Goal: Transaction & Acquisition: Subscribe to service/newsletter

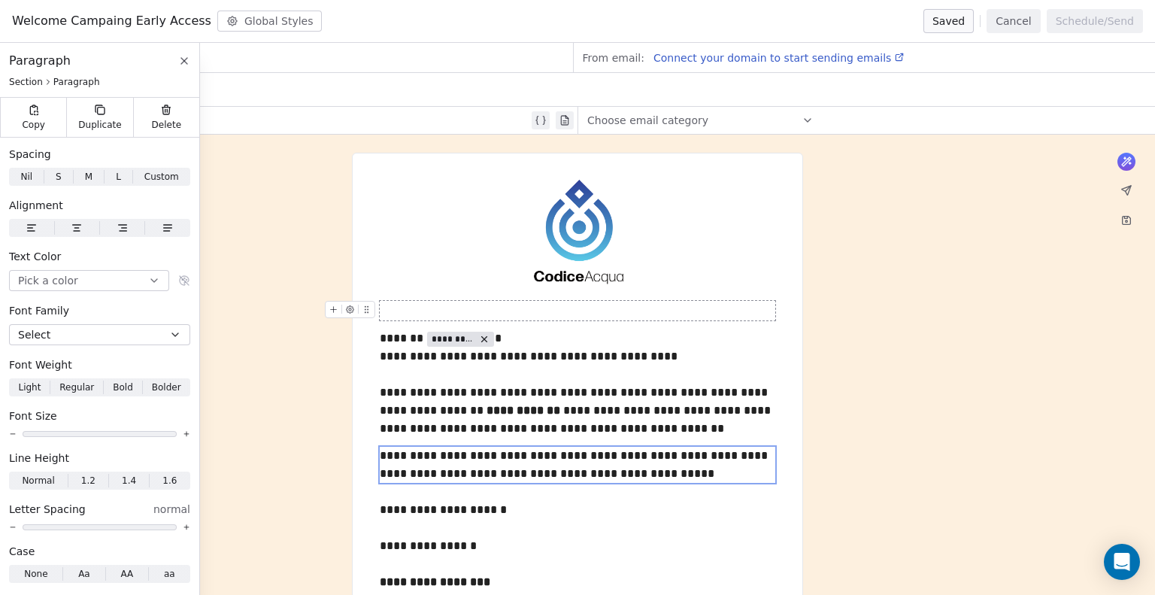
click at [88, 26] on span "Welcome Campaing Early Access" at bounding box center [111, 21] width 199 height 18
click at [186, 59] on icon at bounding box center [184, 61] width 12 height 12
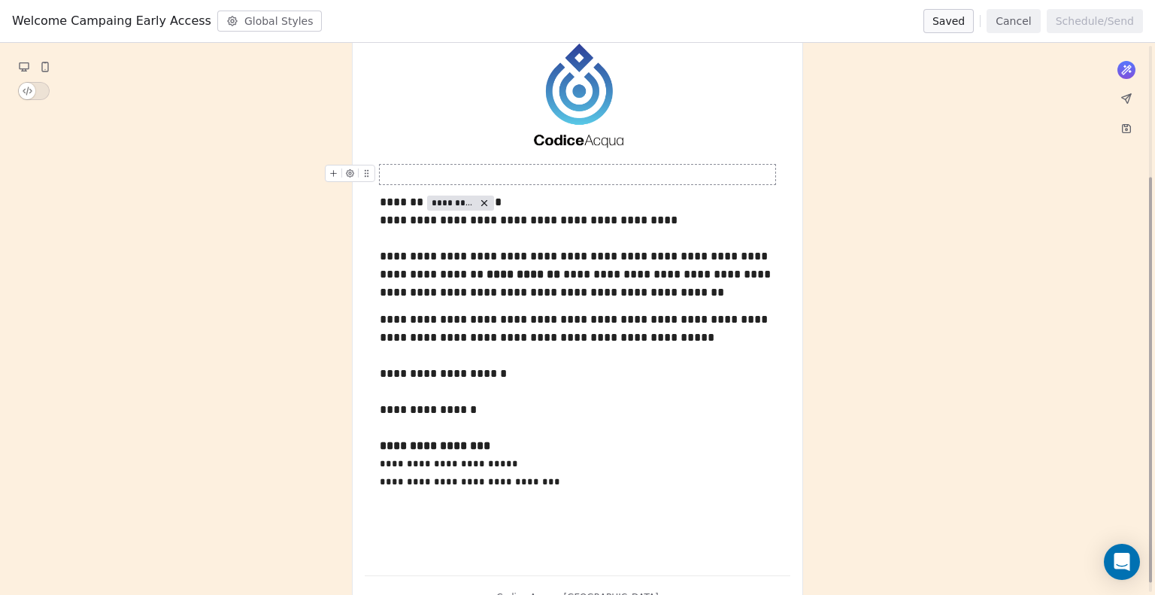
scroll to position [190, 0]
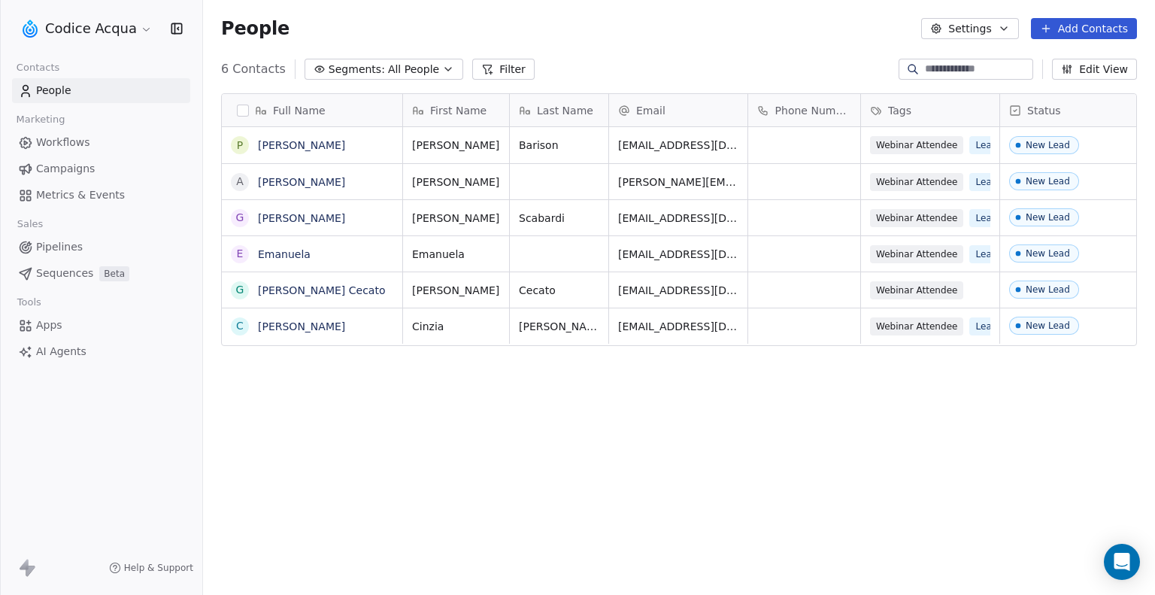
scroll to position [512, 940]
click at [970, 18] on button "Settings" at bounding box center [969, 28] width 97 height 21
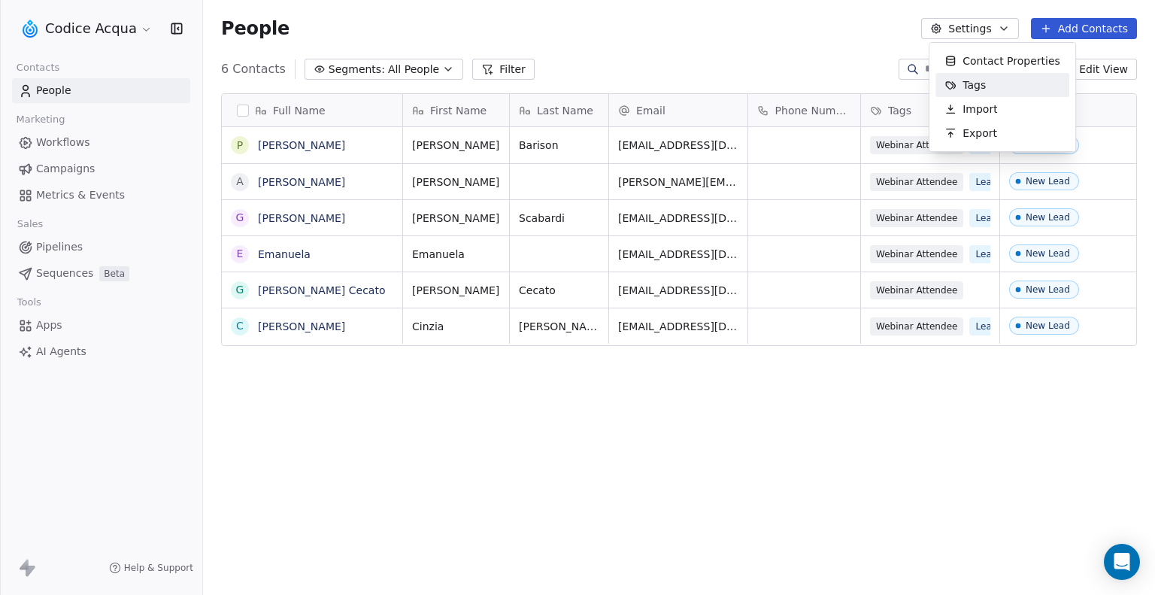
click at [79, 29] on html "Codice Acqua Contacts People Marketing Workflows Campaigns Metrics & Events Sal…" at bounding box center [577, 297] width 1155 height 595
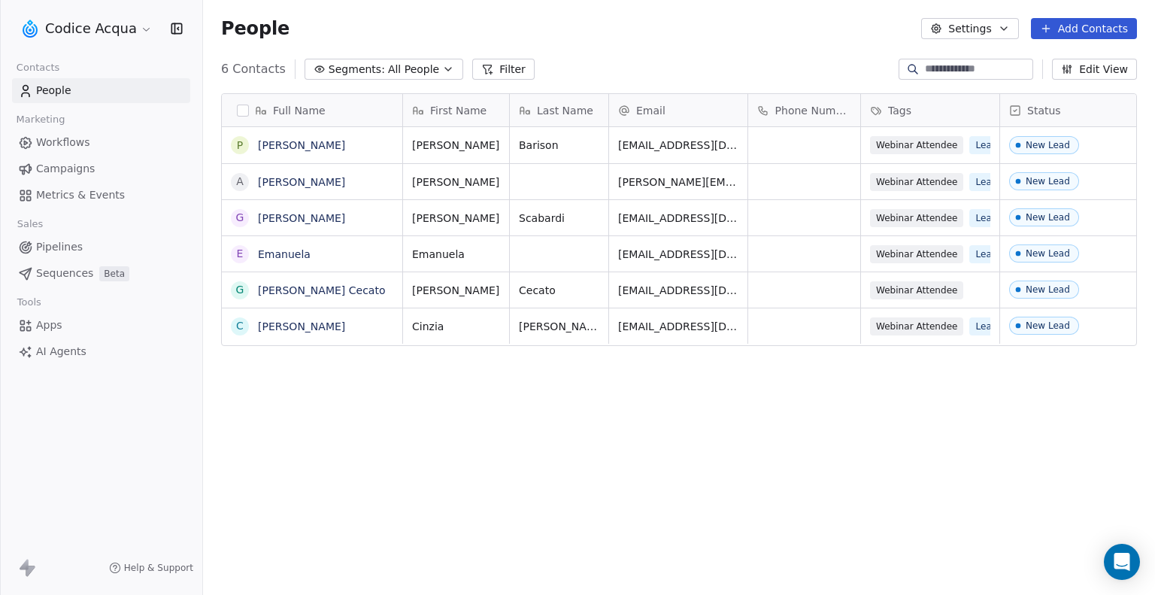
click at [80, 29] on html "Codice Acqua Contacts People Marketing Workflows Campaigns Metrics & Events Sal…" at bounding box center [577, 297] width 1155 height 595
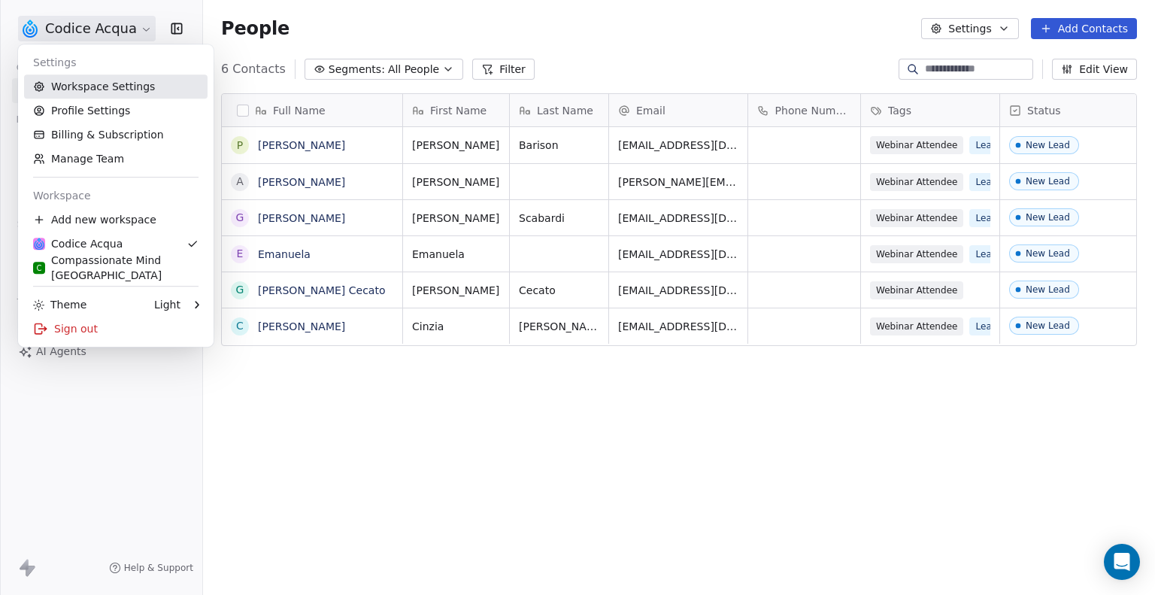
click at [79, 89] on link "Workspace Settings" at bounding box center [115, 86] width 183 height 24
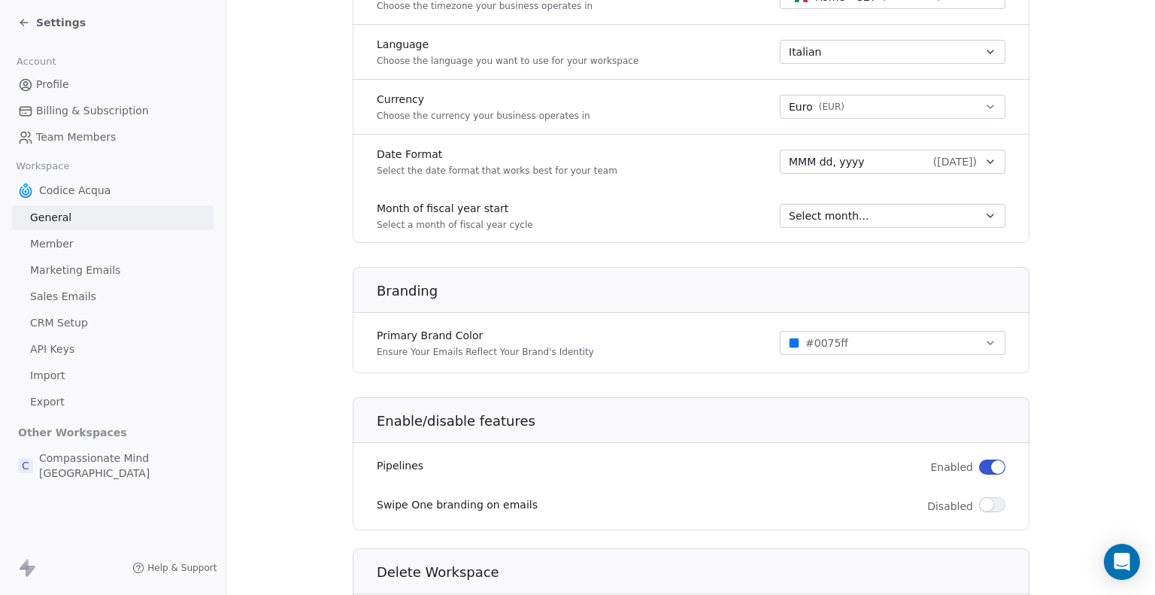
scroll to position [752, 0]
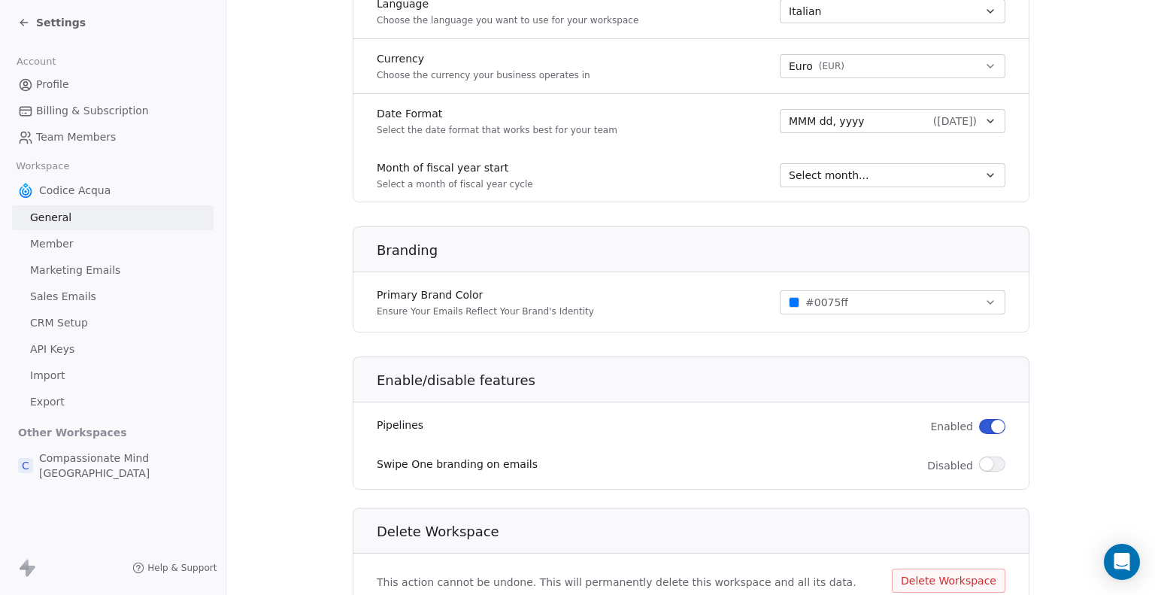
click at [71, 250] on span "Member" at bounding box center [52, 244] width 44 height 16
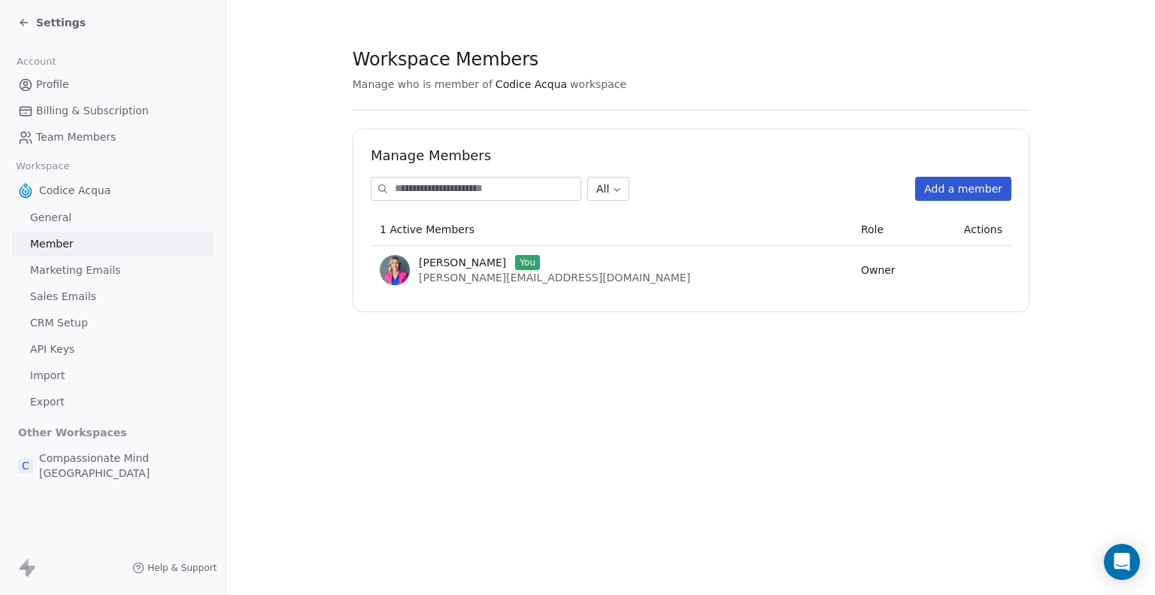
click at [71, 270] on span "Marketing Emails" at bounding box center [75, 270] width 90 height 16
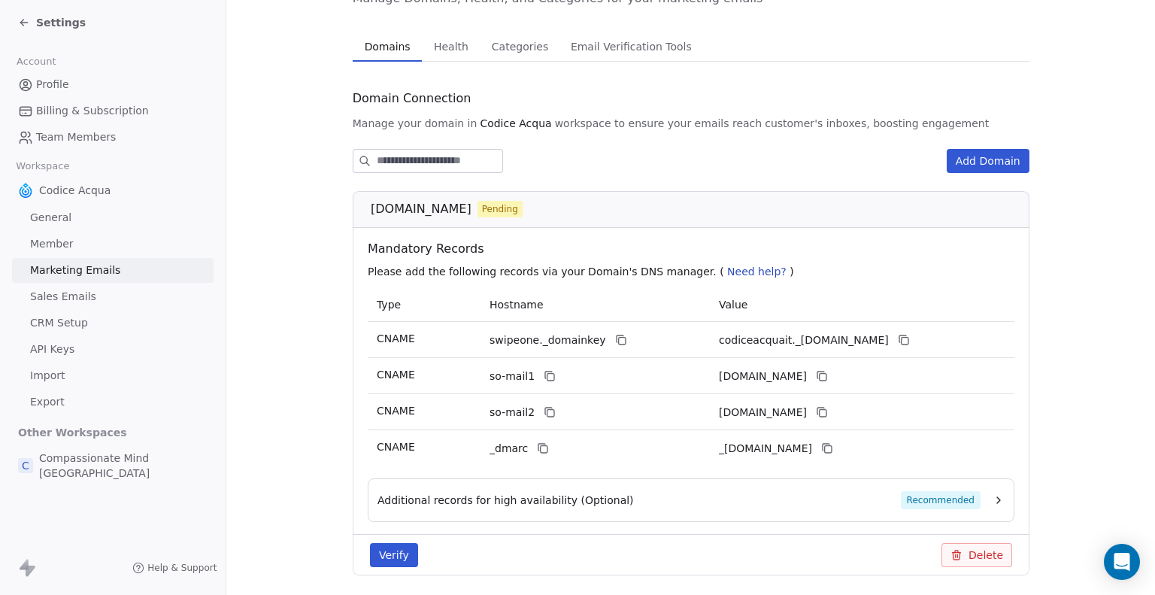
scroll to position [141, 0]
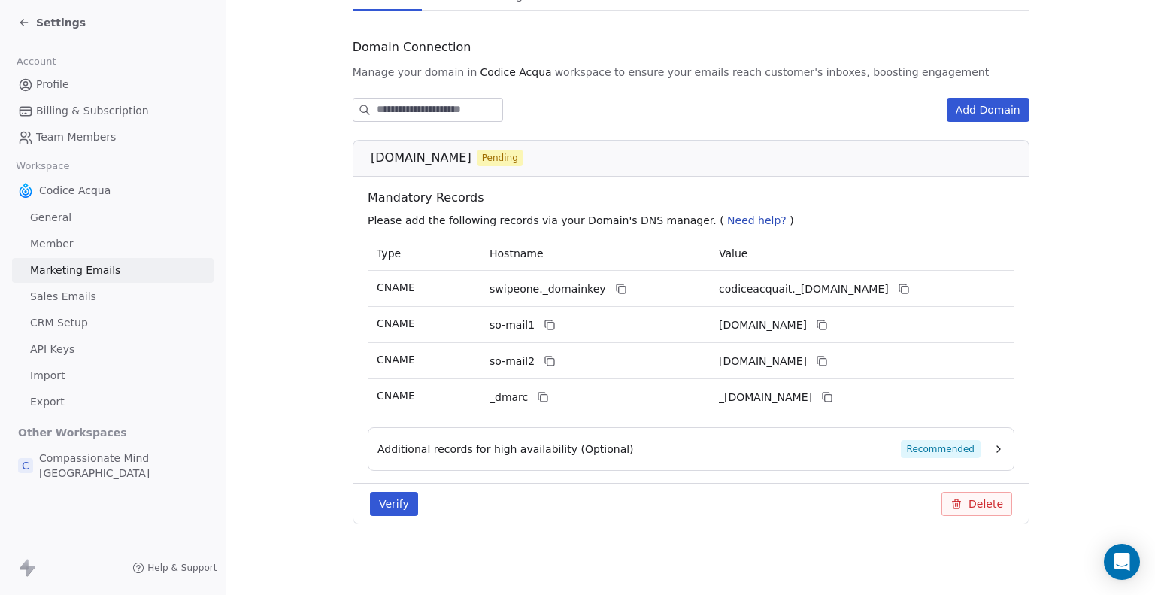
click at [370, 508] on button "Verify" at bounding box center [394, 504] width 48 height 24
click at [66, 247] on span "Member" at bounding box center [52, 244] width 44 height 16
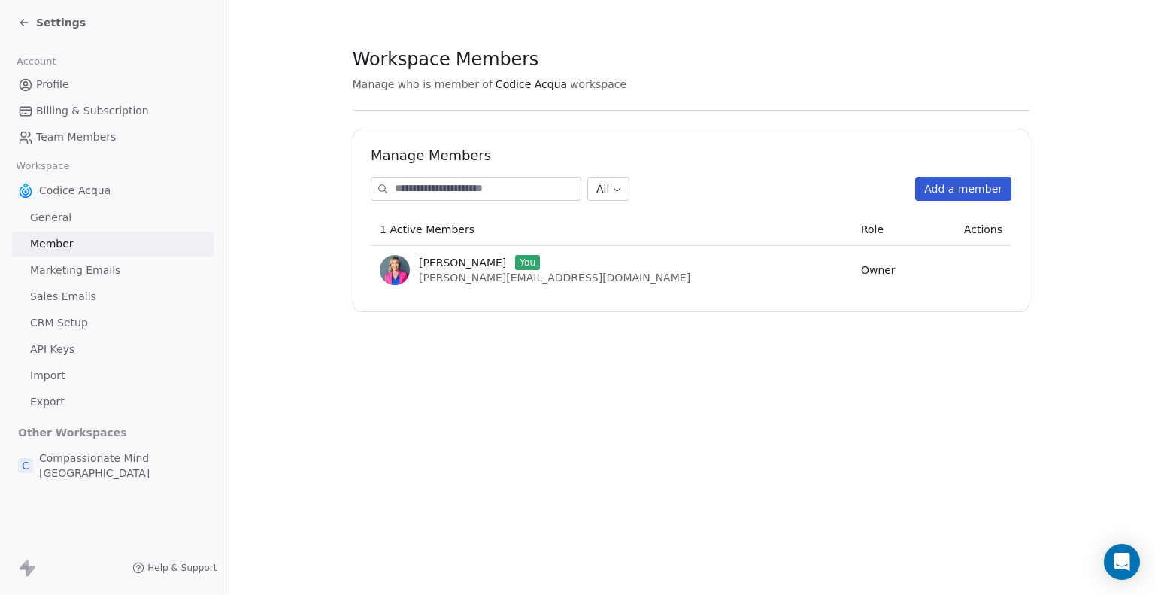
click at [69, 270] on span "Marketing Emails" at bounding box center [75, 270] width 90 height 16
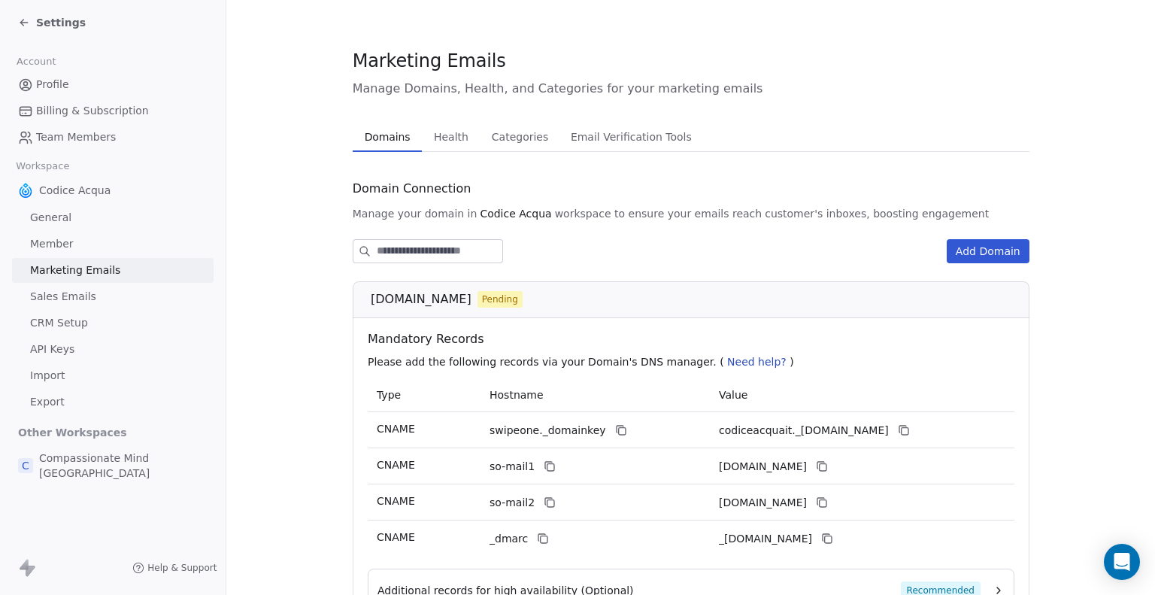
click at [58, 293] on span "Sales Emails" at bounding box center [63, 297] width 66 height 16
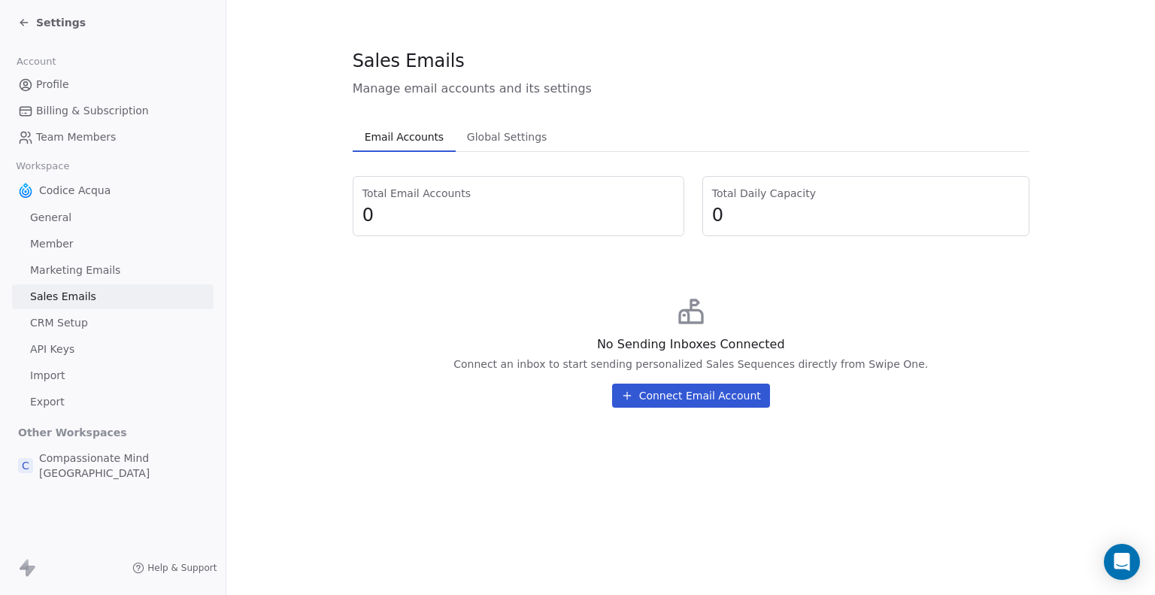
click at [644, 399] on button "Connect Email Account" at bounding box center [691, 396] width 158 height 24
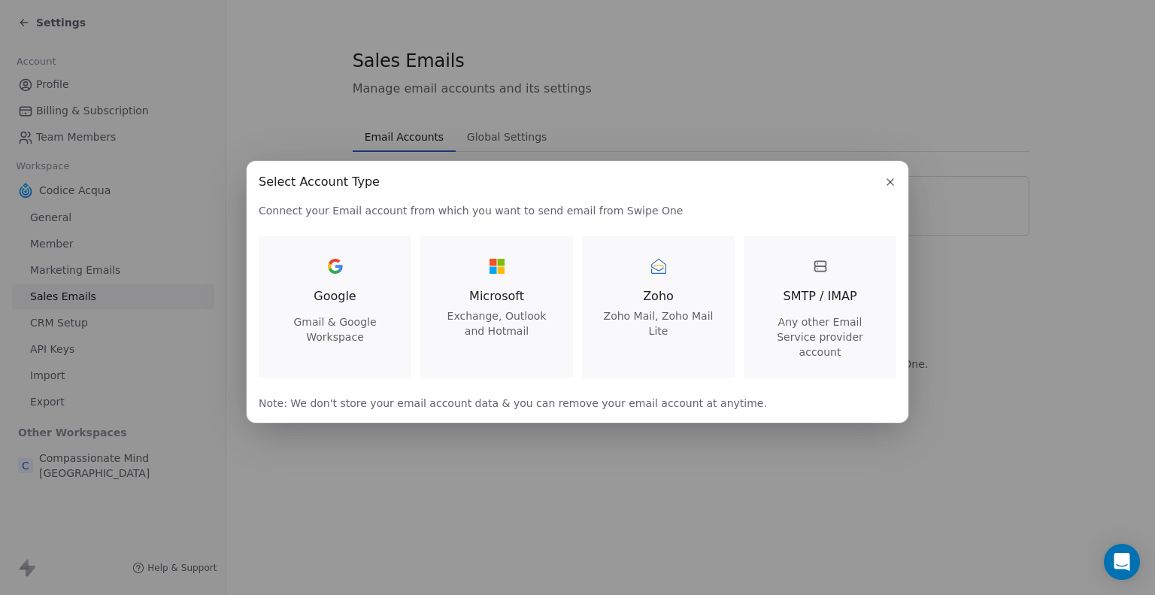
click at [891, 184] on icon "button" at bounding box center [890, 182] width 12 height 12
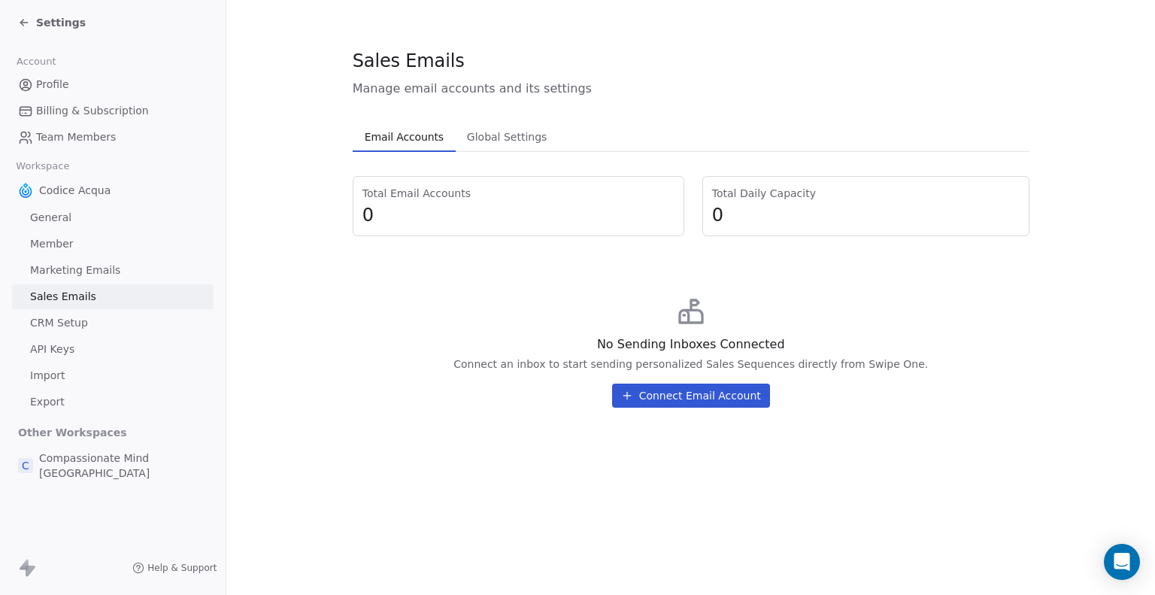
click at [28, 20] on icon at bounding box center [24, 23] width 12 height 12
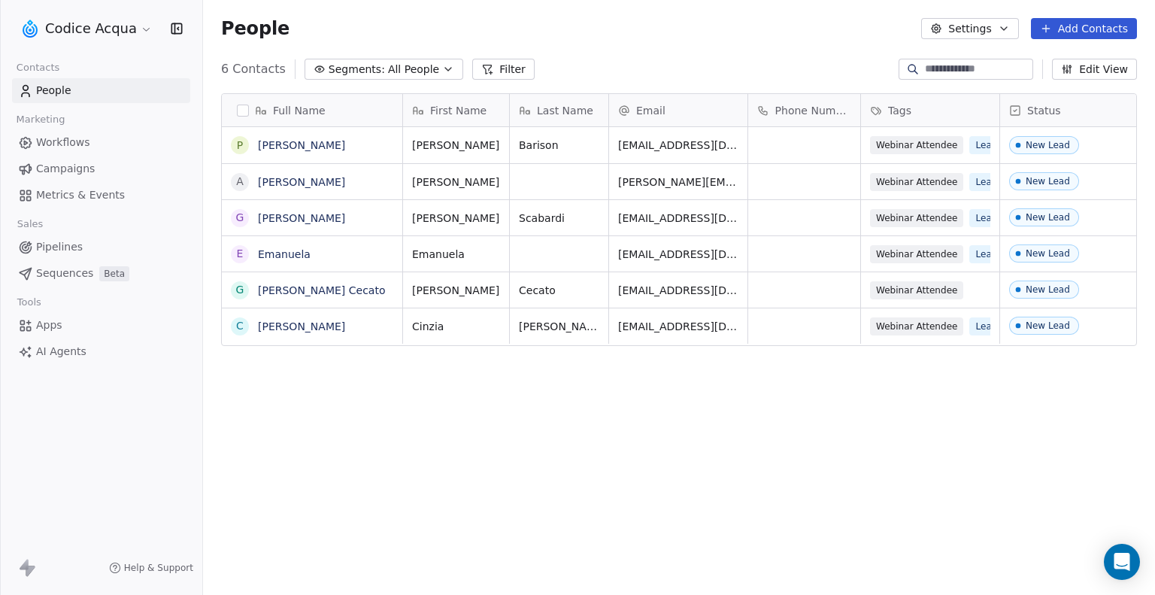
scroll to position [512, 940]
click at [51, 324] on span "Apps" at bounding box center [49, 325] width 26 height 16
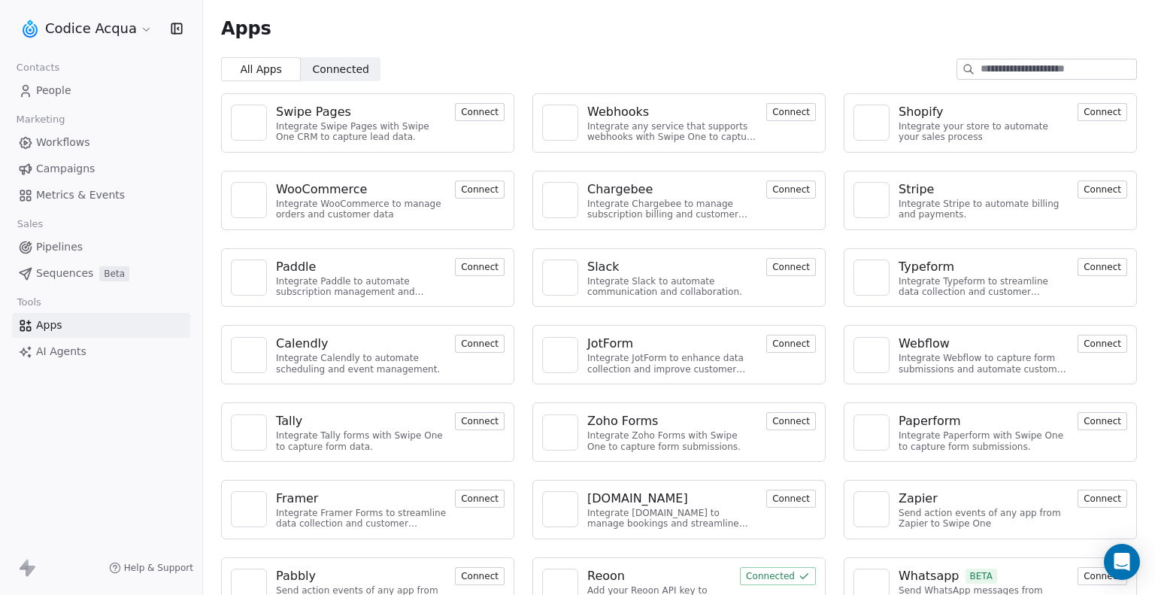
scroll to position [31, 0]
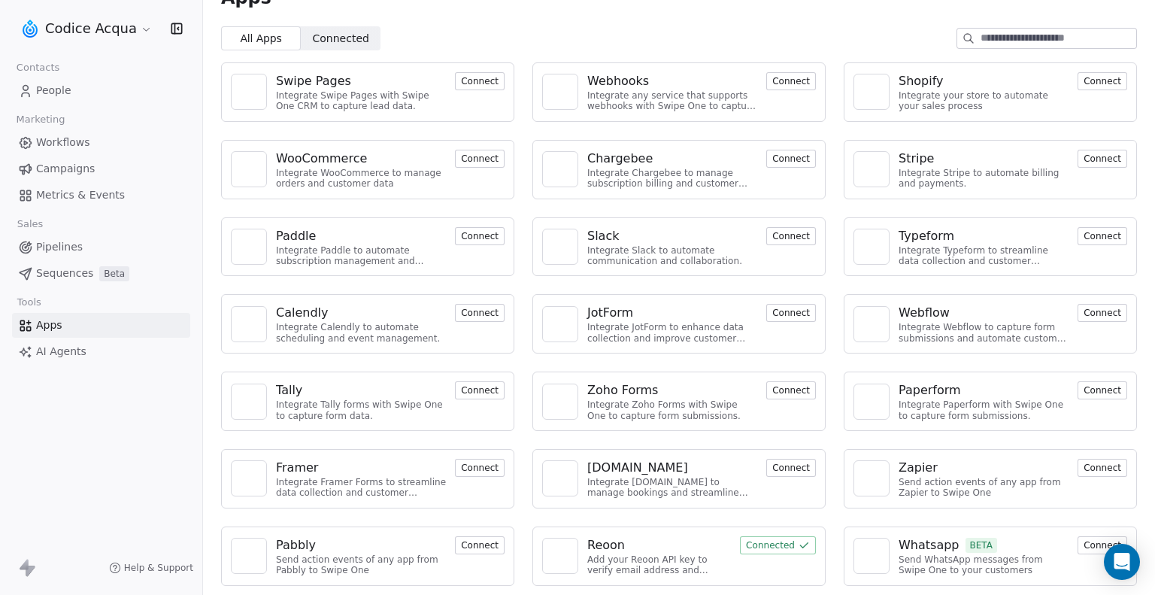
click at [784, 79] on button "Connect" at bounding box center [791, 81] width 50 height 18
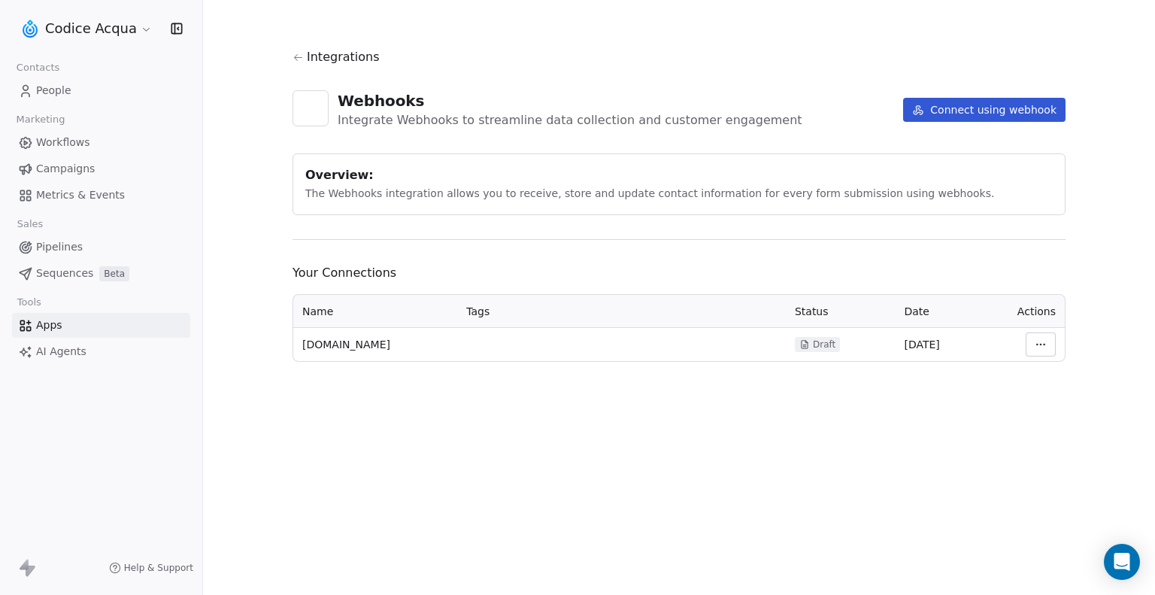
click at [950, 111] on button "Connect using webhook" at bounding box center [984, 110] width 162 height 24
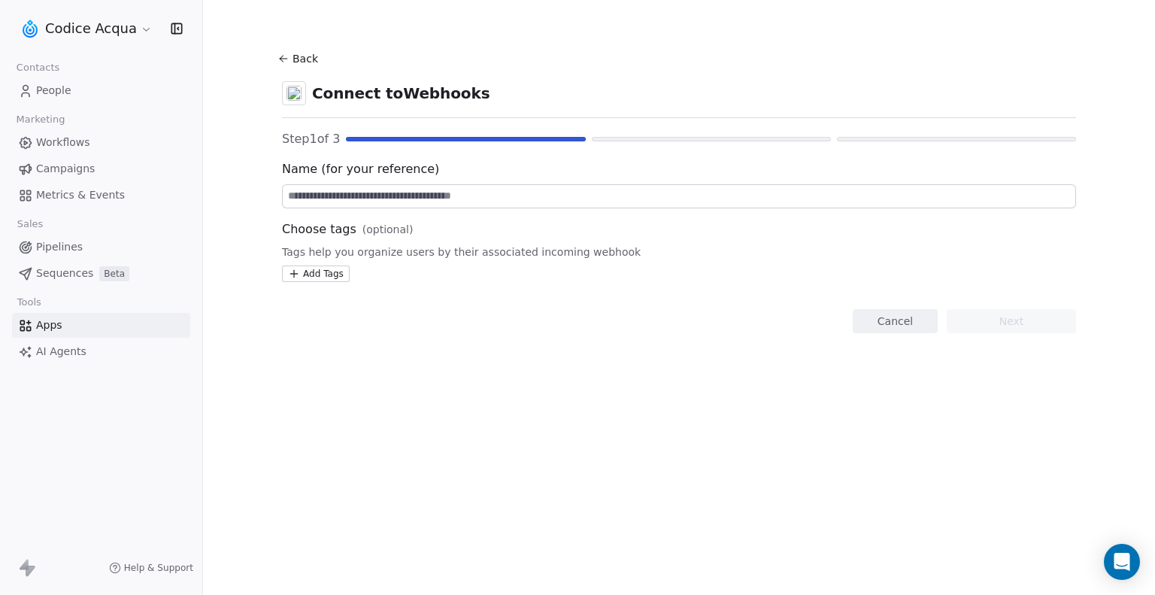
click at [412, 197] on input at bounding box center [679, 196] width 793 height 23
paste input "**********"
type input "**********"
click at [323, 274] on html "**********" at bounding box center [577, 297] width 1155 height 595
click at [327, 273] on html "**********" at bounding box center [577, 297] width 1155 height 595
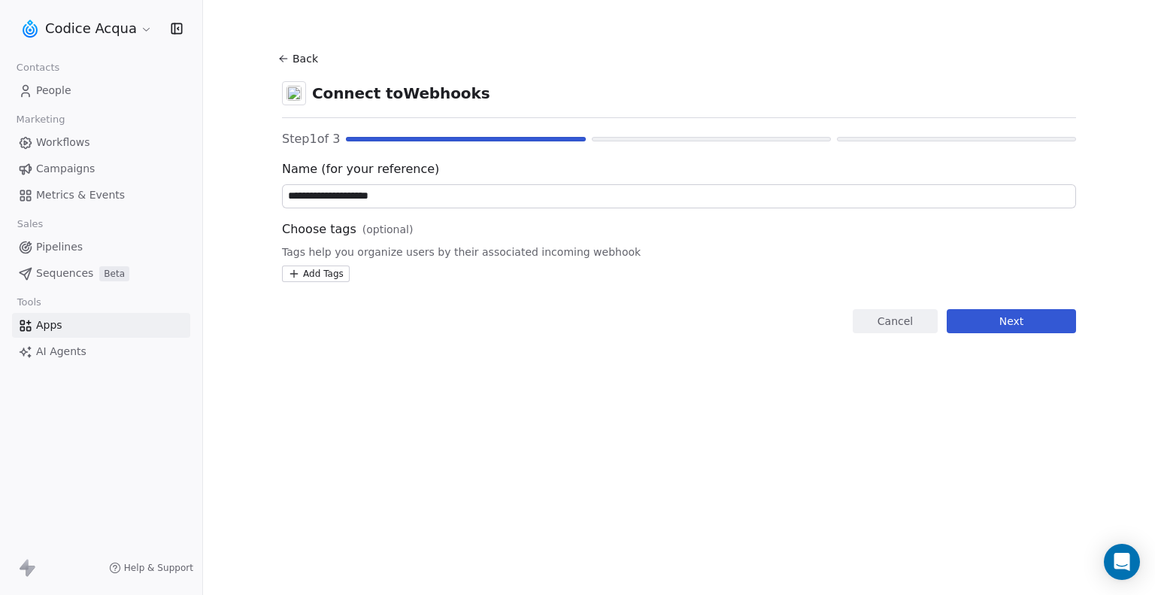
click at [323, 274] on html "**********" at bounding box center [577, 297] width 1155 height 595
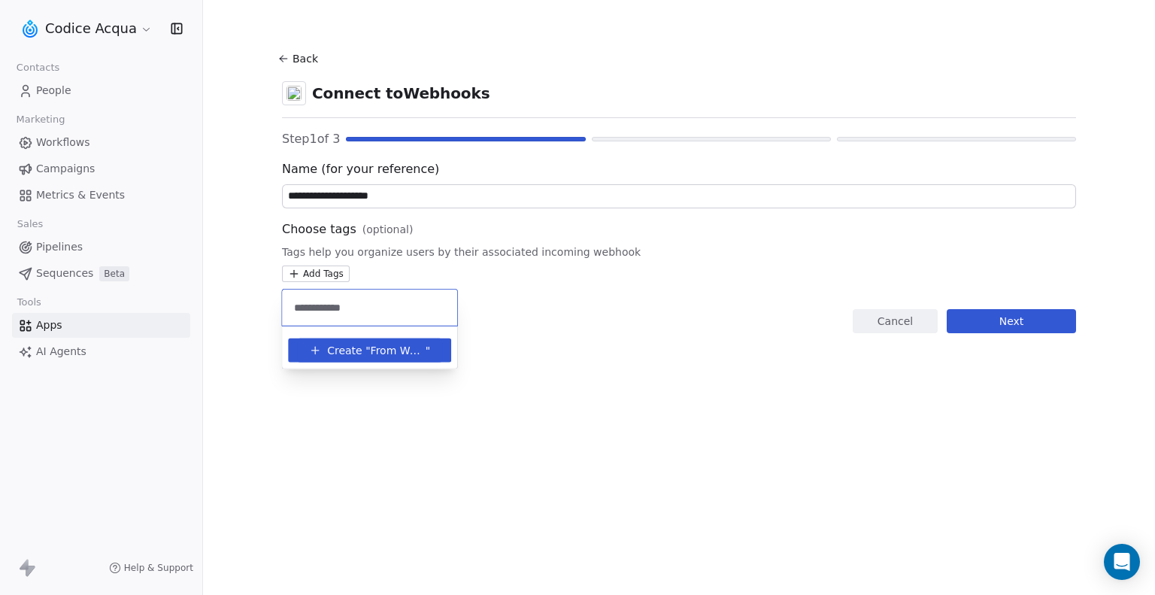
type input "**********"
click at [374, 347] on span "From Website" at bounding box center [398, 350] width 55 height 16
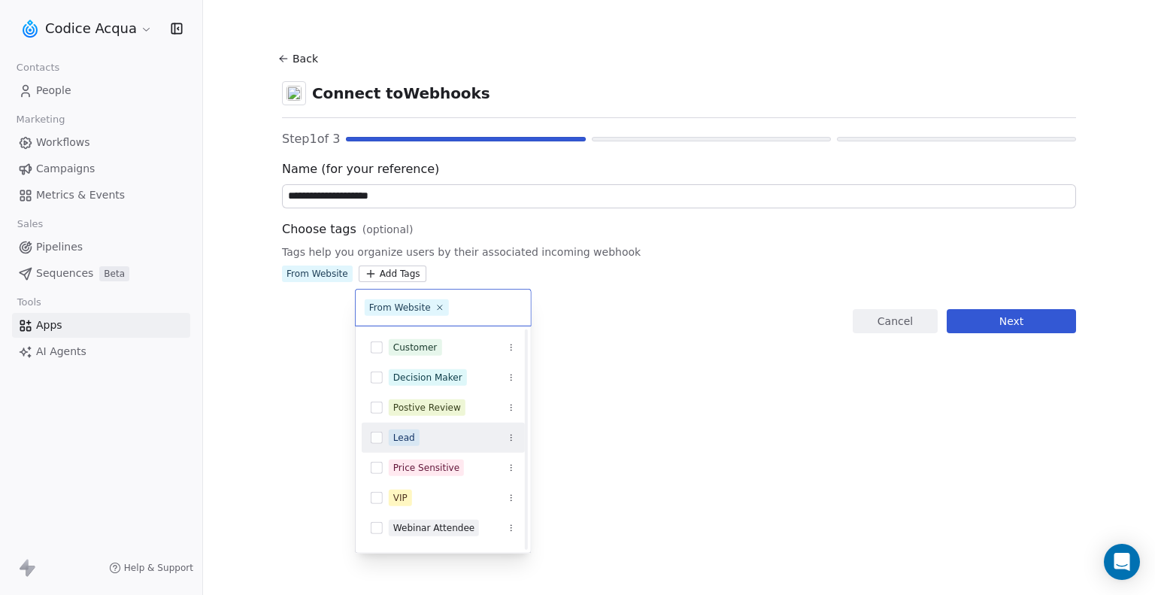
click at [1011, 314] on html "**********" at bounding box center [577, 297] width 1155 height 595
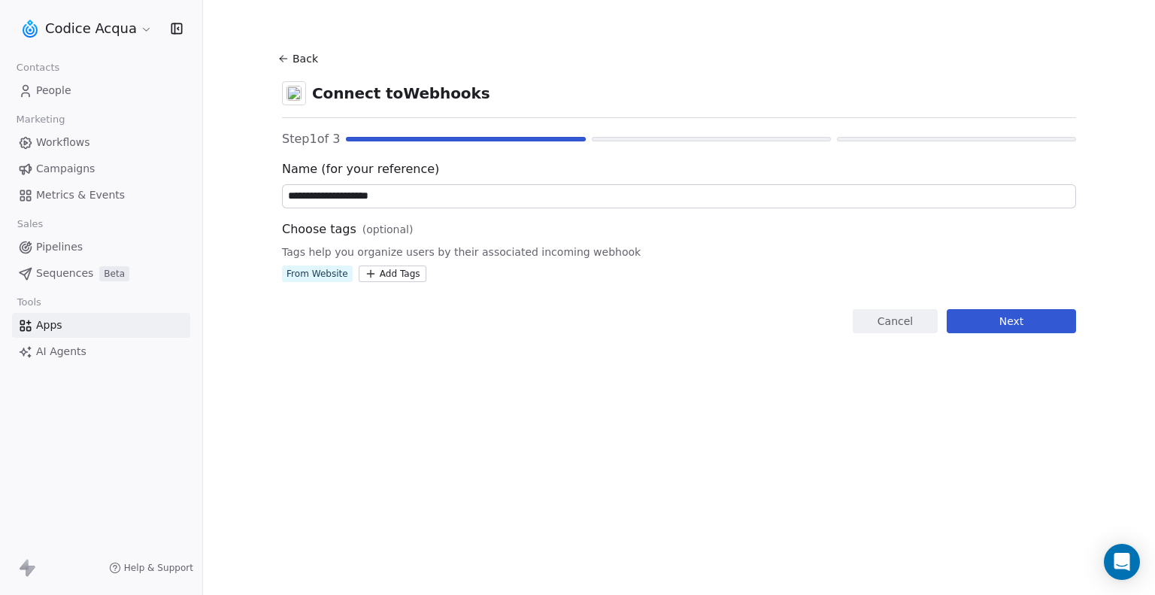
click at [396, 276] on html "**********" at bounding box center [577, 297] width 1155 height 595
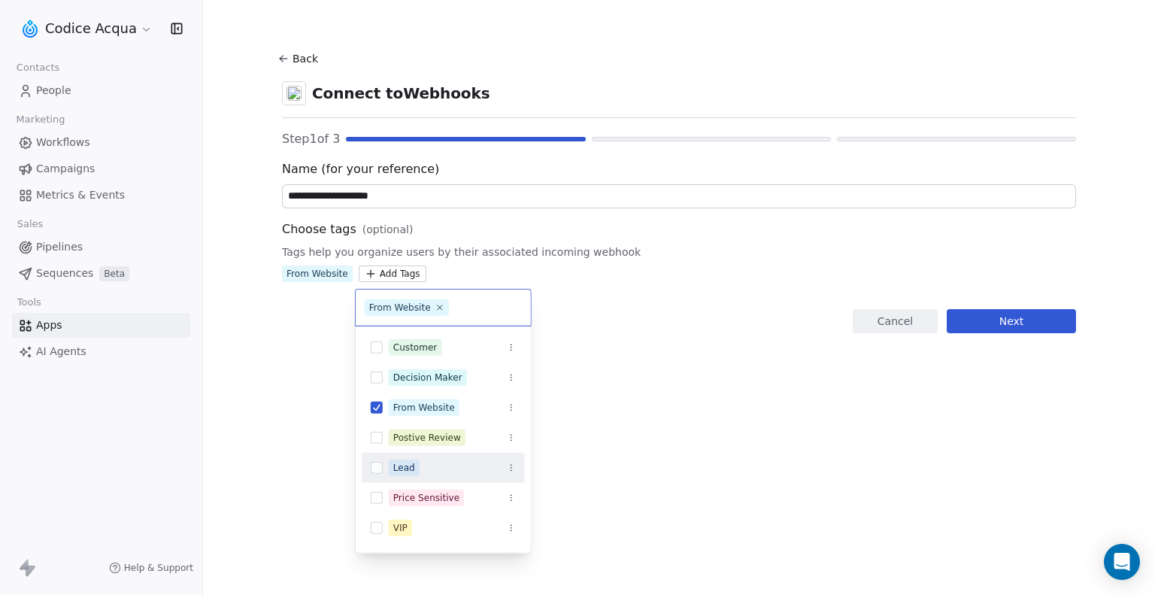
click at [375, 465] on button "Suggestions" at bounding box center [377, 468] width 12 height 12
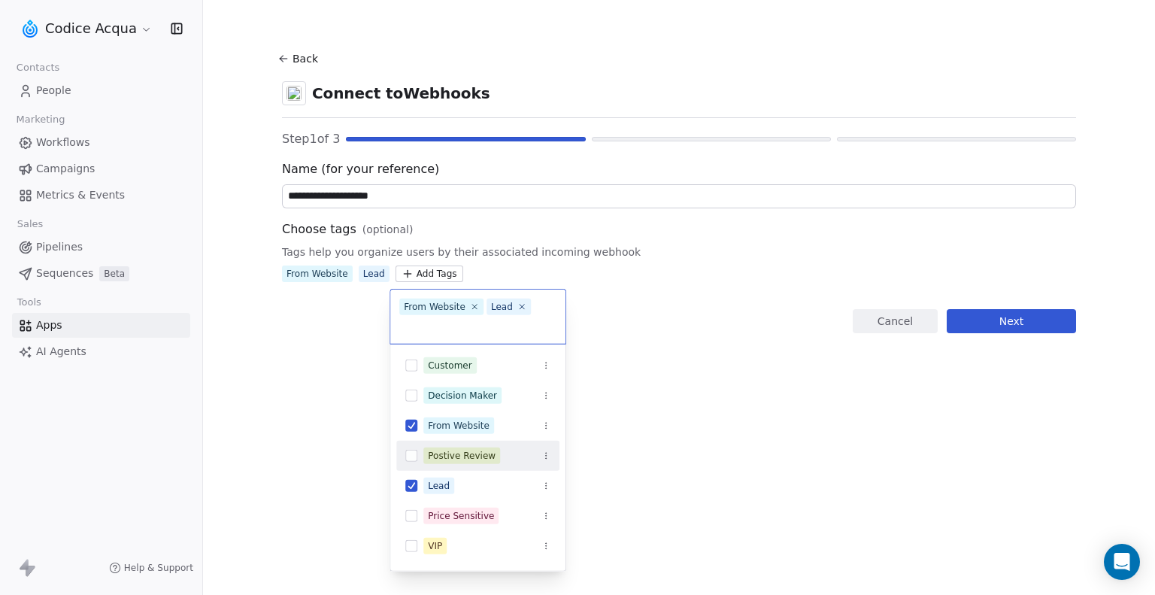
click at [1003, 327] on html "**********" at bounding box center [577, 297] width 1155 height 595
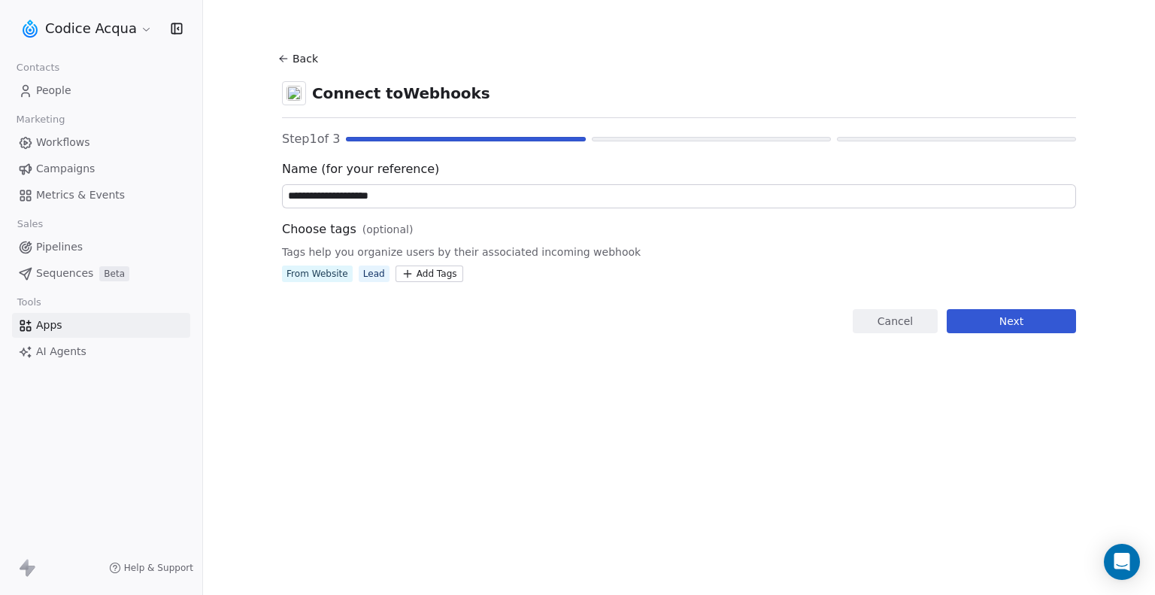
click at [1009, 323] on button "Next" at bounding box center [1011, 321] width 129 height 24
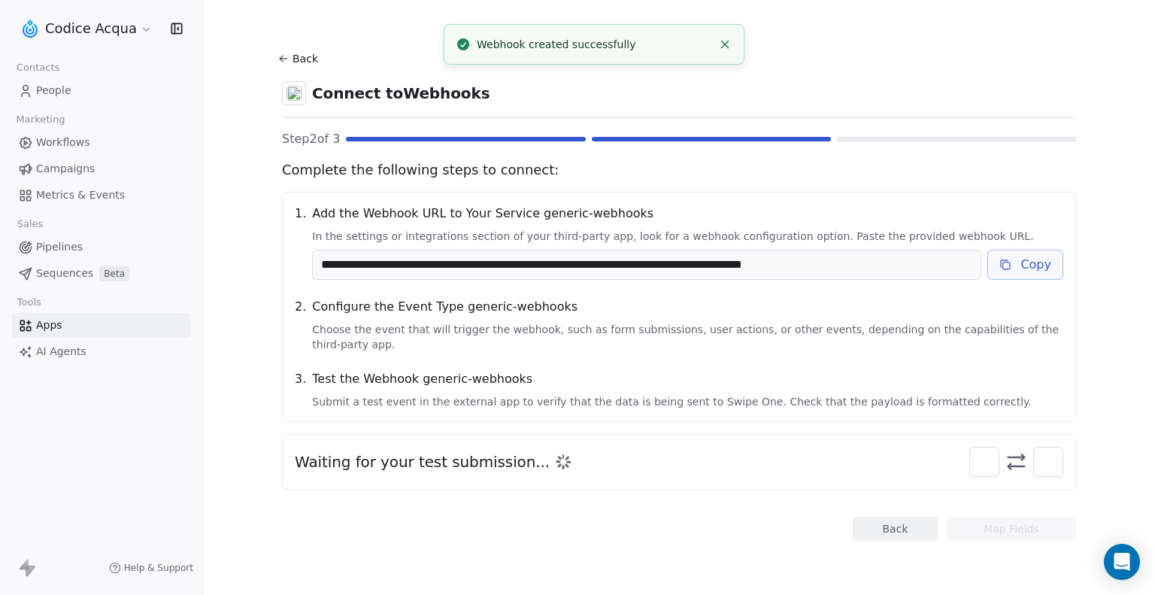
click at [1047, 263] on button "Copy" at bounding box center [1025, 265] width 76 height 30
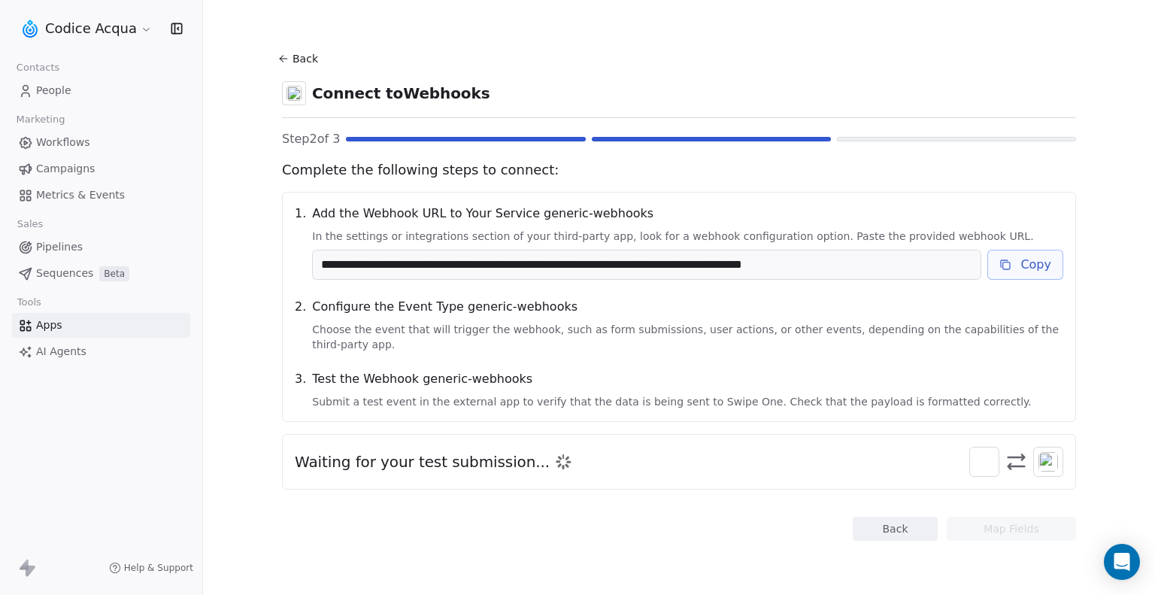
click at [596, 447] on div "Waiting for your test submission..." at bounding box center [679, 462] width 769 height 30
click at [1013, 450] on icon at bounding box center [1016, 461] width 22 height 23
click at [987, 452] on img at bounding box center [985, 462] width 20 height 20
click at [1034, 447] on span at bounding box center [1048, 462] width 30 height 30
drag, startPoint x: 900, startPoint y: 518, endPoint x: 572, endPoint y: 458, distance: 333.3
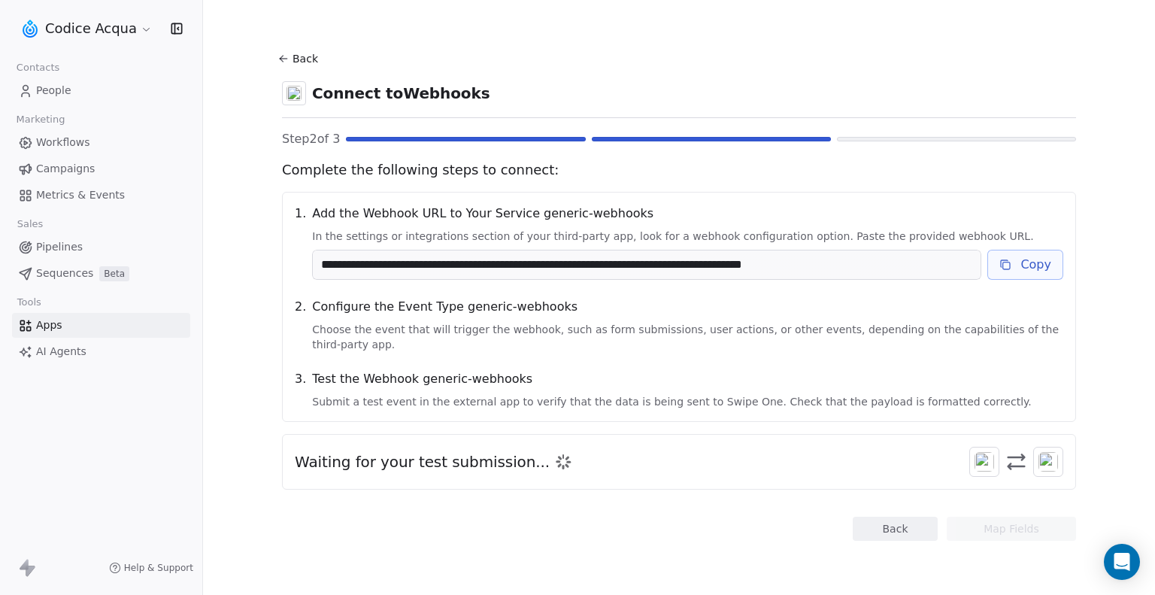
click at [572, 458] on div "**********" at bounding box center [679, 294] width 794 height 493
click at [572, 458] on div "Waiting for your test submission..." at bounding box center [679, 462] width 769 height 30
click at [985, 452] on img at bounding box center [985, 462] width 20 height 20
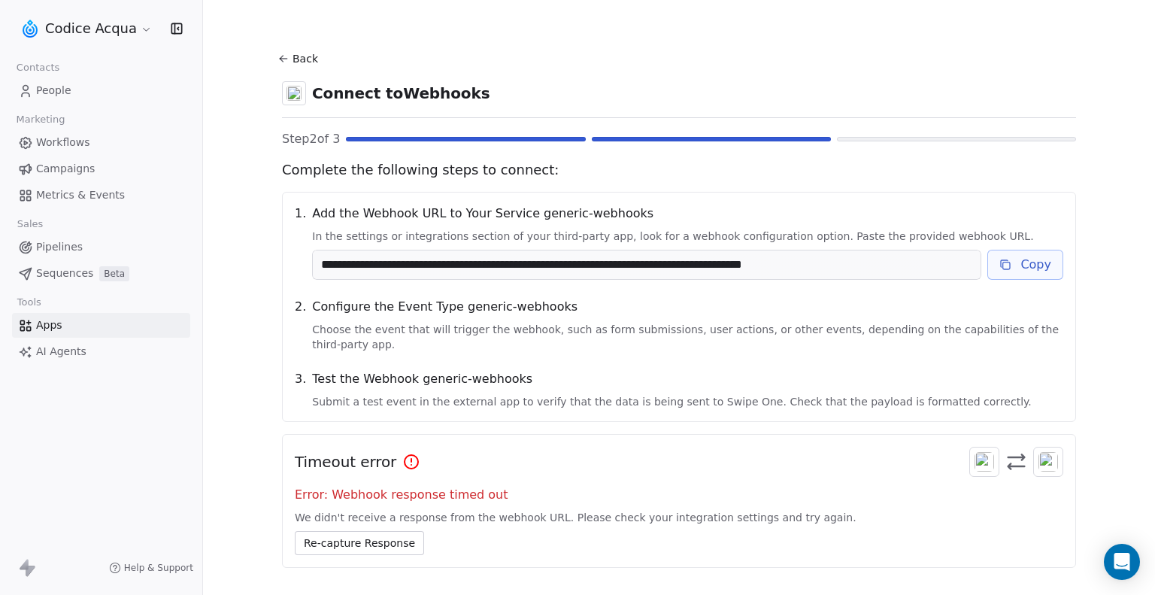
click at [377, 531] on button "Re-capture Response" at bounding box center [359, 543] width 129 height 24
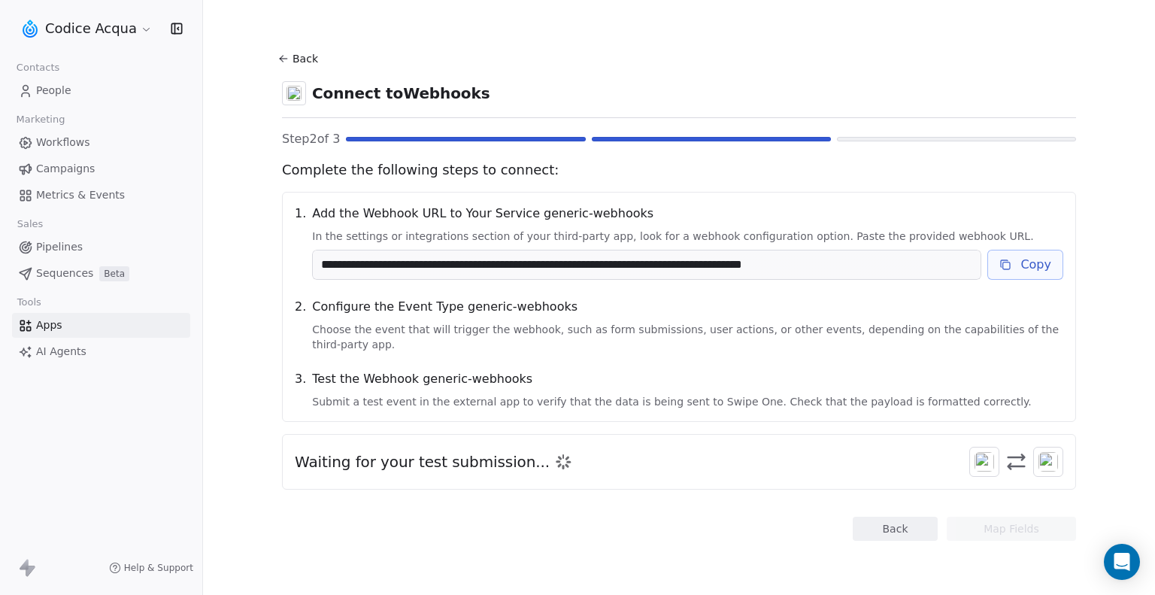
click at [983, 452] on img at bounding box center [985, 462] width 20 height 20
click at [1001, 448] on div at bounding box center [1016, 462] width 94 height 30
click at [890, 527] on section "**********" at bounding box center [679, 294] width 866 height 589
click at [301, 60] on button "Back" at bounding box center [300, 58] width 48 height 27
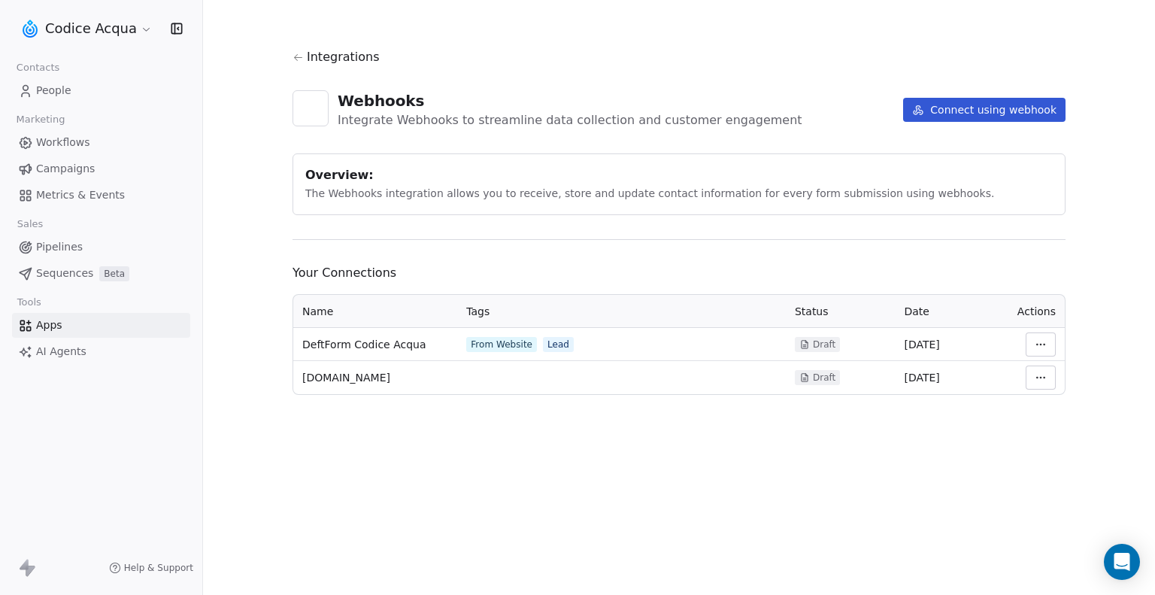
click at [1038, 344] on html "Codice Acqua Contacts People Marketing Workflows Campaigns Metrics & Events Sal…" at bounding box center [577, 297] width 1155 height 595
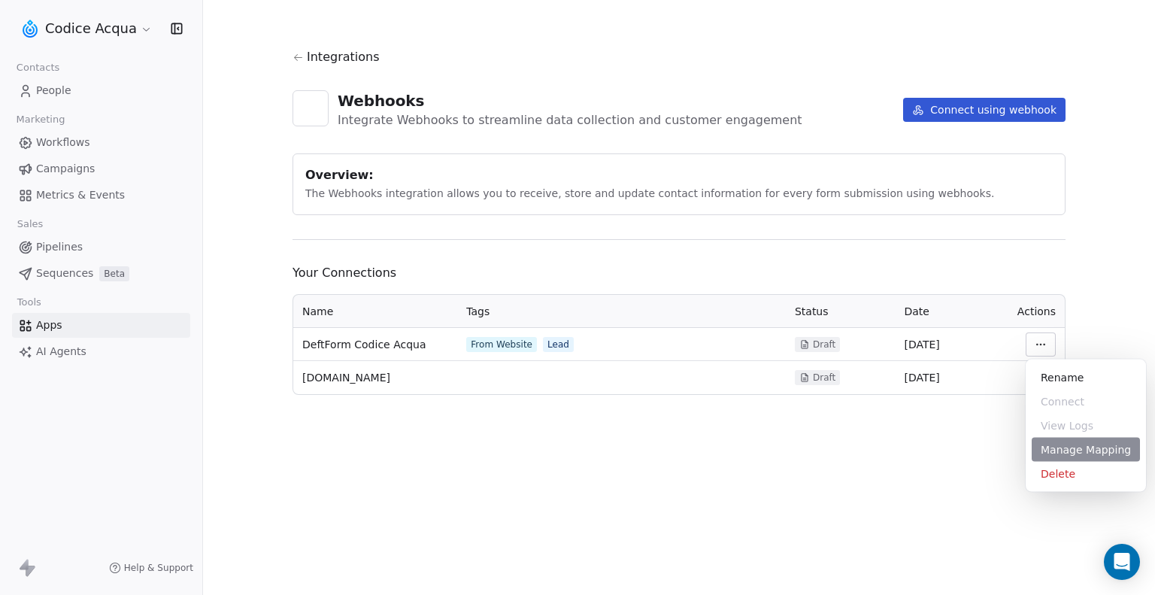
click at [1073, 458] on div "Manage Mapping" at bounding box center [1086, 450] width 108 height 24
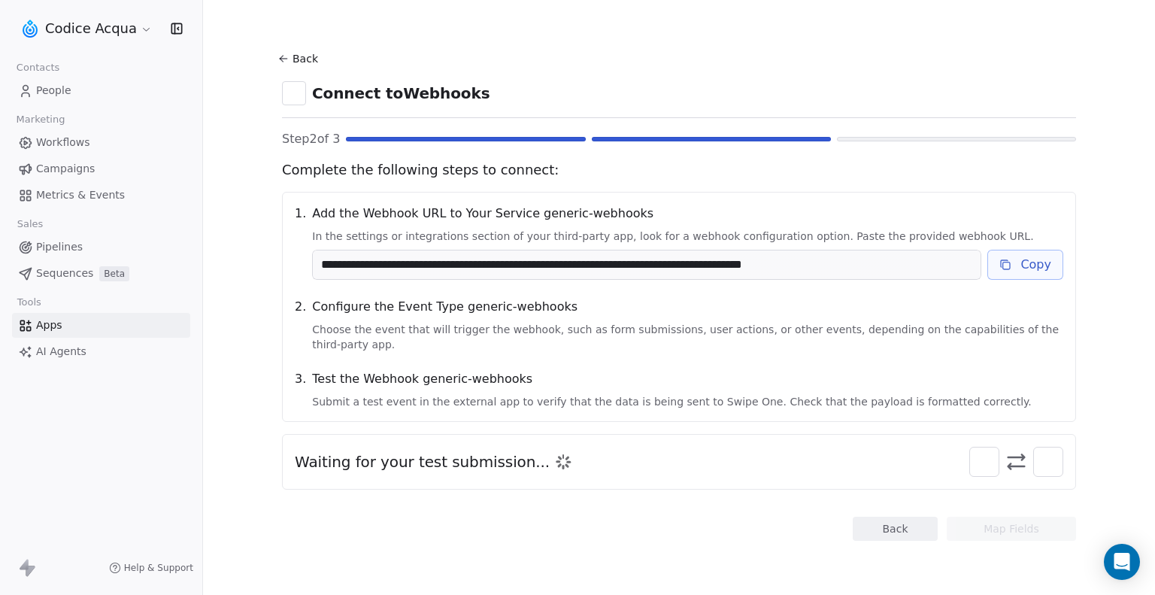
click at [1002, 265] on icon at bounding box center [1005, 265] width 12 height 12
click at [991, 434] on div "Waiting for your test submission..." at bounding box center [679, 462] width 794 height 56
click at [905, 517] on button "Back" at bounding box center [895, 529] width 85 height 24
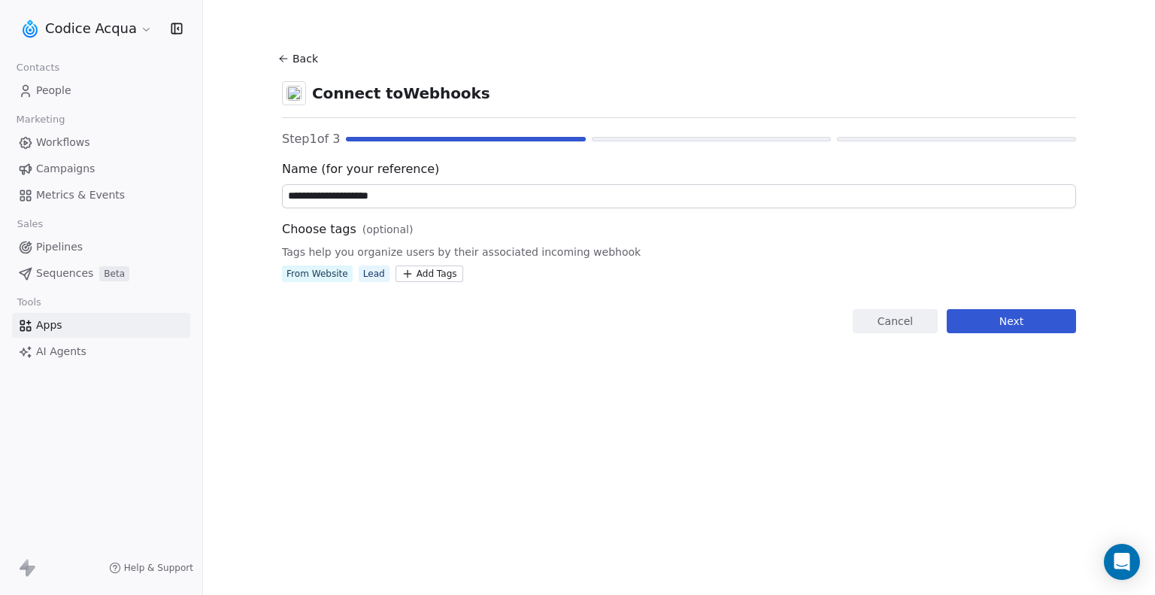
click at [994, 324] on button "Next" at bounding box center [1011, 321] width 129 height 24
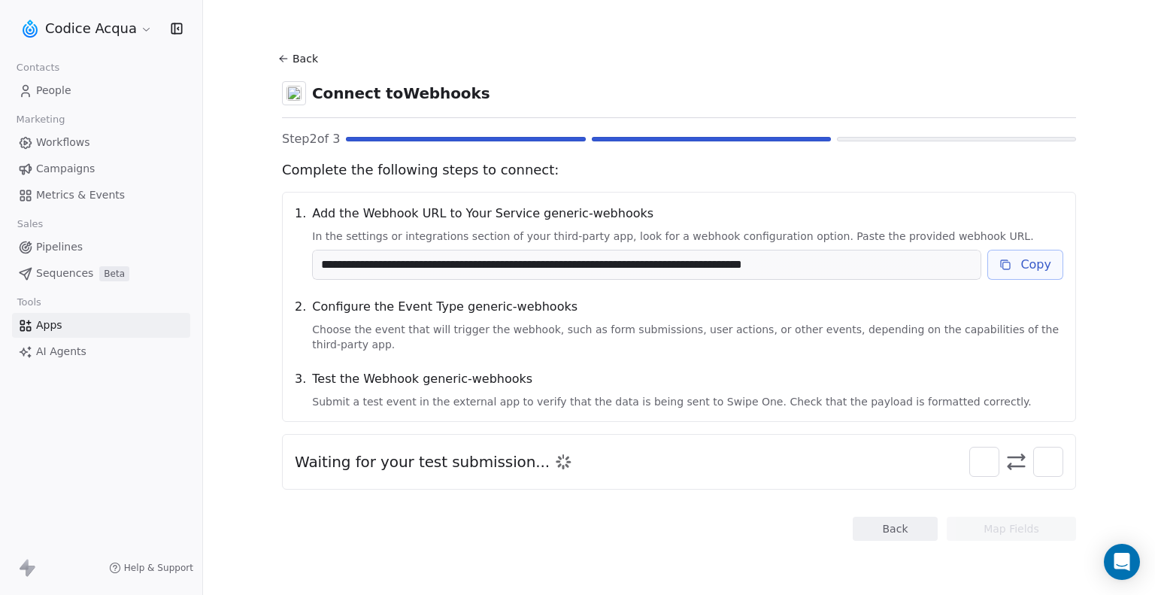
click at [1010, 264] on icon at bounding box center [1006, 265] width 7 height 7
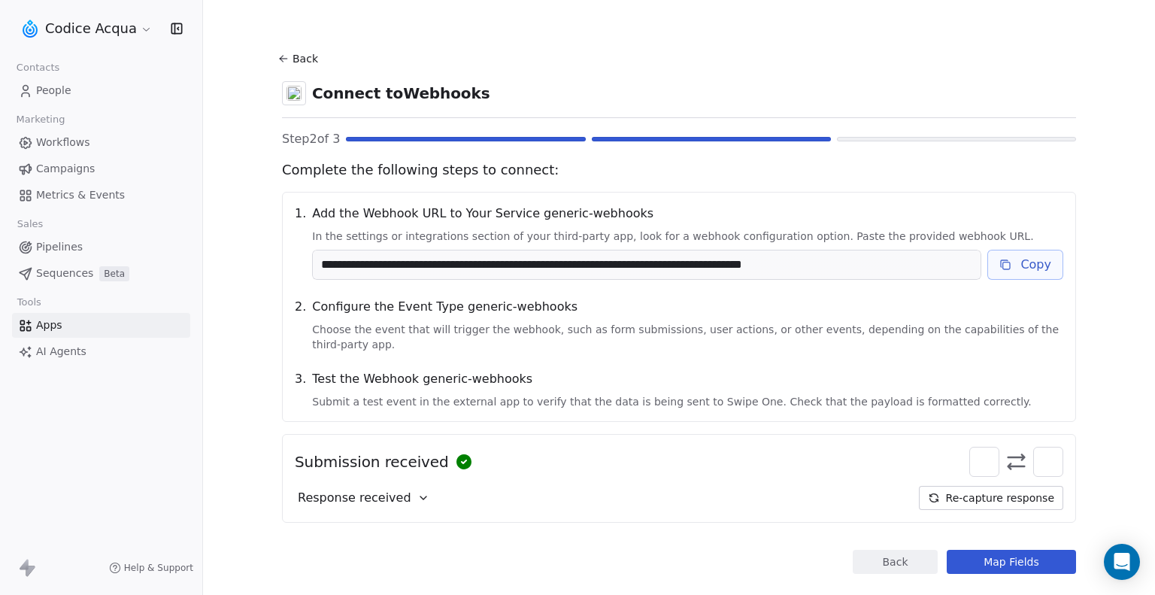
click at [396, 487] on div "Response received" at bounding box center [364, 498] width 138 height 24
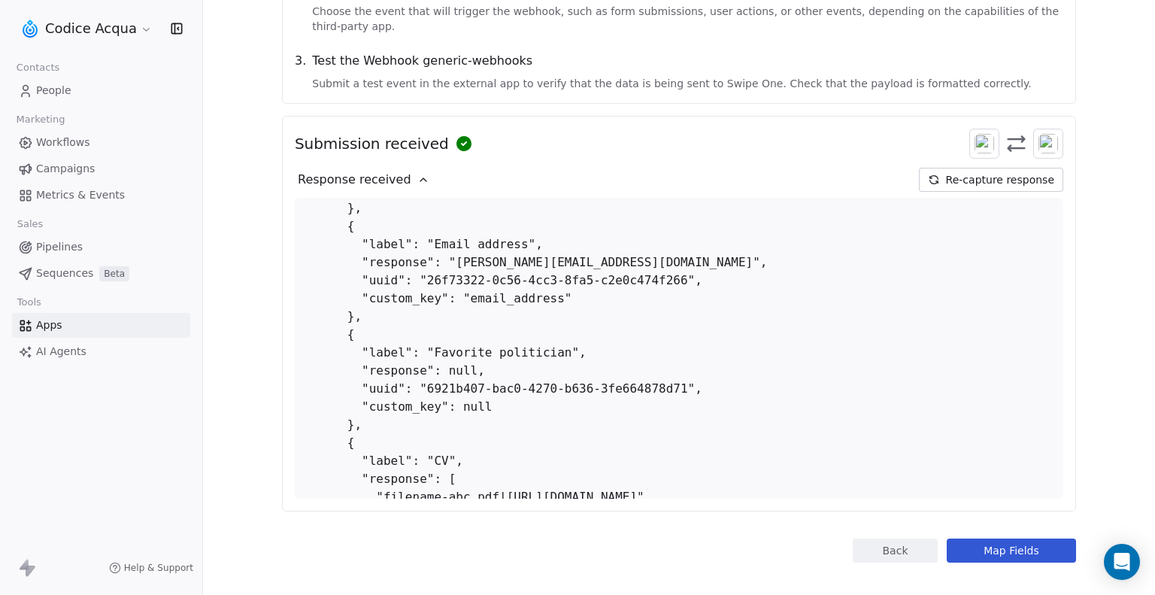
scroll to position [301, 0]
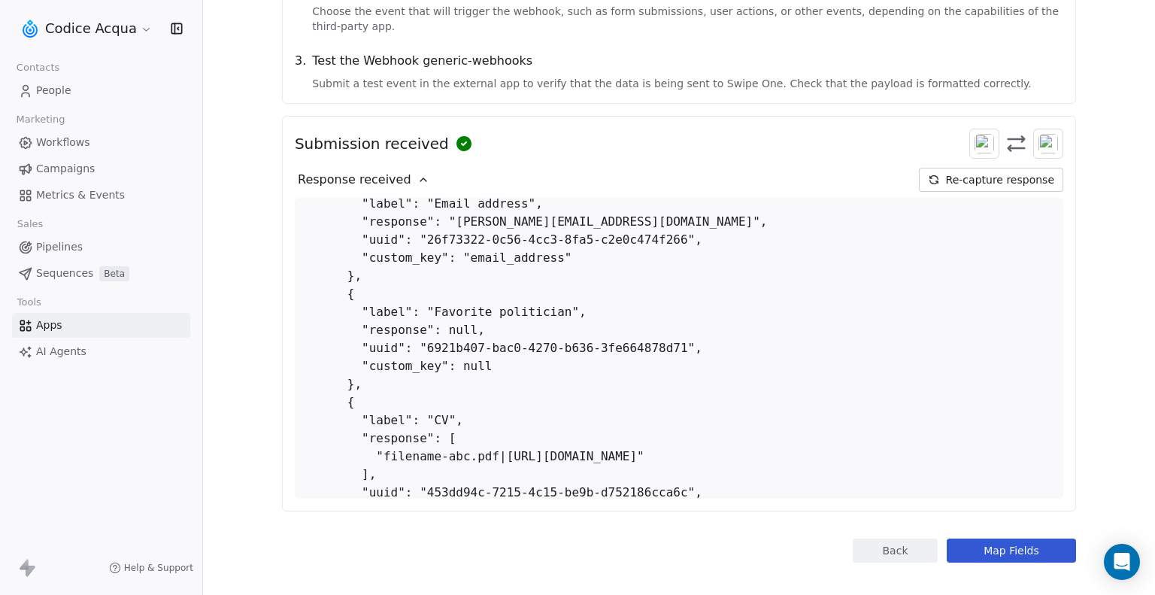
click at [1004, 538] on button "Map Fields" at bounding box center [1011, 550] width 129 height 24
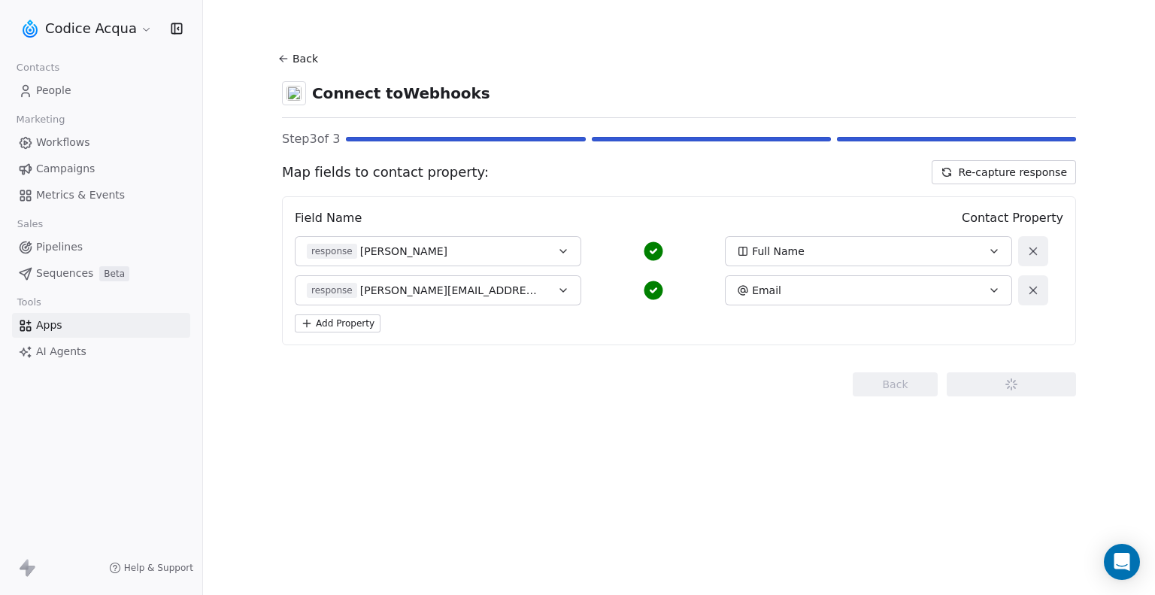
scroll to position [0, 0]
click at [359, 323] on button "Add Property" at bounding box center [338, 323] width 86 height 18
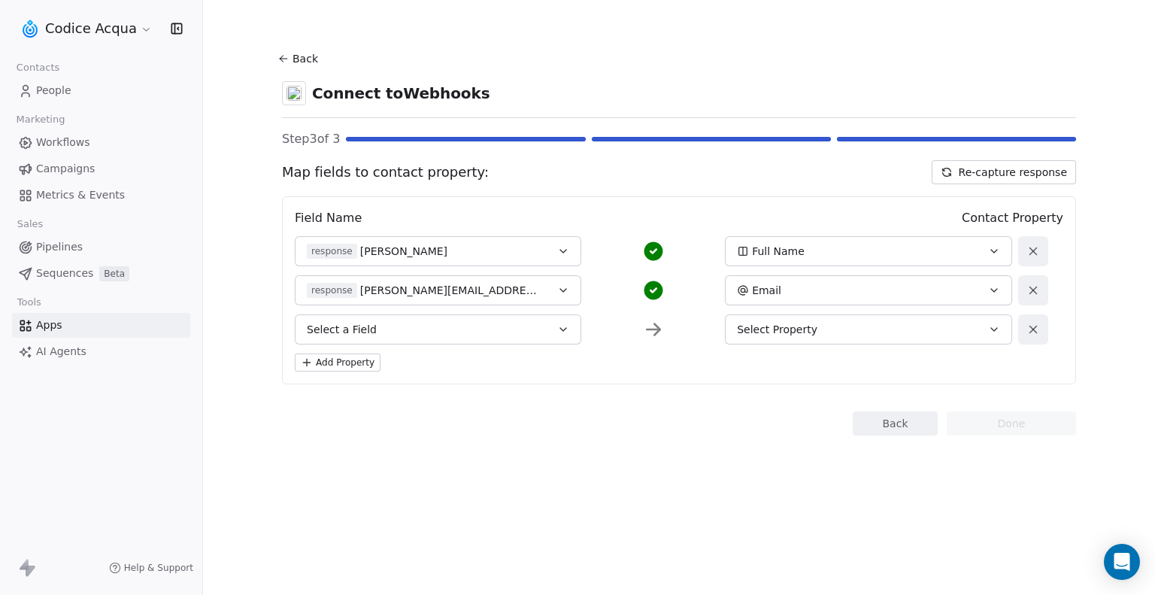
click at [415, 327] on button "Select a Field" at bounding box center [438, 329] width 286 height 30
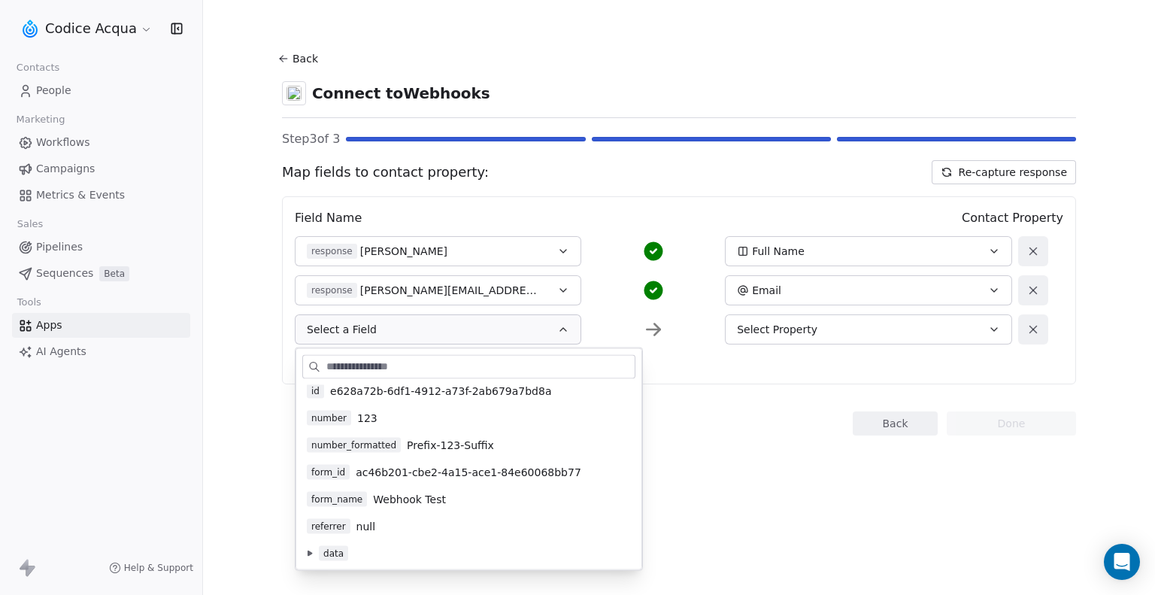
scroll to position [8, 0]
click at [796, 333] on span "Select Property" at bounding box center [777, 329] width 80 height 15
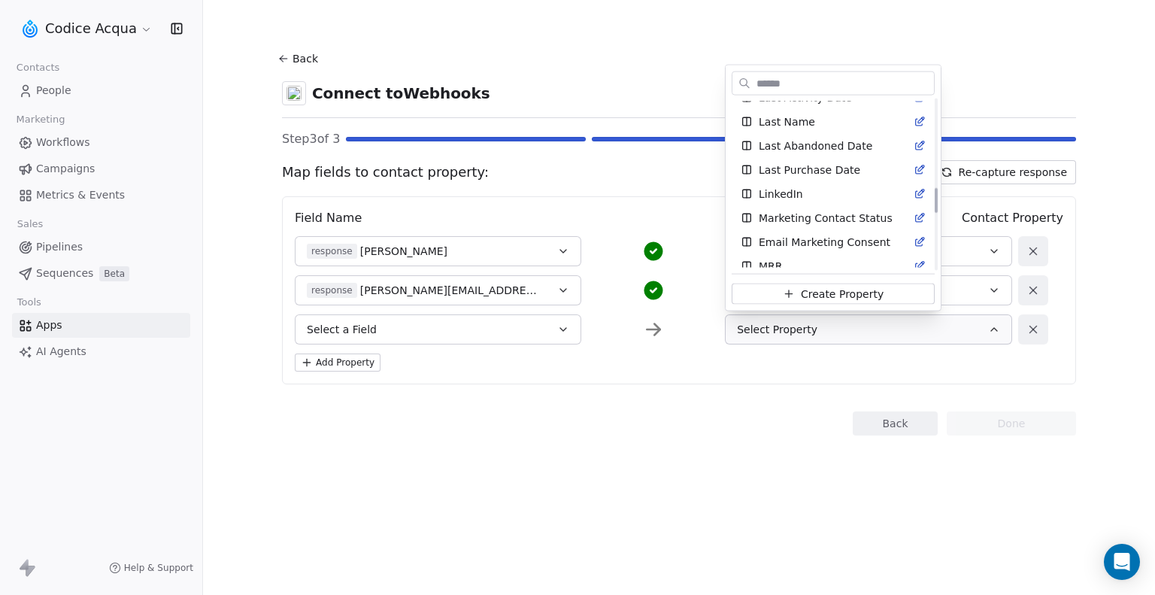
scroll to position [602, 0]
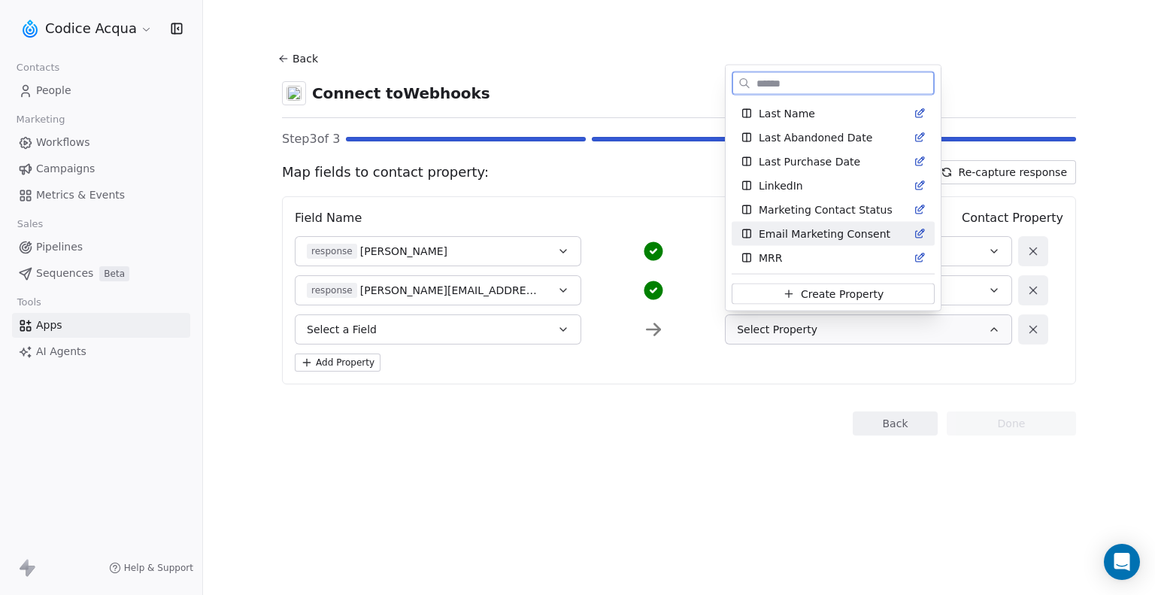
click at [840, 232] on span "Email Marketing Consent" at bounding box center [825, 233] width 132 height 15
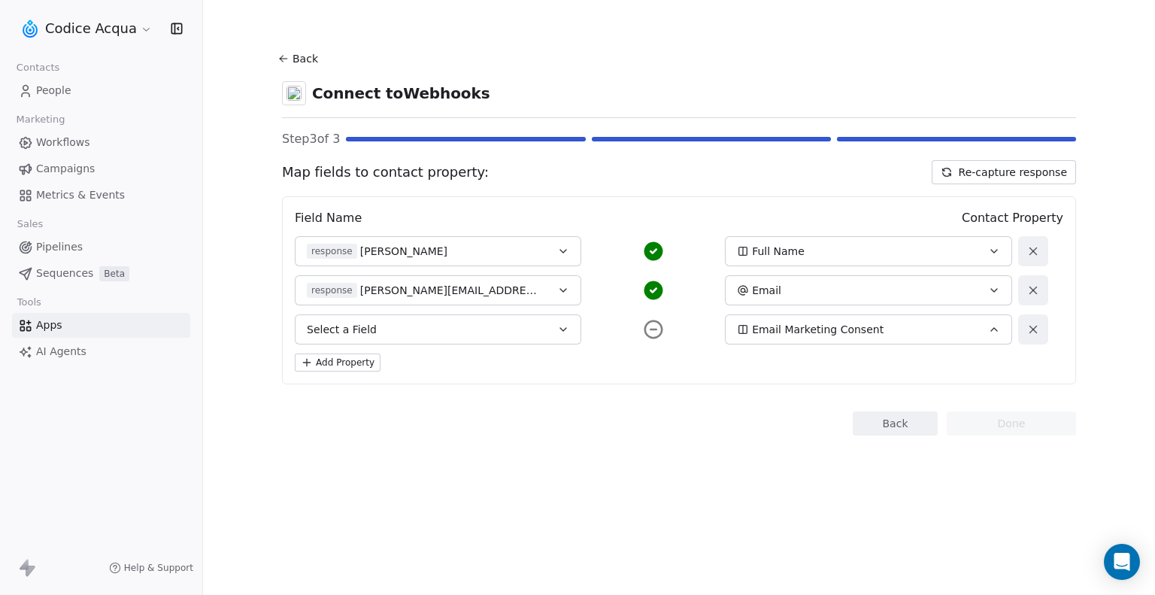
click at [463, 332] on button "Select a Field" at bounding box center [438, 329] width 286 height 30
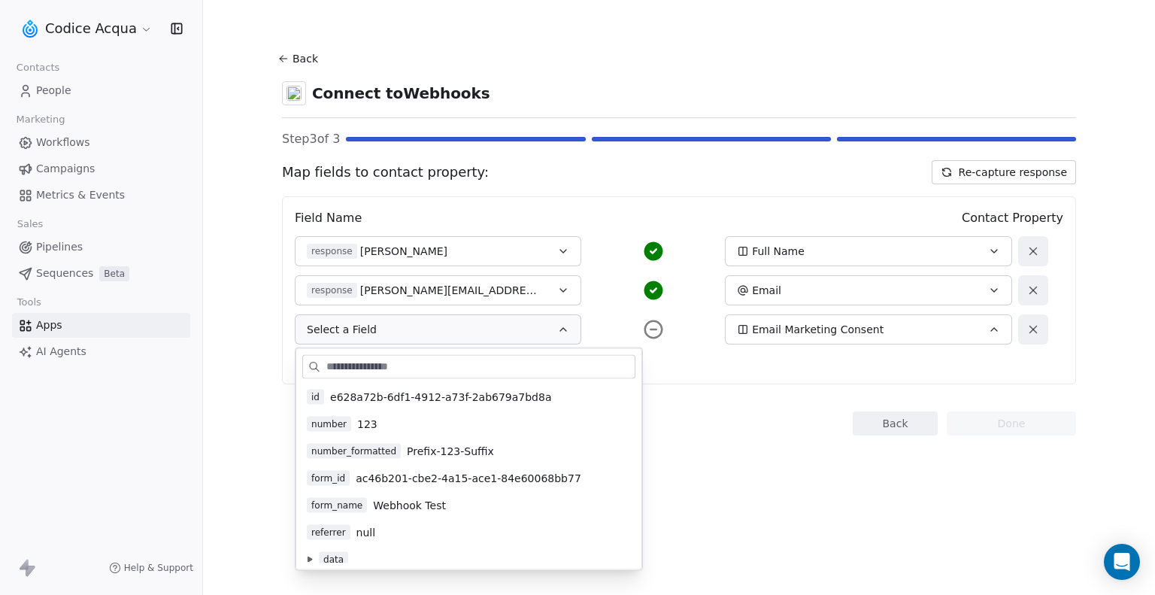
scroll to position [8, 0]
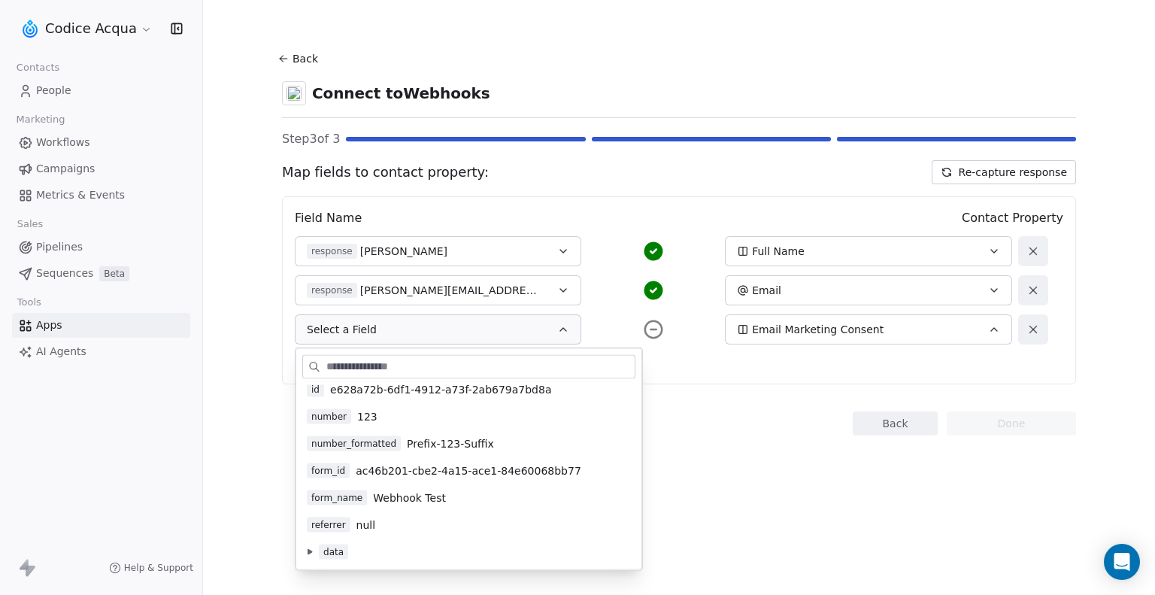
click at [307, 550] on button at bounding box center [310, 552] width 12 height 12
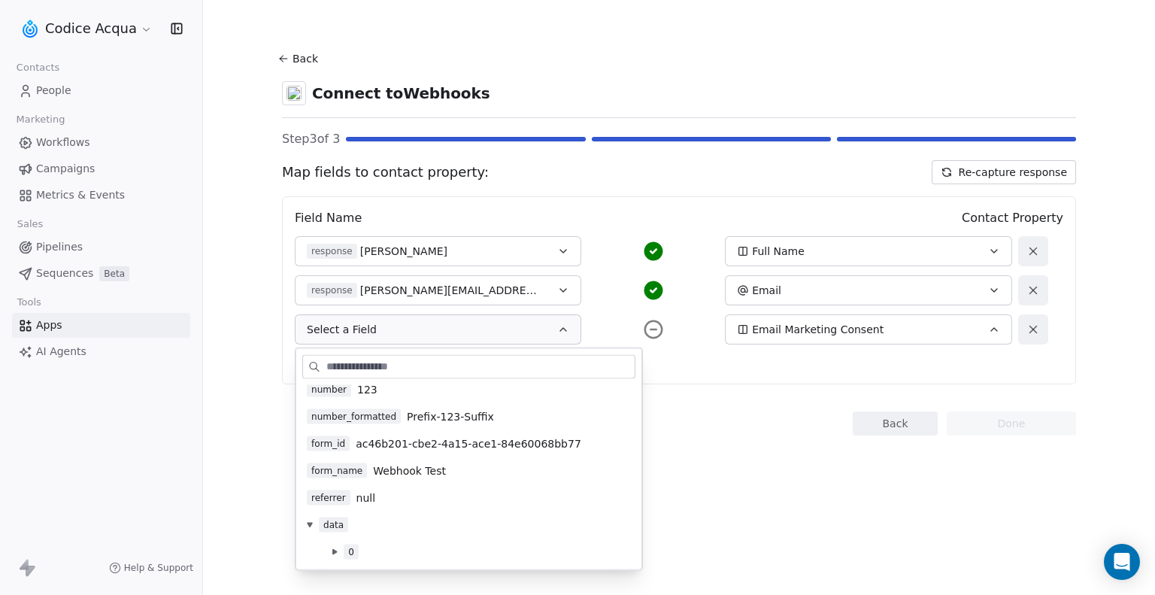
click at [334, 551] on icon at bounding box center [334, 551] width 5 height 5
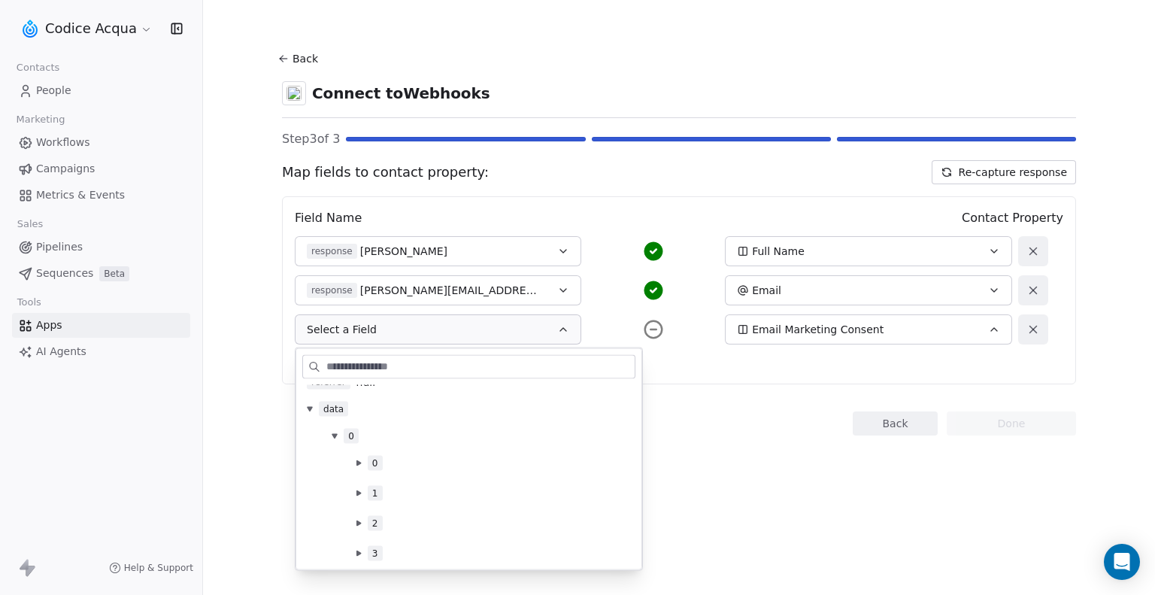
scroll to position [152, 0]
click at [356, 550] on icon at bounding box center [358, 551] width 5 height 5
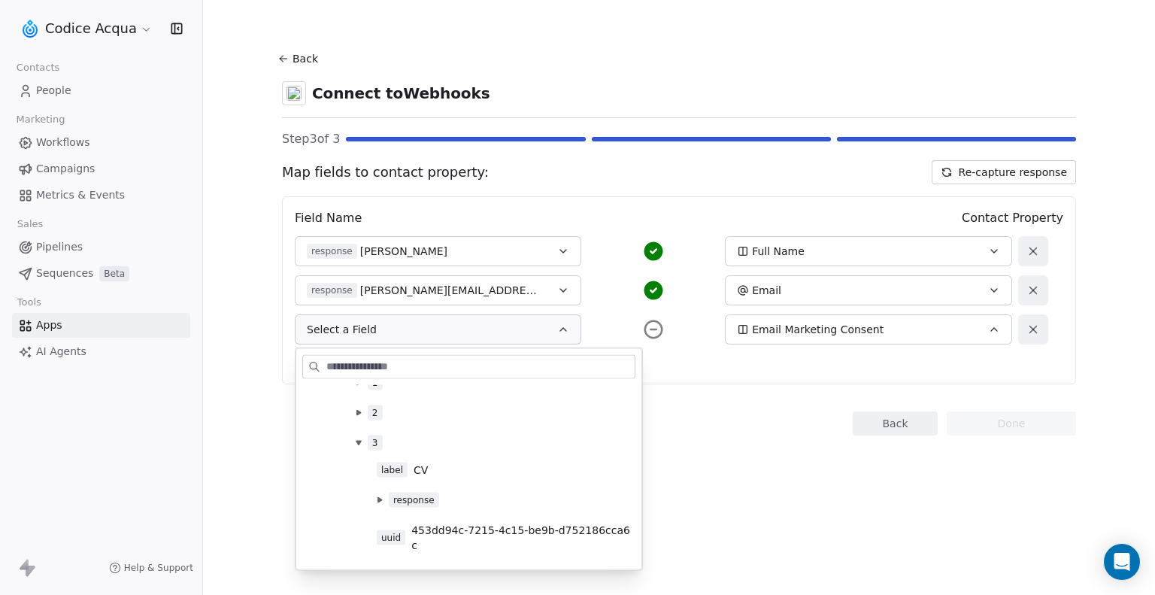
scroll to position [269, 0]
click at [357, 405] on icon at bounding box center [358, 404] width 5 height 5
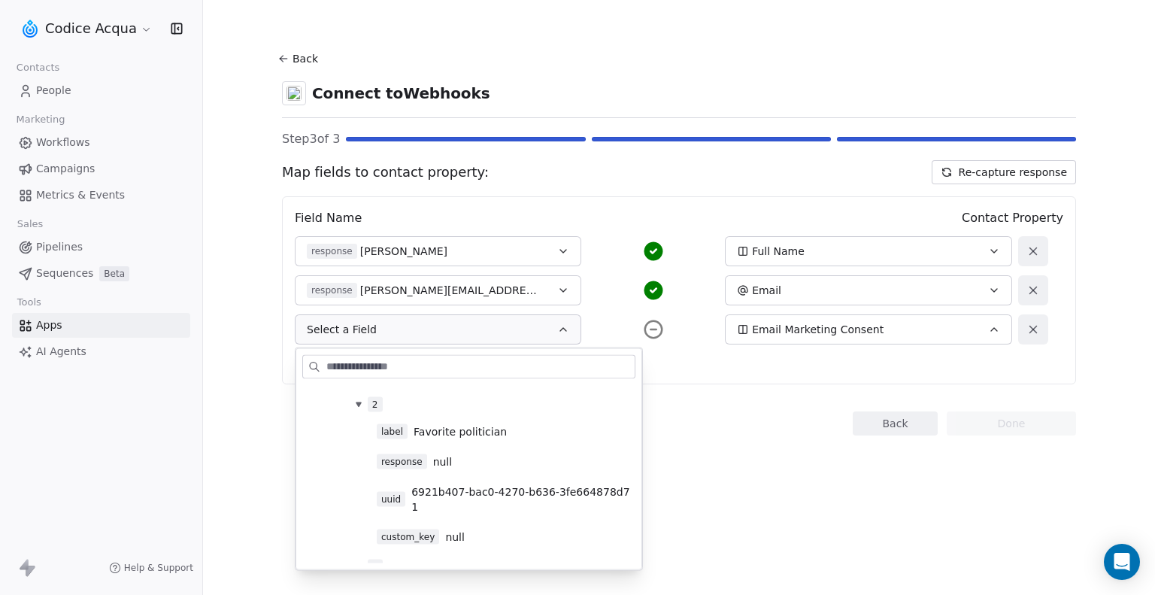
scroll to position [194, 0]
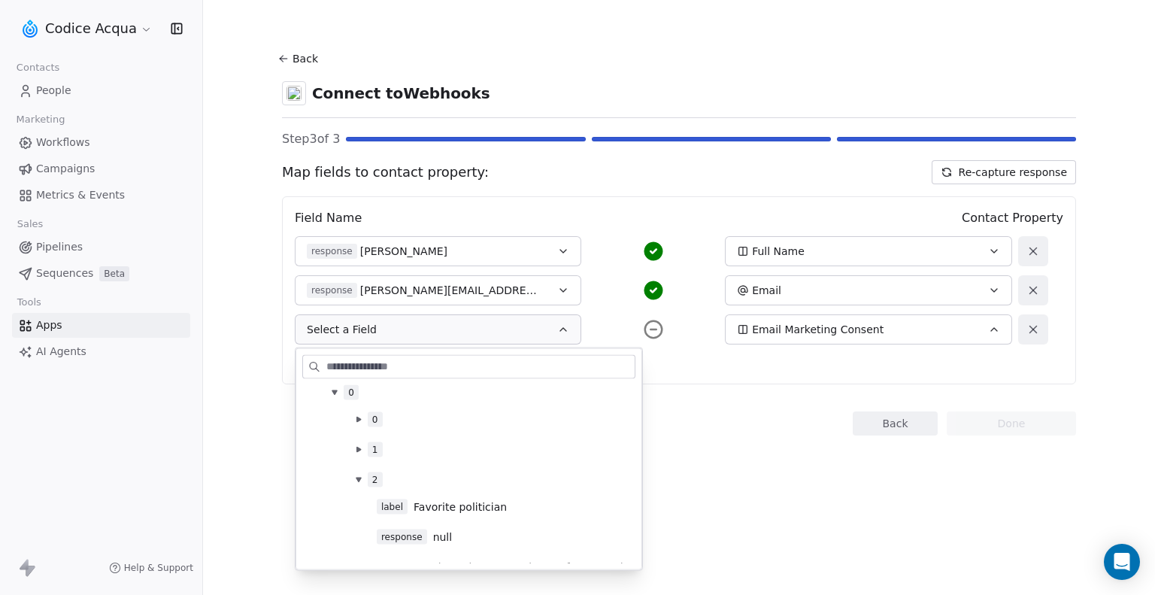
click at [356, 444] on button at bounding box center [359, 450] width 12 height 12
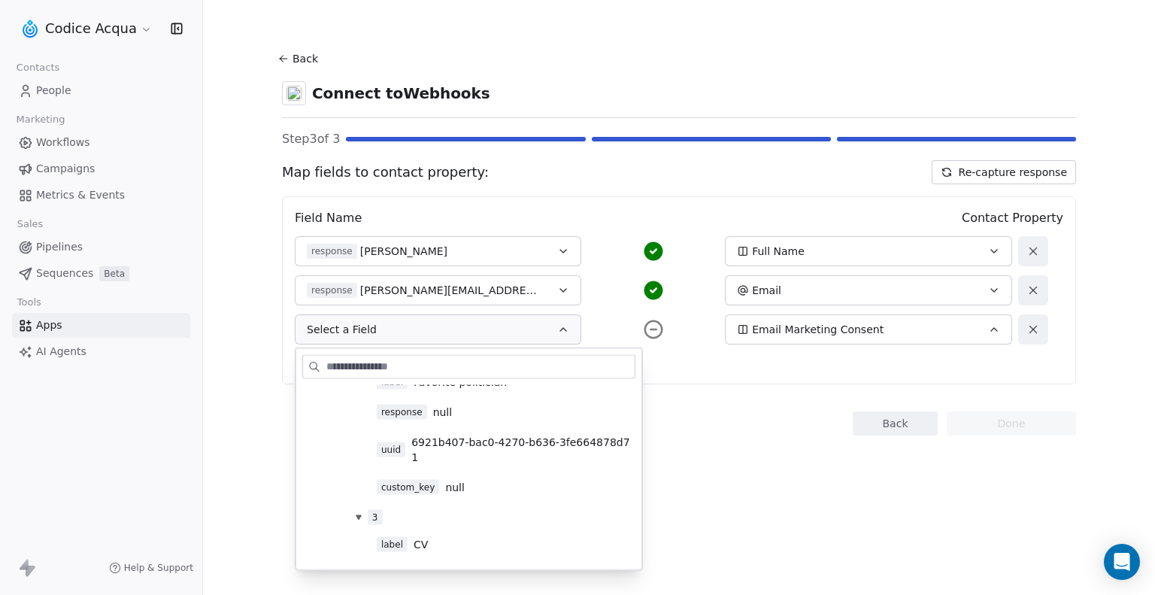
scroll to position [443, 0]
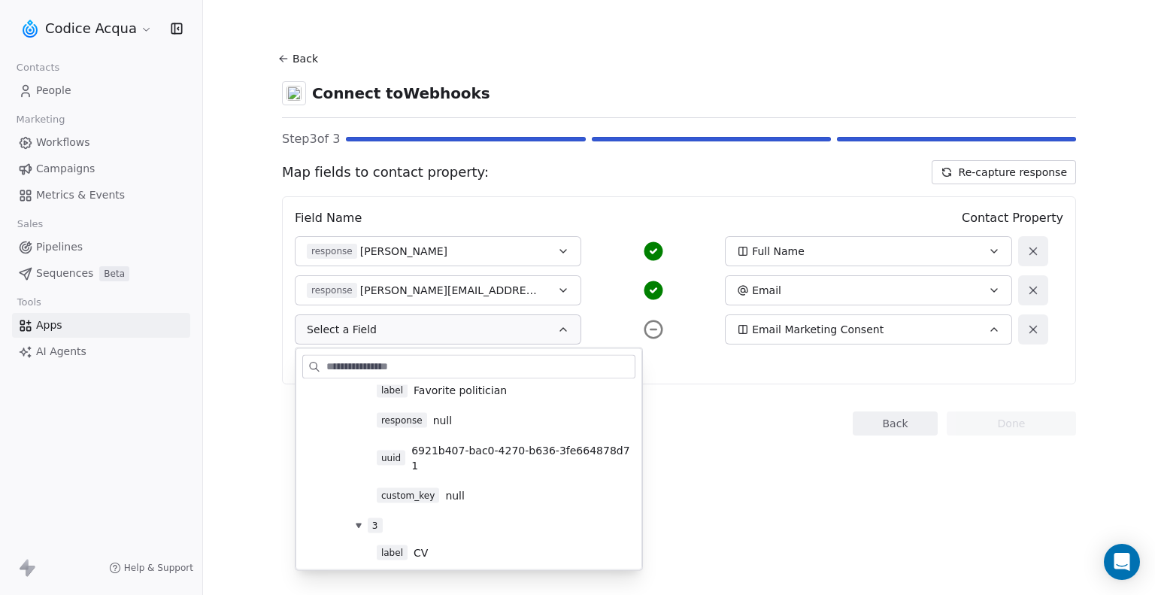
click at [1035, 327] on icon at bounding box center [1032, 329] width 7 height 7
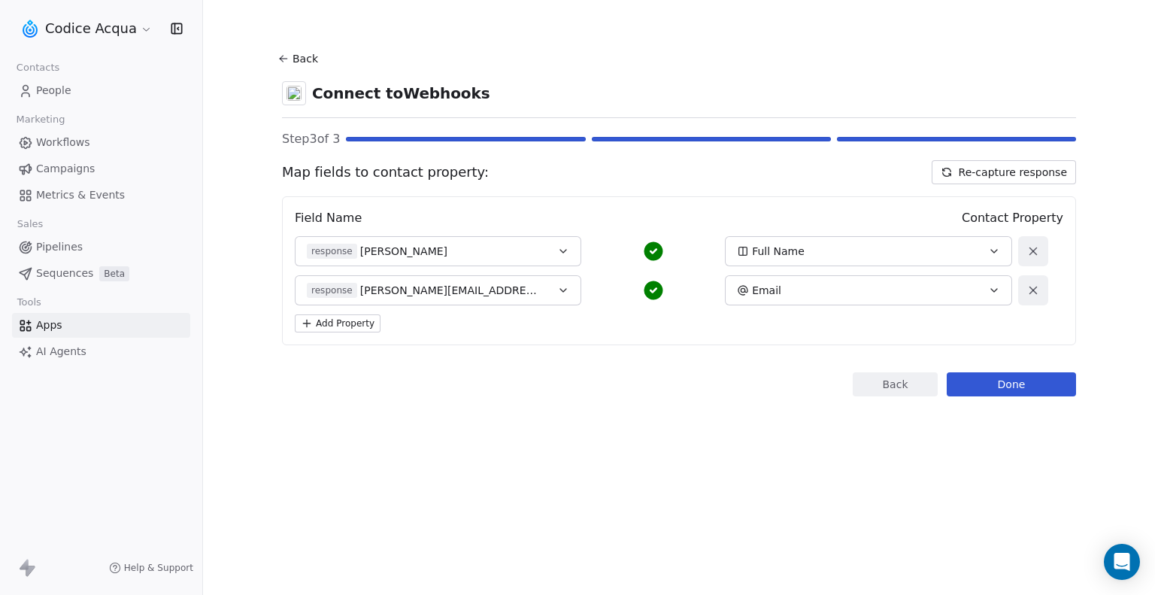
click at [1032, 384] on button "Done" at bounding box center [1011, 384] width 129 height 24
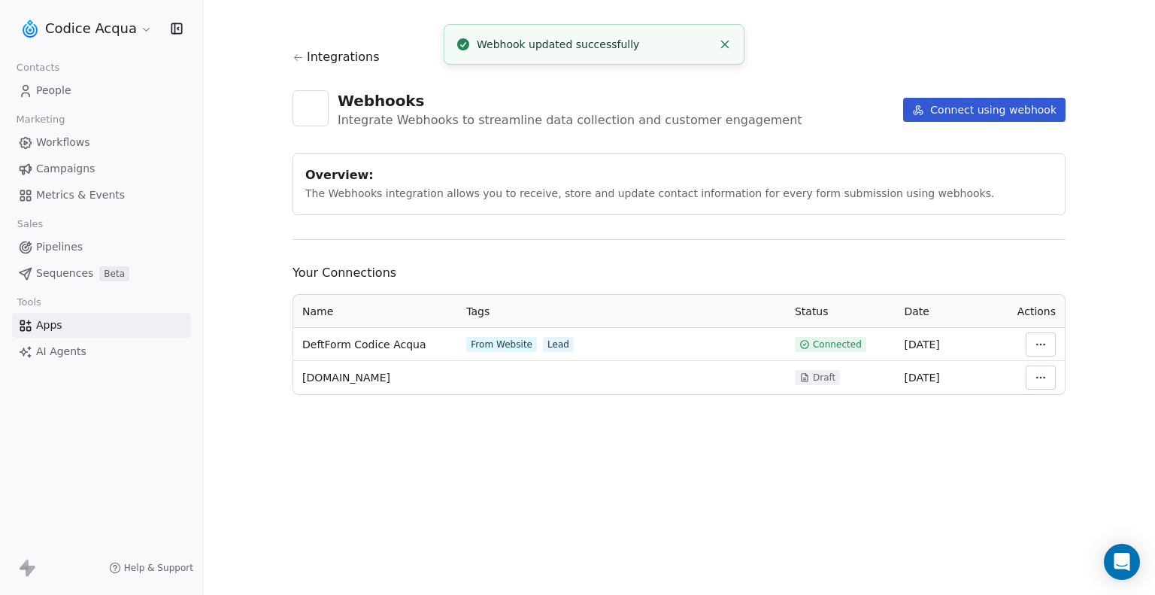
click at [57, 90] on span "People" at bounding box center [53, 91] width 35 height 16
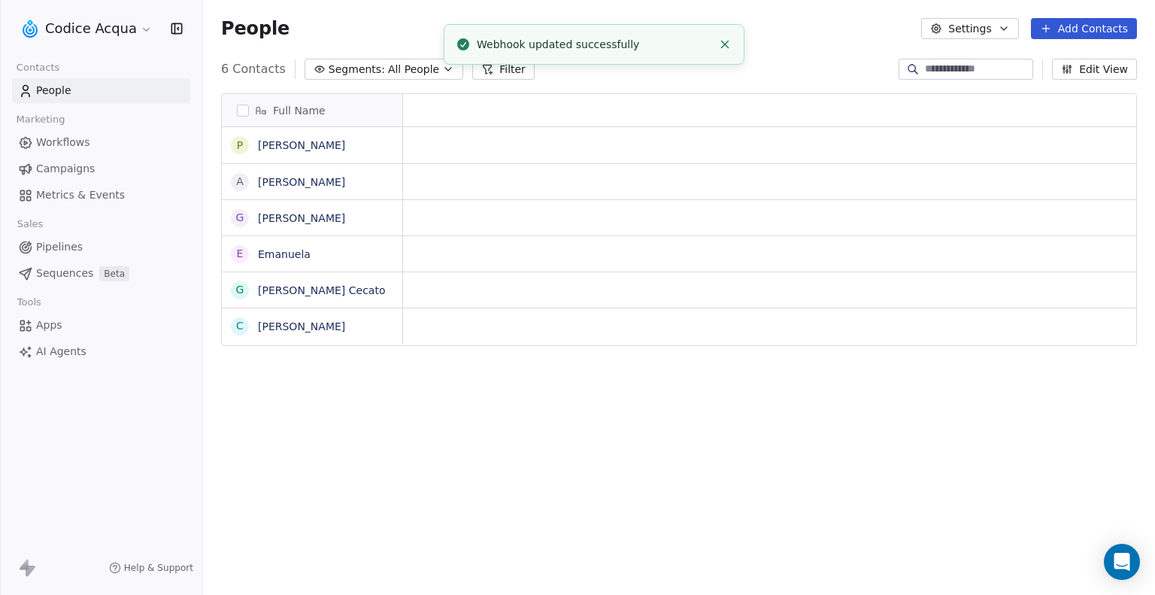
scroll to position [512, 940]
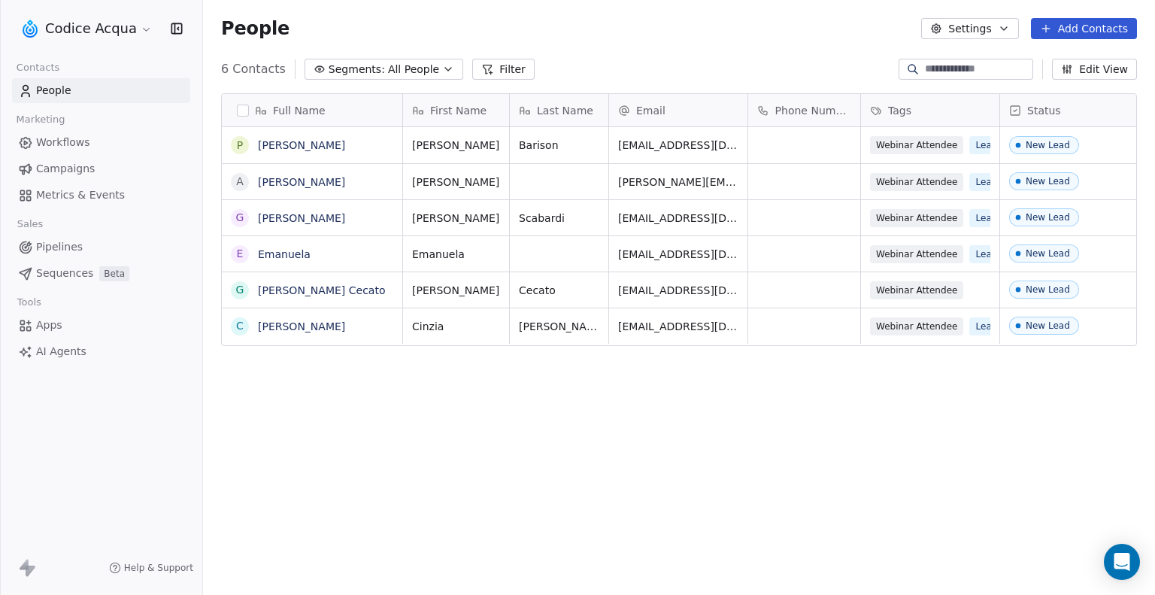
scroll to position [512, 940]
click at [48, 327] on span "Apps" at bounding box center [49, 325] width 26 height 16
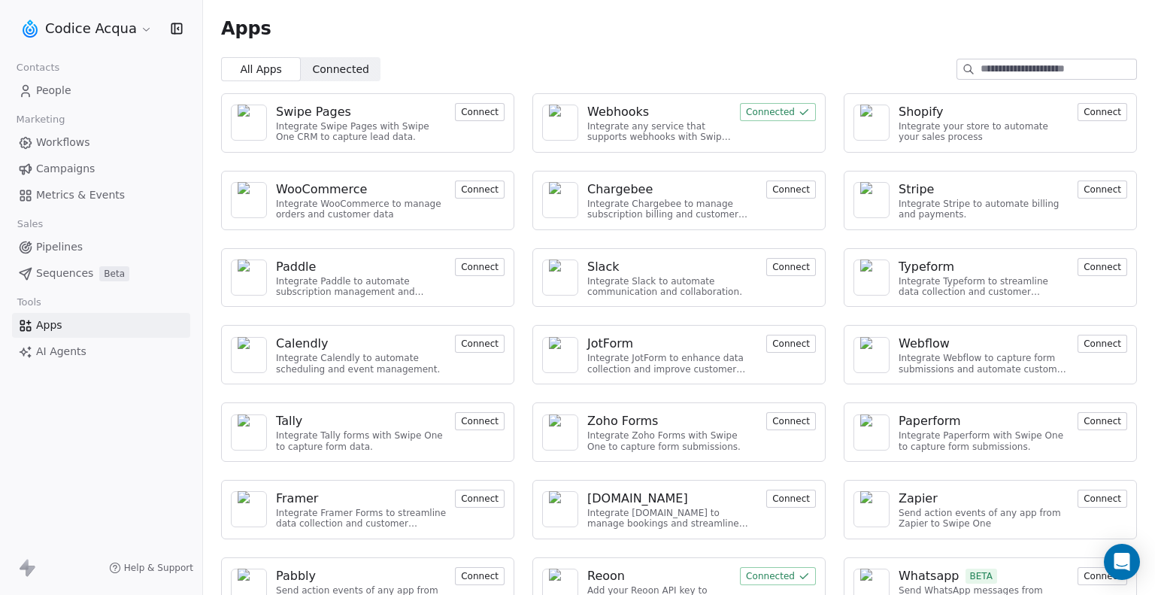
click at [680, 123] on div "Integrate any service that supports webhooks with Swipe One to capture and auto…" at bounding box center [659, 132] width 144 height 22
click at [751, 113] on button "Connected" at bounding box center [778, 112] width 76 height 18
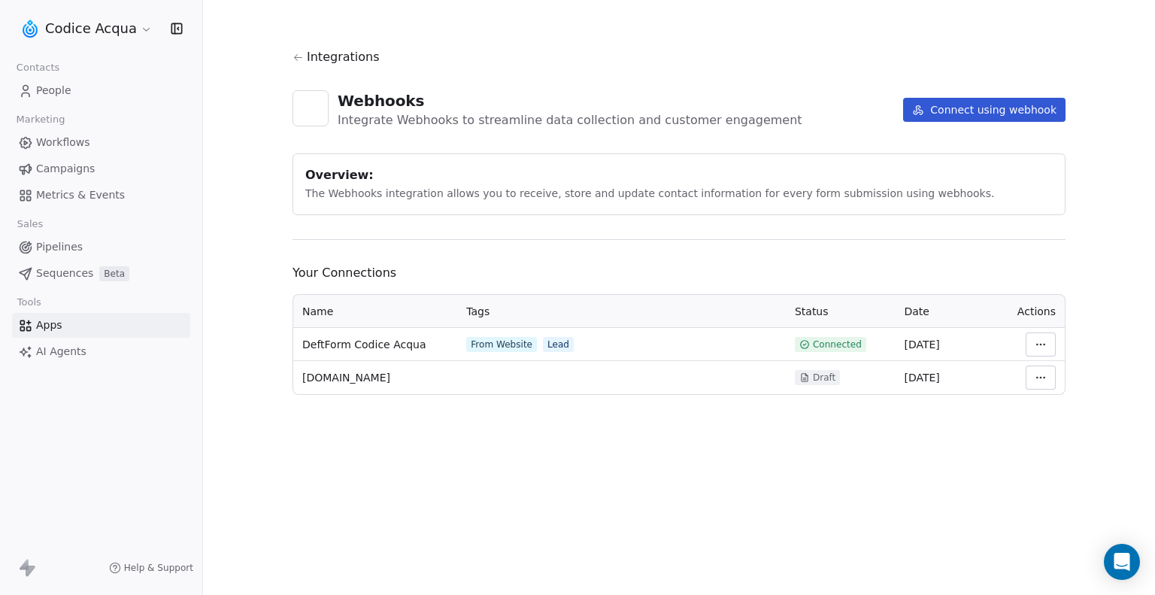
click at [1041, 344] on html "Codice Acqua Contacts People Marketing Workflows Campaigns Metrics & Events Sal…" at bounding box center [577, 297] width 1155 height 595
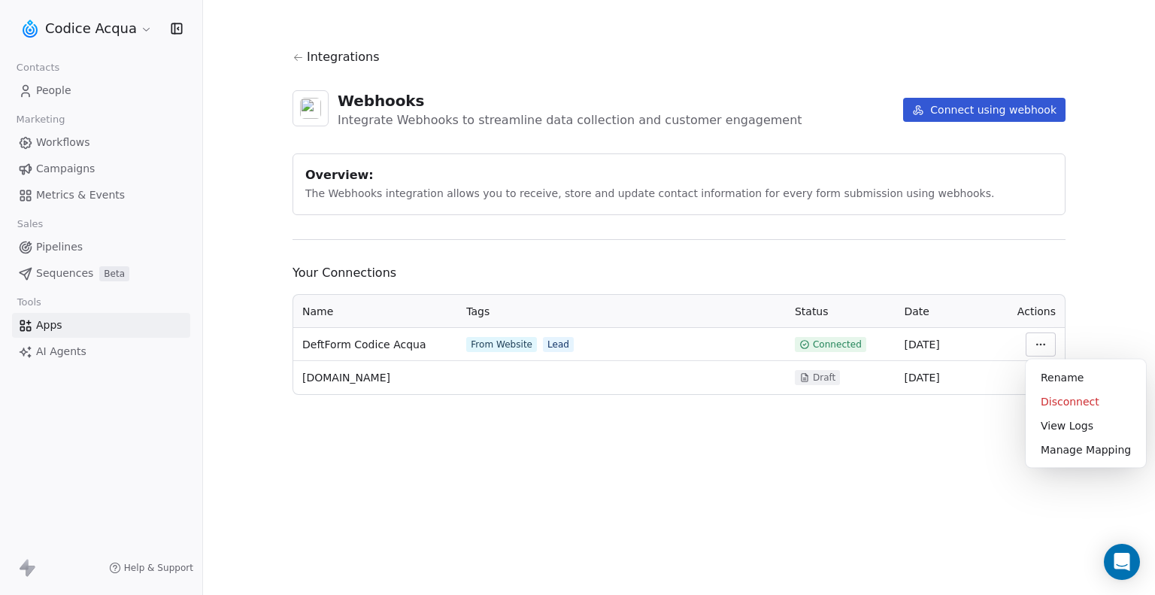
click at [763, 427] on html "Codice Acqua Contacts People Marketing Workflows Campaigns Metrics & Events Sal…" at bounding box center [577, 297] width 1155 height 595
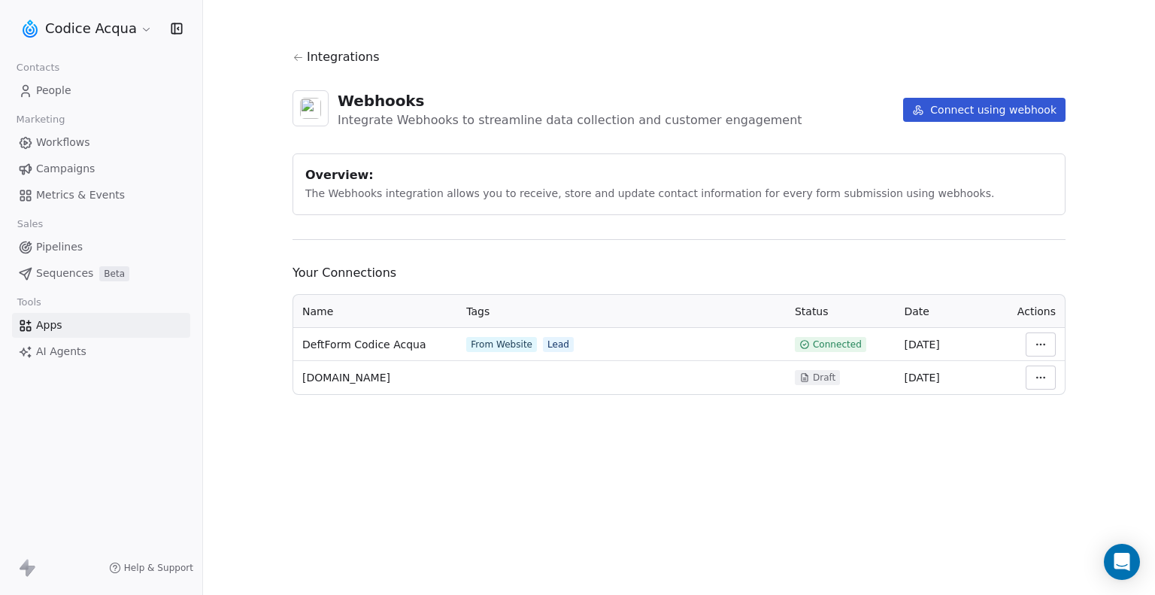
click at [681, 338] on div "From Website Lead" at bounding box center [621, 344] width 311 height 15
click at [1035, 342] on html "Codice Acqua Contacts People Marketing Workflows Campaigns Metrics & Events Sal…" at bounding box center [577, 297] width 1155 height 595
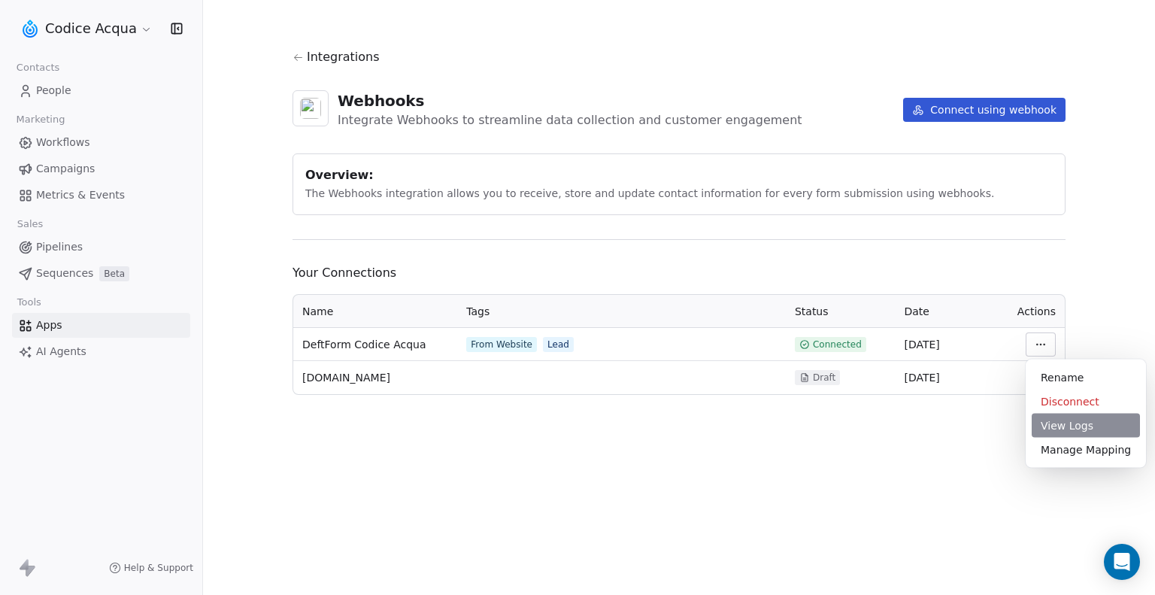
click at [1088, 425] on div "View Logs" at bounding box center [1086, 426] width 108 height 24
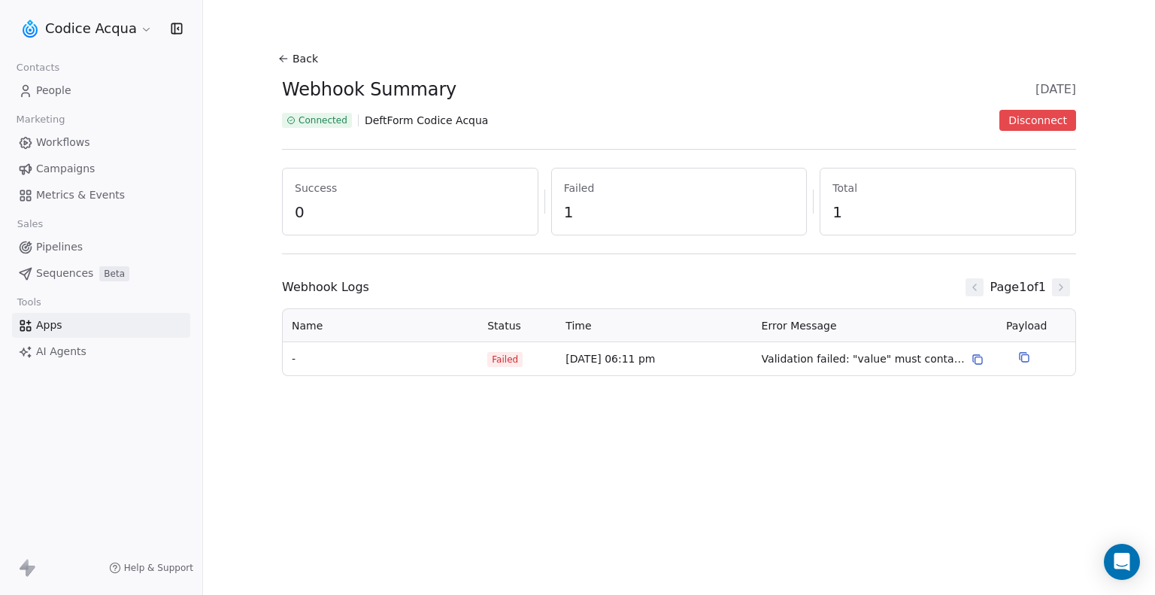
click at [814, 364] on span "Validation failed: "value" must contain at least one of [email, fullName, first…" at bounding box center [864, 359] width 204 height 16
click at [938, 363] on span "Validation failed: "value" must contain at least one of [email, fullName, first…" at bounding box center [864, 359] width 204 height 16
click at [972, 362] on icon at bounding box center [978, 359] width 12 height 12
click at [897, 360] on span "Validation failed: "value" must contain at least one of [email, fullName, first…" at bounding box center [864, 359] width 204 height 16
click at [862, 359] on span "Validation failed: "value" must contain at least one of [email, fullName, first…" at bounding box center [864, 359] width 204 height 16
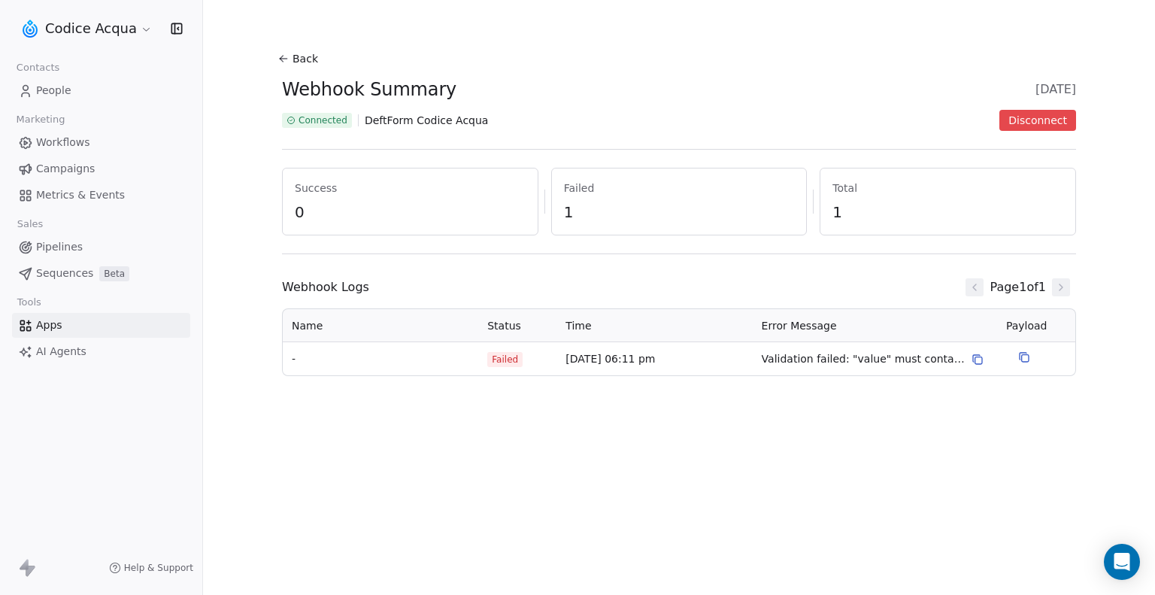
click at [602, 353] on td "23 Sept 2025, 06:11 pm" at bounding box center [654, 358] width 196 height 33
click at [974, 359] on icon at bounding box center [978, 359] width 12 height 12
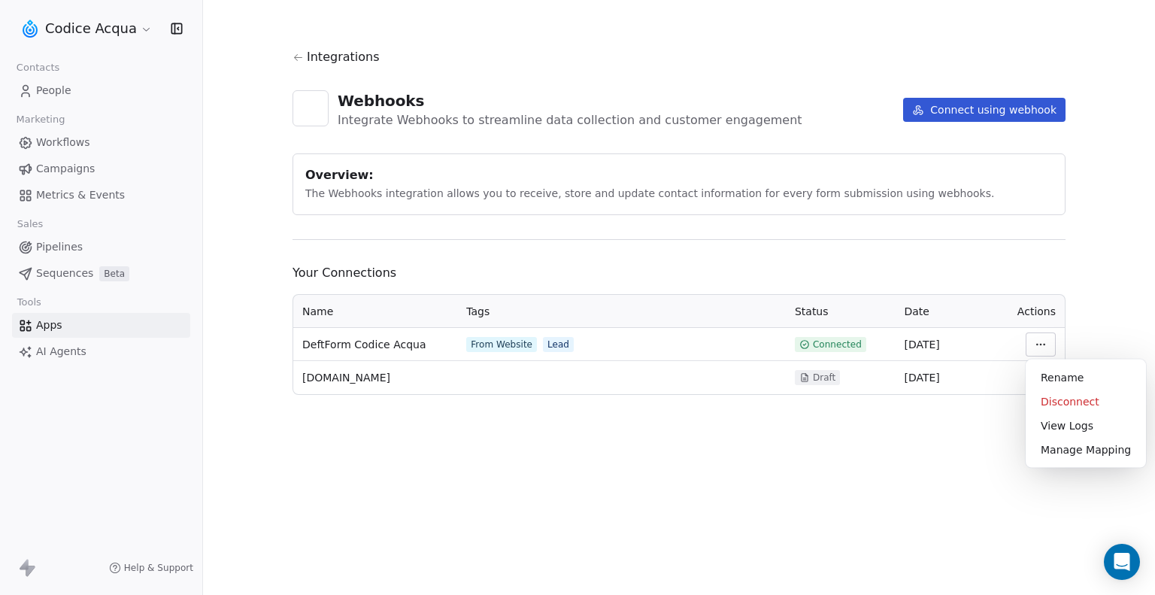
click at [1035, 345] on html "Codice Acqua Contacts People Marketing Workflows Campaigns Metrics & Events Sal…" at bounding box center [577, 297] width 1155 height 595
click at [1059, 447] on div "Manage Mapping" at bounding box center [1086, 450] width 108 height 24
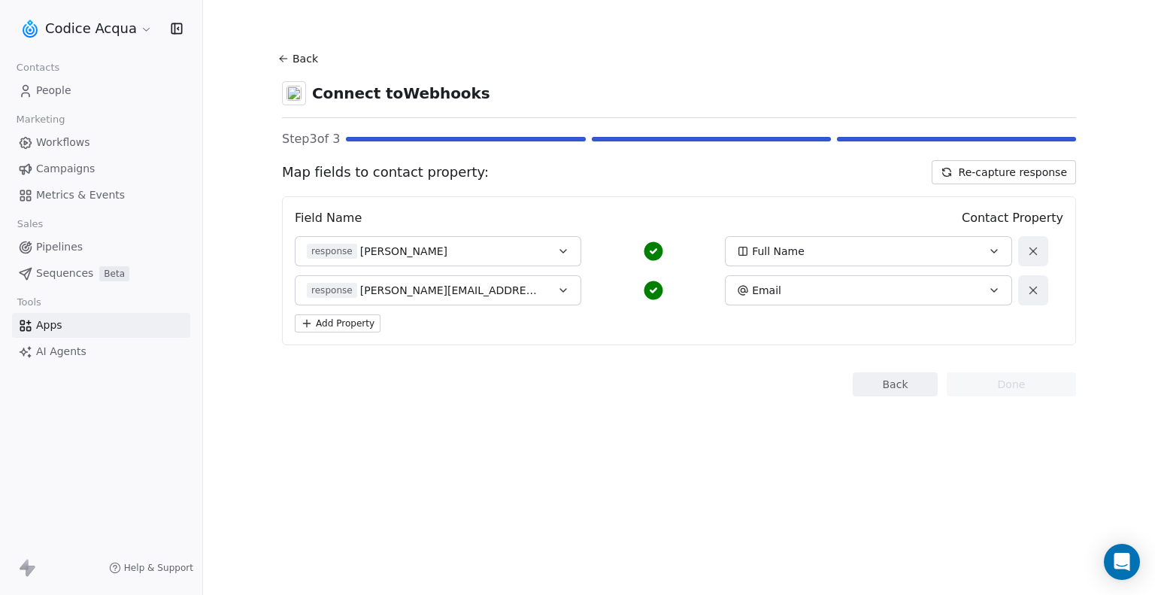
click at [1004, 177] on button "Re-capture response" at bounding box center [1004, 172] width 144 height 24
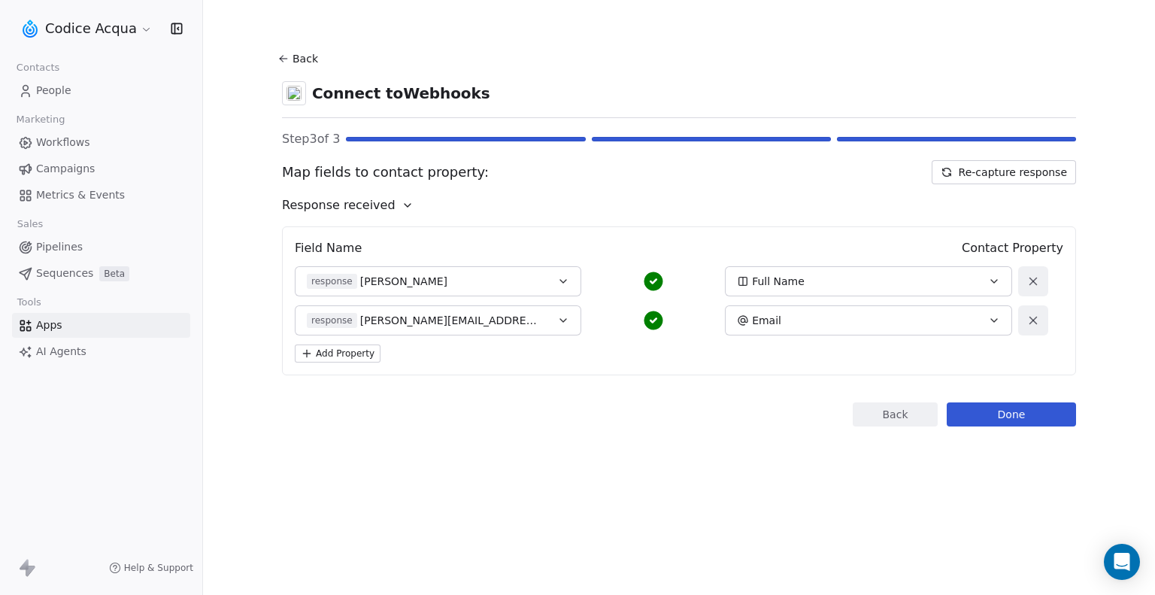
click at [356, 353] on button "Add Property" at bounding box center [338, 353] width 86 height 18
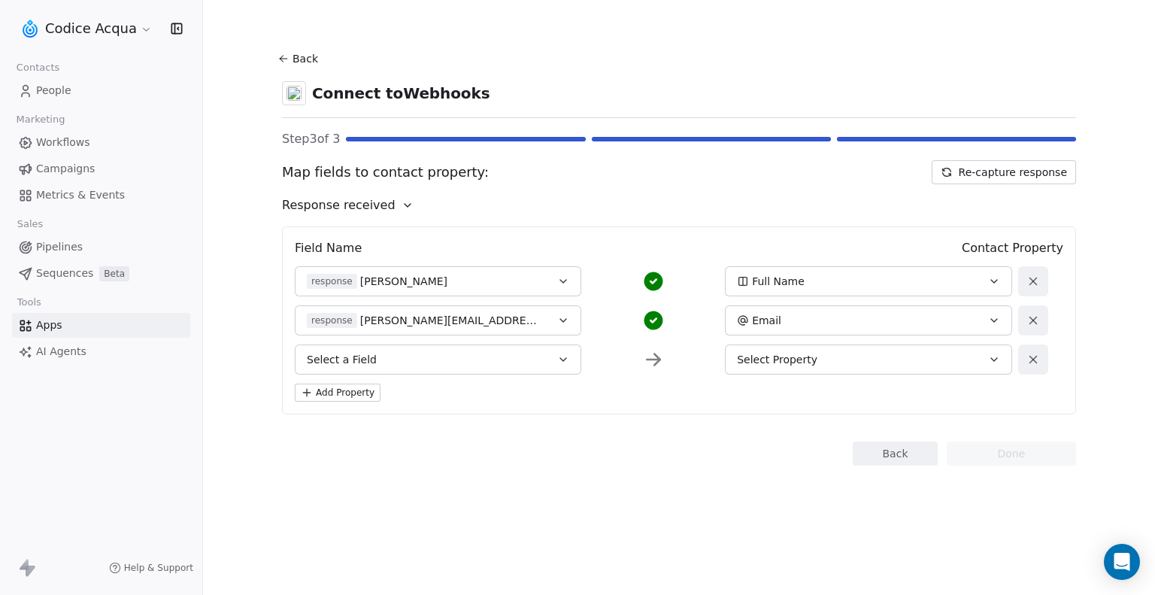
click at [434, 363] on button "Select a Field" at bounding box center [438, 359] width 286 height 30
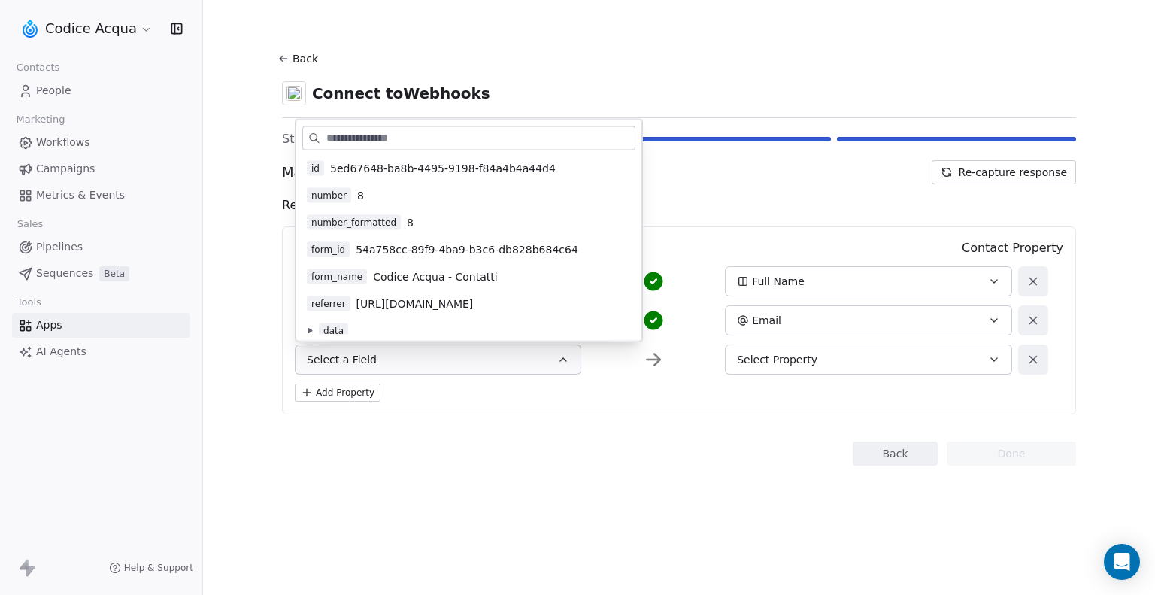
click at [310, 326] on button at bounding box center [310, 331] width 12 height 12
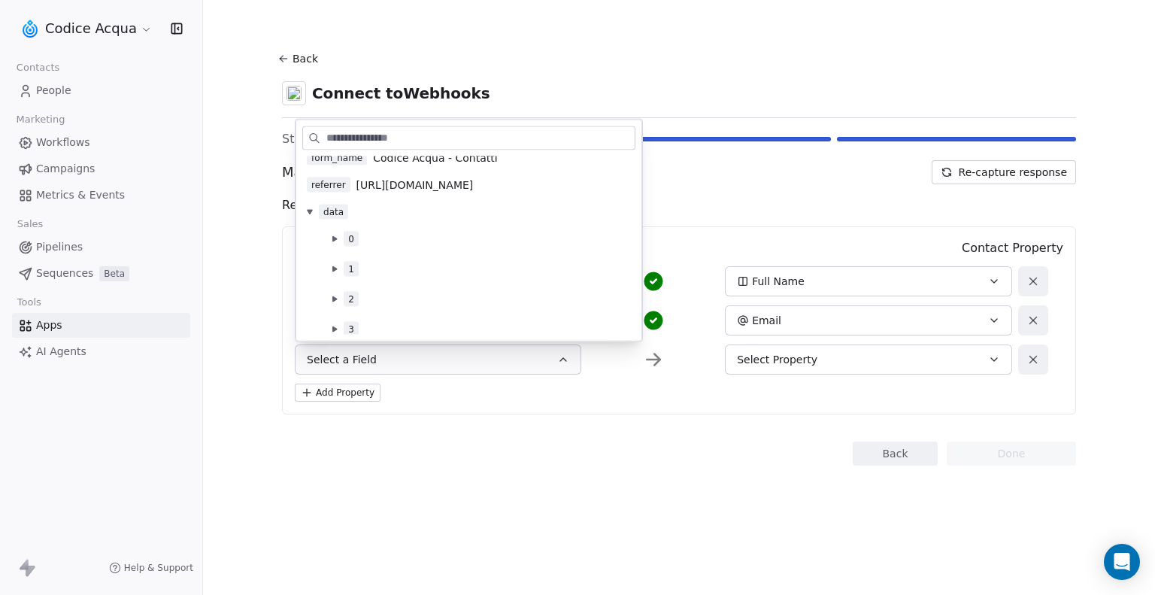
scroll to position [125, 0]
click at [337, 290] on icon at bounding box center [335, 293] width 6 height 6
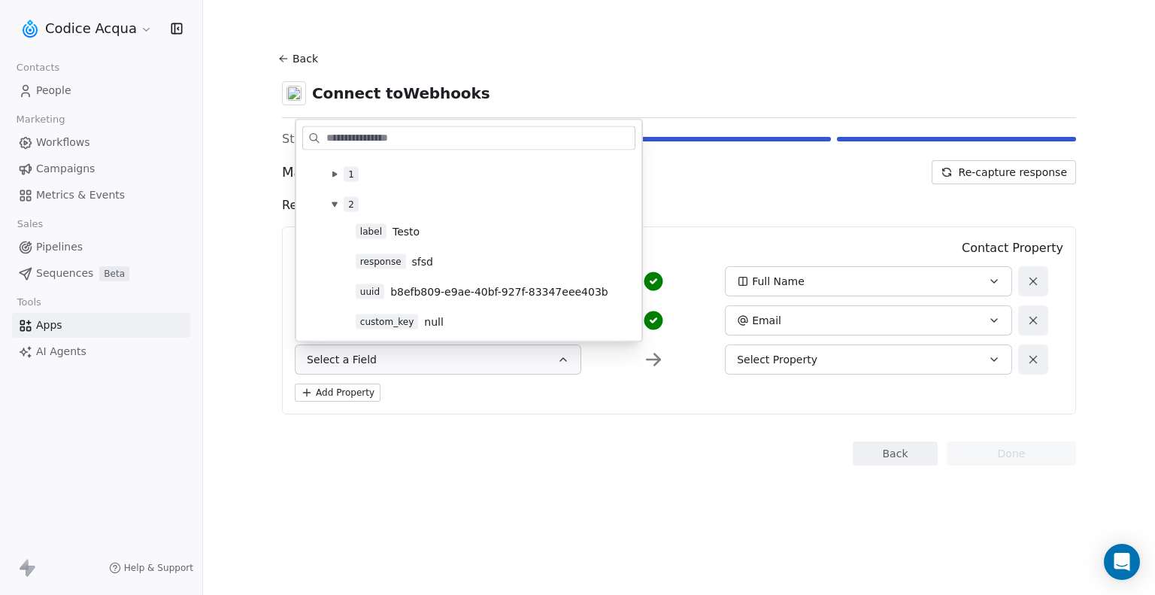
scroll to position [242, 0]
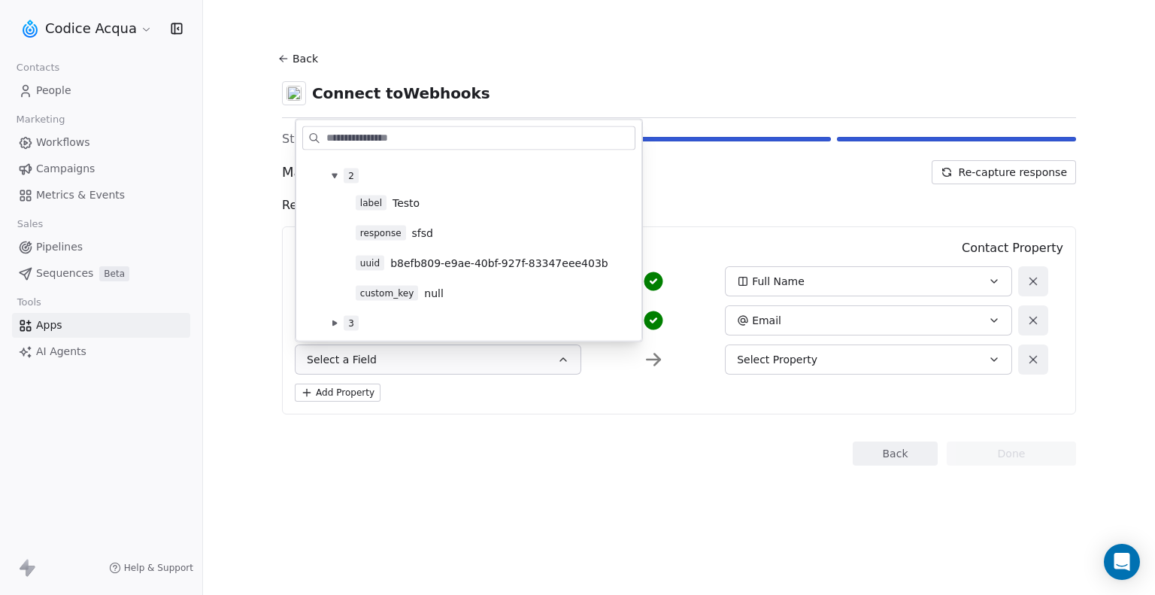
click at [335, 322] on icon at bounding box center [334, 322] width 5 height 5
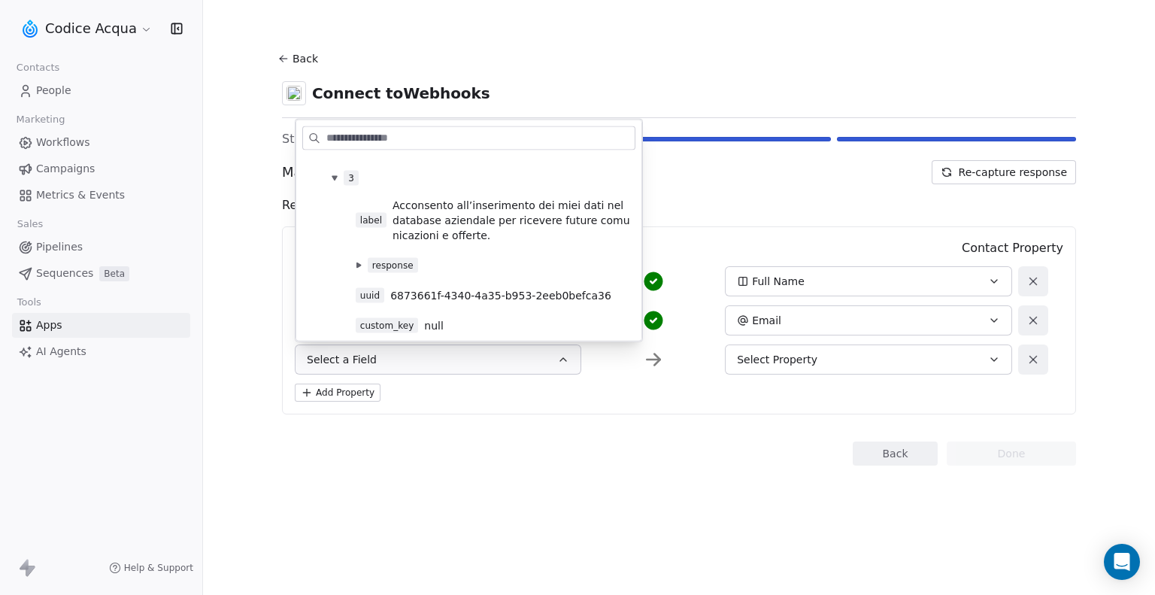
scroll to position [390, 0]
click at [361, 262] on button at bounding box center [359, 263] width 12 height 12
click at [414, 285] on span "Accetto" at bounding box center [418, 290] width 40 height 15
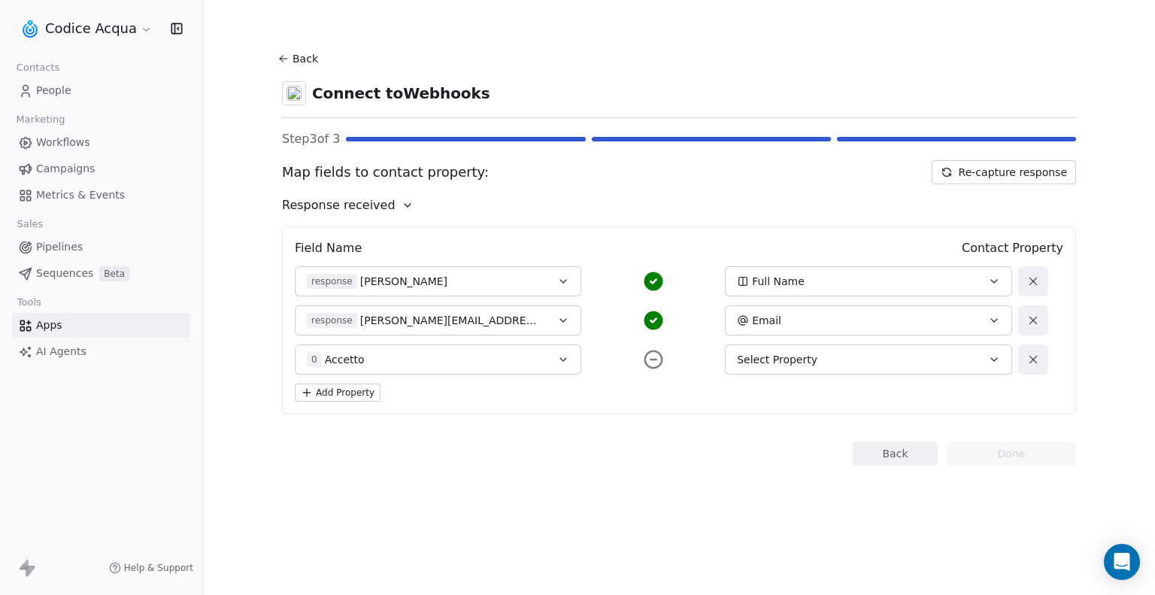
click at [562, 359] on icon "button" at bounding box center [563, 359] width 12 height 12
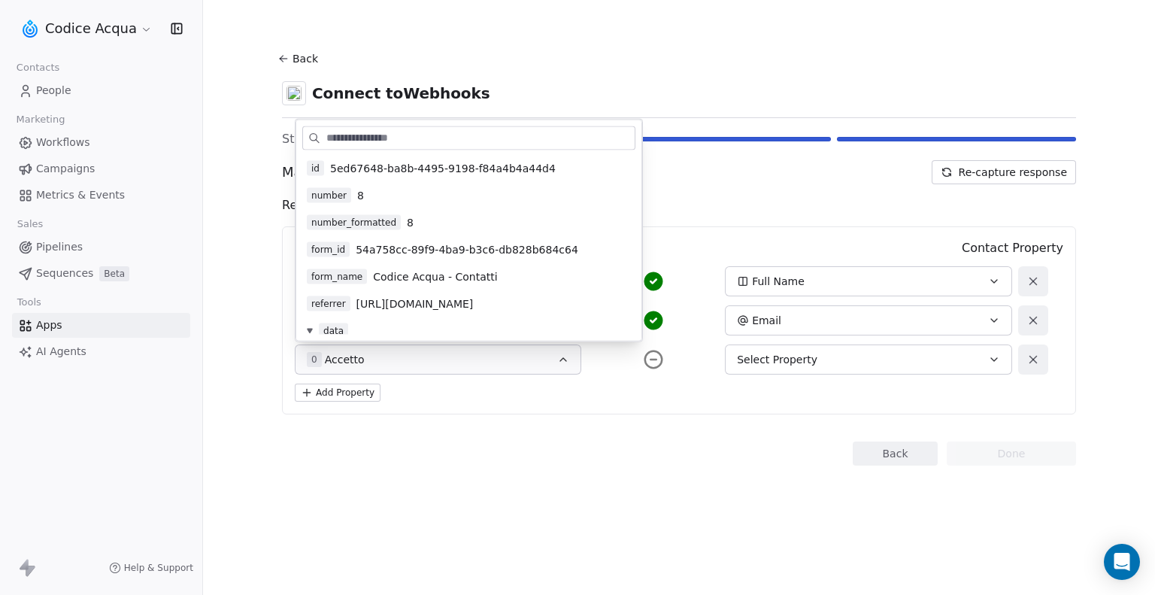
click at [529, 365] on div "0 Accetto" at bounding box center [425, 359] width 236 height 15
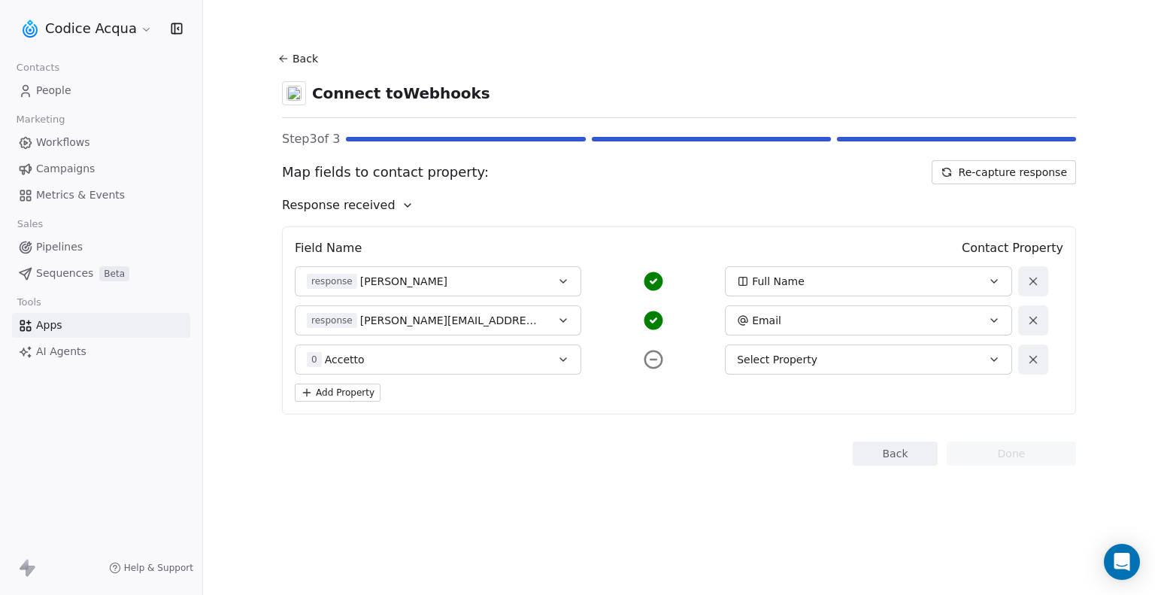
click at [747, 355] on span "Select Property" at bounding box center [777, 359] width 80 height 15
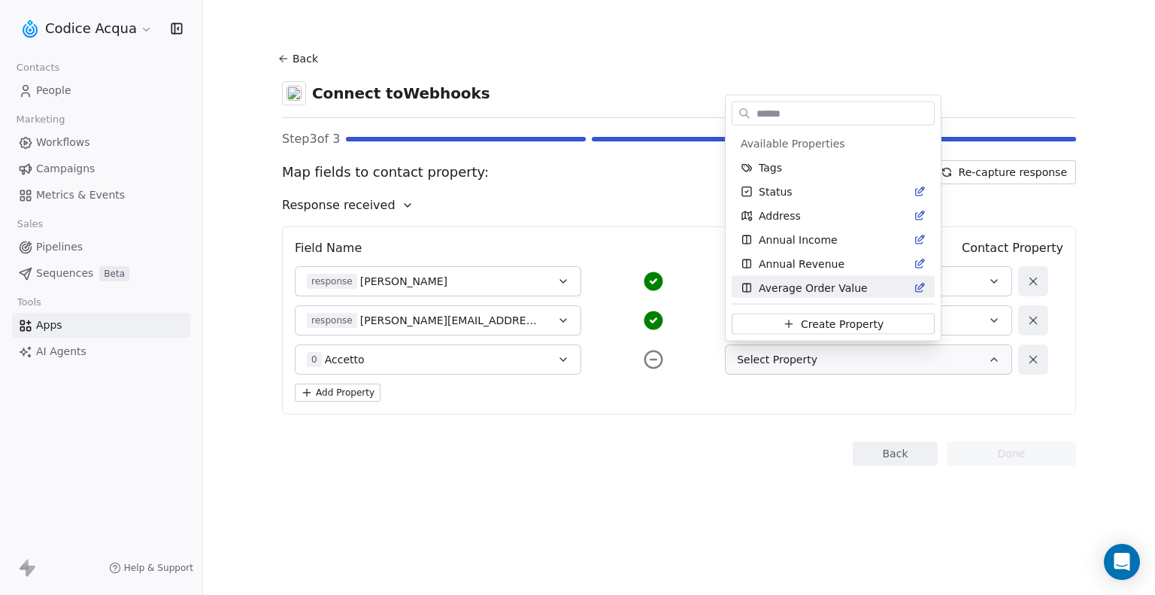
click at [578, 430] on html "Codice Acqua Contacts People Marketing Workflows Campaigns Metrics & Events Sal…" at bounding box center [577, 297] width 1155 height 595
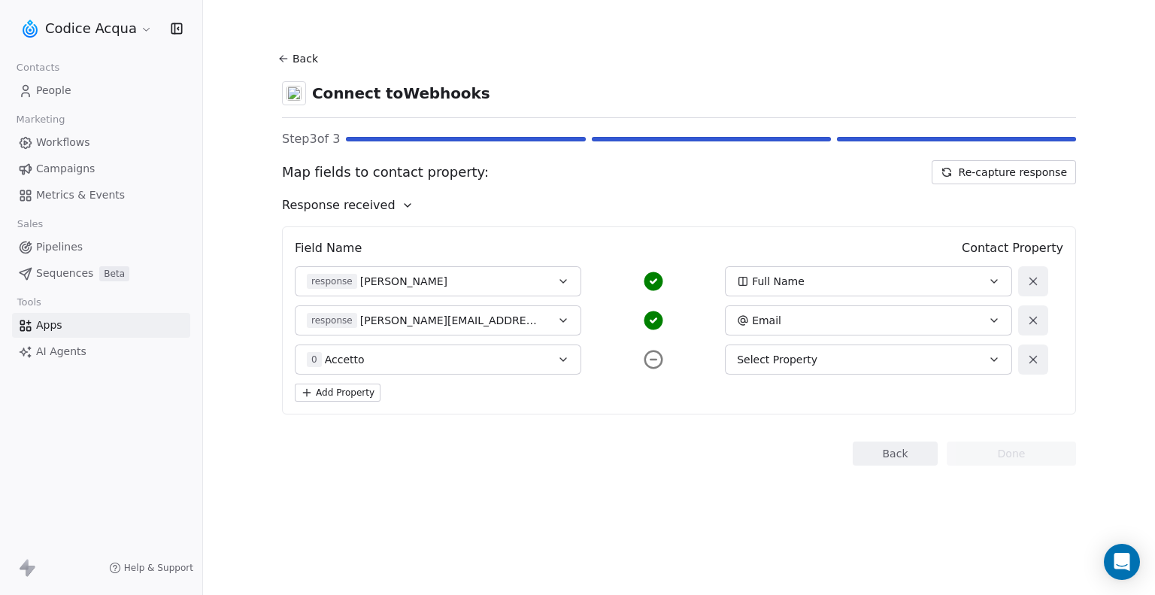
click at [650, 362] on icon at bounding box center [653, 359] width 23 height 23
drag, startPoint x: 448, startPoint y: 360, endPoint x: 274, endPoint y: 362, distance: 174.5
click at [274, 362] on section "Back Connect to Webhooks Step 3 of 3 Map fields to contact property: Re-capture…" at bounding box center [679, 257] width 866 height 514
click at [390, 362] on div "0 Accetto" at bounding box center [425, 359] width 236 height 15
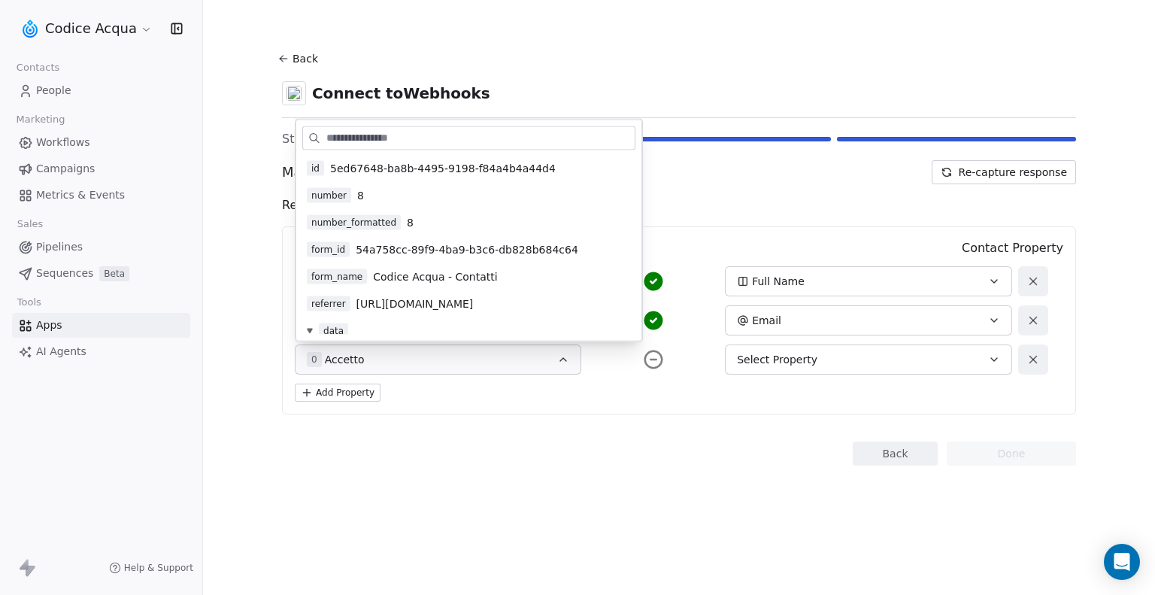
click at [547, 443] on div "Back Done" at bounding box center [679, 453] width 794 height 24
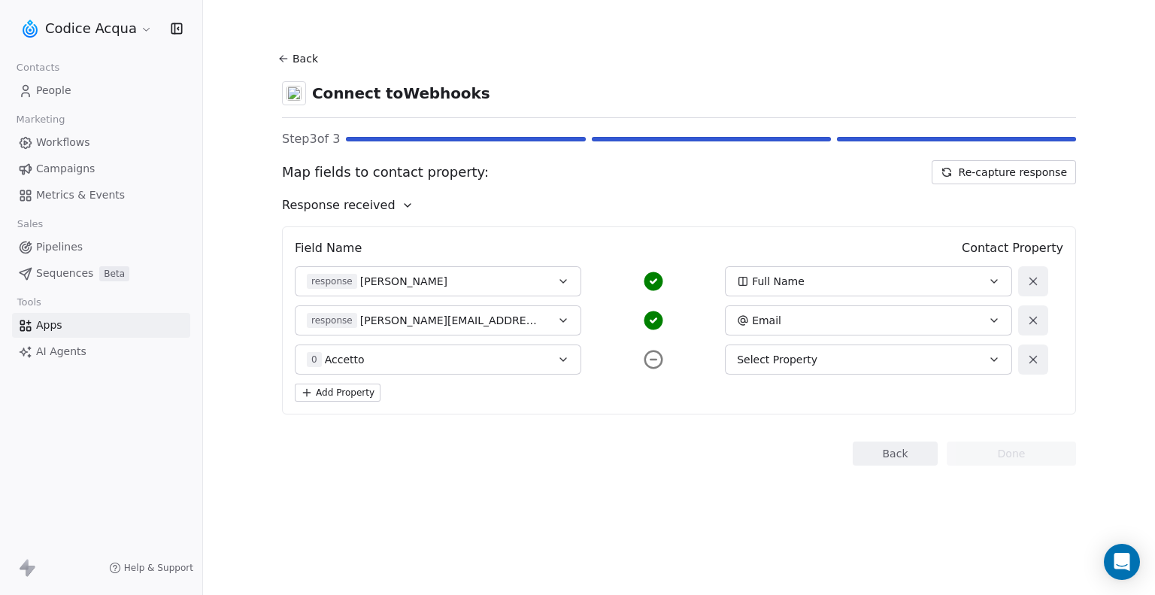
click at [502, 353] on div "0 Accetto" at bounding box center [425, 359] width 236 height 15
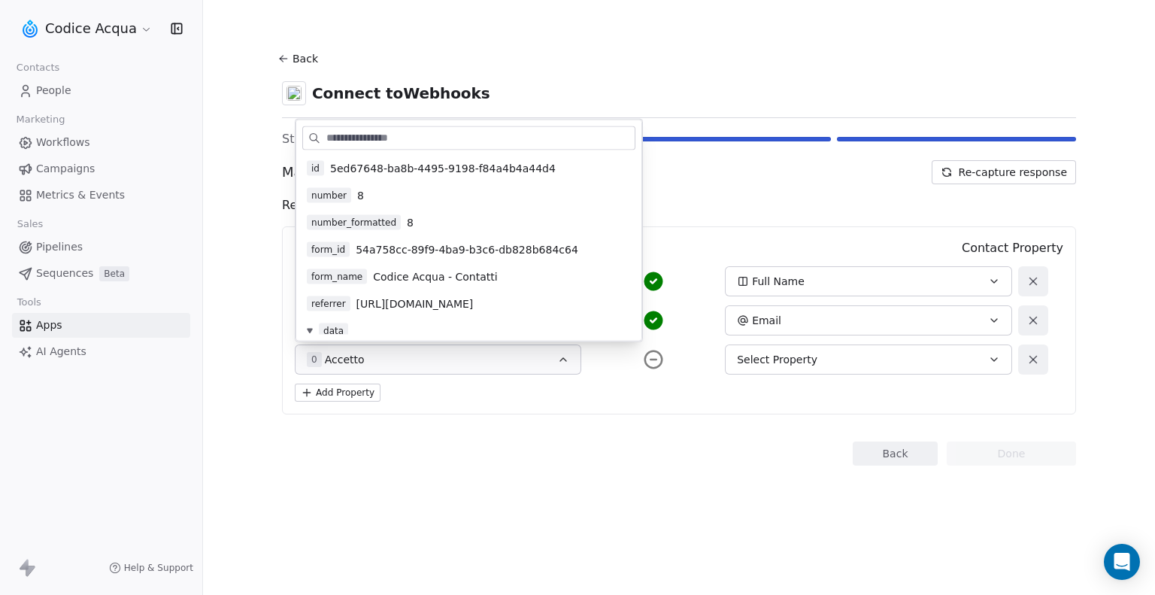
click at [1031, 362] on icon at bounding box center [1032, 359] width 7 height 7
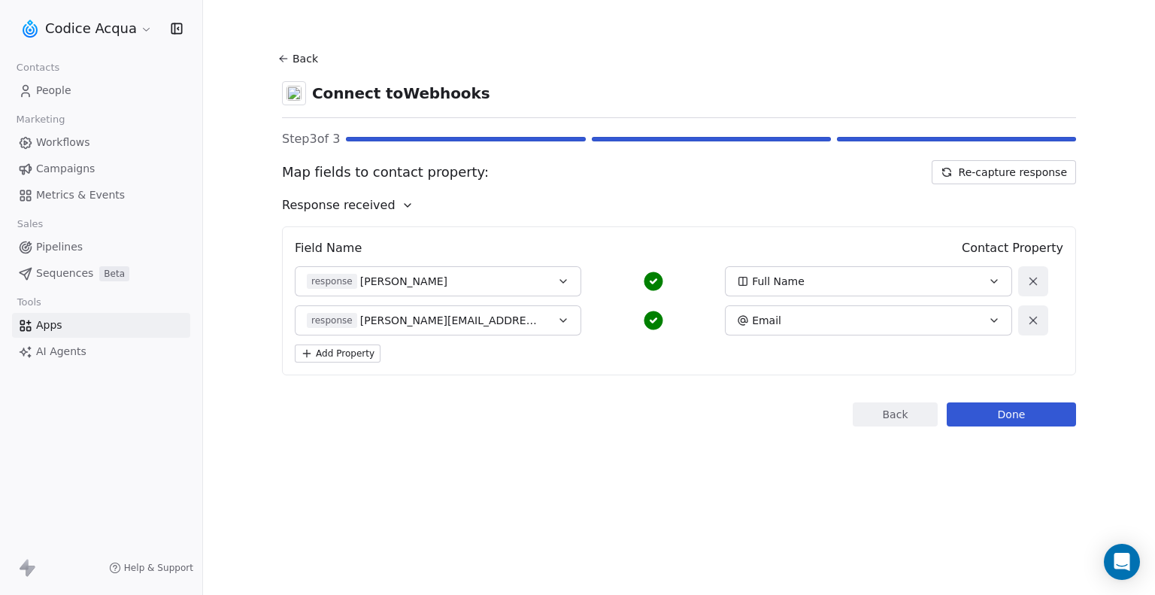
click at [1027, 418] on button "Done" at bounding box center [1011, 414] width 129 height 24
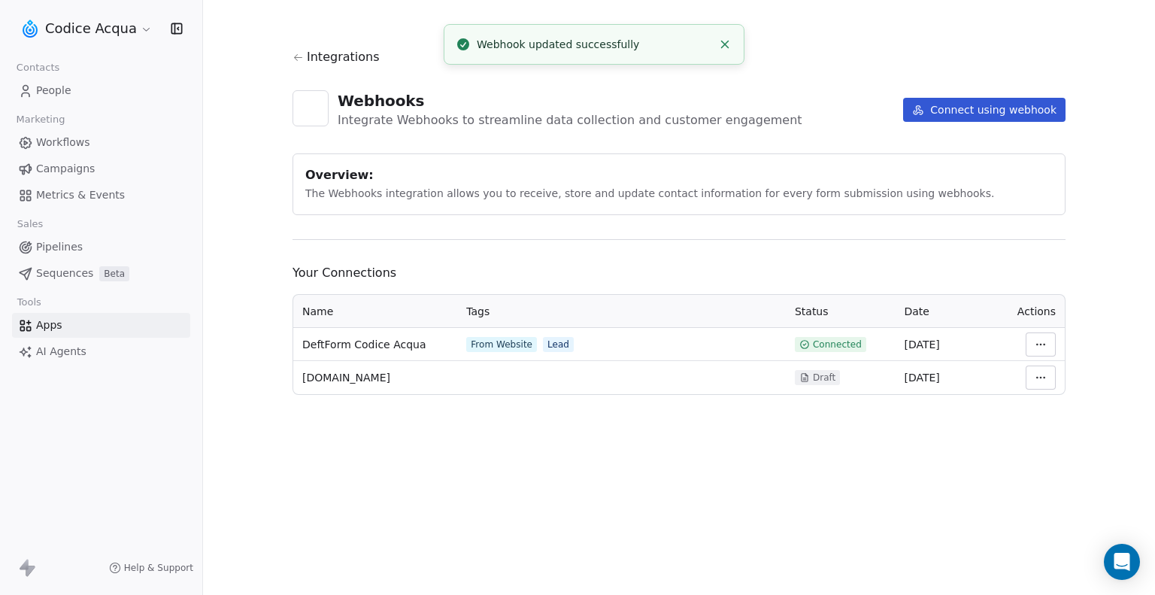
click at [64, 93] on span "People" at bounding box center [53, 91] width 35 height 16
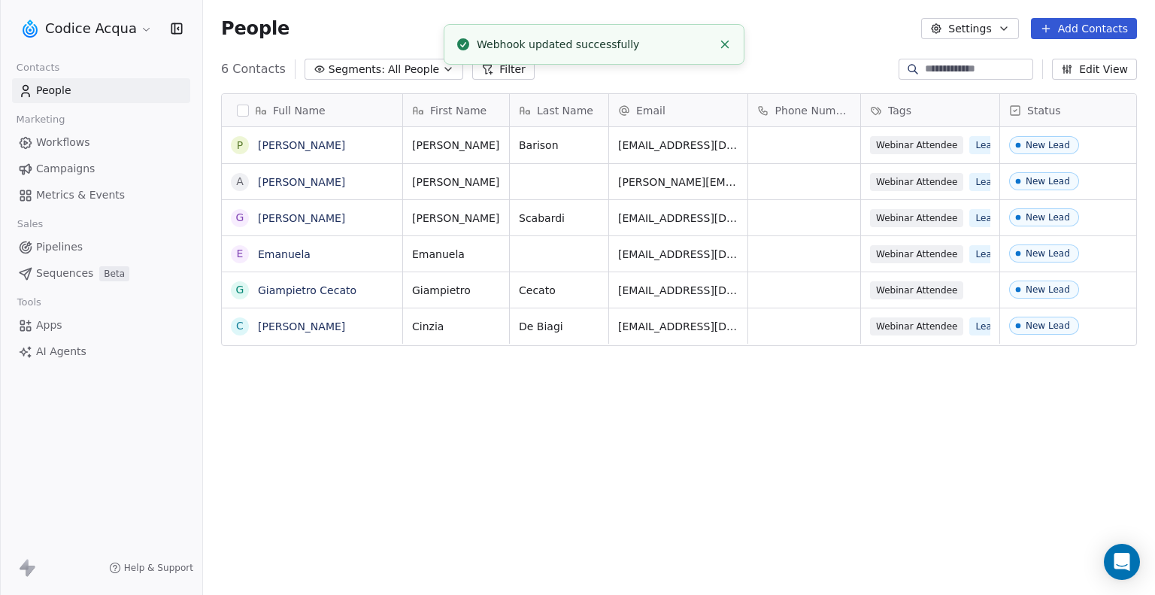
scroll to position [512, 940]
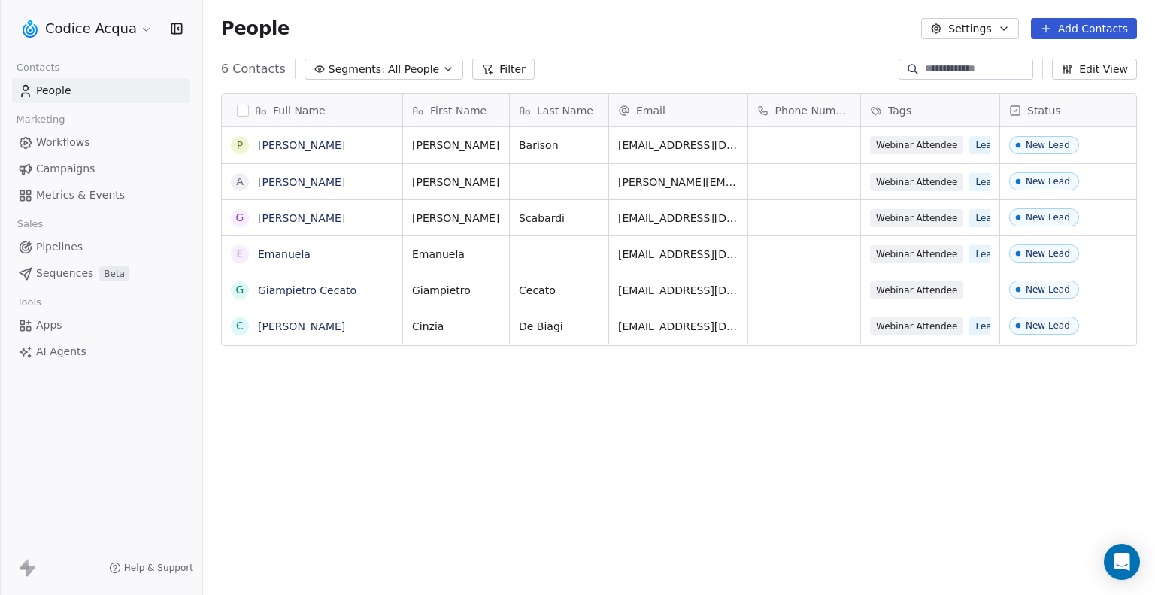
scroll to position [512, 940]
click at [62, 324] on link "Apps" at bounding box center [101, 325] width 178 height 25
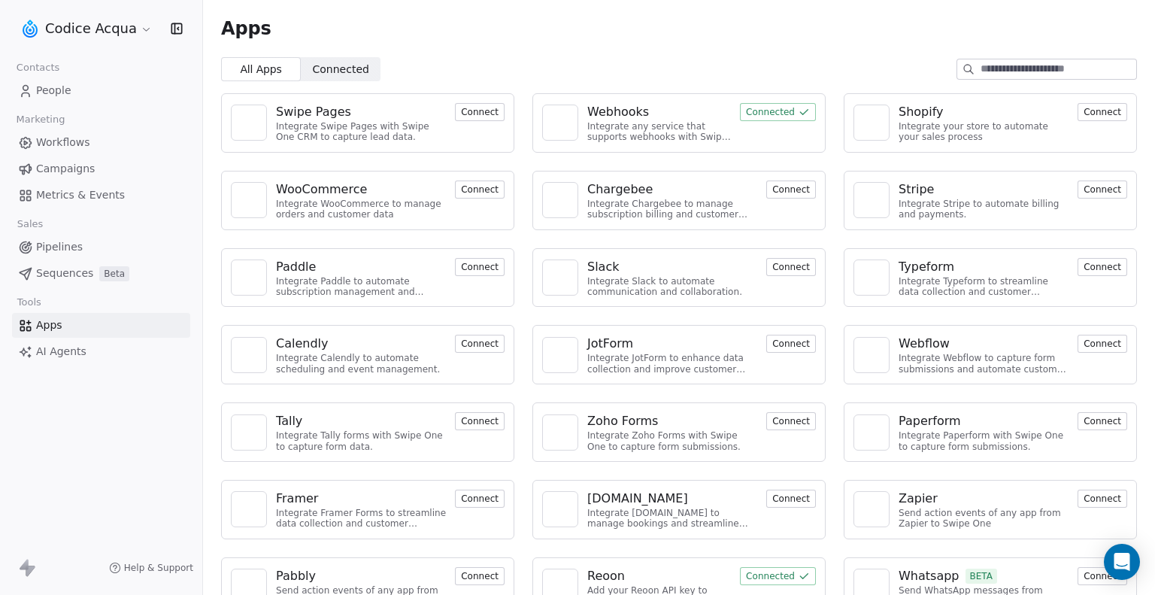
click at [755, 113] on button "Connected" at bounding box center [778, 112] width 76 height 18
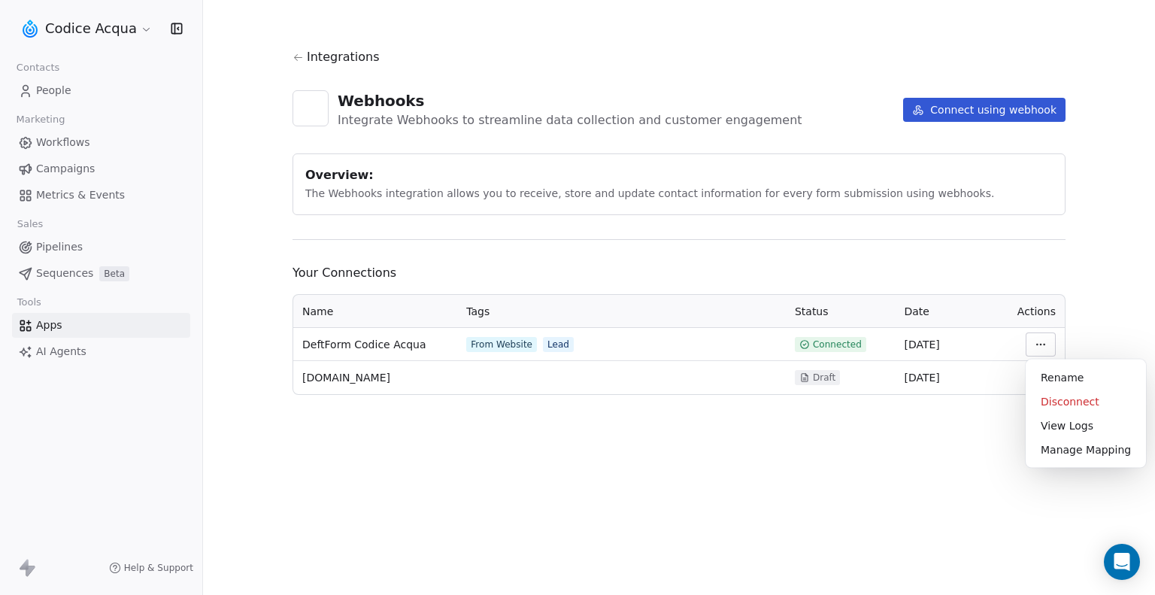
click at [1037, 345] on html "Codice Acqua Contacts People Marketing Workflows Campaigns Metrics & Events Sal…" at bounding box center [577, 297] width 1155 height 595
click at [1062, 426] on div "View Logs" at bounding box center [1086, 426] width 108 height 24
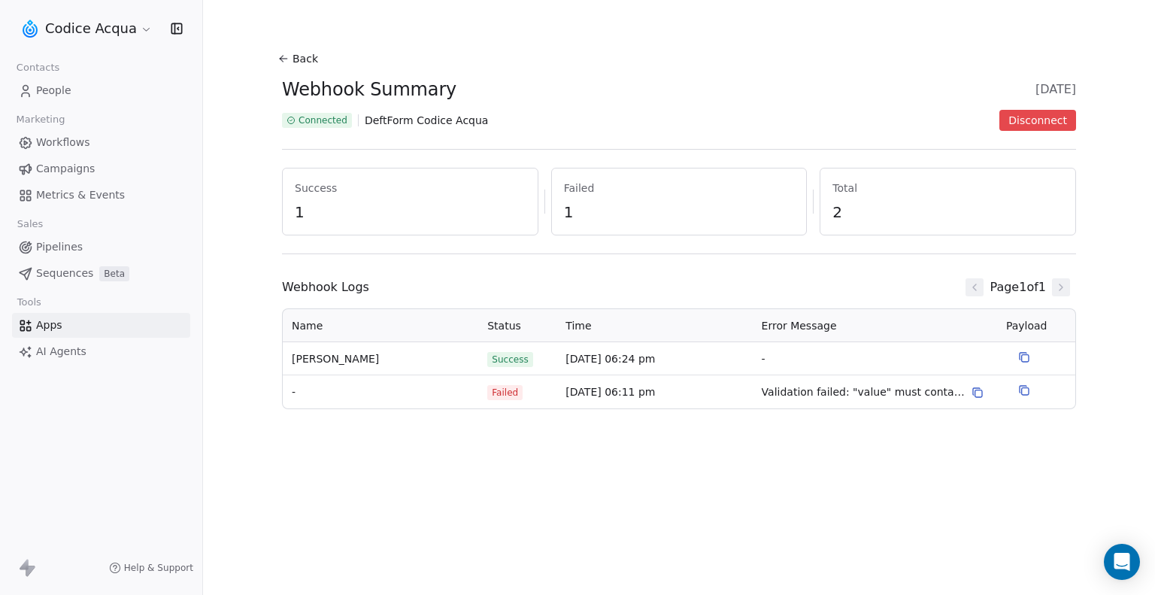
click at [62, 91] on span "People" at bounding box center [53, 91] width 35 height 16
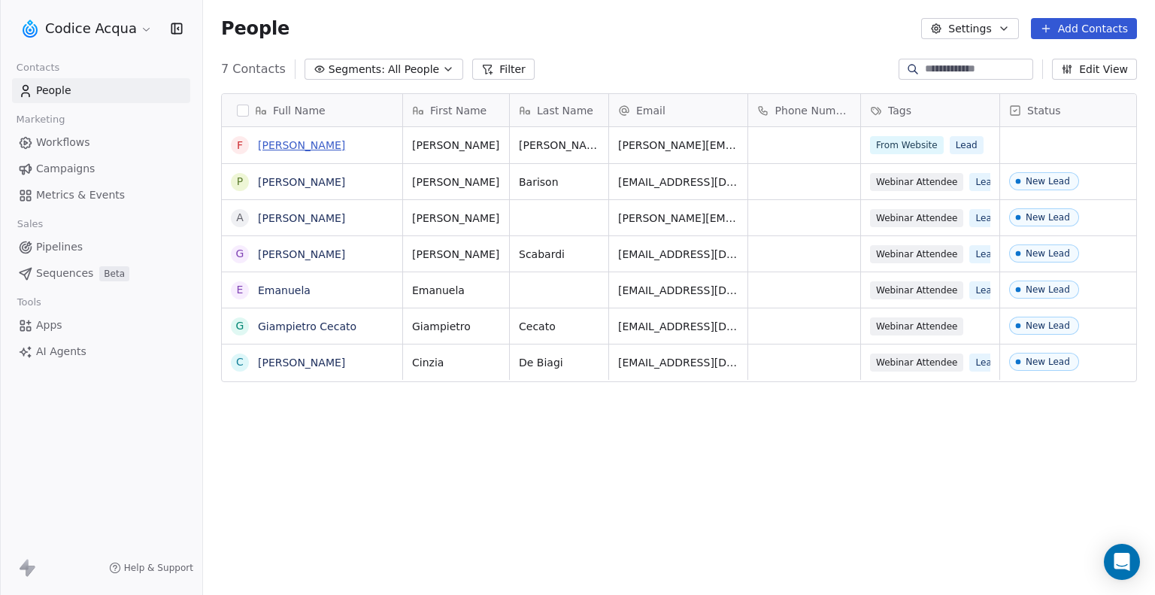
click at [337, 147] on link "[PERSON_NAME]" at bounding box center [301, 145] width 87 height 12
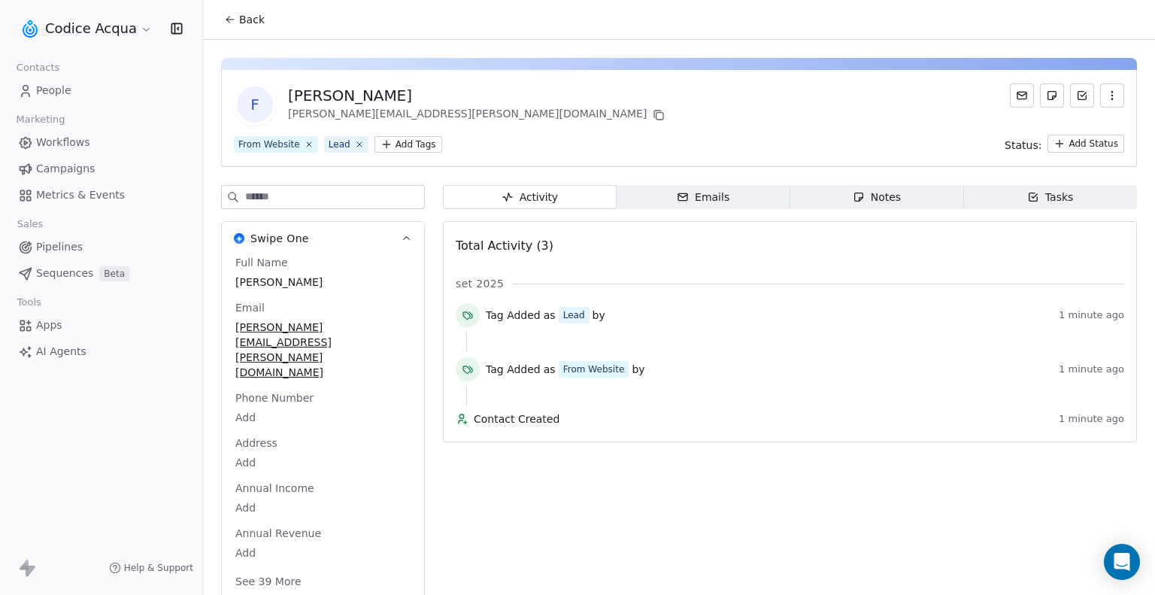
click at [686, 189] on div "Emails" at bounding box center [703, 197] width 53 height 16
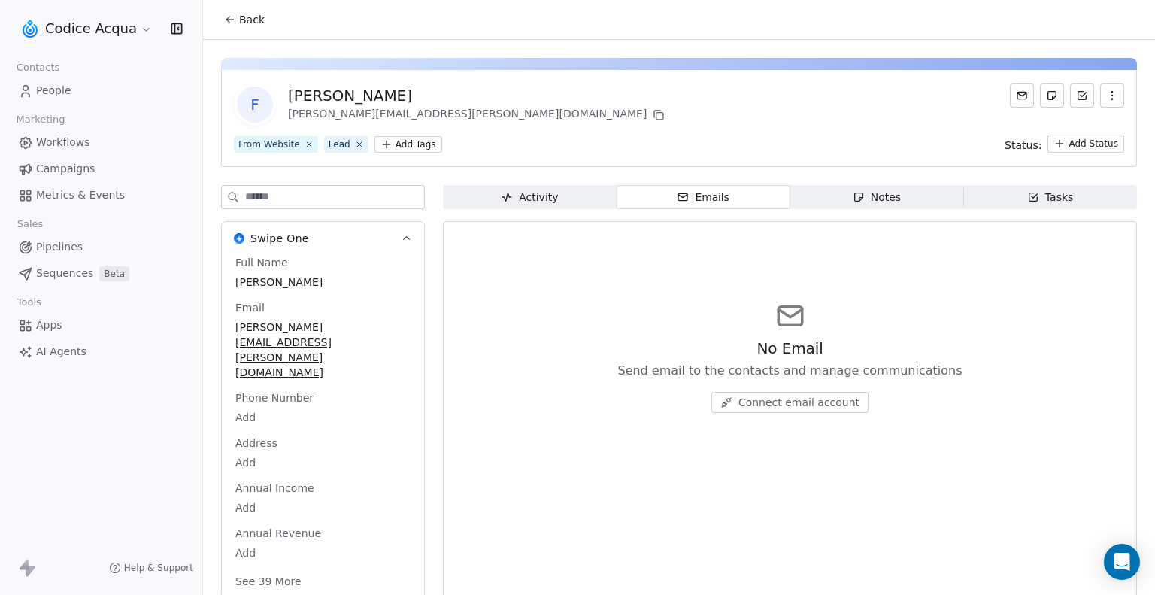
click at [761, 400] on span "Connect email account" at bounding box center [798, 402] width 121 height 15
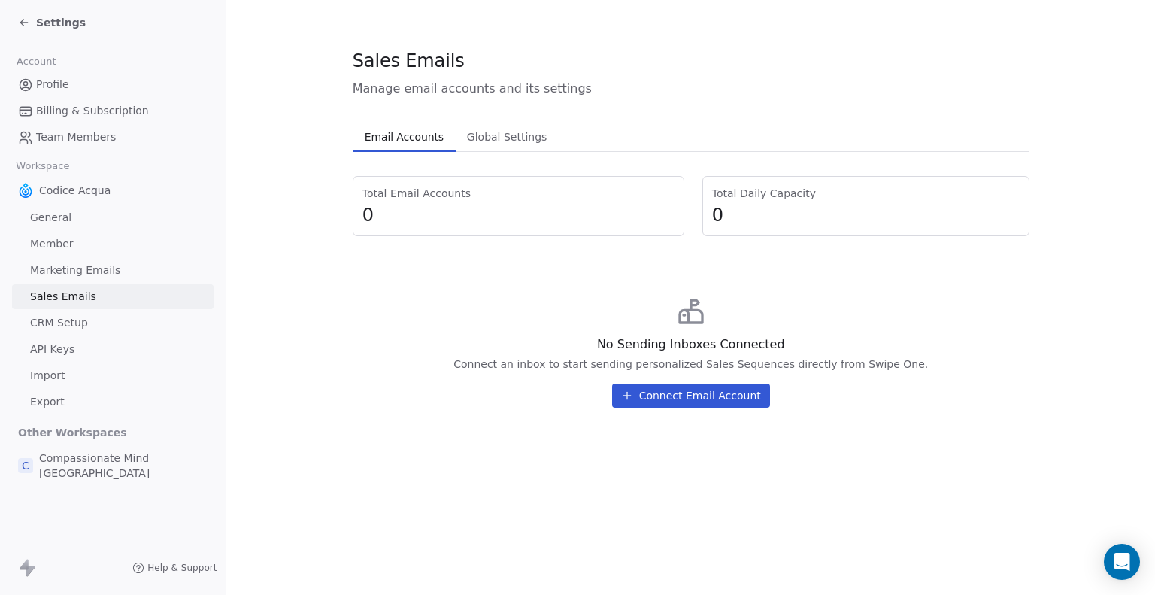
click at [694, 397] on button "Connect Email Account" at bounding box center [691, 396] width 158 height 24
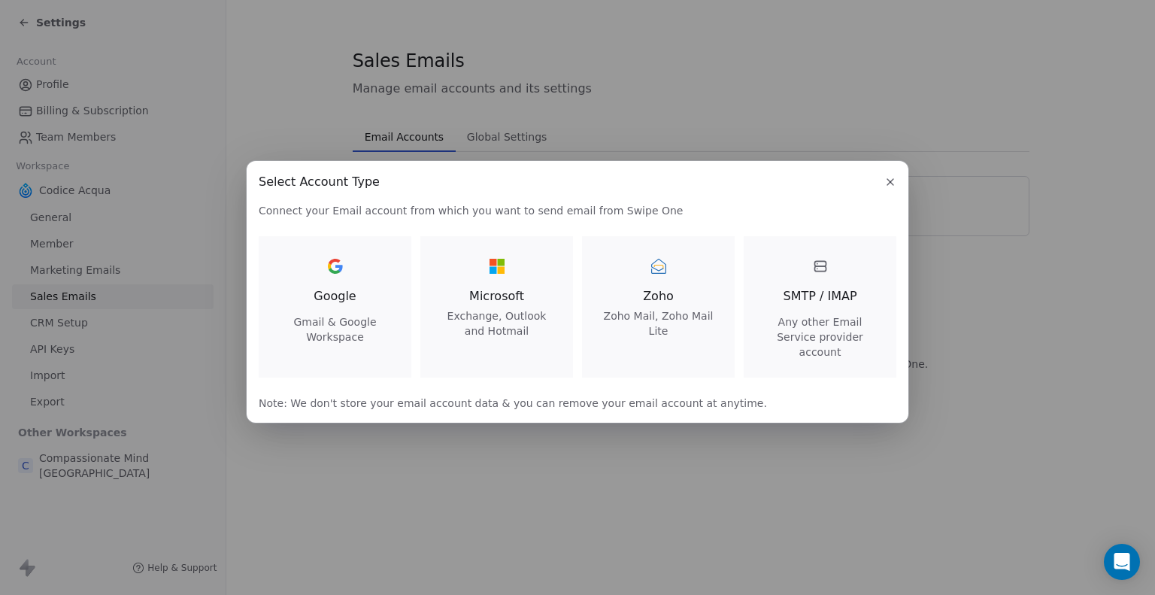
click at [803, 301] on span "SMTP / IMAP" at bounding box center [820, 296] width 74 height 18
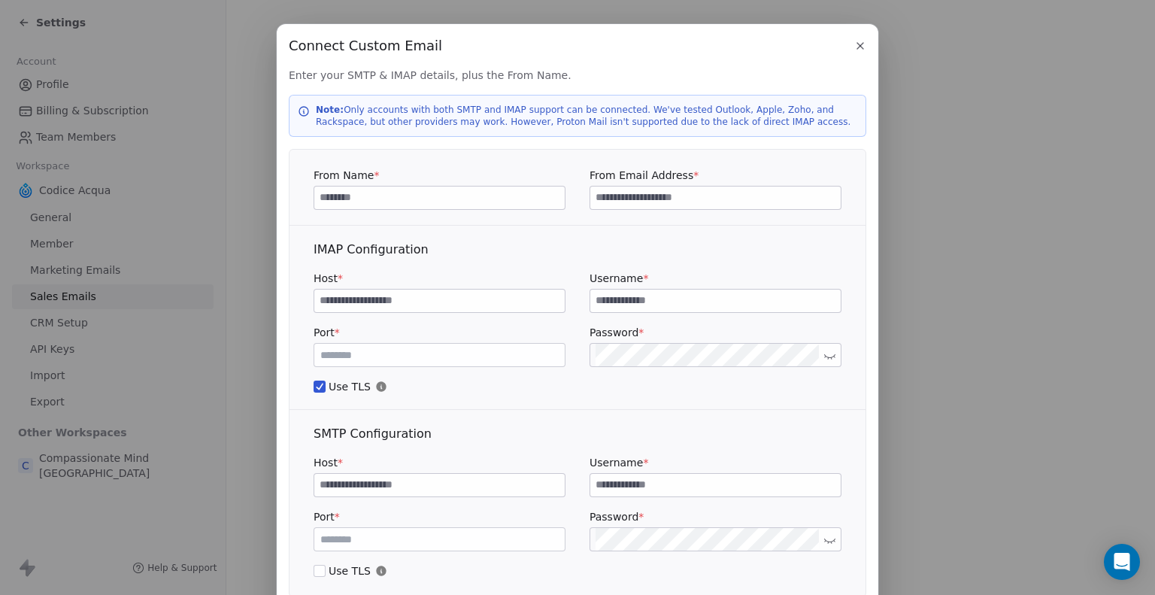
click at [404, 195] on input at bounding box center [439, 197] width 250 height 23
type input "**********"
click at [399, 303] on input at bounding box center [439, 301] width 250 height 23
paste input "**********"
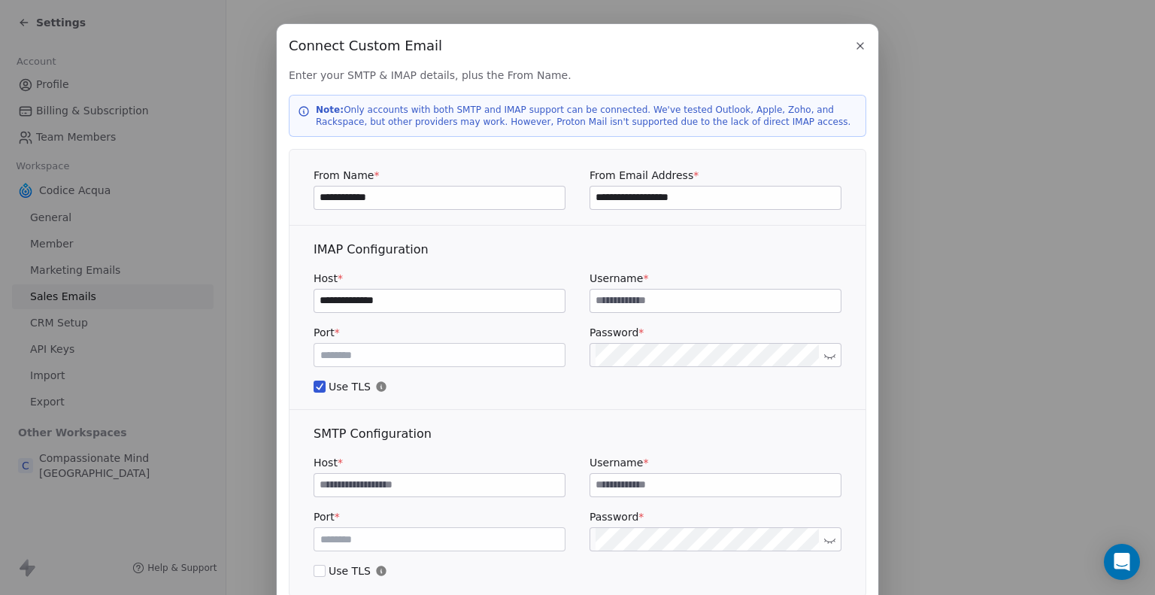
type input "**********"
click at [635, 301] on input at bounding box center [715, 301] width 250 height 23
drag, startPoint x: 702, startPoint y: 201, endPoint x: 556, endPoint y: 205, distance: 146.0
click at [548, 197] on div "**********" at bounding box center [578, 189] width 528 height 42
click at [658, 303] on input at bounding box center [715, 301] width 250 height 23
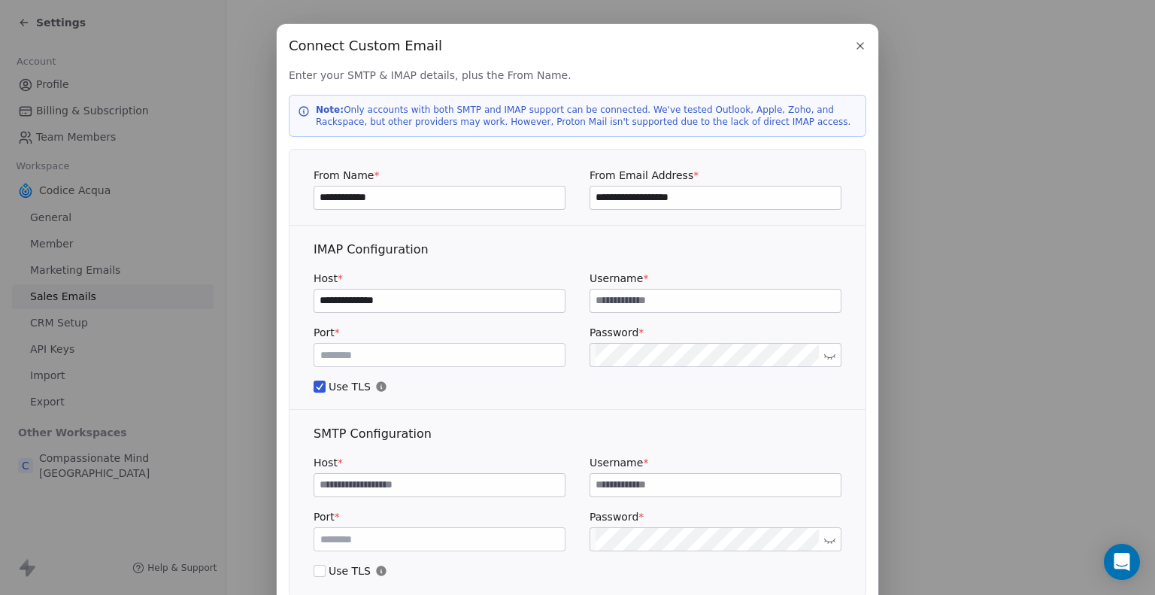
paste input "**********"
type input "**********"
click at [824, 353] on icon at bounding box center [829, 355] width 11 height 11
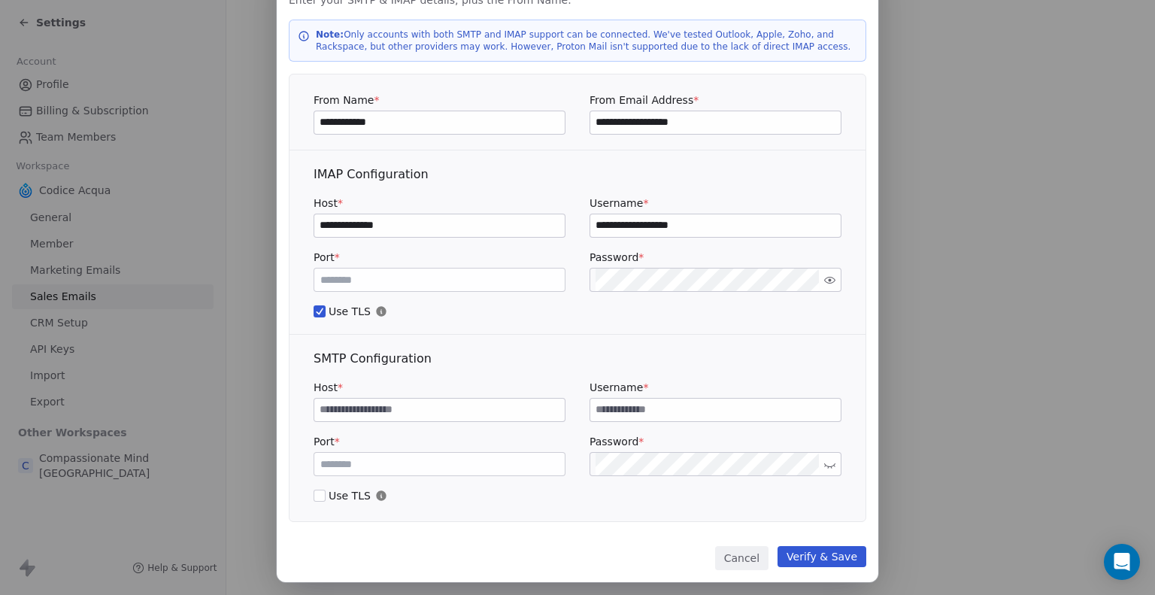
click at [406, 413] on input at bounding box center [439, 410] width 250 height 23
paste input "**********"
type input "**********"
drag, startPoint x: 709, startPoint y: 224, endPoint x: 565, endPoint y: 225, distance: 143.6
click at [565, 223] on div "**********" at bounding box center [578, 217] width 528 height 42
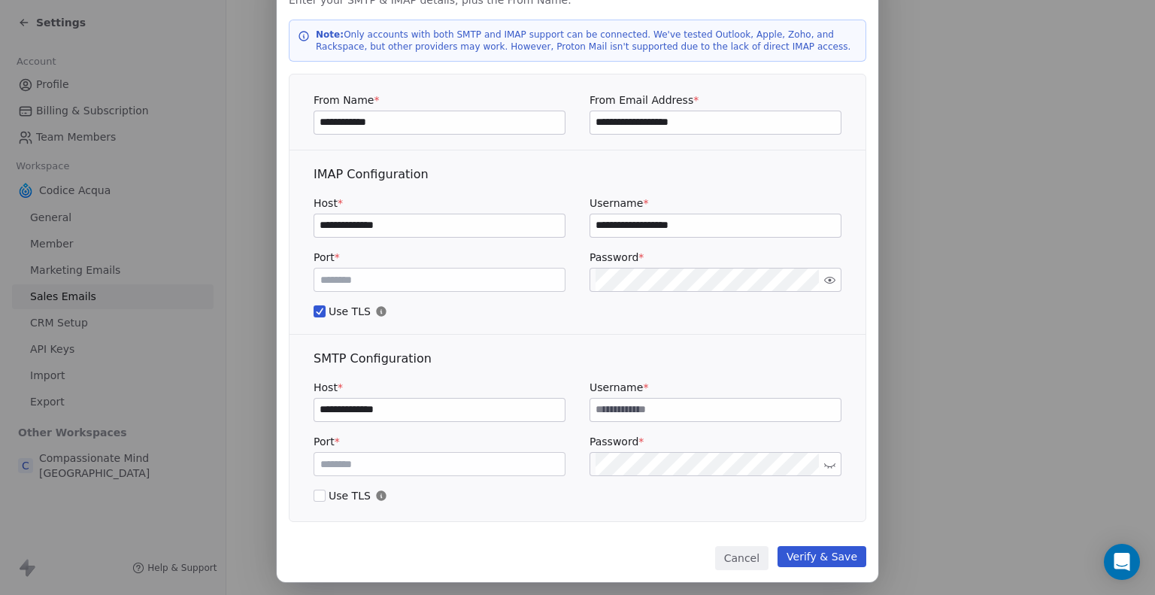
click at [704, 411] on input at bounding box center [715, 410] width 250 height 23
paste input "**********"
type input "**********"
click at [583, 273] on div "Port * *** Password *" at bounding box center [578, 271] width 528 height 42
click at [348, 459] on input "***" at bounding box center [439, 464] width 244 height 11
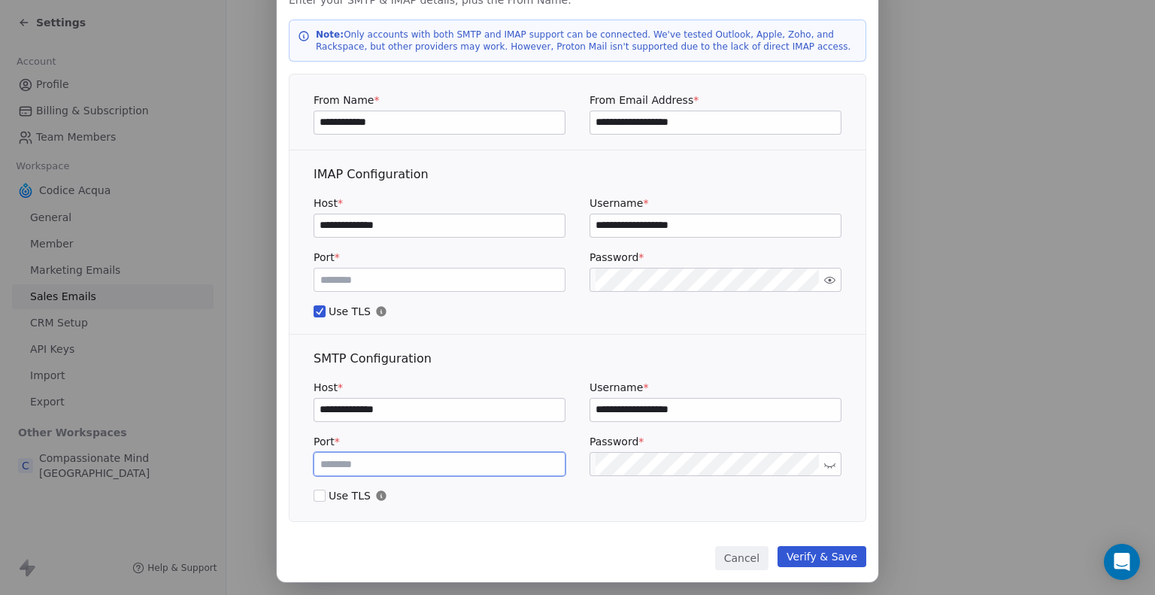
click at [348, 459] on input "***" at bounding box center [439, 464] width 244 height 11
click at [325, 497] on span "Use TLS" at bounding box center [578, 495] width 528 height 15
click at [325, 497] on button "Use TLS" at bounding box center [320, 495] width 12 height 15
type button "on"
click at [322, 494] on span "Use TLS" at bounding box center [578, 495] width 528 height 15
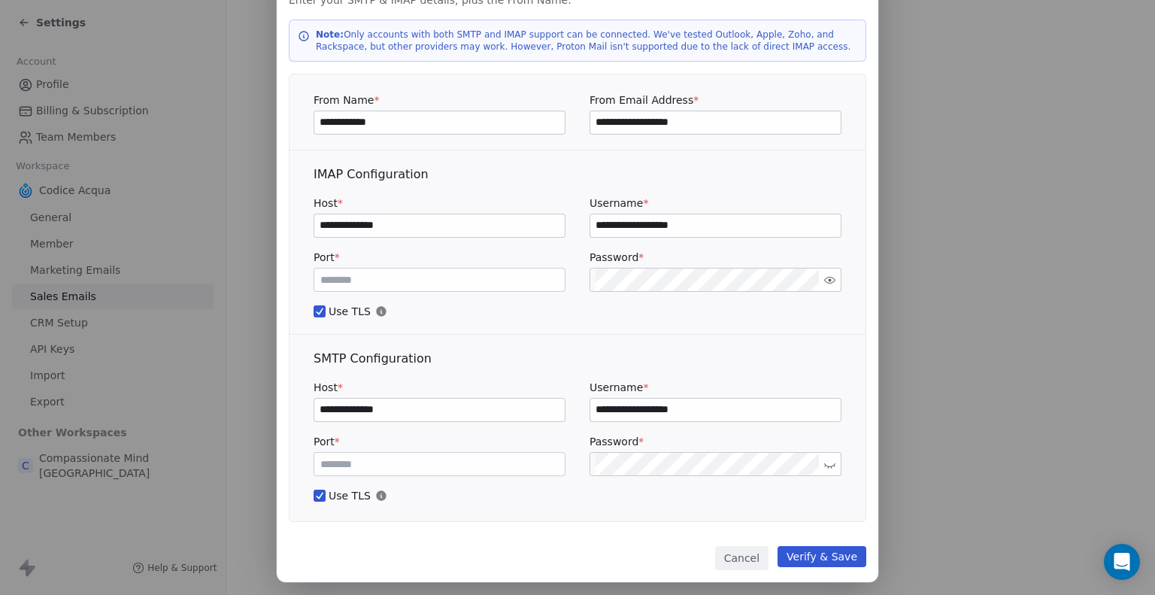
click at [322, 494] on button "Use TLS" at bounding box center [320, 495] width 12 height 15
drag, startPoint x: 340, startPoint y: 462, endPoint x: 301, endPoint y: 465, distance: 39.2
click at [301, 465] on div "**********" at bounding box center [578, 435] width 576 height 171
paste input "number"
type input "***"
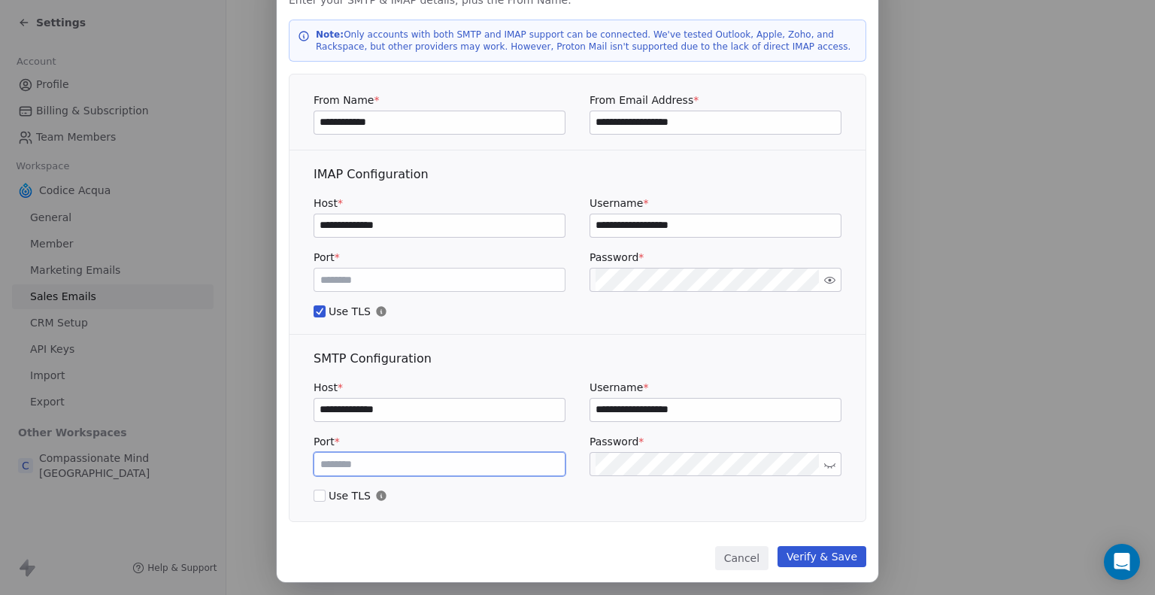
click at [814, 555] on button "Verify & Save" at bounding box center [822, 556] width 89 height 21
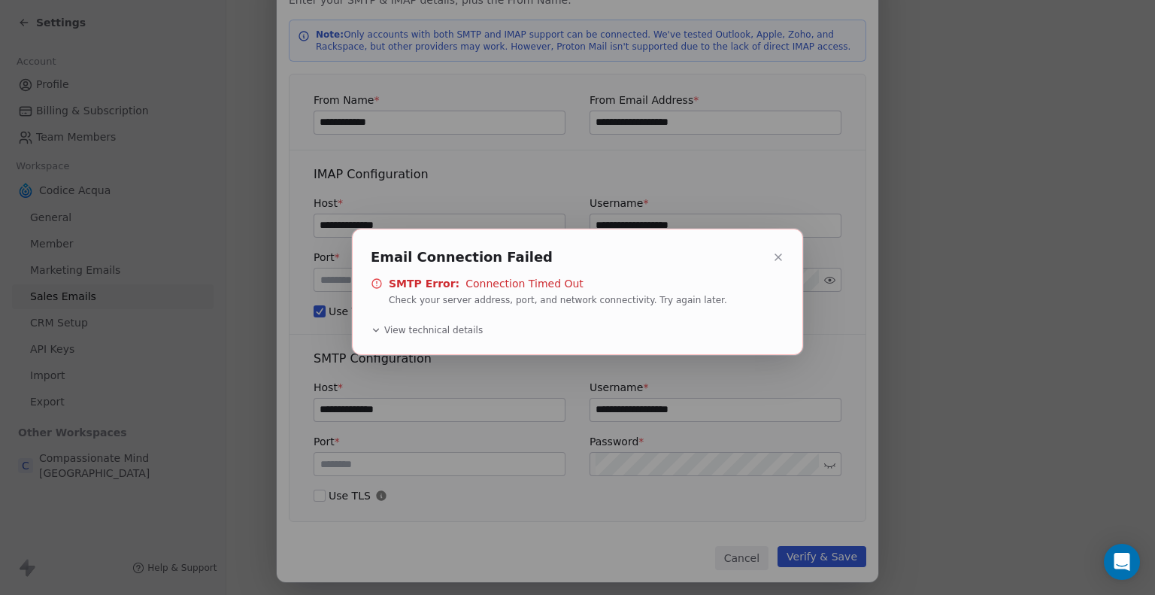
click at [779, 253] on icon at bounding box center [778, 257] width 12 height 12
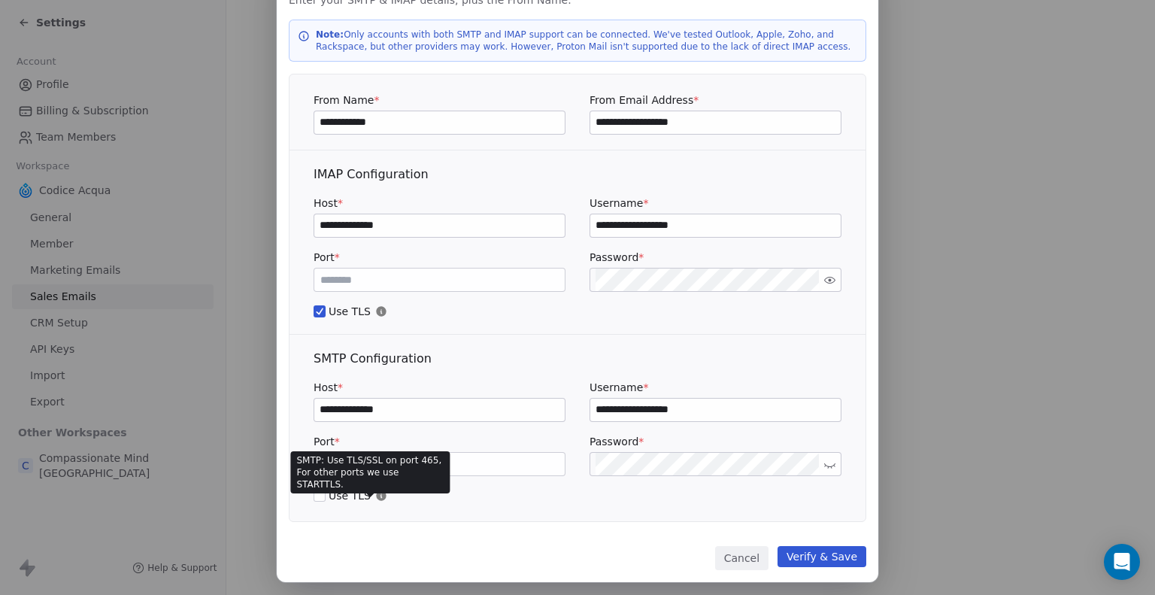
click at [376, 496] on icon at bounding box center [381, 495] width 10 height 10
click at [326, 496] on button "on" at bounding box center [320, 495] width 12 height 15
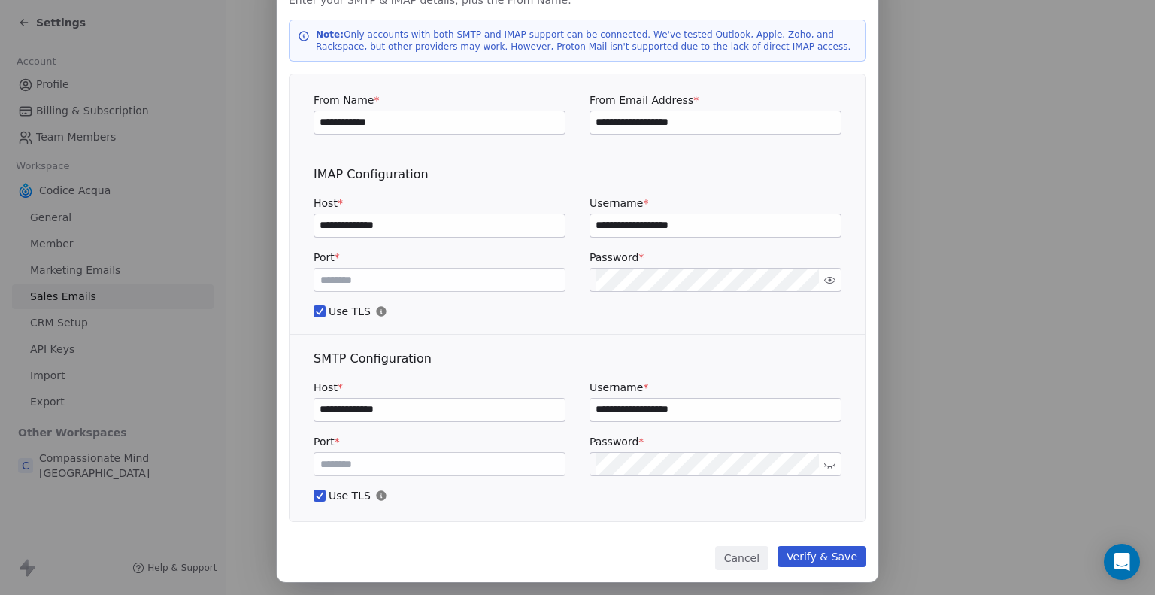
click at [815, 551] on button "Verify & Save" at bounding box center [822, 556] width 89 height 21
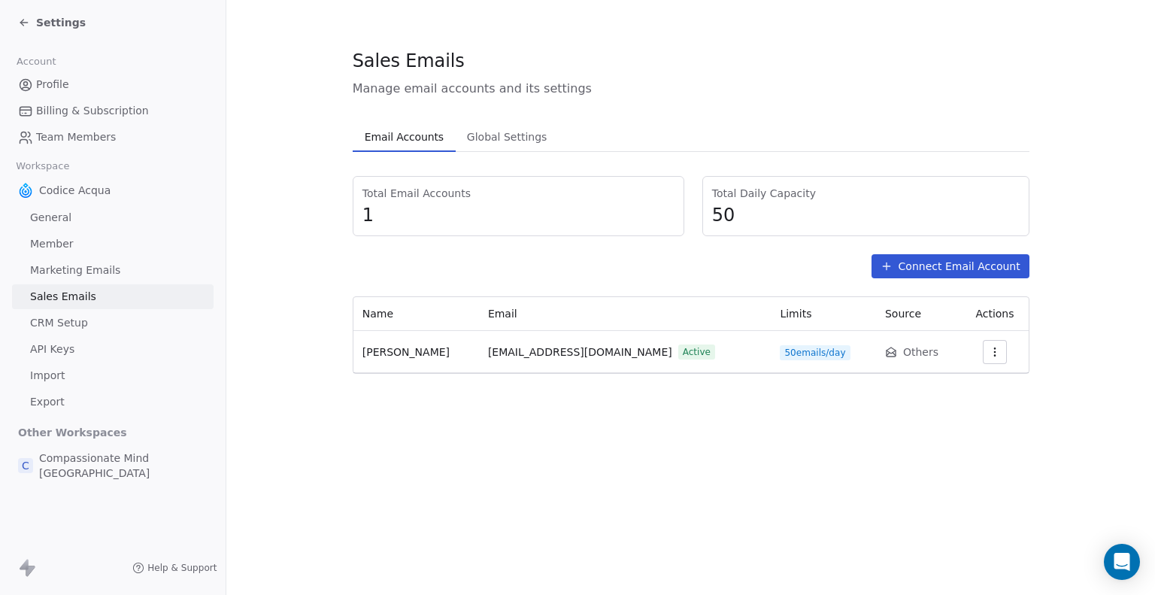
click at [903, 353] on span "Others" at bounding box center [920, 351] width 35 height 15
click at [989, 352] on icon "button" at bounding box center [995, 352] width 12 height 12
click at [956, 384] on span "Settings" at bounding box center [957, 385] width 43 height 16
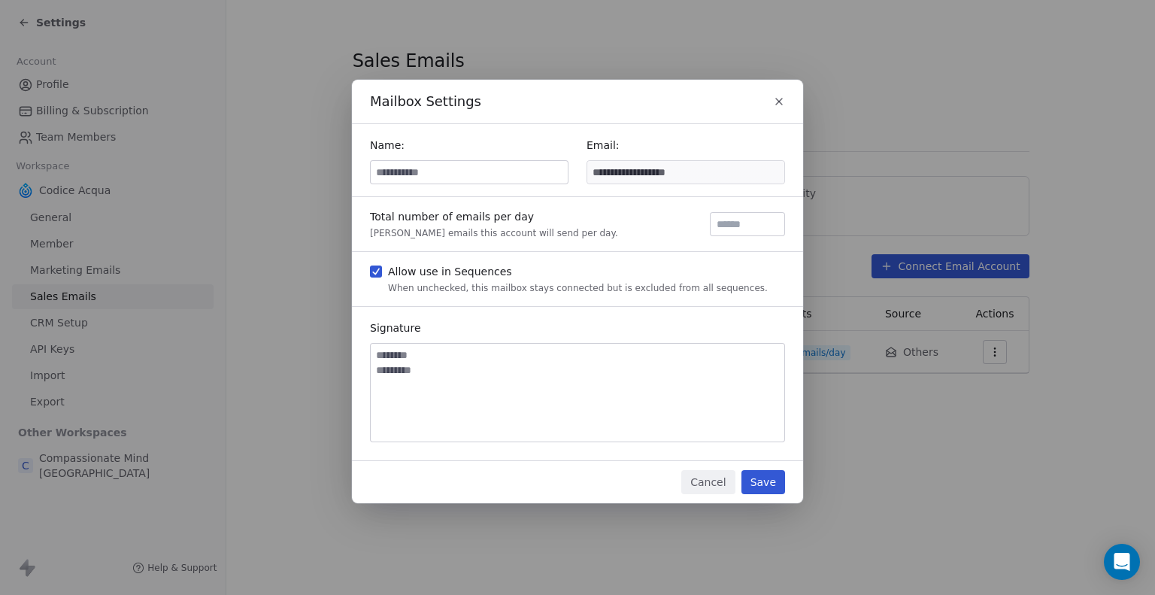
click at [674, 368] on textarea at bounding box center [578, 393] width 414 height 98
type textarea "**"
click at [456, 180] on input at bounding box center [469, 172] width 197 height 23
type input "**********"
drag, startPoint x: 438, startPoint y: 361, endPoint x: 344, endPoint y: 354, distance: 93.5
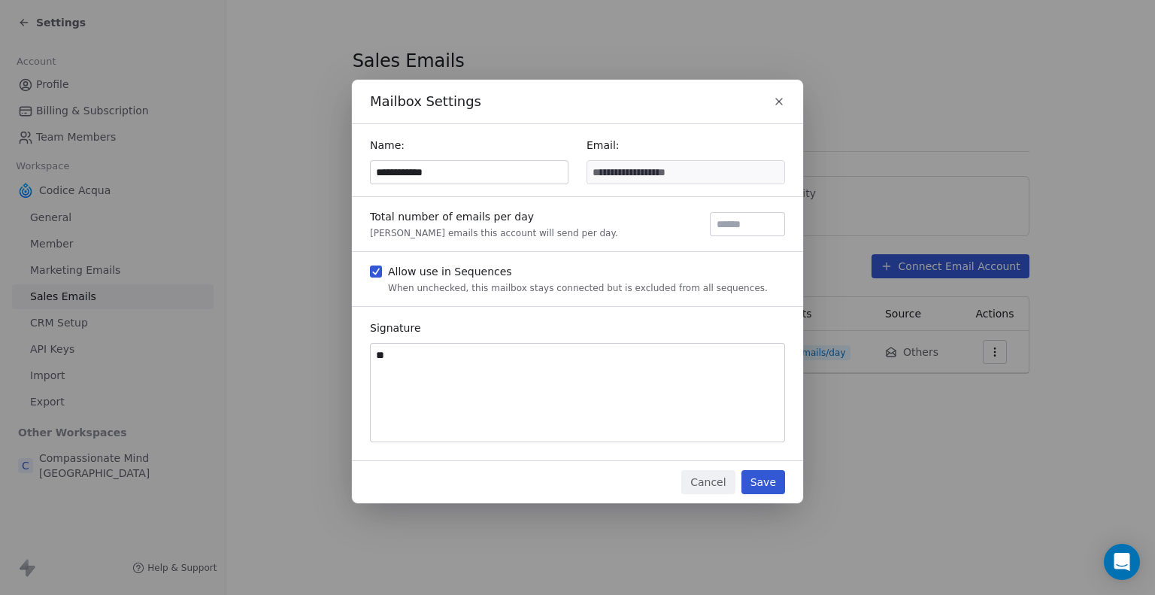
click at [344, 354] on div "**********" at bounding box center [577, 297] width 1155 height 483
click at [760, 485] on button "Save" at bounding box center [763, 482] width 44 height 24
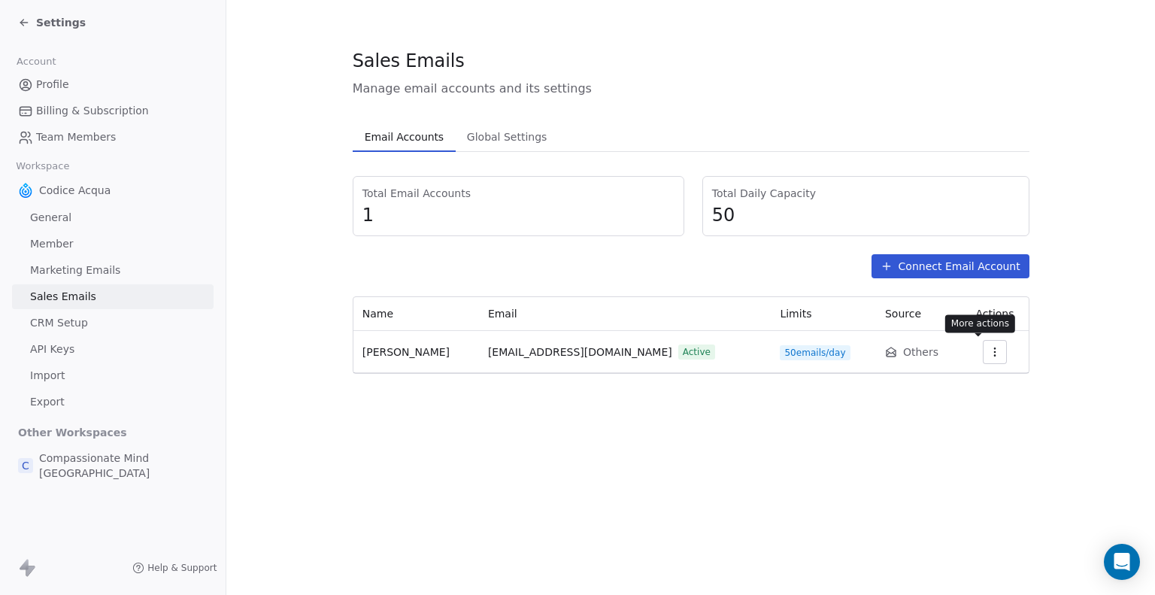
click at [989, 351] on icon "button" at bounding box center [995, 352] width 12 height 12
click at [956, 384] on span "Settings" at bounding box center [957, 385] width 43 height 16
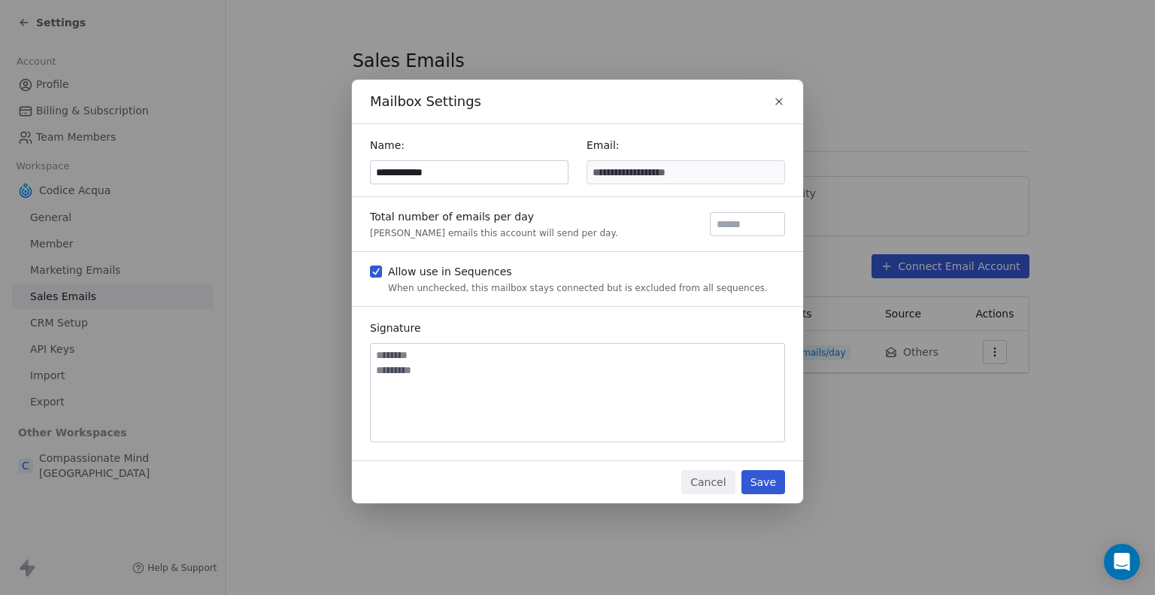
click at [763, 480] on button "Save" at bounding box center [763, 482] width 44 height 24
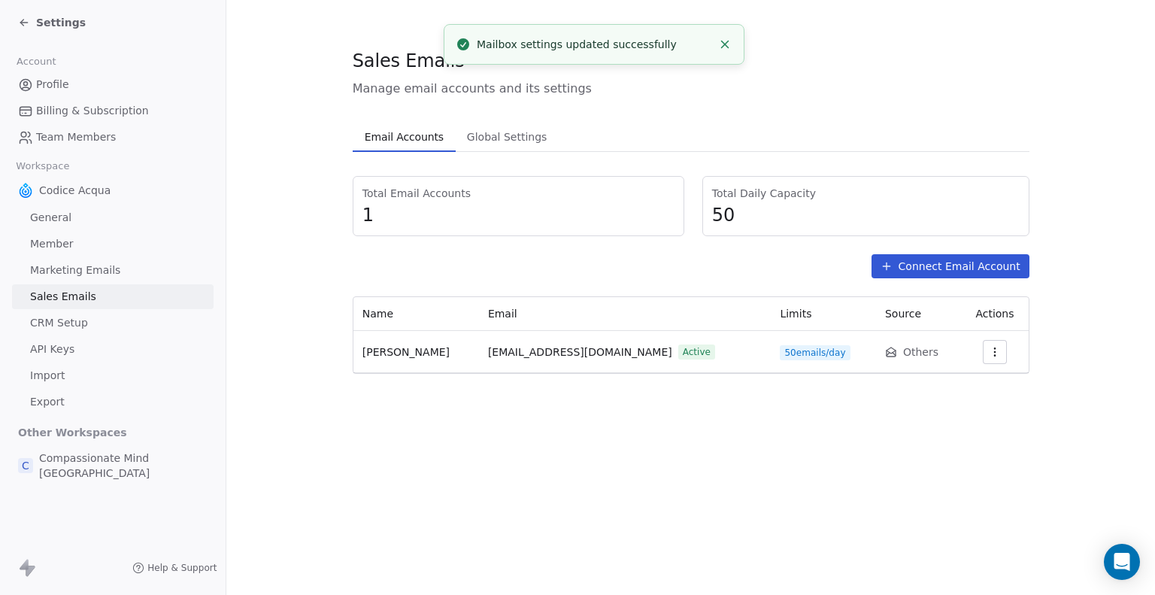
click at [409, 348] on span "Alessandra Porcaro" at bounding box center [405, 352] width 87 height 12
click at [378, 348] on span "Alessandra Porcaro" at bounding box center [405, 352] width 87 height 12
click at [427, 351] on span "Alessandra Porcaro" at bounding box center [405, 352] width 87 height 12
click at [483, 134] on span "Global Settings" at bounding box center [507, 136] width 92 height 21
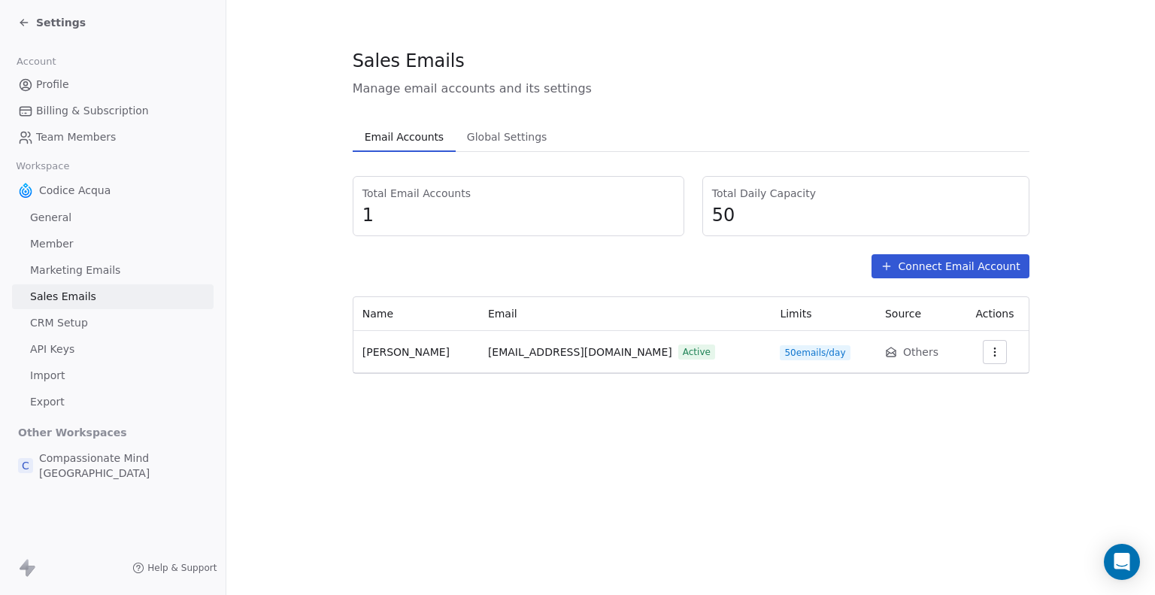
click at [401, 138] on span "Email Accounts" at bounding box center [404, 136] width 91 height 21
click at [47, 295] on span "Sales Emails" at bounding box center [63, 297] width 66 height 16
click at [57, 259] on link "Marketing Emails" at bounding box center [113, 270] width 202 height 25
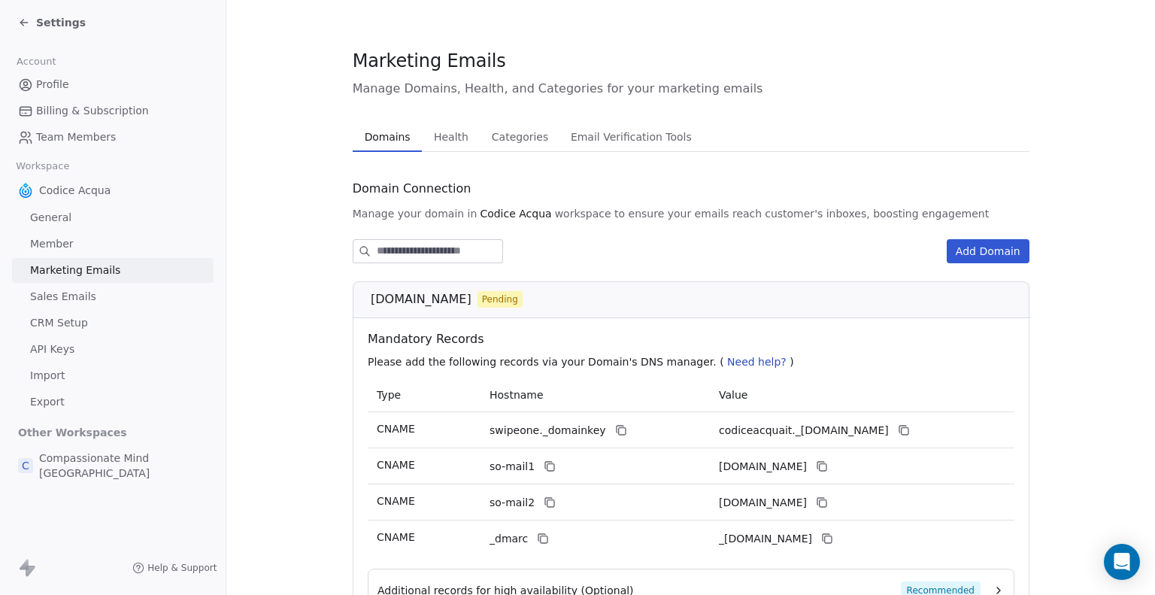
click at [62, 246] on span "Member" at bounding box center [52, 244] width 44 height 16
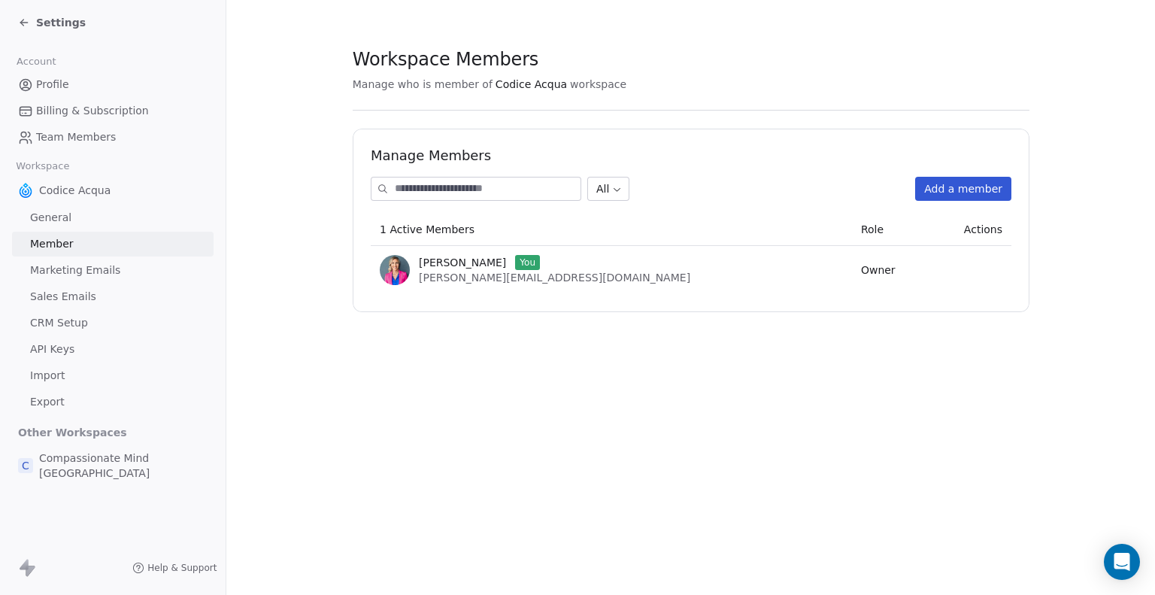
click at [61, 264] on span "Marketing Emails" at bounding box center [75, 270] width 90 height 16
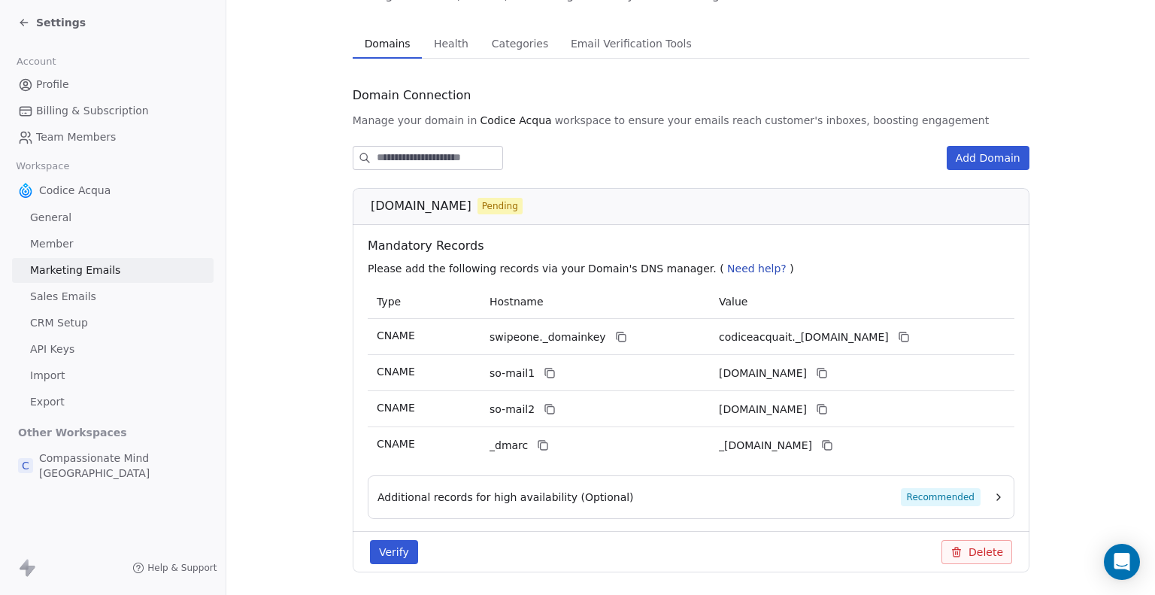
scroll to position [141, 0]
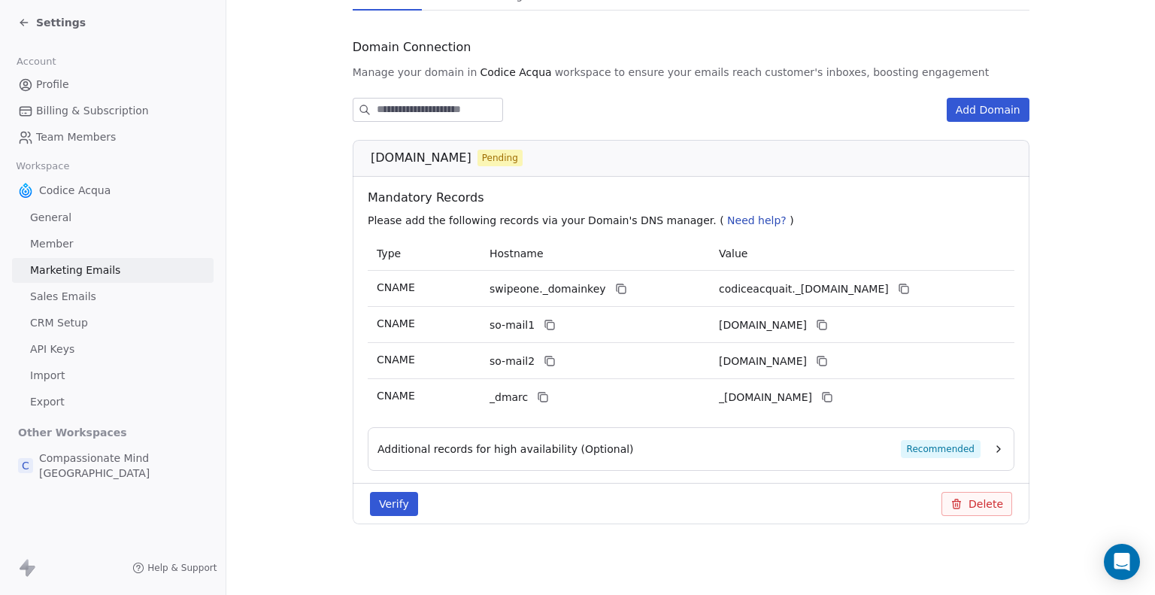
click at [370, 496] on button "Verify" at bounding box center [394, 504] width 48 height 24
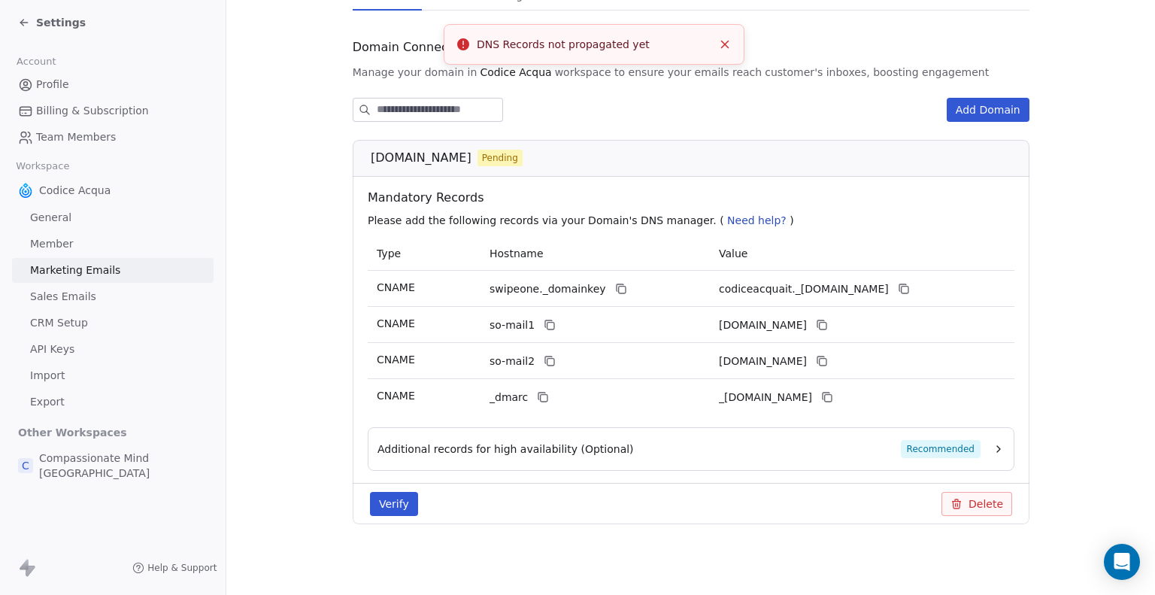
click at [42, 23] on span "Settings" at bounding box center [61, 22] width 50 height 15
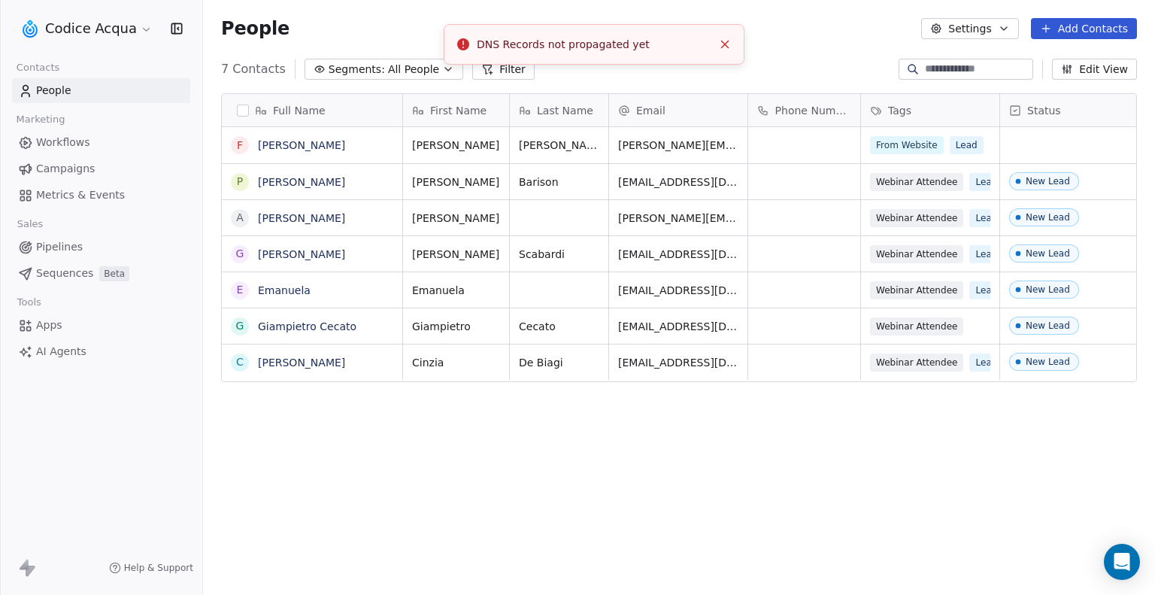
scroll to position [512, 940]
click at [304, 147] on link "[PERSON_NAME]" at bounding box center [301, 145] width 87 height 12
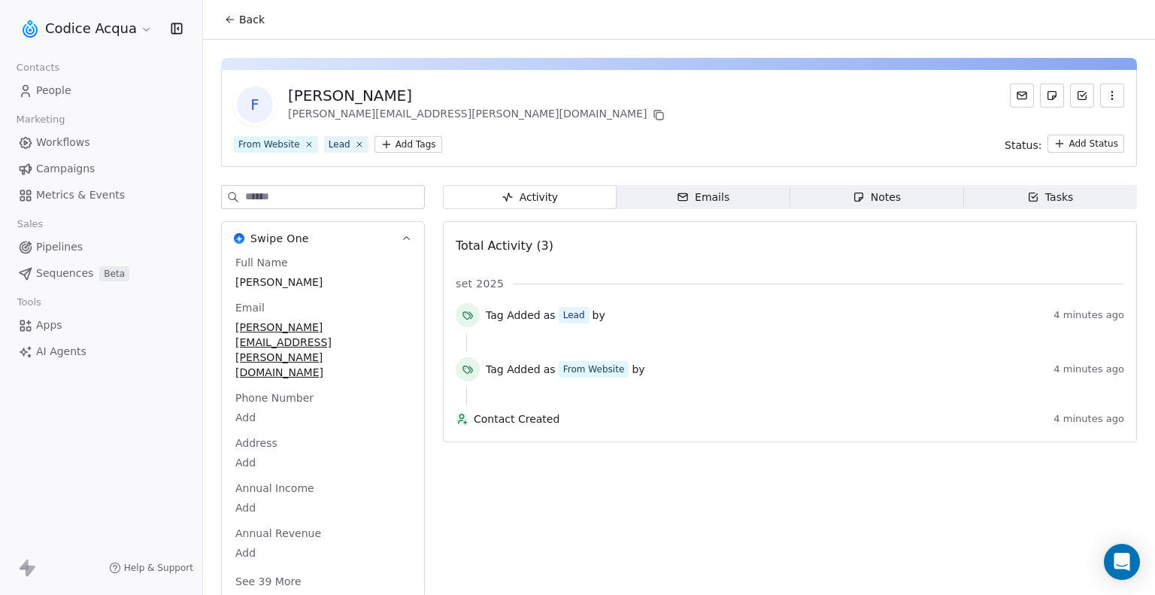
click at [732, 200] on span "Emails Emails" at bounding box center [704, 197] width 174 height 24
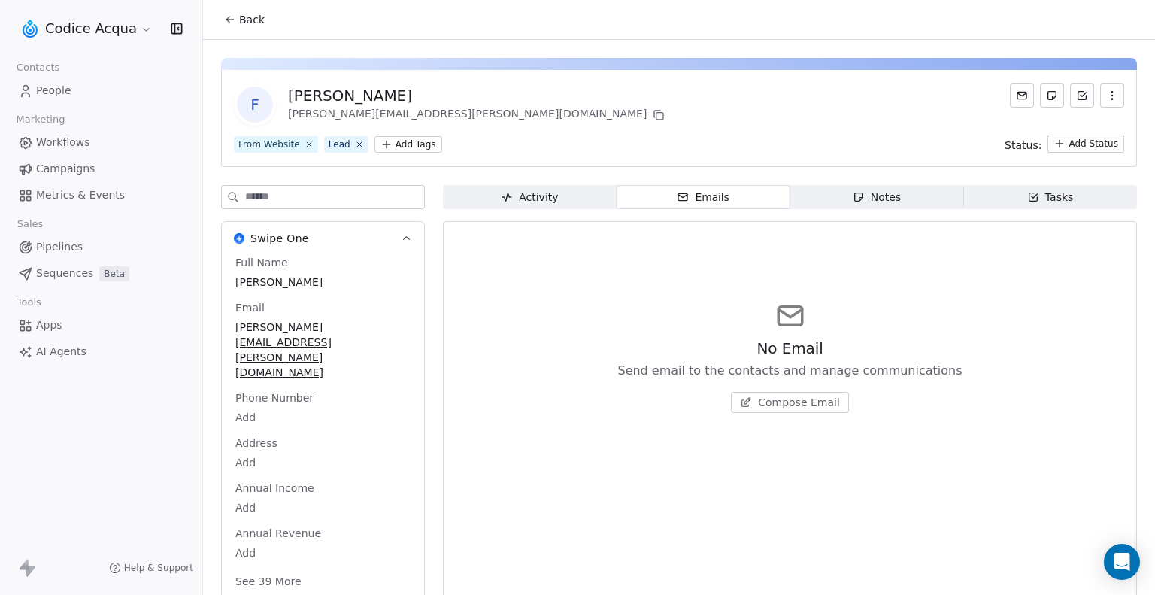
click at [778, 401] on span "Compose Email" at bounding box center [799, 402] width 82 height 15
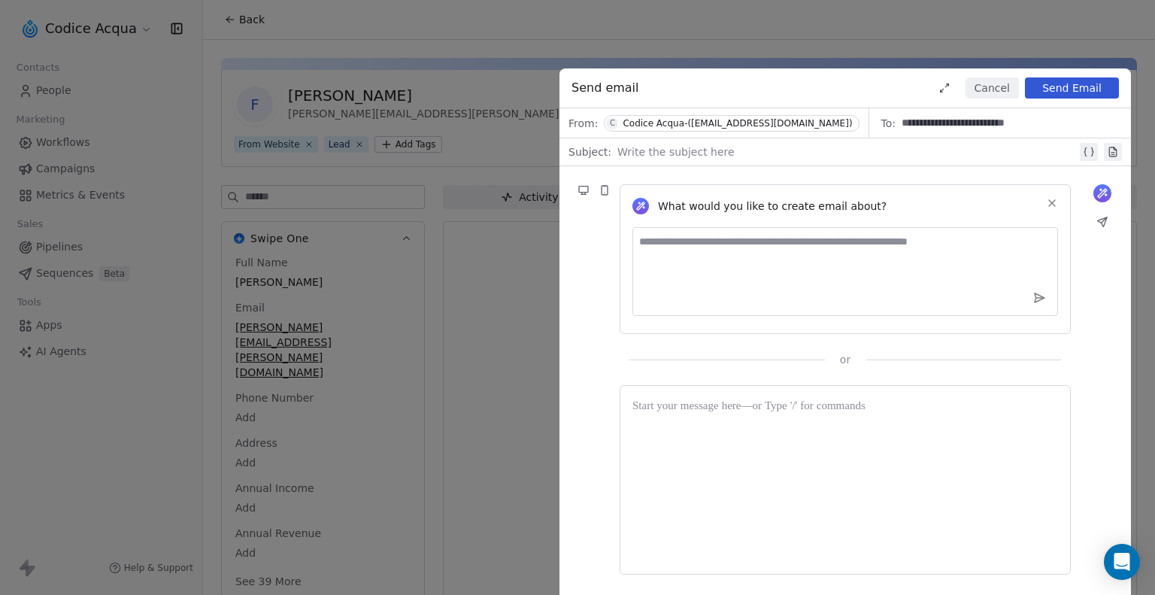
click at [734, 277] on textarea at bounding box center [845, 271] width 426 height 89
drag, startPoint x: 645, startPoint y: 247, endPoint x: 613, endPoint y: 245, distance: 32.4
click at [613, 245] on div "What would you like to create email about? ****** or" at bounding box center [844, 266] width 571 height 201
paste textarea "**********"
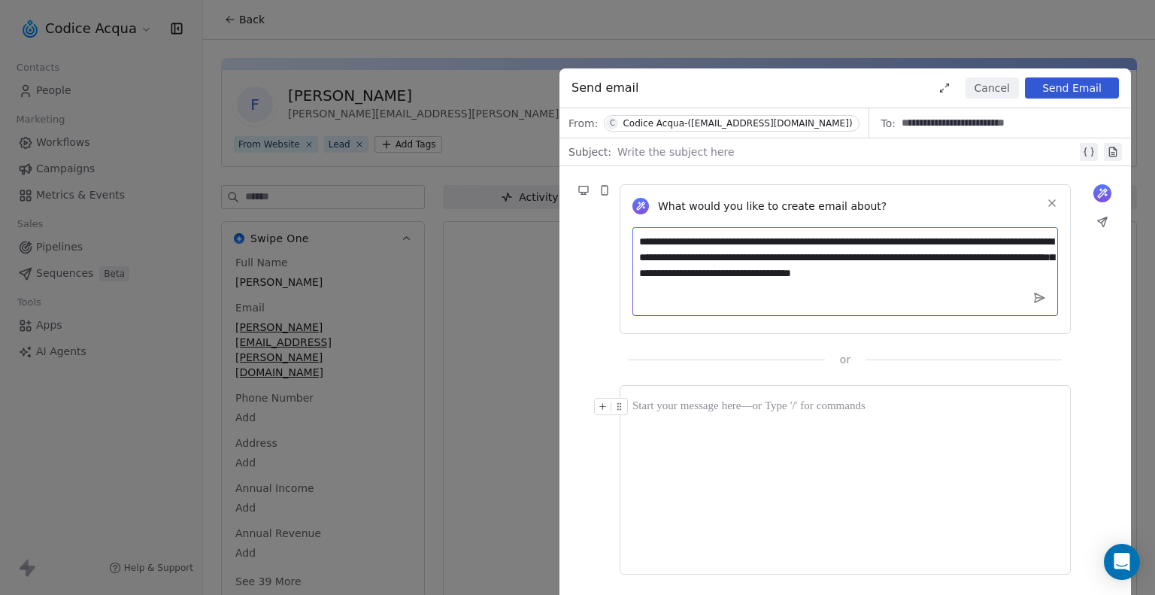
type textarea "**********"
click at [1107, 189] on icon at bounding box center [1102, 193] width 9 height 9
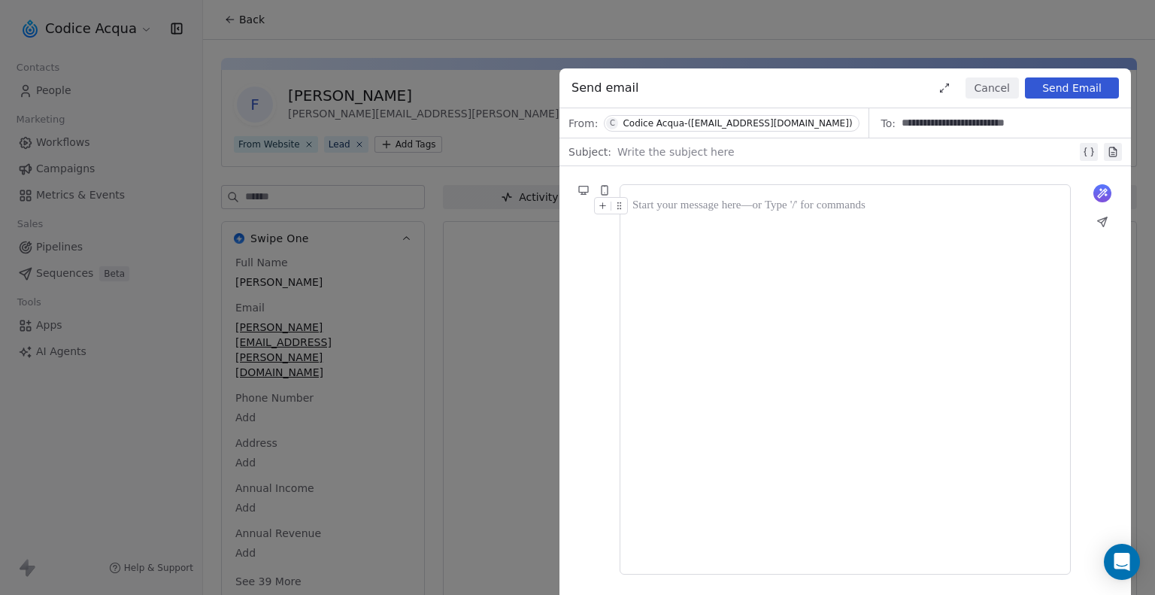
click at [862, 221] on div at bounding box center [845, 379] width 426 height 365
click at [1098, 189] on icon at bounding box center [1102, 193] width 12 height 12
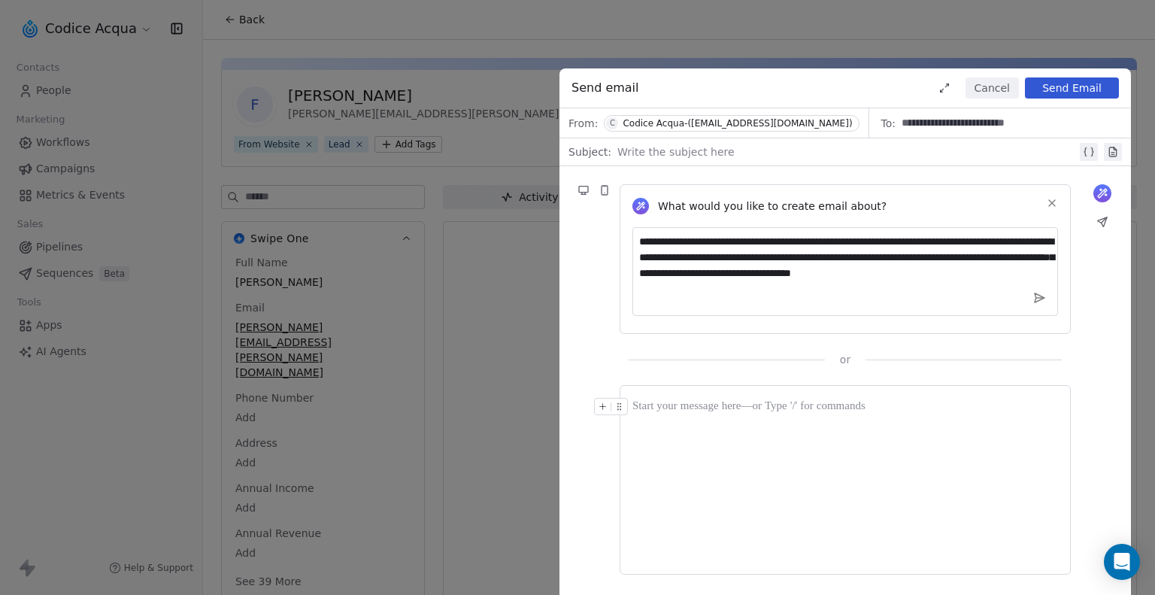
click at [1038, 298] on icon at bounding box center [1040, 297] width 10 height 9
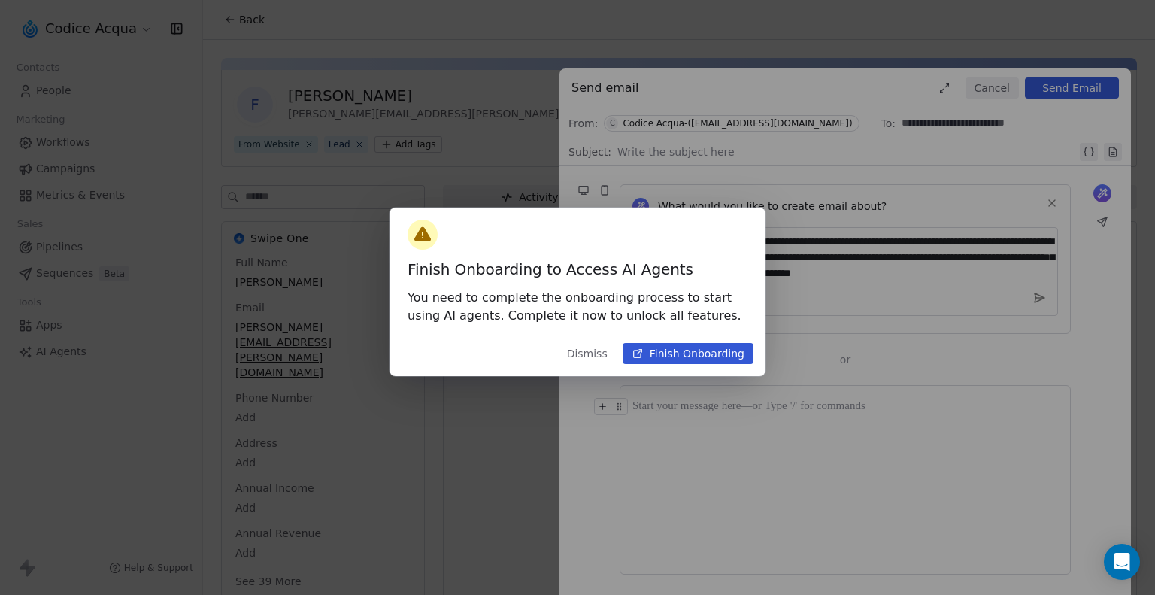
click at [714, 349] on button "Finish Onboarding" at bounding box center [688, 353] width 131 height 21
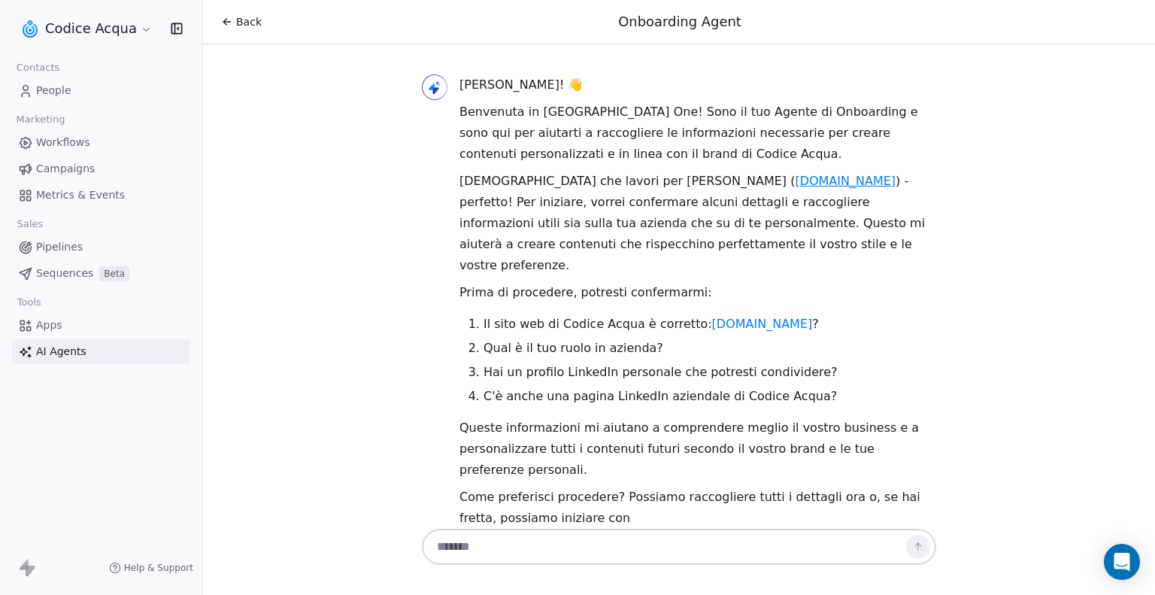
scroll to position [12, 0]
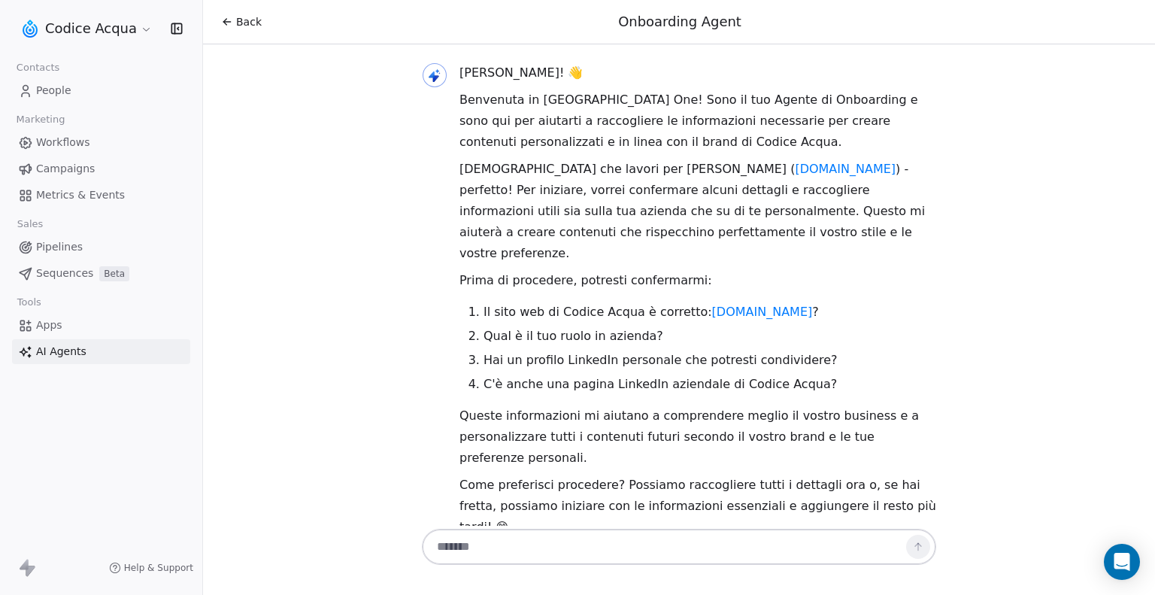
click at [517, 542] on textarea at bounding box center [664, 546] width 471 height 29
paste textarea "**********"
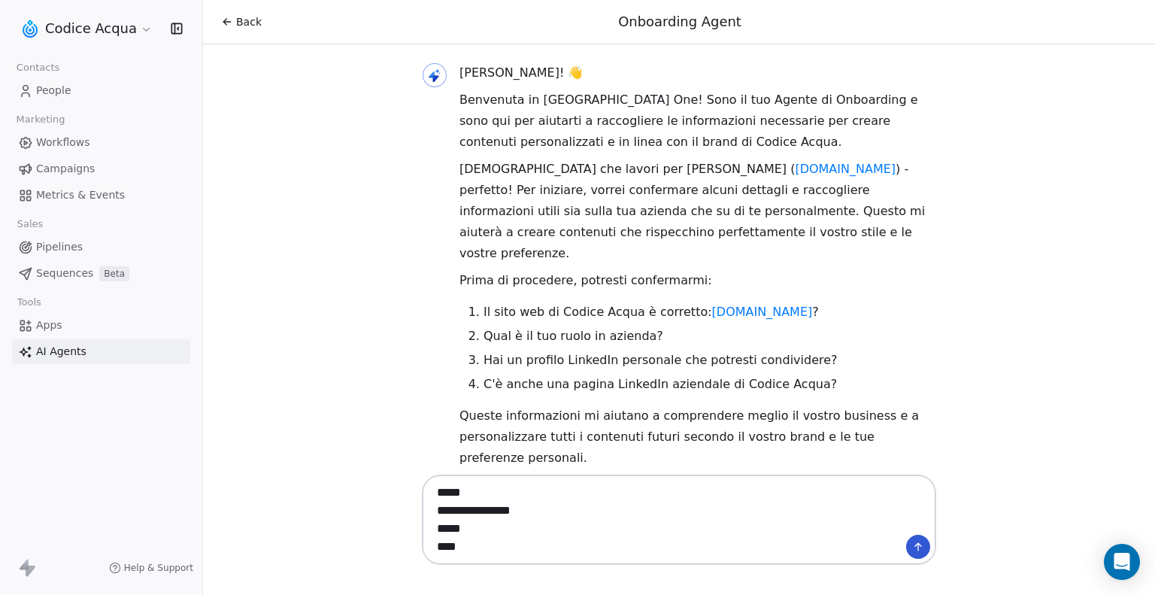
type textarea "**********"
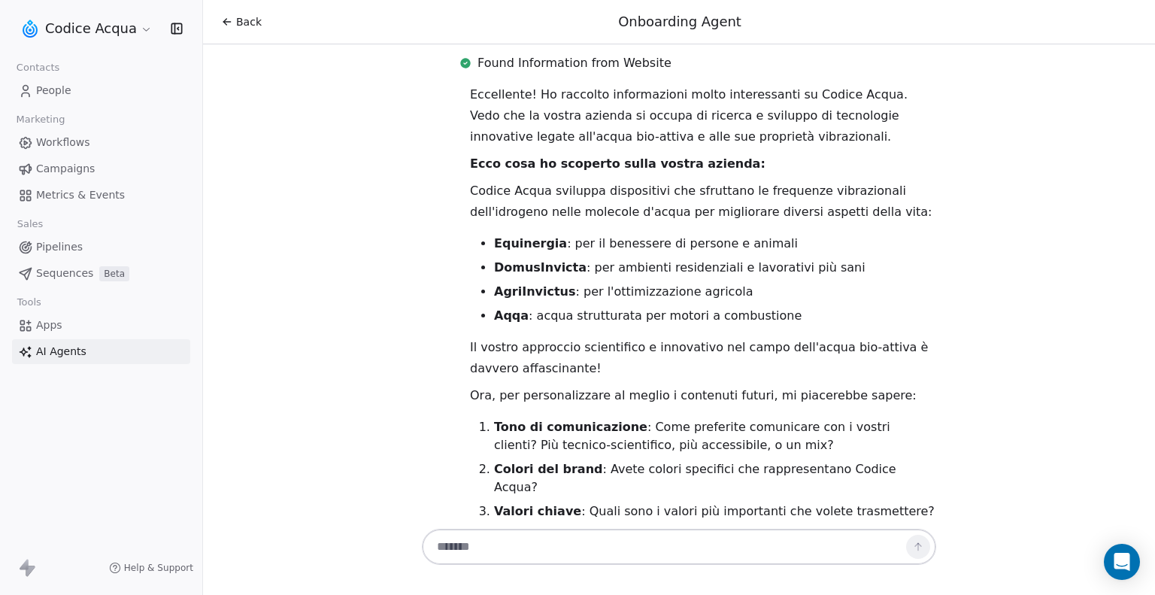
scroll to position [788, 0]
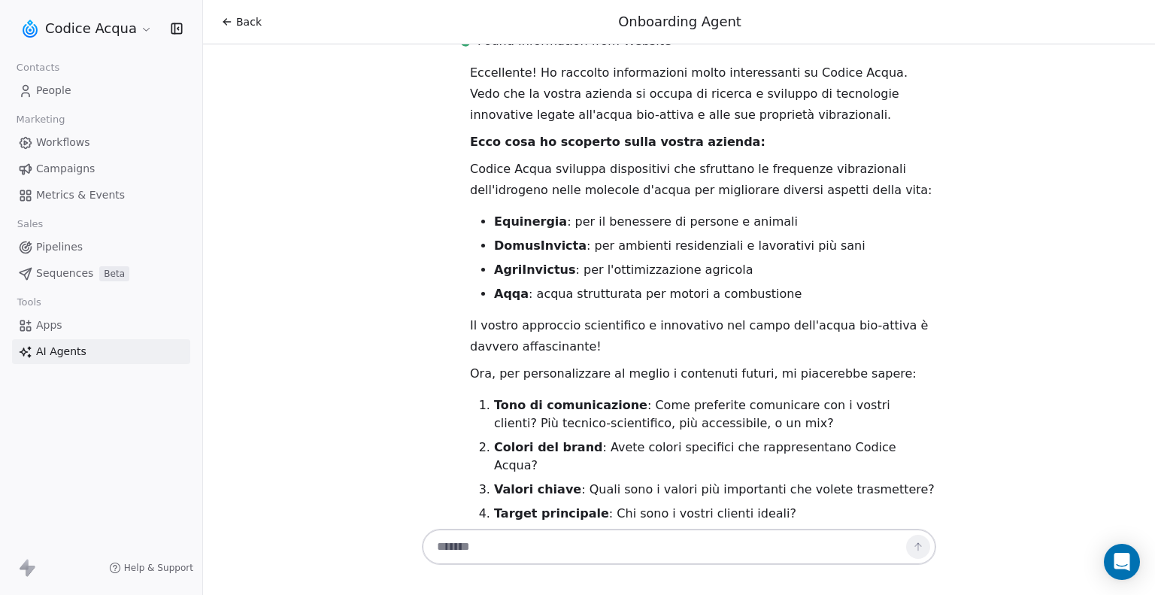
click at [514, 544] on textarea at bounding box center [664, 546] width 471 height 29
paste textarea "*******"
paste textarea "********"
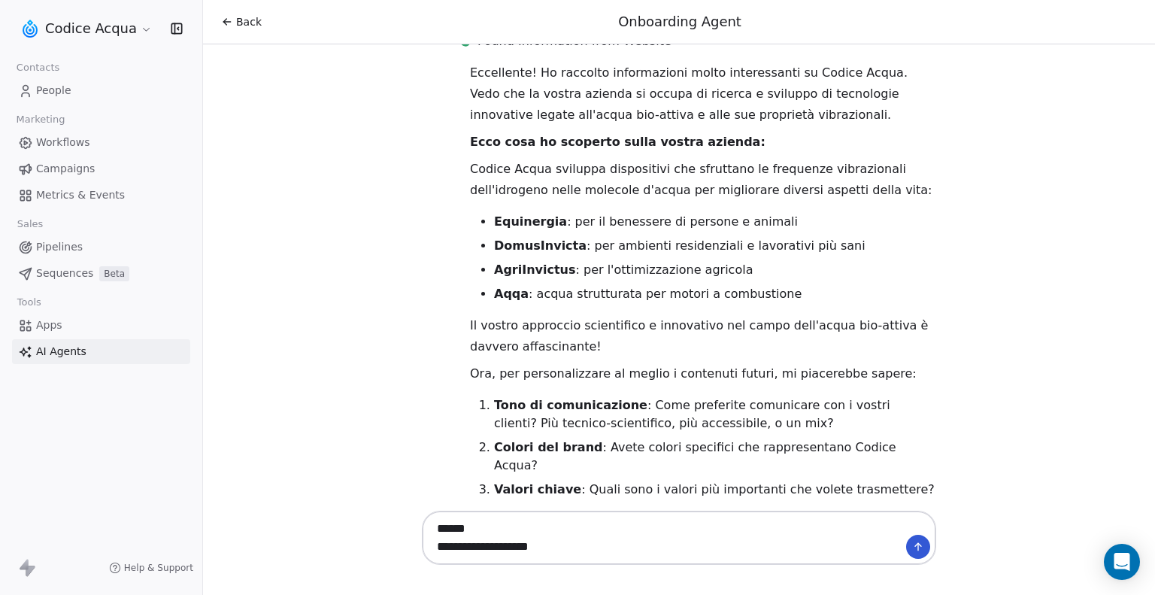
paste textarea "********"
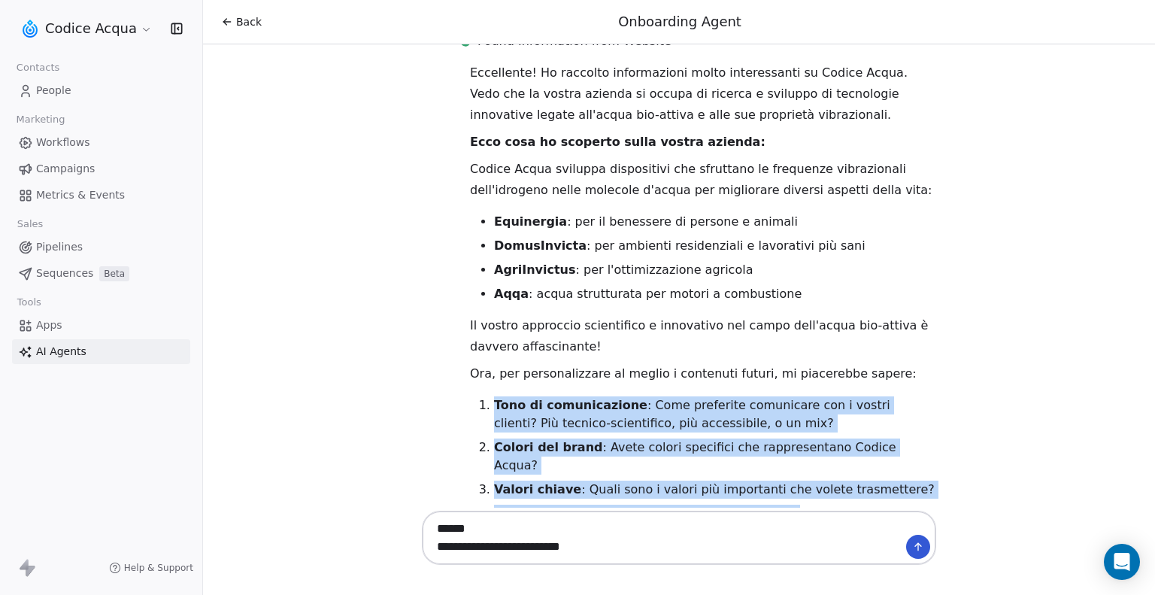
drag, startPoint x: 786, startPoint y: 441, endPoint x: 472, endPoint y: 342, distance: 328.9
click at [472, 342] on div "Eccellente! Ho raccolto informazioni molto interessanti su Codice Acqua. Vedo c…" at bounding box center [703, 319] width 466 height 514
copy div "Tono di comunicazione : Come preferite comunicare con i vostri clienti? Più tec…"
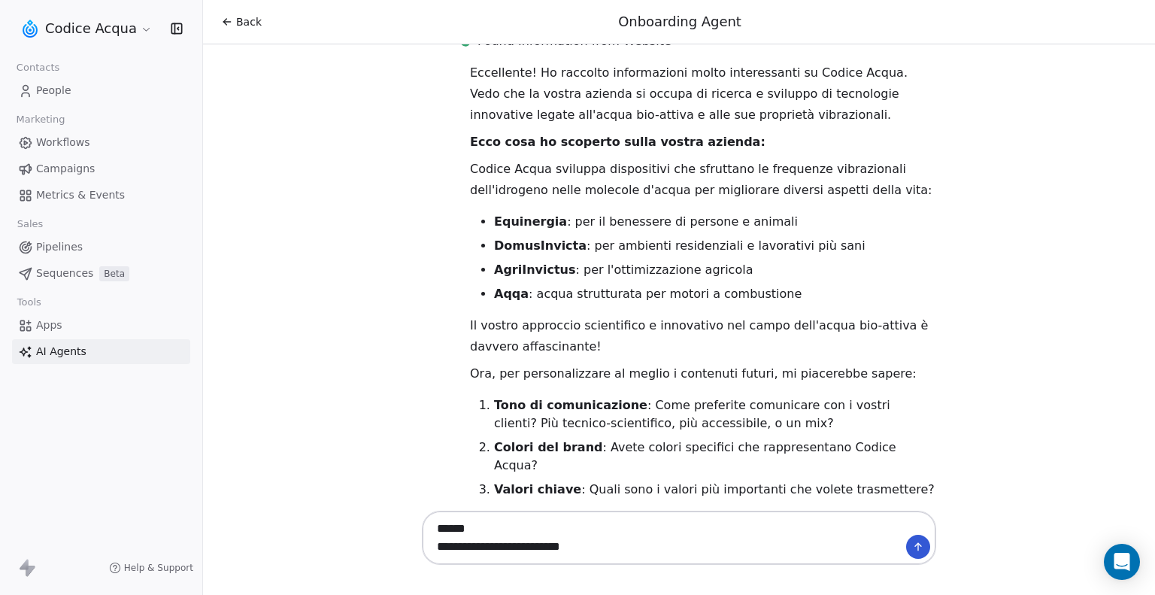
click at [466, 526] on textarea "**********" at bounding box center [664, 537] width 471 height 47
click at [460, 528] on textarea "**********" at bounding box center [664, 537] width 471 height 47
paste textarea "**********"
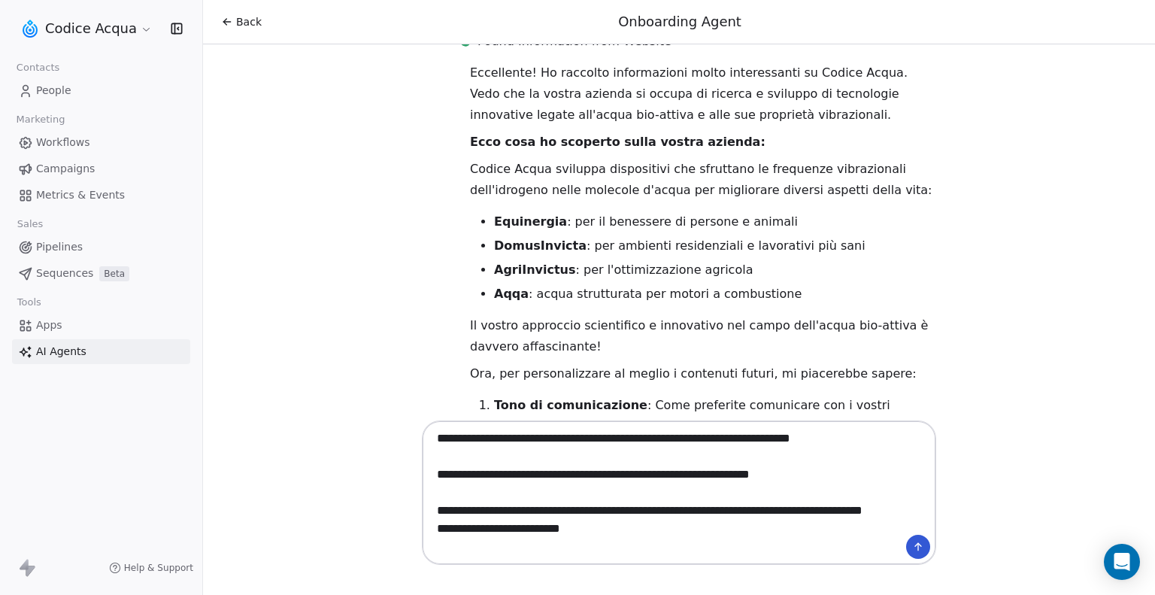
click at [626, 541] on textarea "**********" at bounding box center [664, 492] width 471 height 137
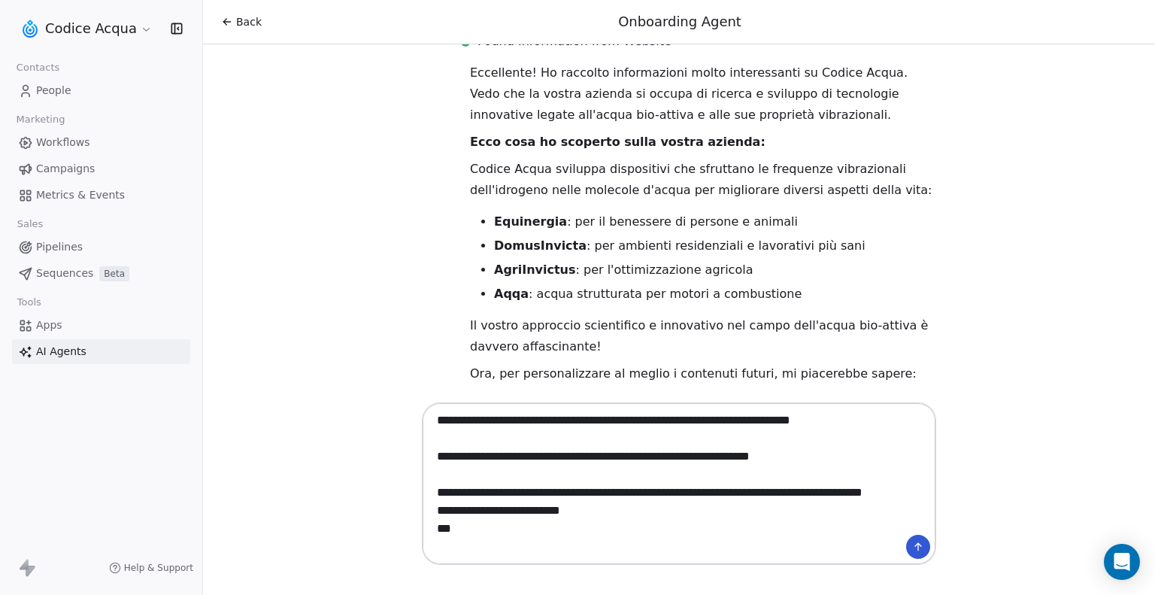
paste textarea "**********"
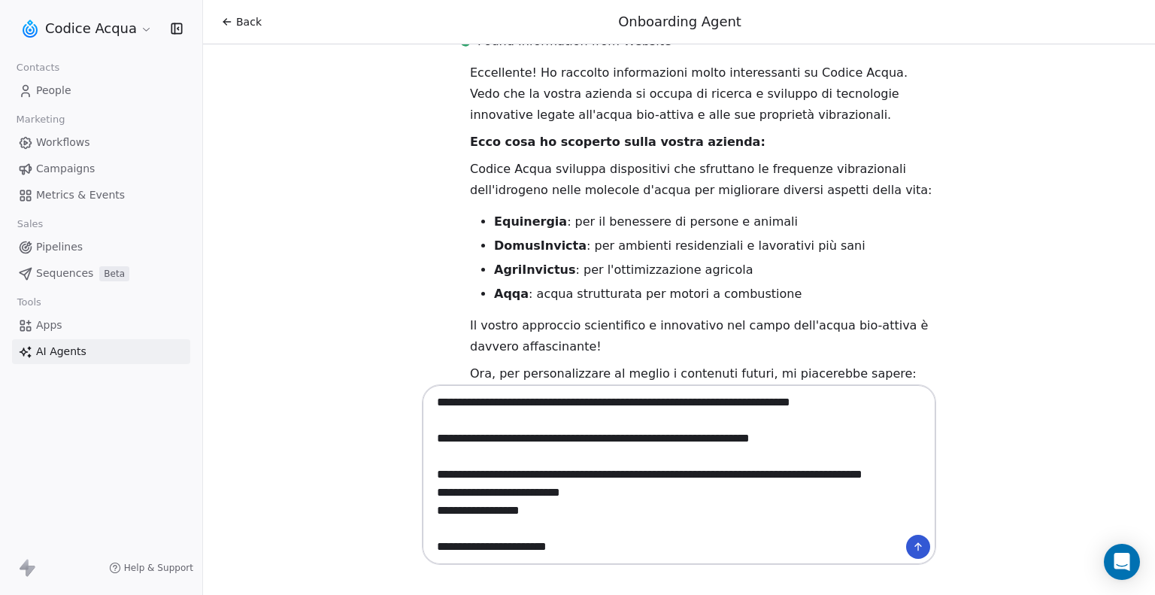
scroll to position [156, 0]
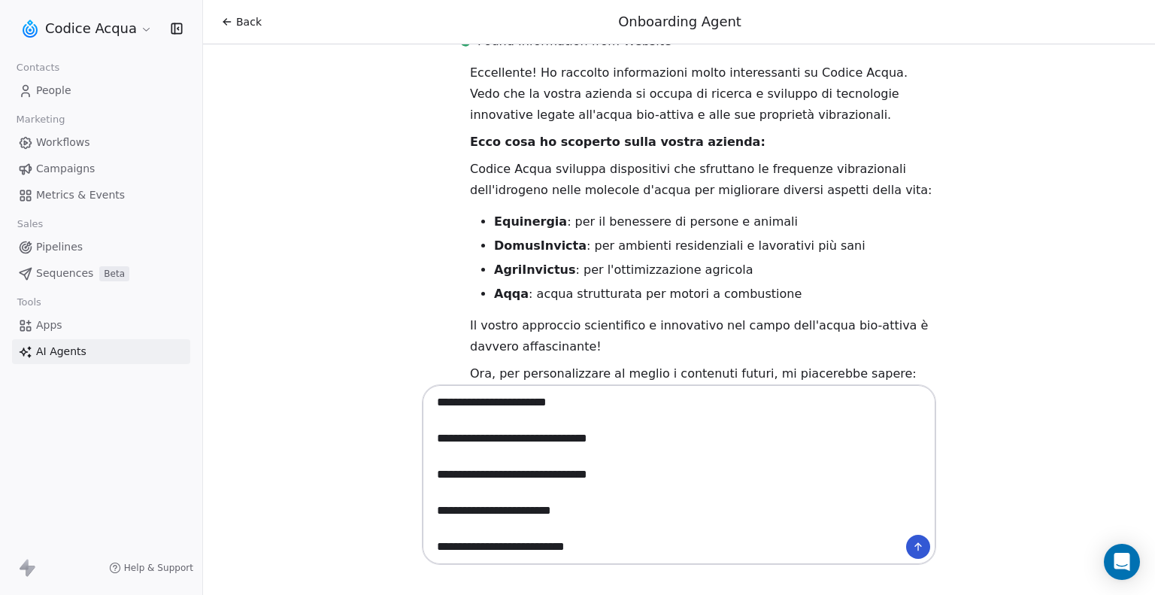
paste textarea "**********"
type textarea "**********"
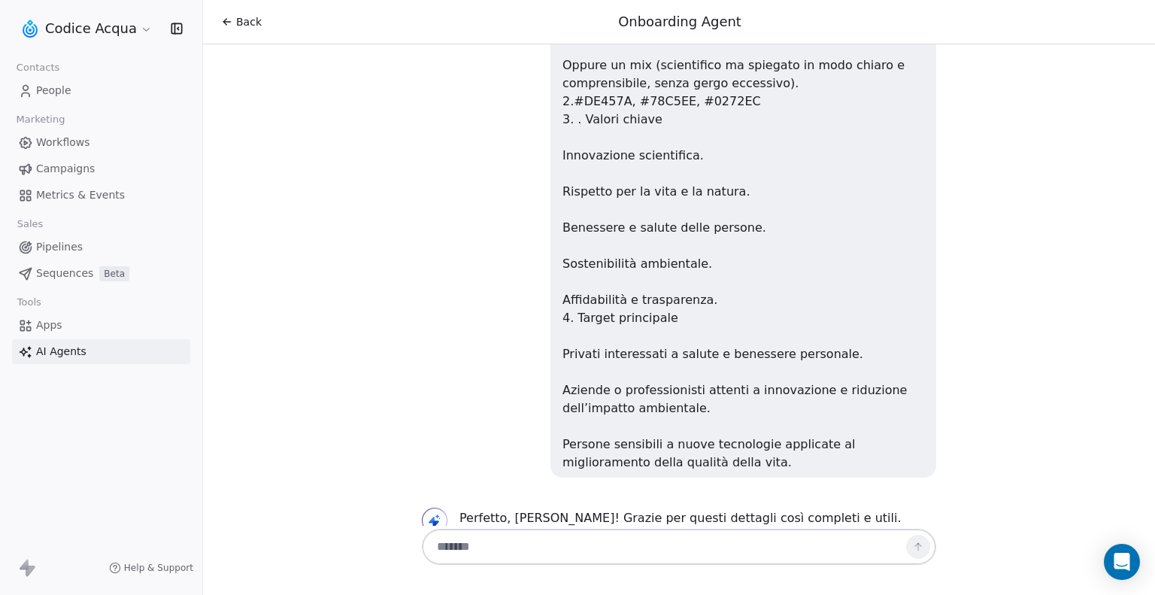
scroll to position [1479, 0]
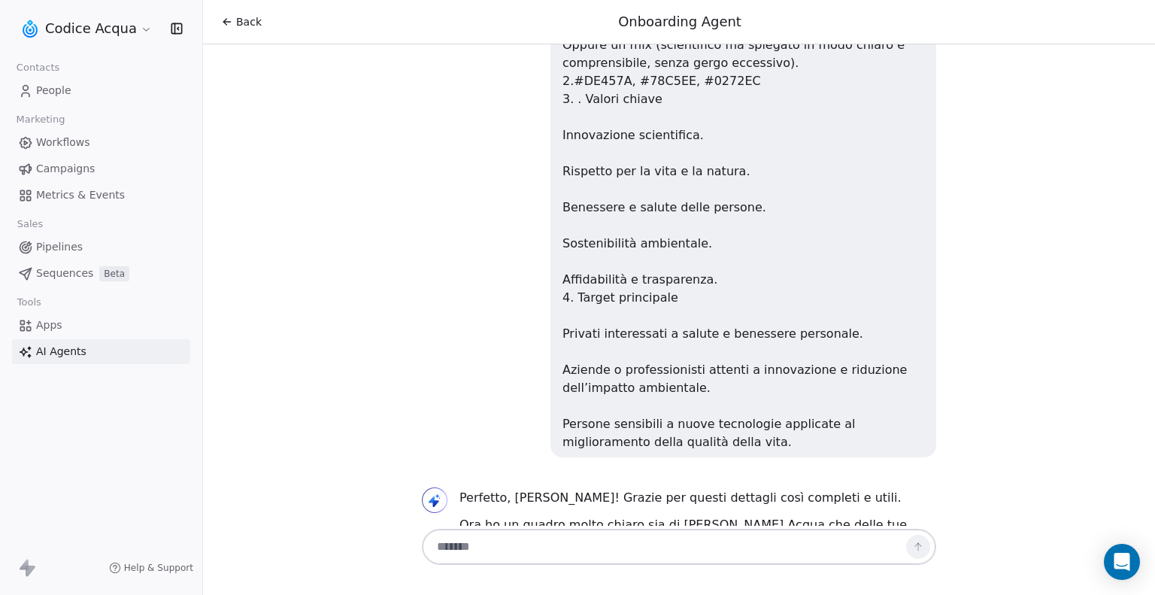
click at [238, 23] on span "Back" at bounding box center [249, 21] width 26 height 15
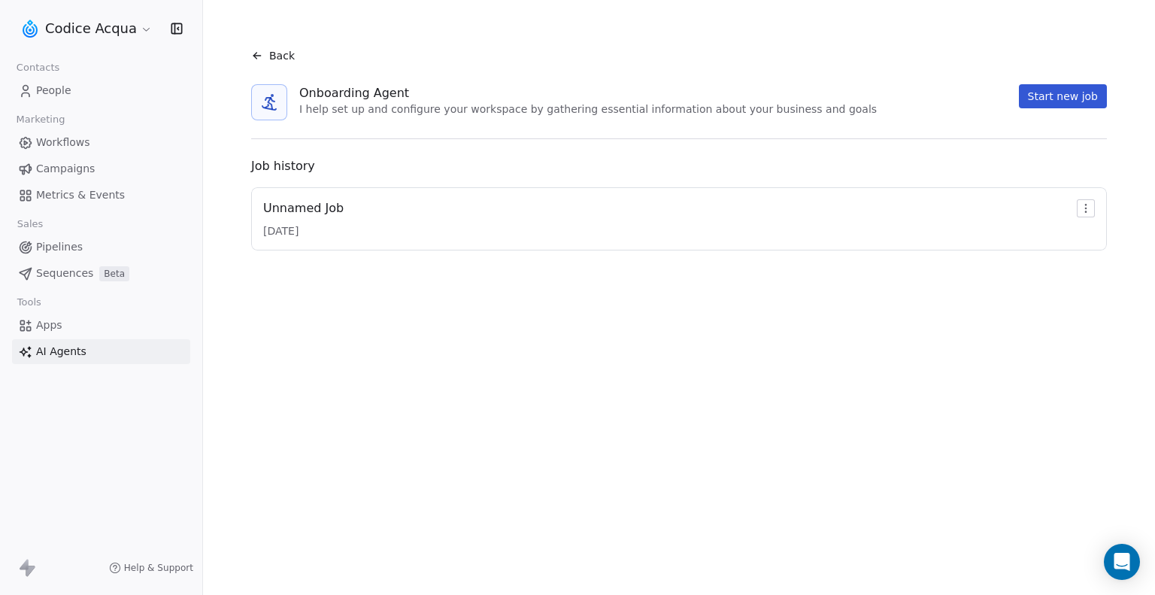
click at [264, 56] on div "Back" at bounding box center [273, 55] width 44 height 15
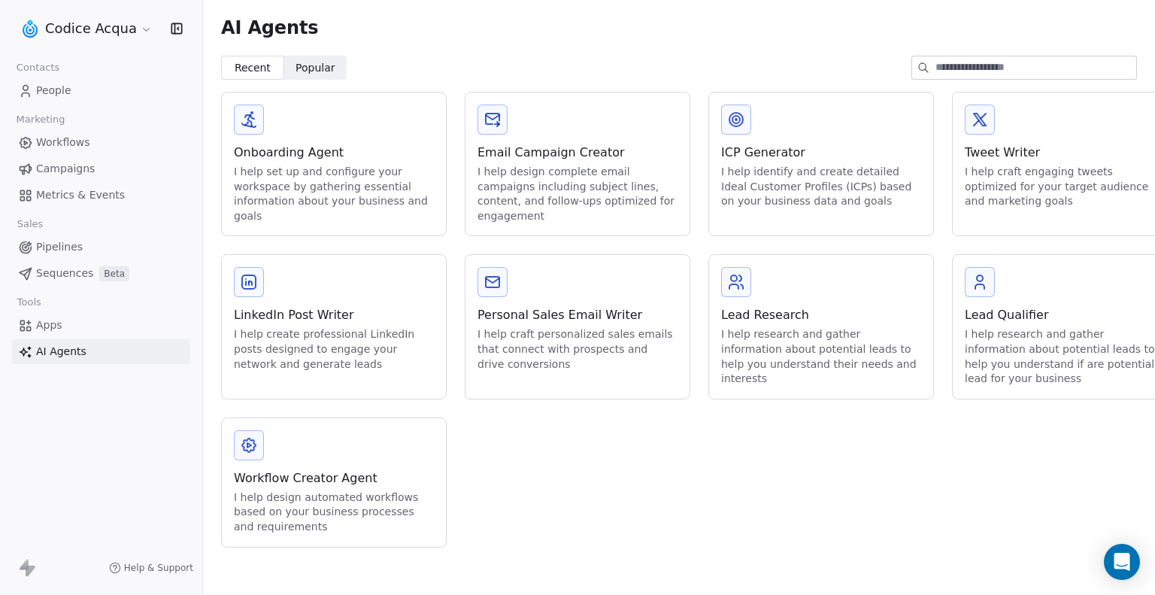
click at [69, 92] on link "People" at bounding box center [101, 90] width 178 height 25
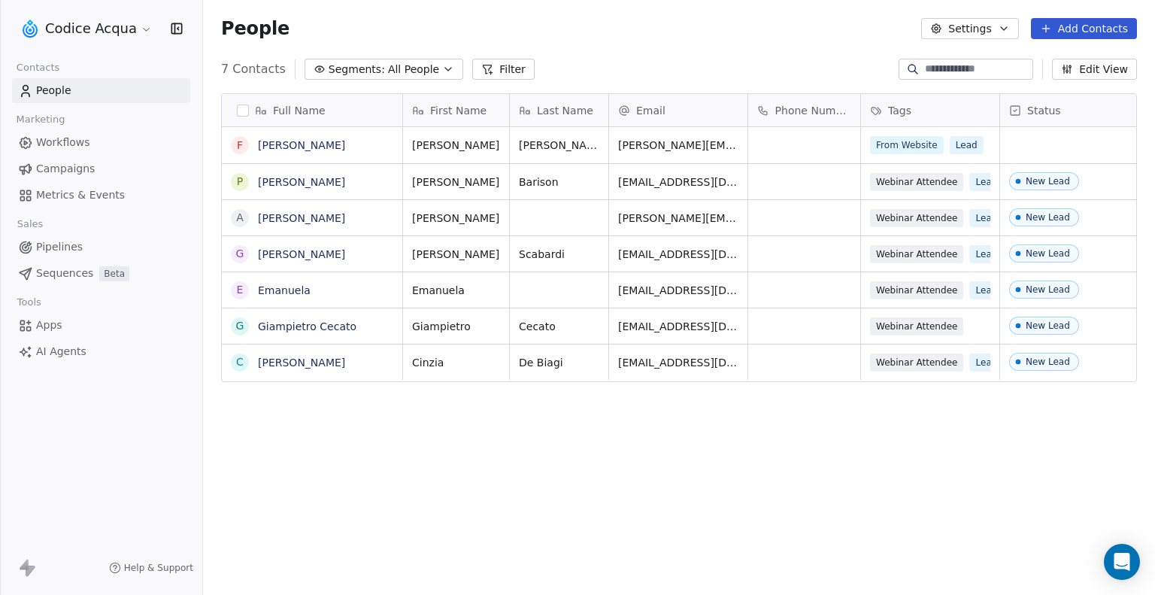
scroll to position [512, 940]
click at [319, 142] on link "[PERSON_NAME]" at bounding box center [301, 145] width 87 height 12
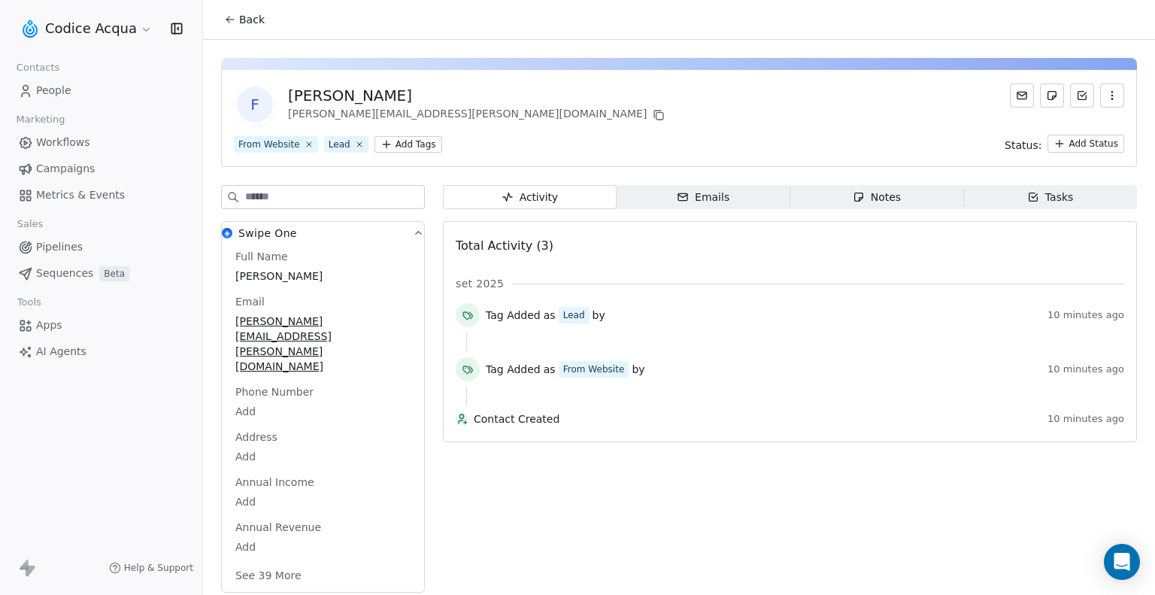
click at [713, 207] on span "Emails Emails" at bounding box center [704, 197] width 174 height 24
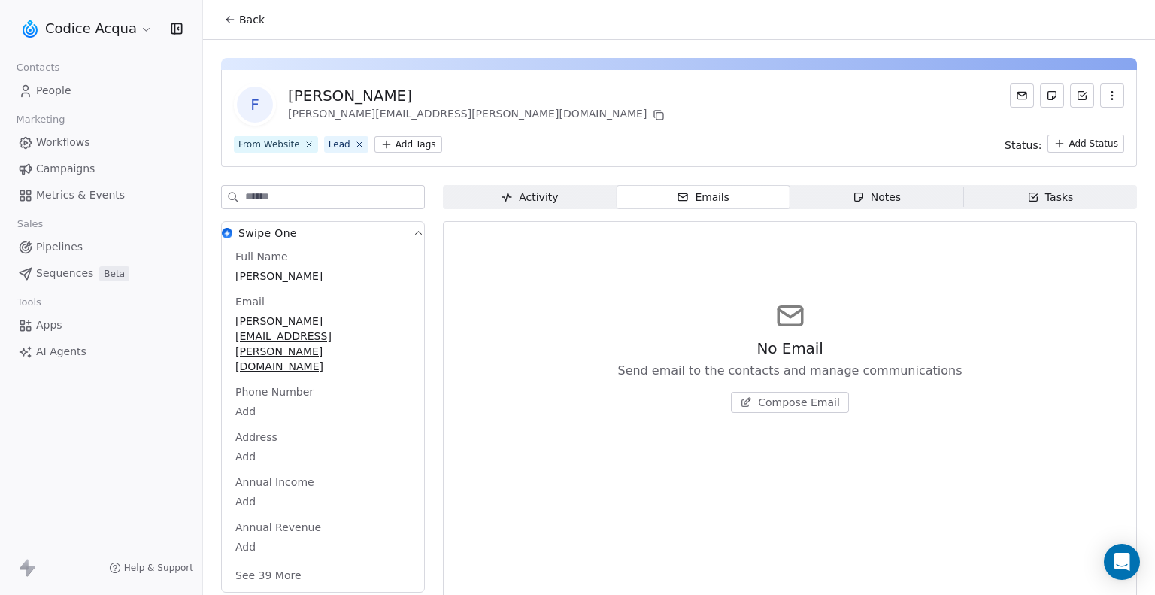
click at [778, 405] on span "Compose Email" at bounding box center [799, 402] width 82 height 15
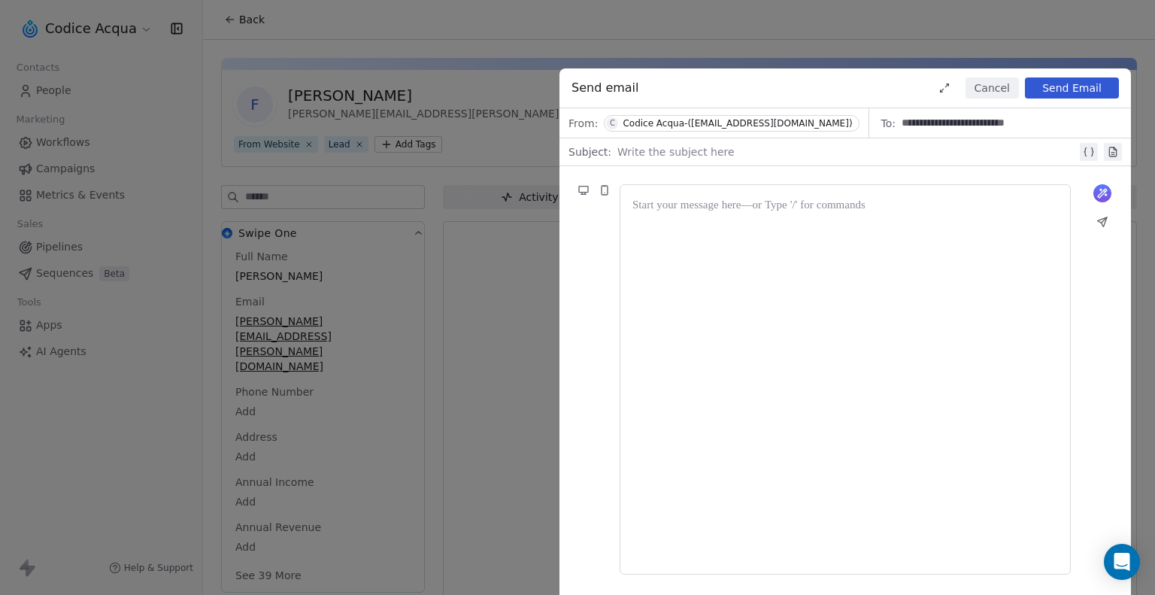
click at [737, 263] on div at bounding box center [845, 379] width 426 height 365
click at [1108, 191] on icon at bounding box center [1102, 193] width 12 height 12
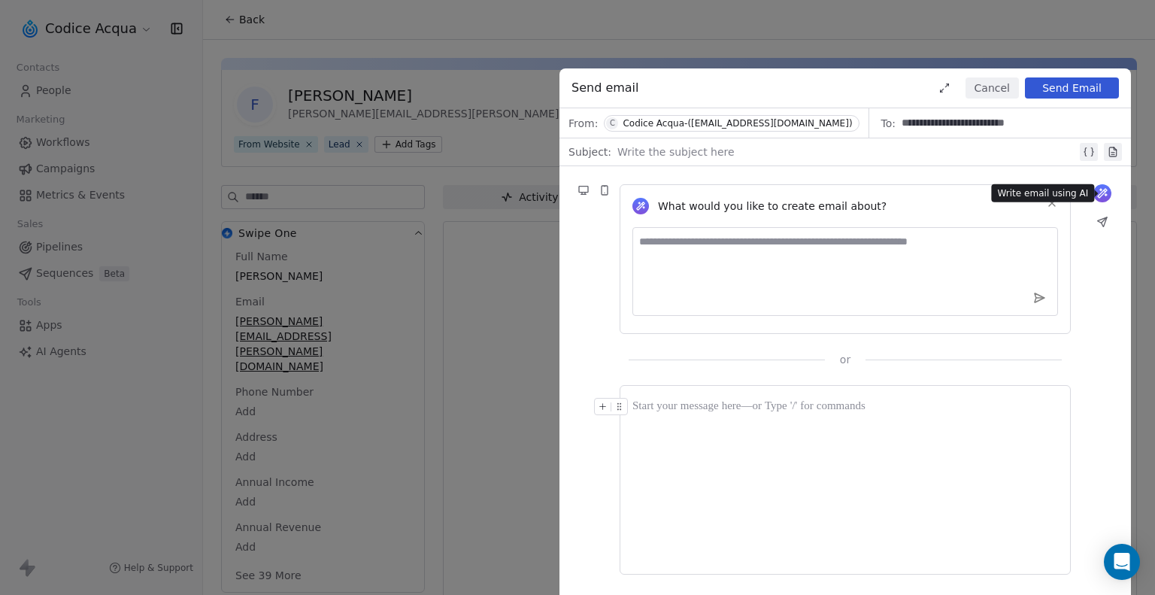
click at [729, 255] on textarea at bounding box center [845, 271] width 426 height 89
paste textarea "**********"
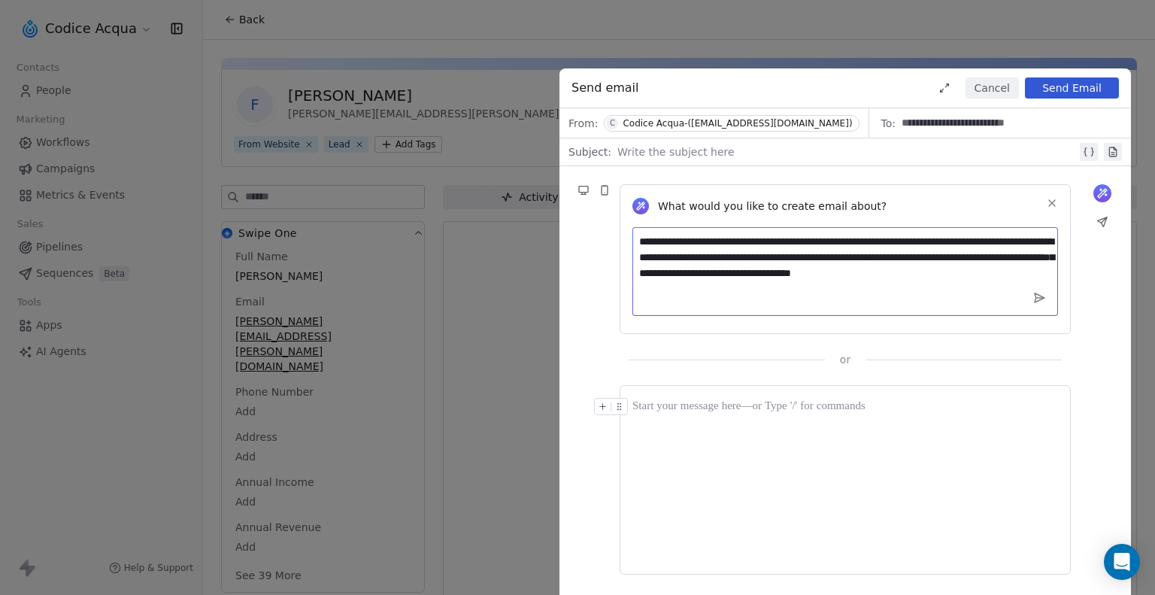
type textarea "**********"
click at [1036, 299] on icon at bounding box center [1040, 297] width 10 height 9
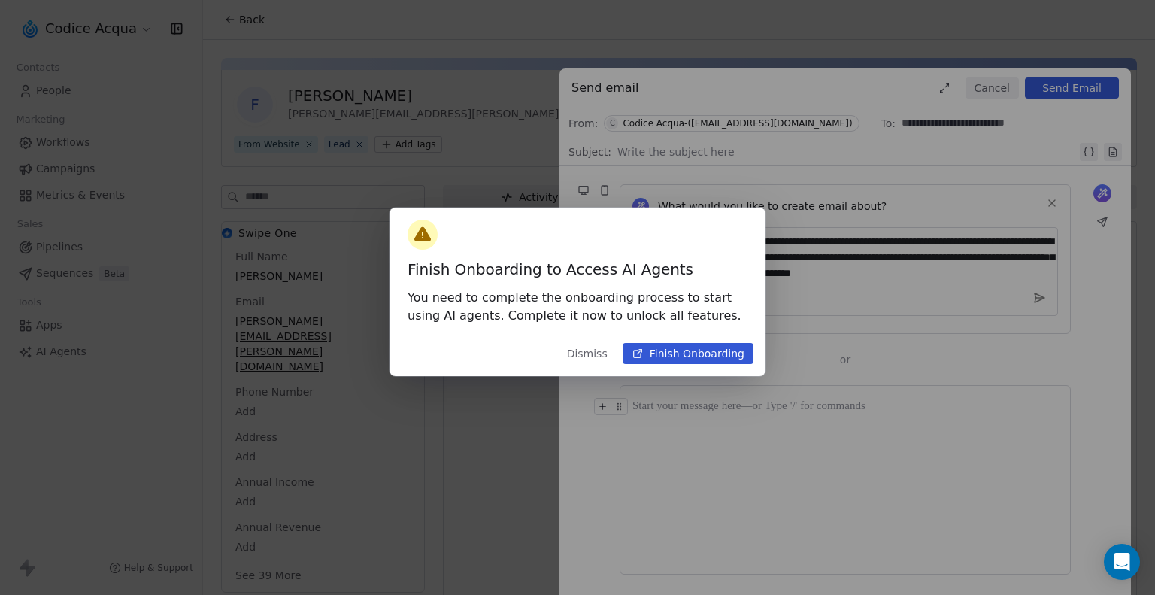
click at [693, 352] on button "Finish Onboarding" at bounding box center [688, 353] width 131 height 21
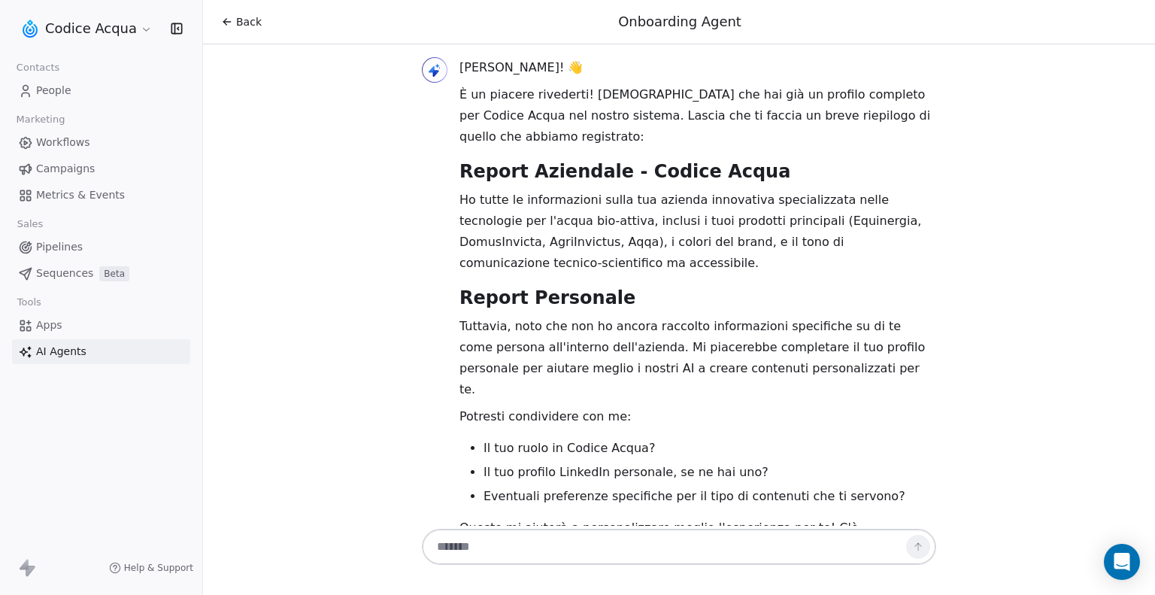
scroll to position [39, 0]
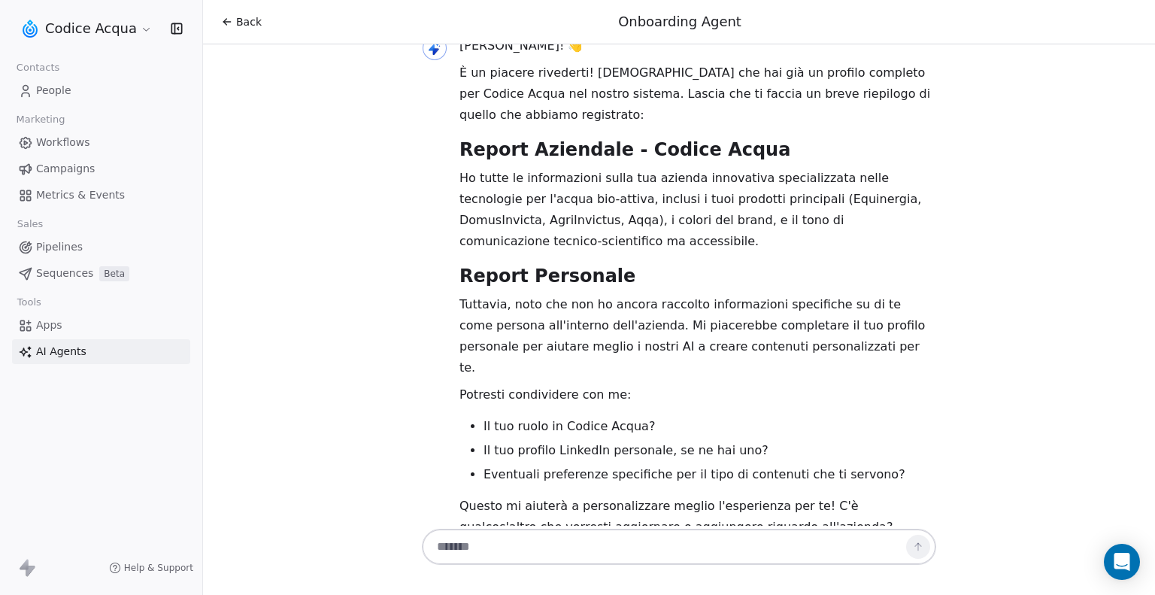
click at [528, 547] on textarea at bounding box center [664, 546] width 471 height 29
type textarea "**********"
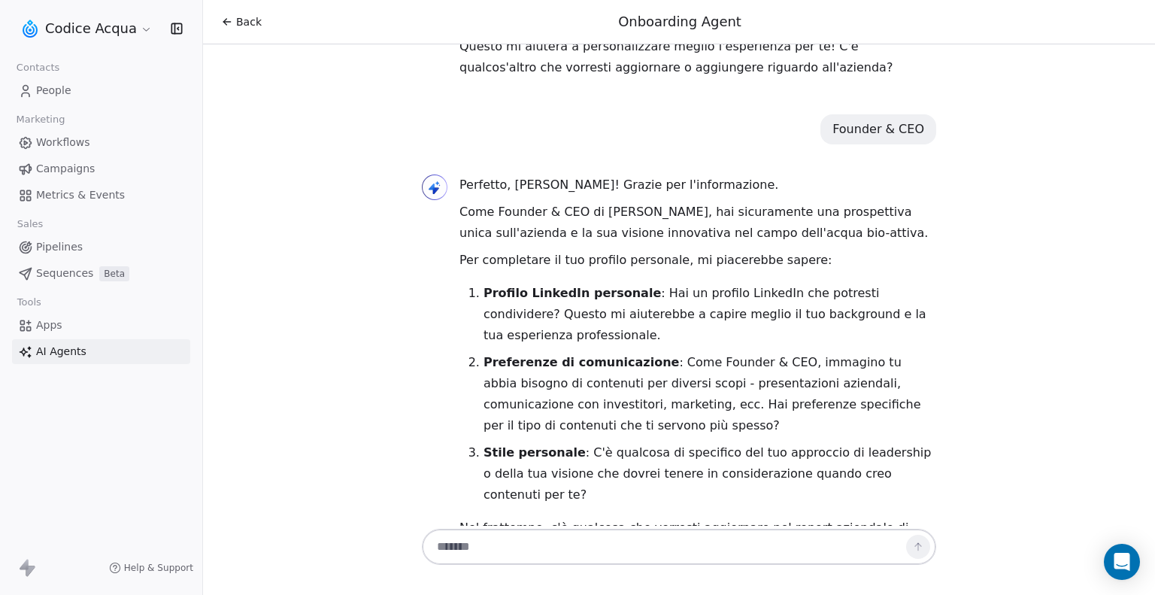
scroll to position [520, 0]
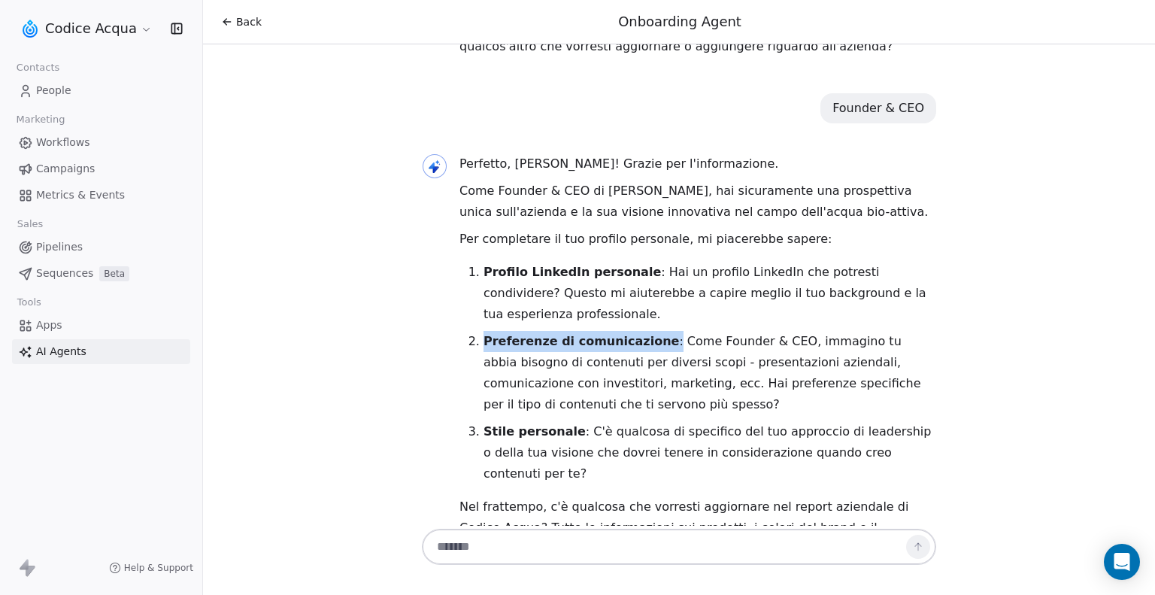
drag, startPoint x: 480, startPoint y: 296, endPoint x: 647, endPoint y: 301, distance: 167.0
click at [647, 331] on p "Preferenze di comunicazione : Come Founder & CEO, immagino tu abbia bisogno di …" at bounding box center [710, 373] width 453 height 84
copy p "Preferenze di comunicazione :"
click at [571, 544] on textarea at bounding box center [664, 546] width 471 height 29
type textarea "**********"
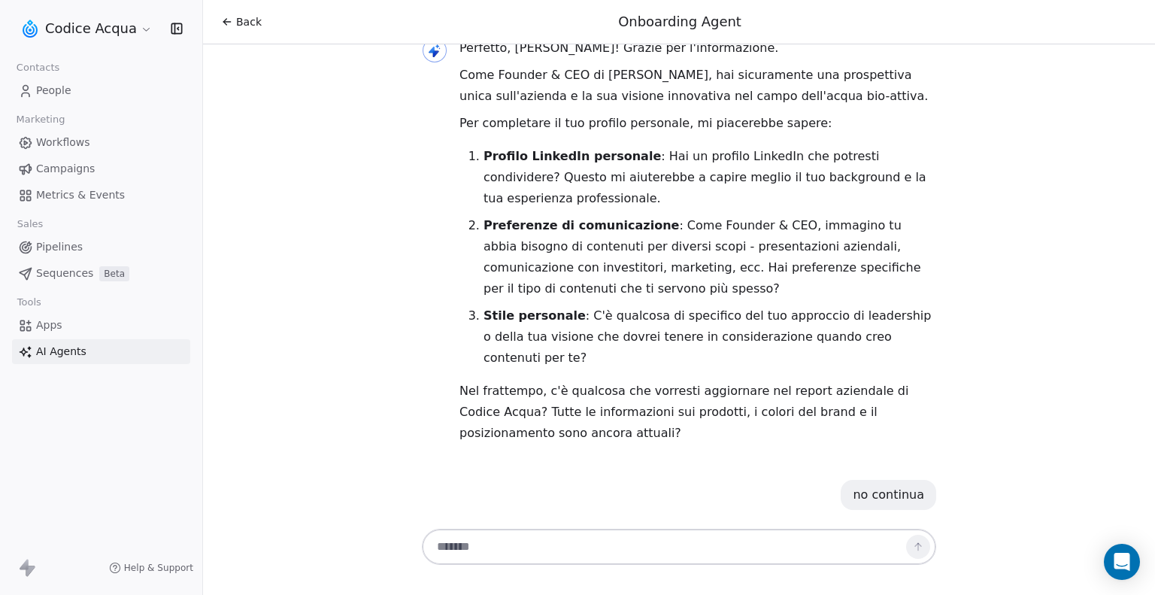
scroll to position [637, 0]
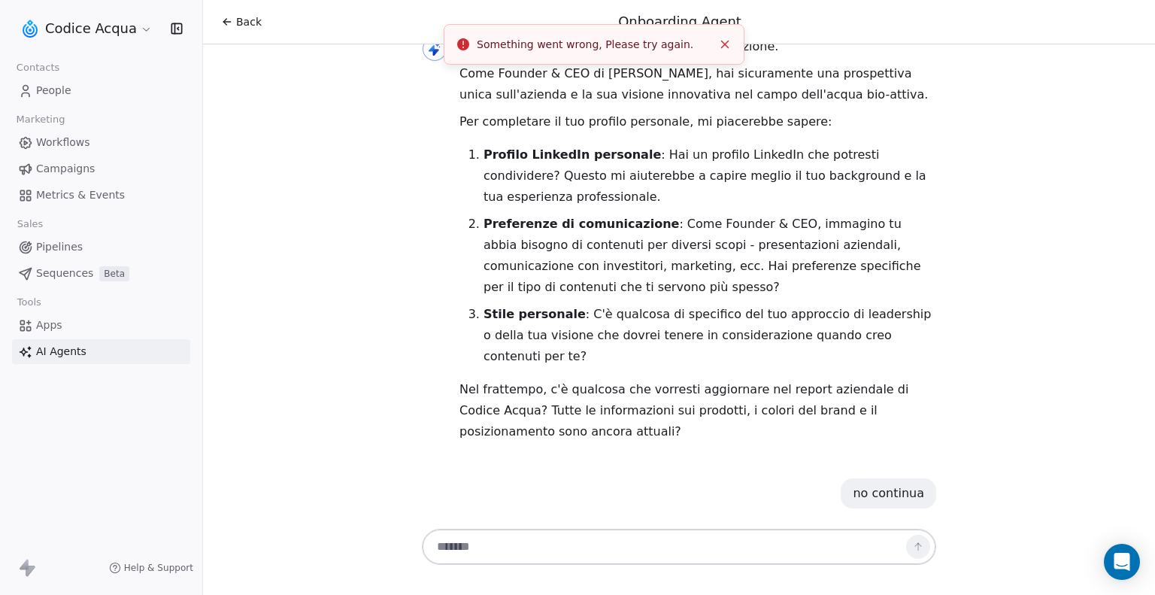
click at [508, 539] on textarea at bounding box center [664, 546] width 471 height 29
type textarea "********"
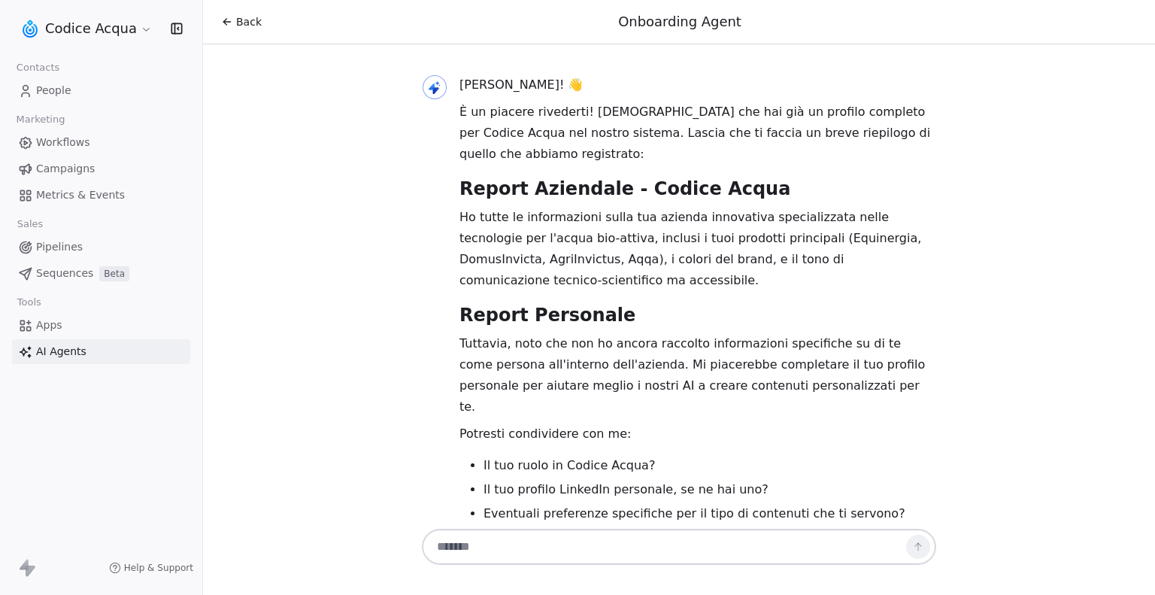
scroll to position [637, 0]
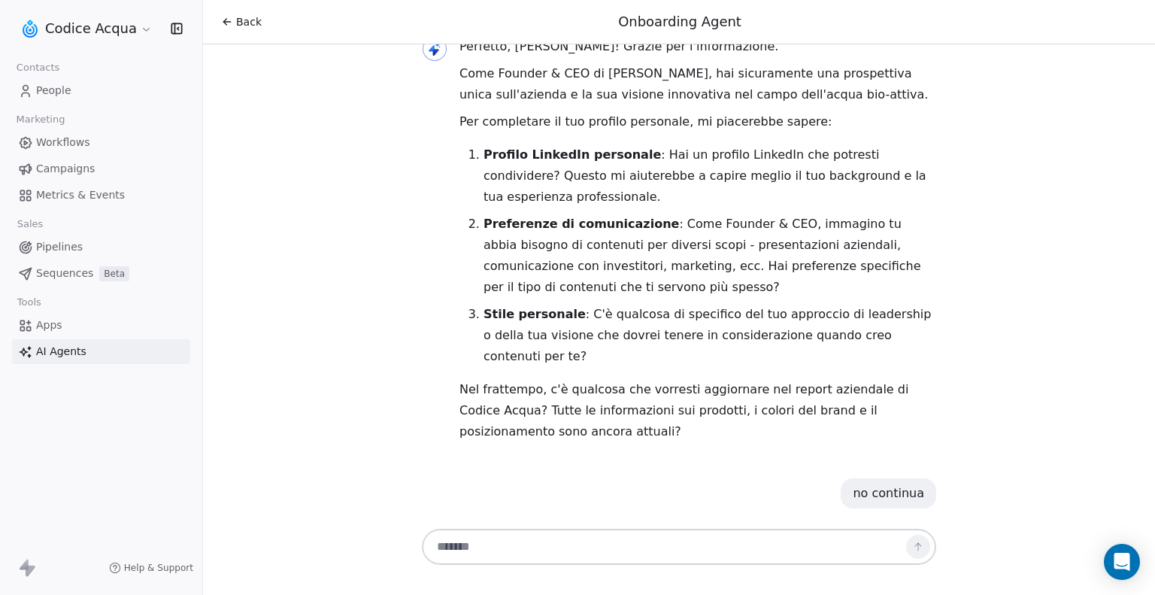
click at [544, 538] on textarea at bounding box center [664, 546] width 471 height 29
type textarea "********"
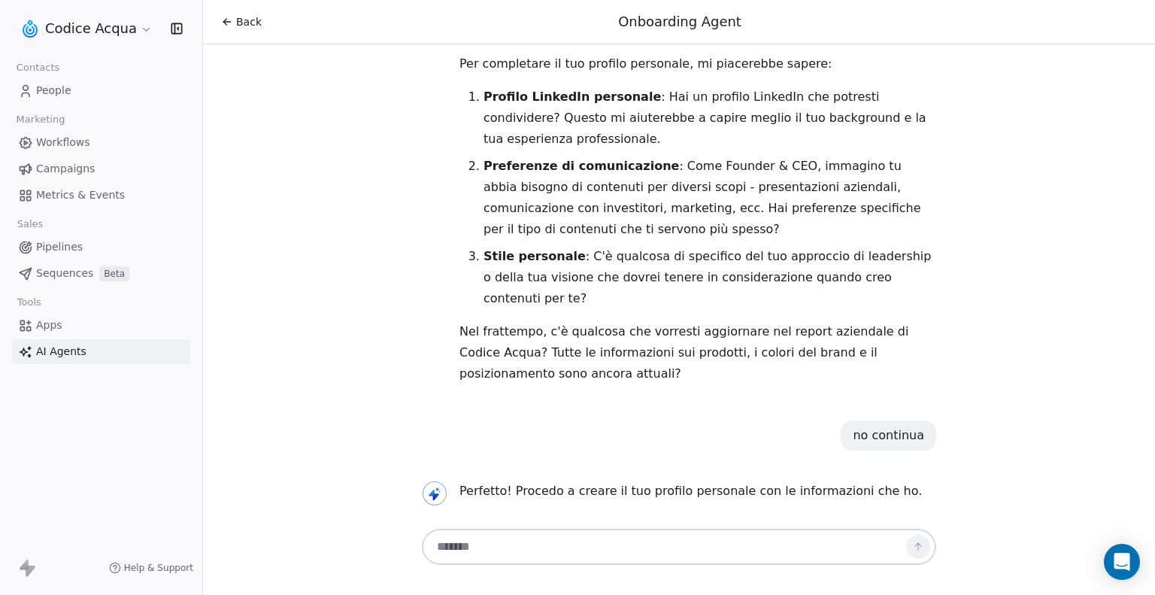
scroll to position [697, 0]
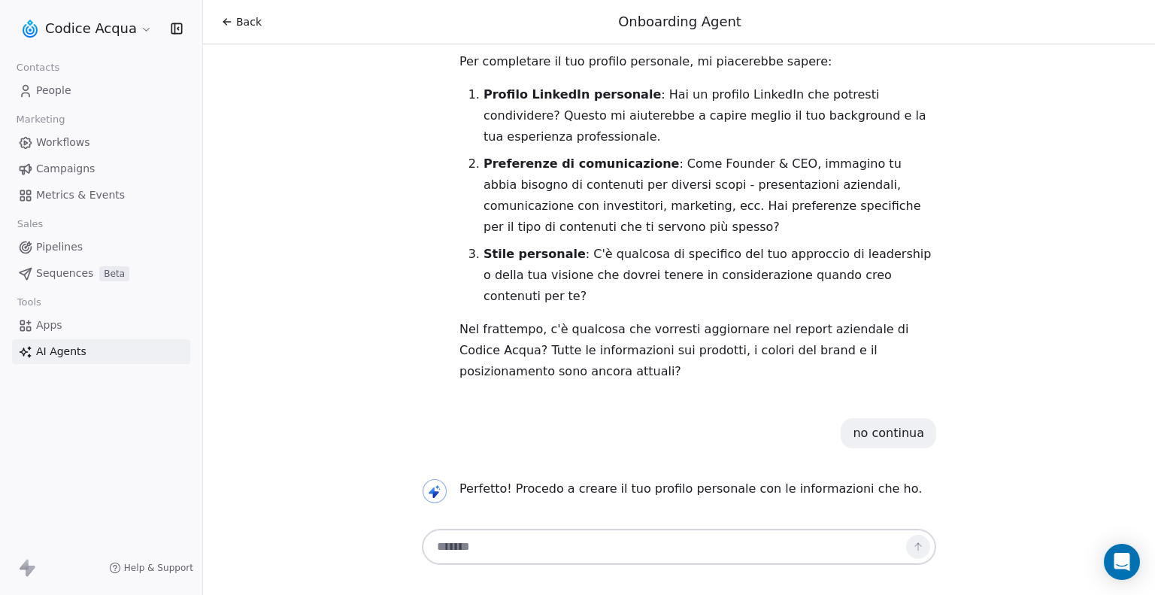
click at [241, 22] on span "Back" at bounding box center [249, 21] width 26 height 15
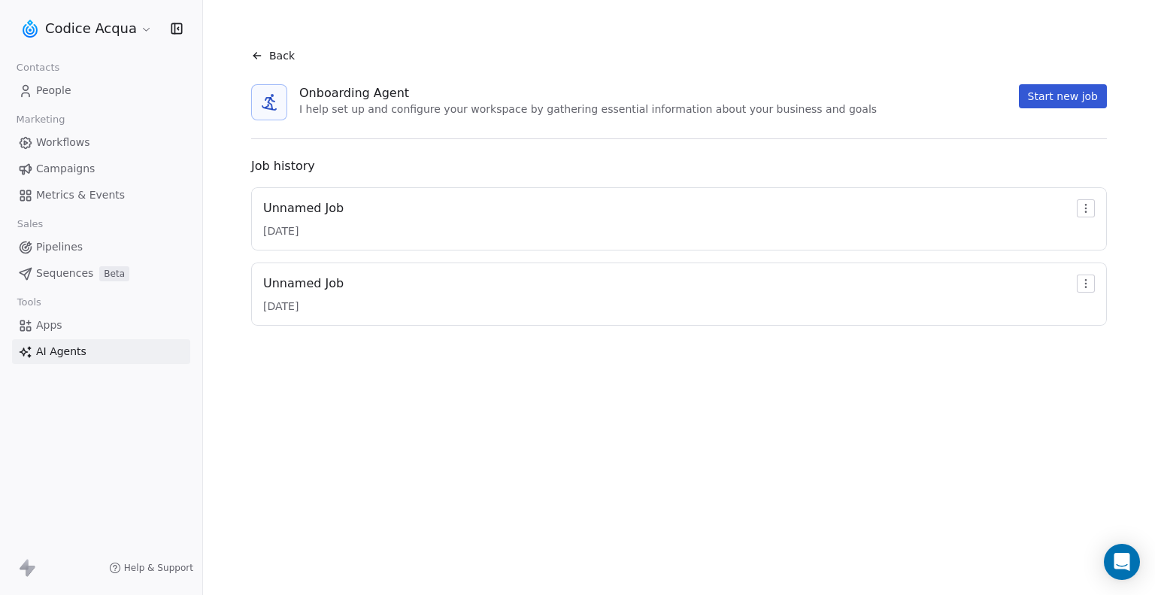
click at [1092, 208] on html "Codice Acqua Contacts People Marketing Workflows Campaigns Metrics & Events Sal…" at bounding box center [577, 297] width 1155 height 595
click at [511, 105] on html "Codice Acqua Contacts People Marketing Workflows Campaigns Metrics & Events Sal…" at bounding box center [577, 297] width 1155 height 595
click at [372, 290] on div "Unnamed Job 23/09/2025" at bounding box center [679, 293] width 832 height 39
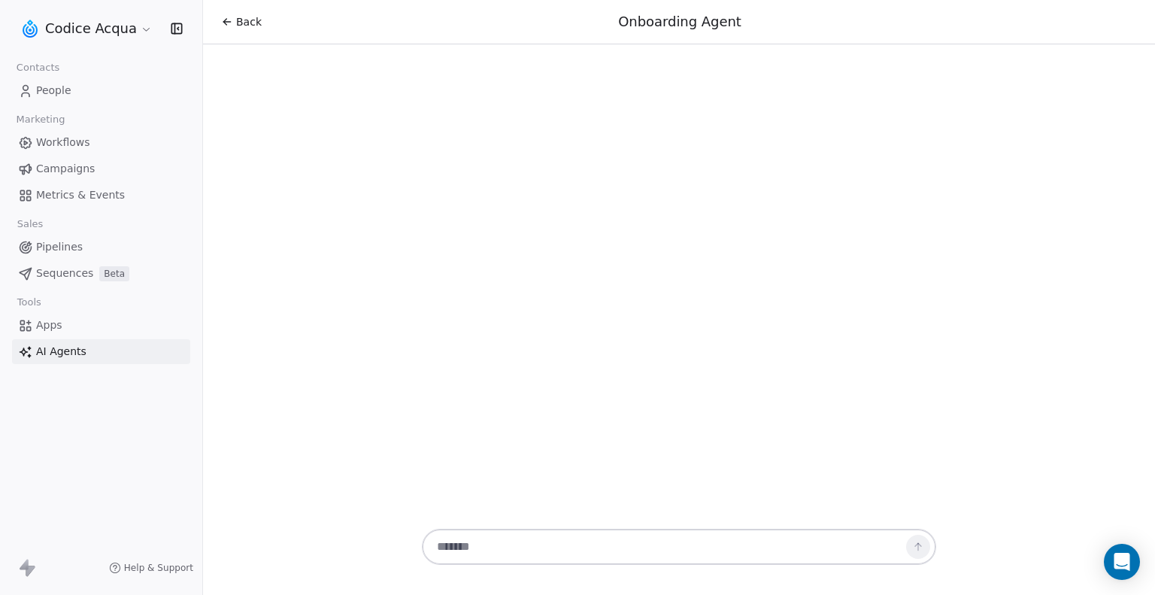
click at [302, 291] on div "Back Onboarding Agent" at bounding box center [679, 297] width 952 height 595
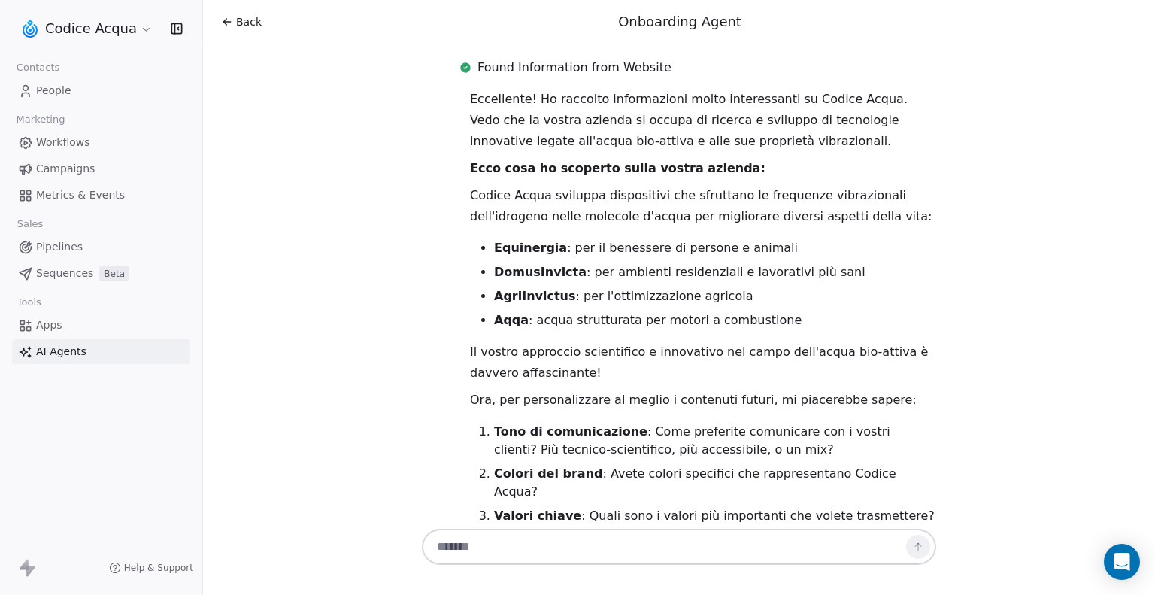
scroll to position [787, 0]
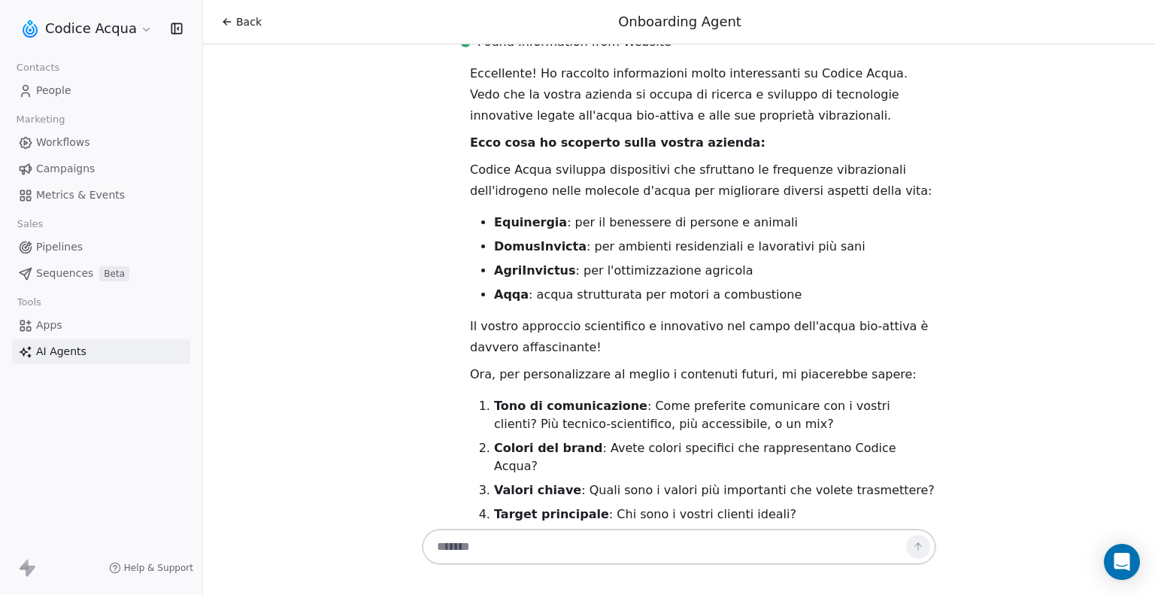
click at [254, 22] on span "Back" at bounding box center [249, 21] width 26 height 15
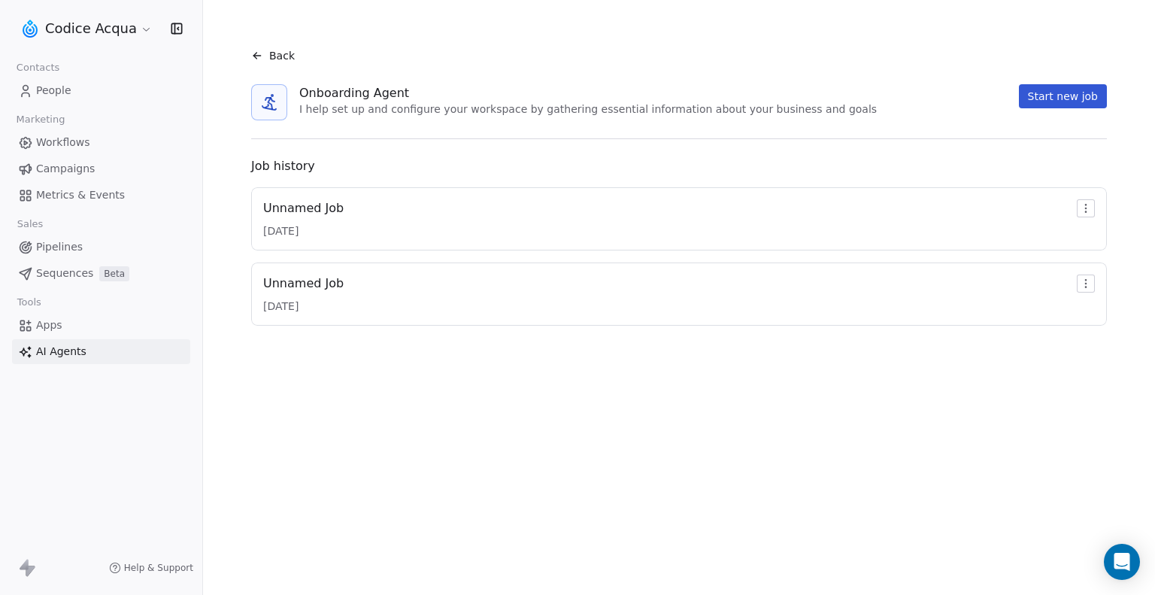
click at [325, 211] on div "Unnamed Job" at bounding box center [303, 208] width 80 height 18
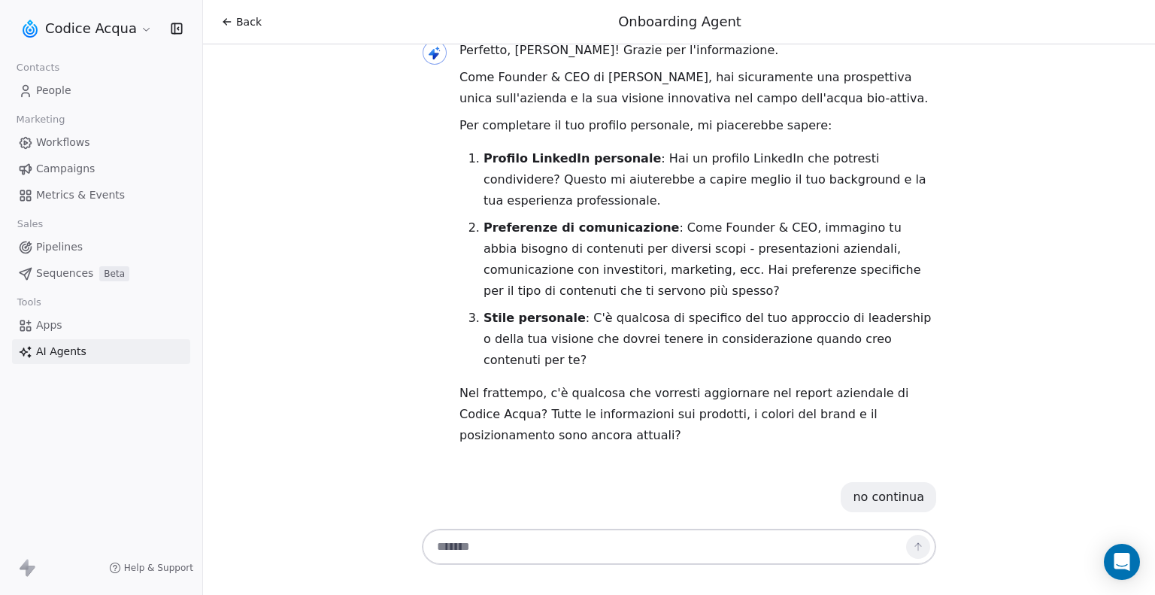
scroll to position [637, 0]
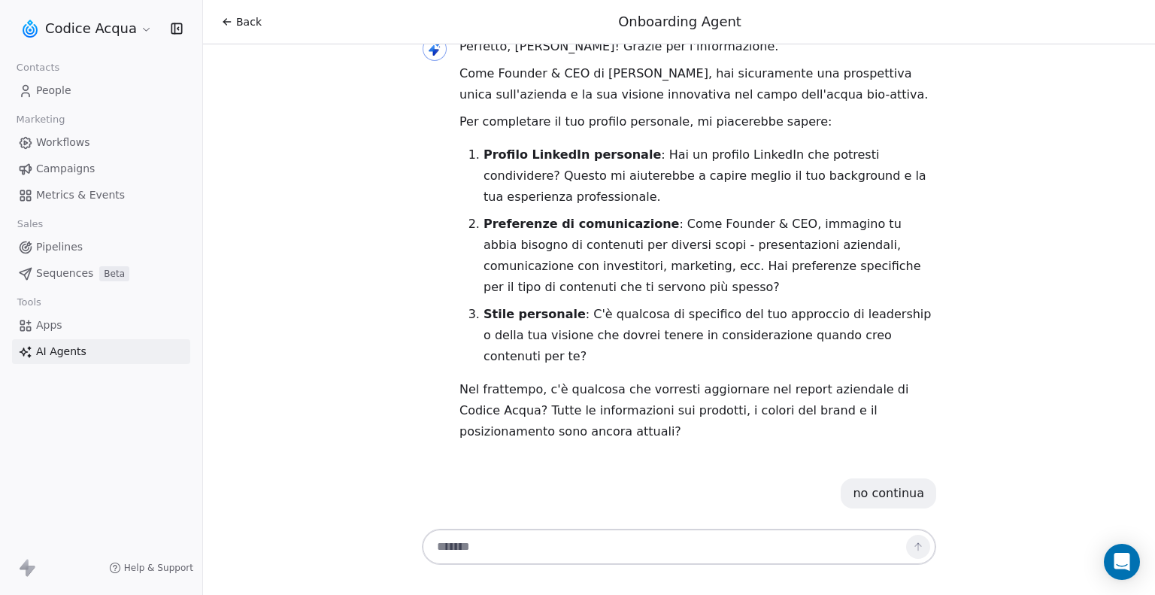
click at [434, 544] on icon at bounding box center [435, 551] width 14 height 15
click at [646, 214] on p "Preferenze di comunicazione : Come Founder & CEO, immagino tu abbia bisogno di …" at bounding box center [710, 256] width 453 height 84
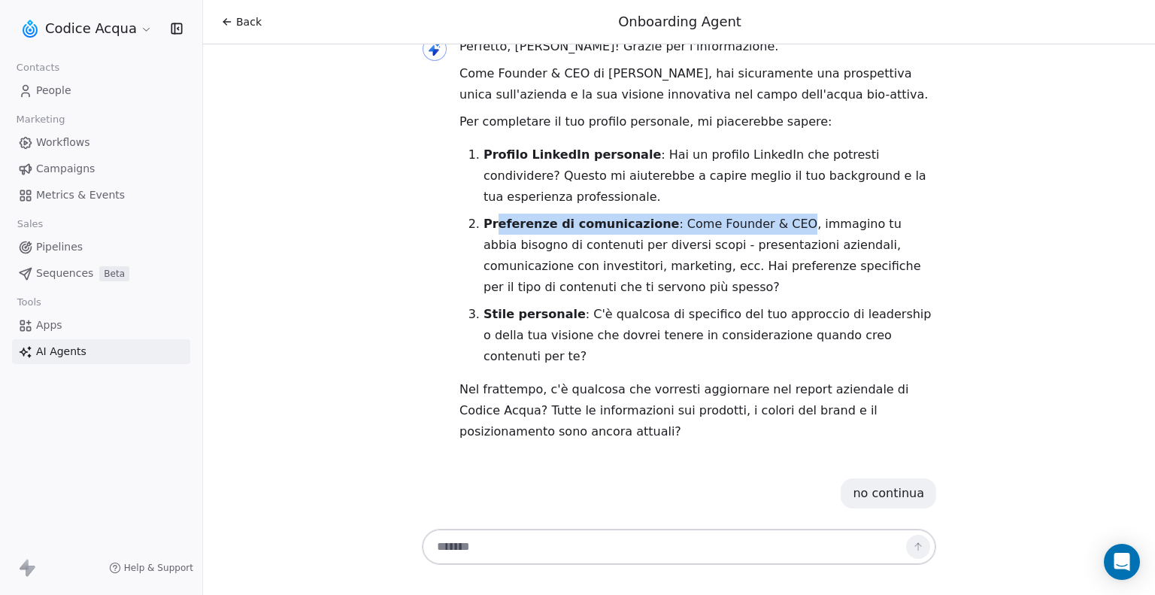
drag, startPoint x: 770, startPoint y: 180, endPoint x: 491, endPoint y: 171, distance: 279.1
click at [491, 214] on p "Preferenze di comunicazione : Come Founder & CEO, immagino tu abbia bisogno di …" at bounding box center [710, 256] width 453 height 84
drag, startPoint x: 481, startPoint y: 176, endPoint x: 772, endPoint y: 179, distance: 291.0
click at [772, 214] on p "Preferenze di comunicazione : Come Founder & CEO, immagino tu abbia bisogno di …" at bounding box center [710, 256] width 453 height 84
copy p "Preferenze di comunicazione : Come Founder & CEO"
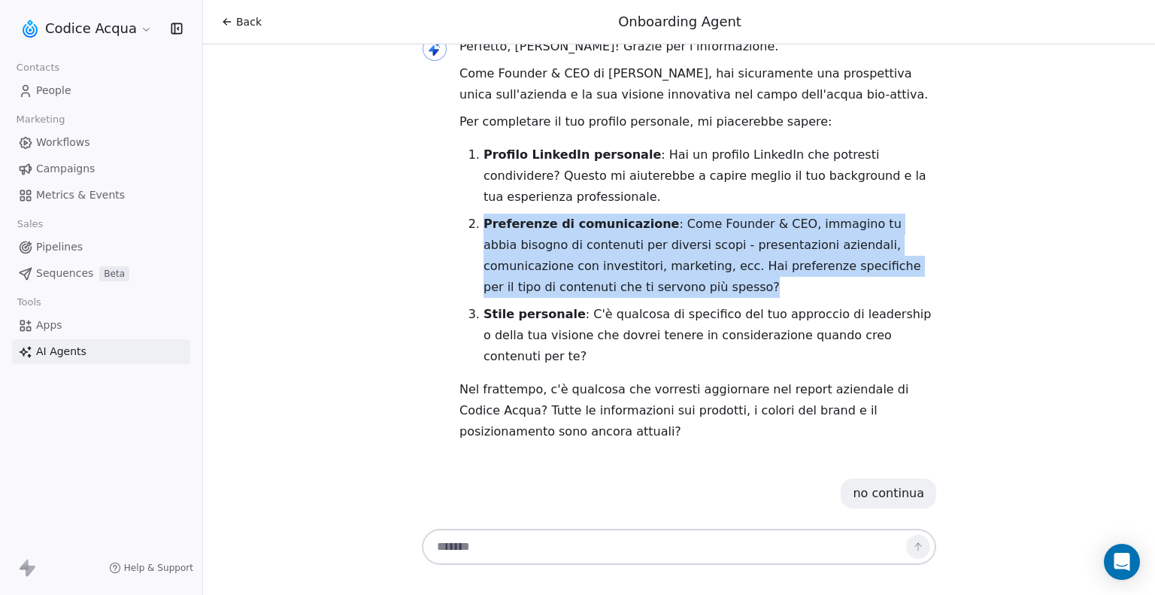
drag, startPoint x: 587, startPoint y: 229, endPoint x: 480, endPoint y: 183, distance: 116.9
click at [484, 214] on p "Preferenze di comunicazione : Come Founder & CEO, immagino tu abbia bisogno di …" at bounding box center [710, 256] width 453 height 84
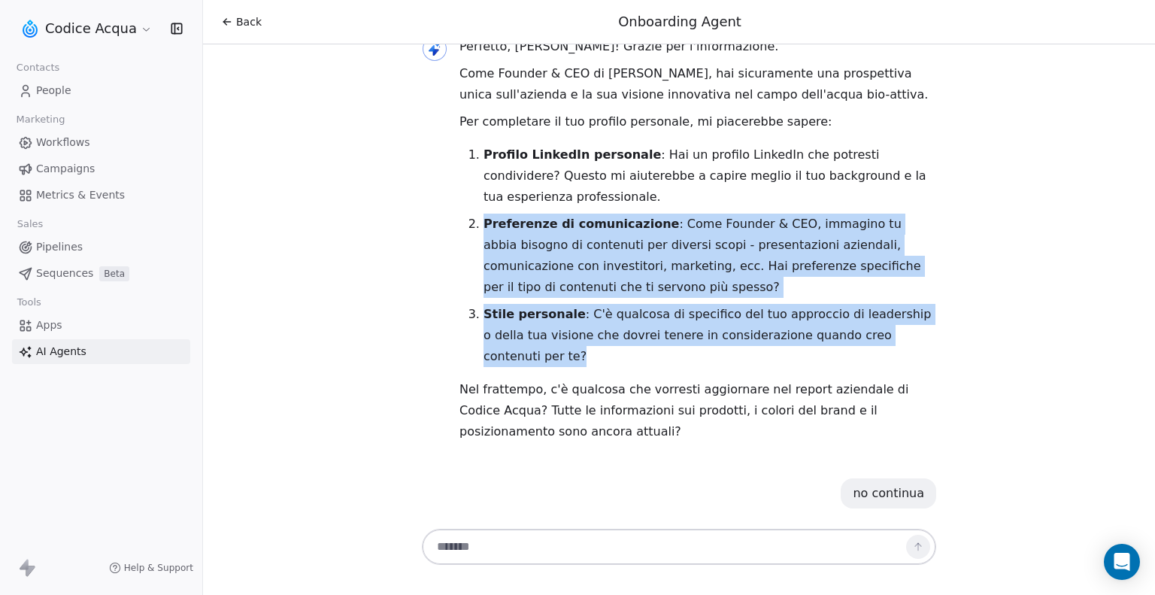
drag, startPoint x: 893, startPoint y: 286, endPoint x: 474, endPoint y: 186, distance: 431.3
click at [474, 186] on ol "Profilo LinkedIn personale : Hai un profilo LinkedIn che potresti condividere? …" at bounding box center [697, 255] width 477 height 223
copy ol "Preferenze di comunicazione : Come Founder & CEO, immagino tu abbia bisogno di …"
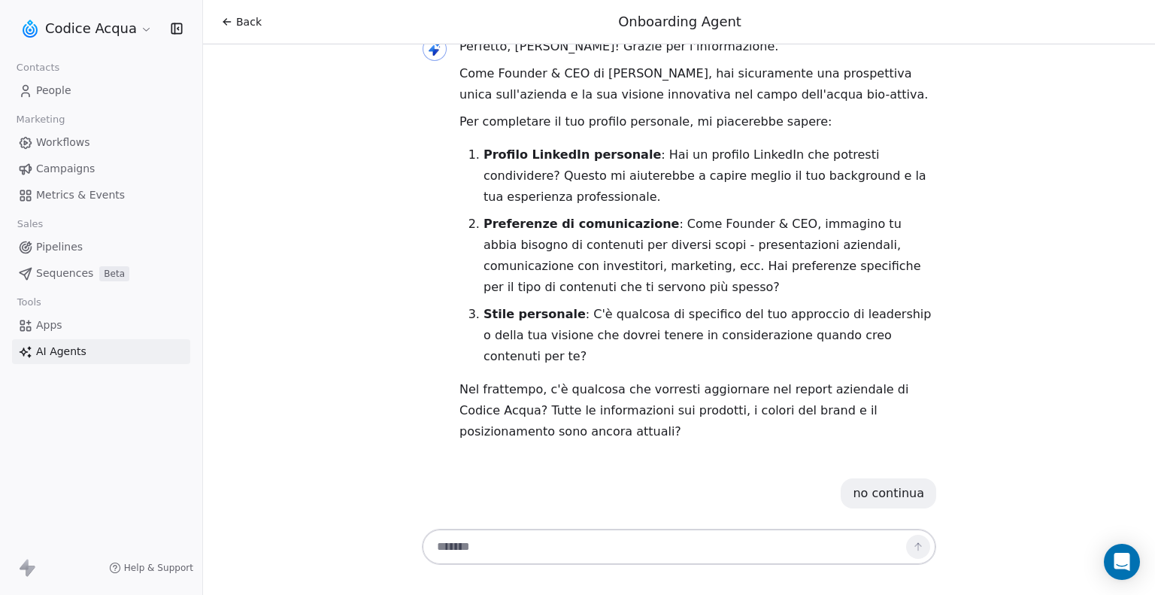
click at [484, 541] on textarea at bounding box center [664, 546] width 471 height 29
paste textarea "**********"
type textarea "**********"
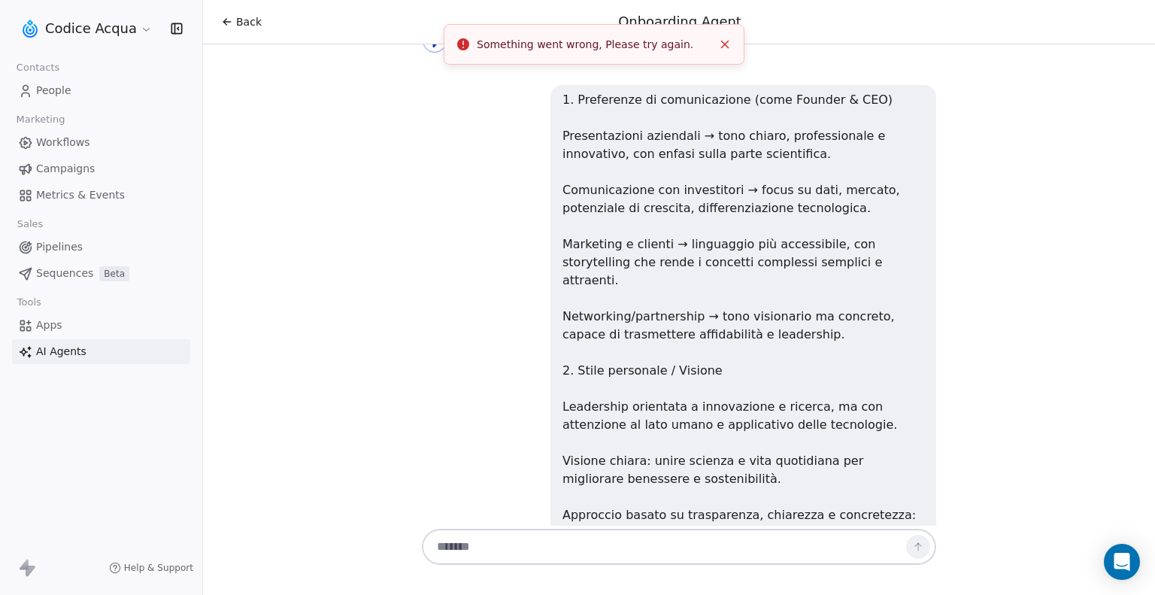
scroll to position [1166, 0]
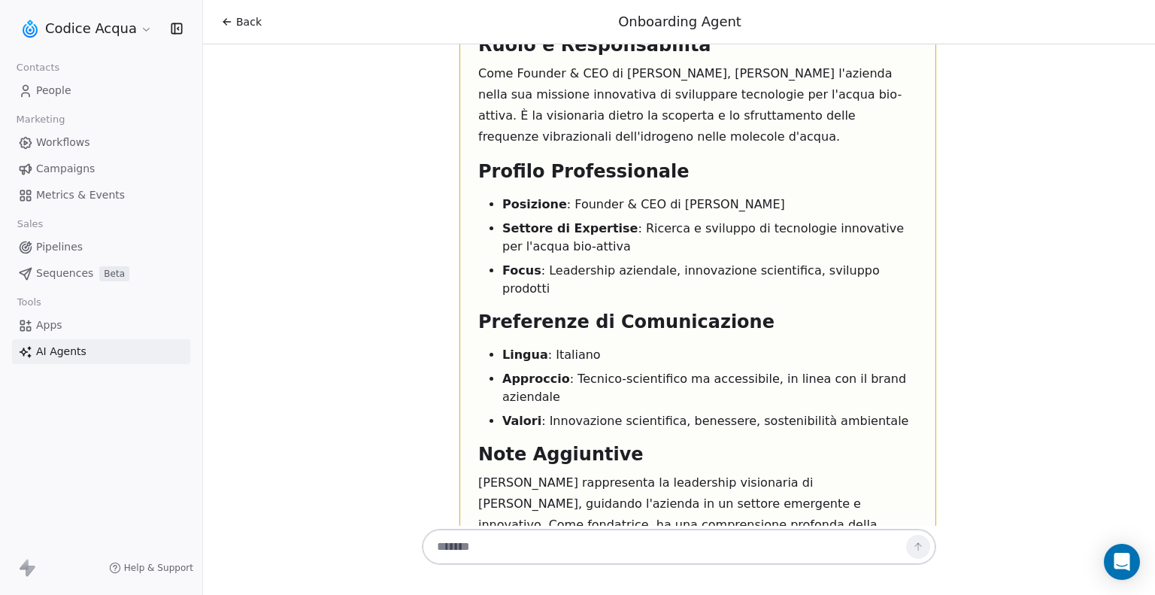
scroll to position [1884, 0]
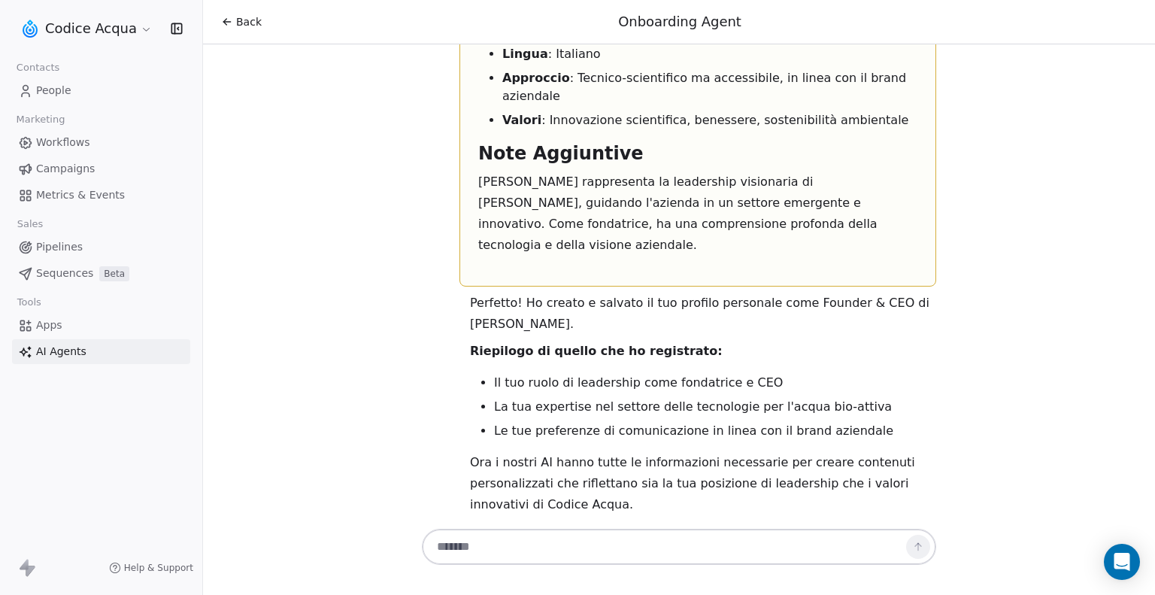
click at [552, 550] on textarea at bounding box center [664, 546] width 471 height 29
paste textarea "**********"
type textarea "**********"
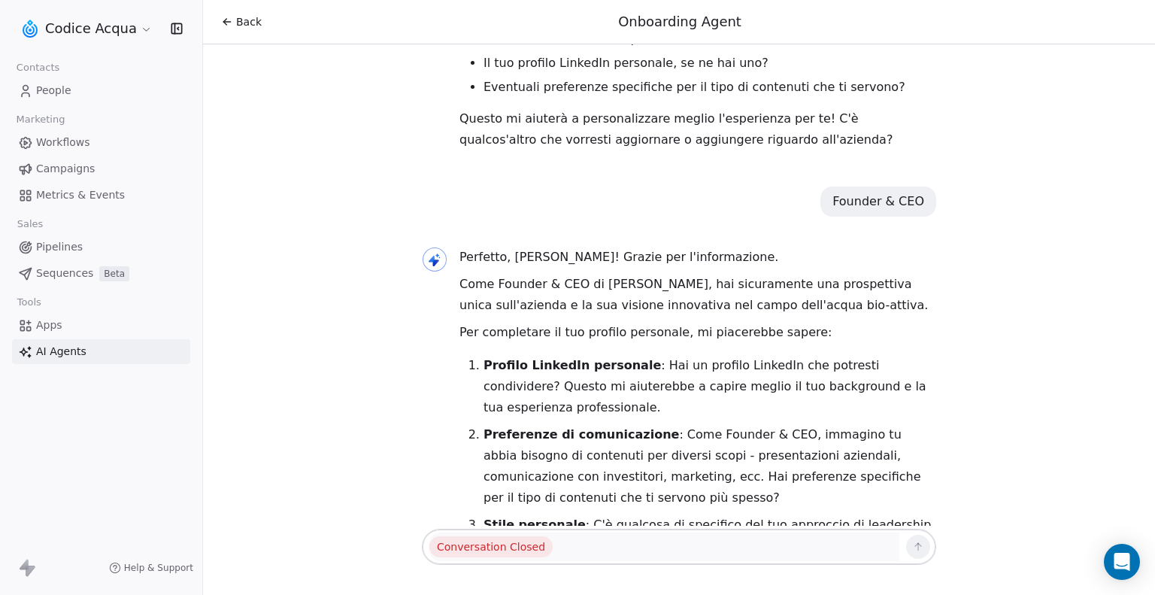
scroll to position [0, 0]
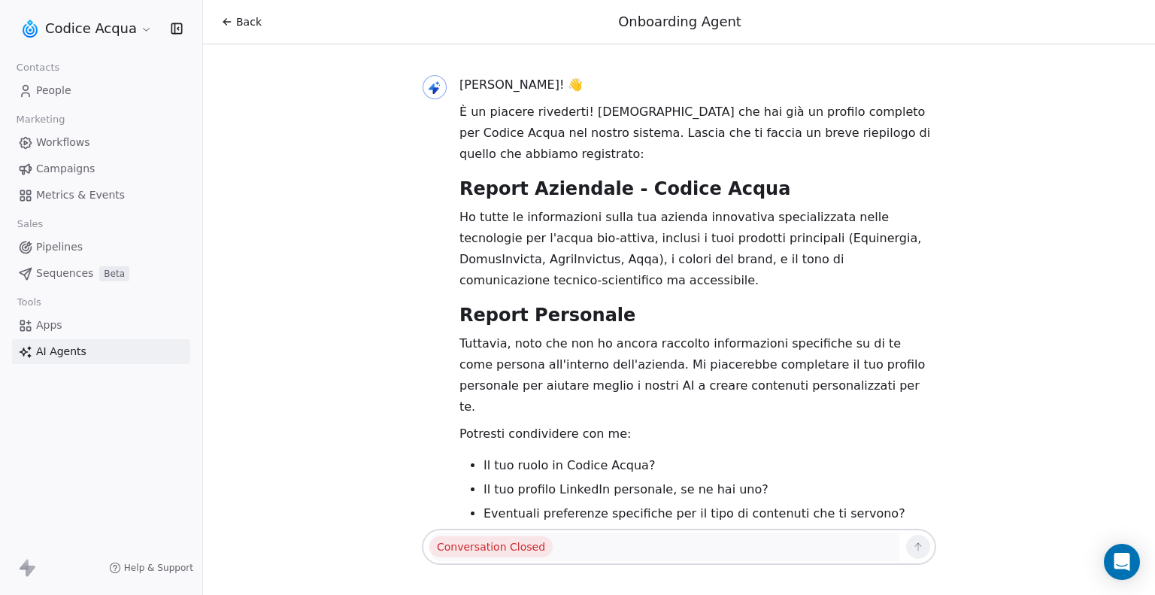
click at [253, 23] on span "Back" at bounding box center [249, 21] width 26 height 15
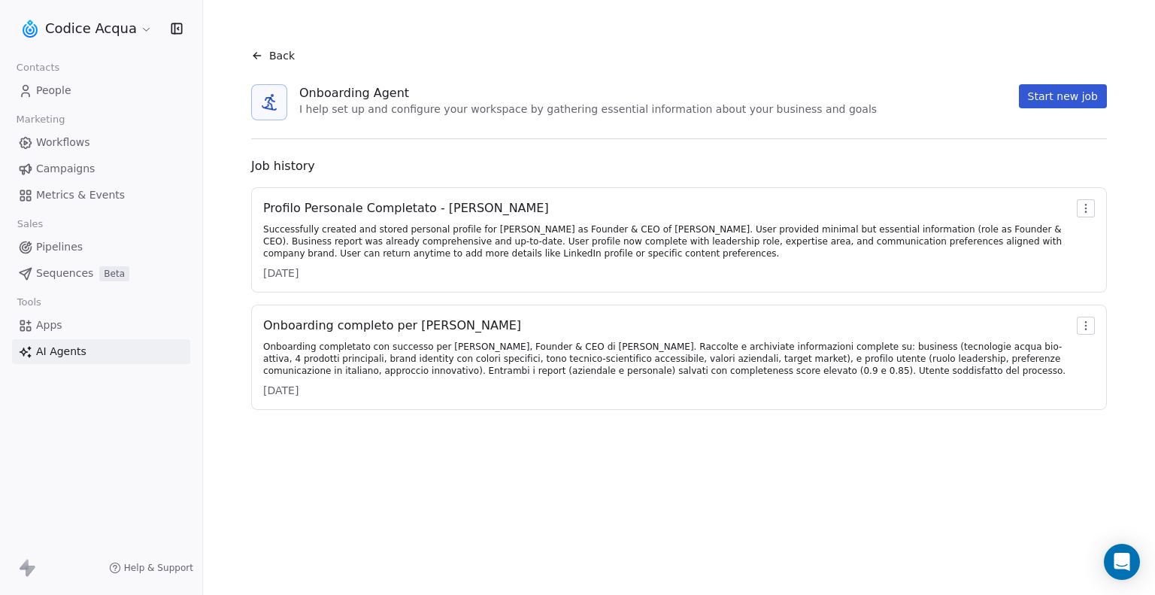
click at [584, 232] on div "Successfully created and stored personal profile for [PERSON_NAME] as Founder &…" at bounding box center [667, 241] width 808 height 36
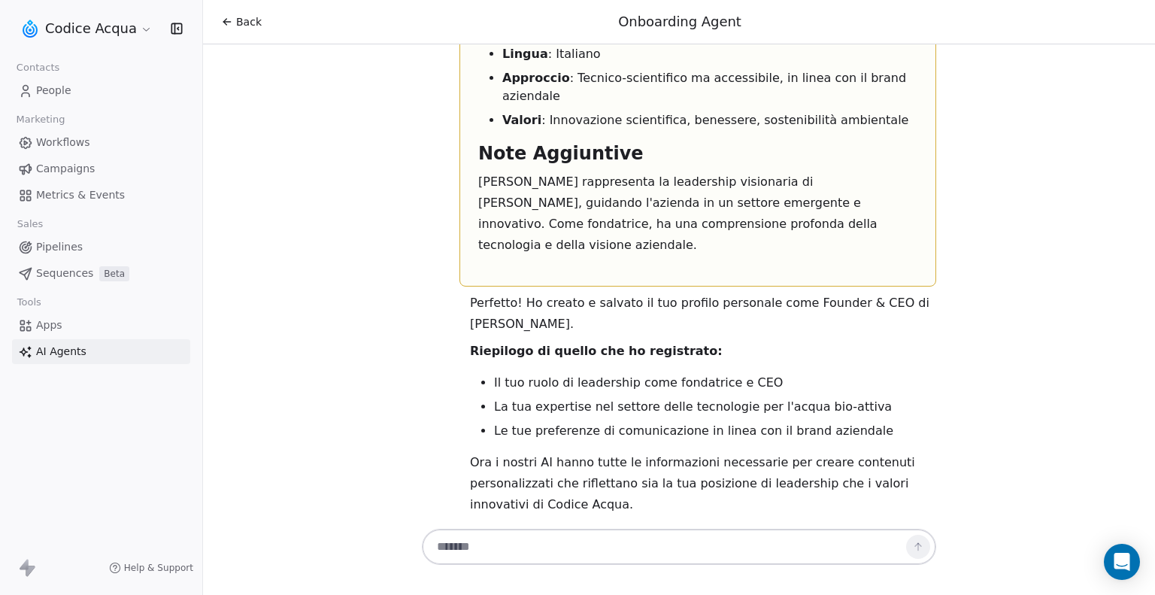
scroll to position [1885, 0]
click at [250, 17] on span "Back" at bounding box center [249, 21] width 26 height 15
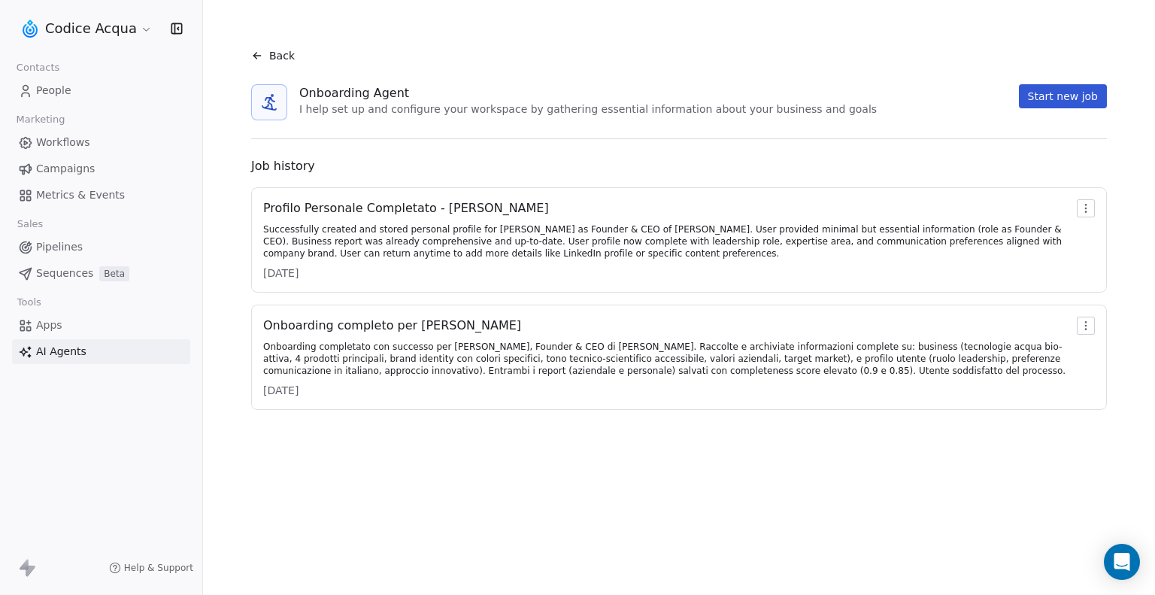
click at [385, 338] on div "Onboarding completo per [PERSON_NAME] Acqua Onboarding completato con successo …" at bounding box center [667, 357] width 808 height 81
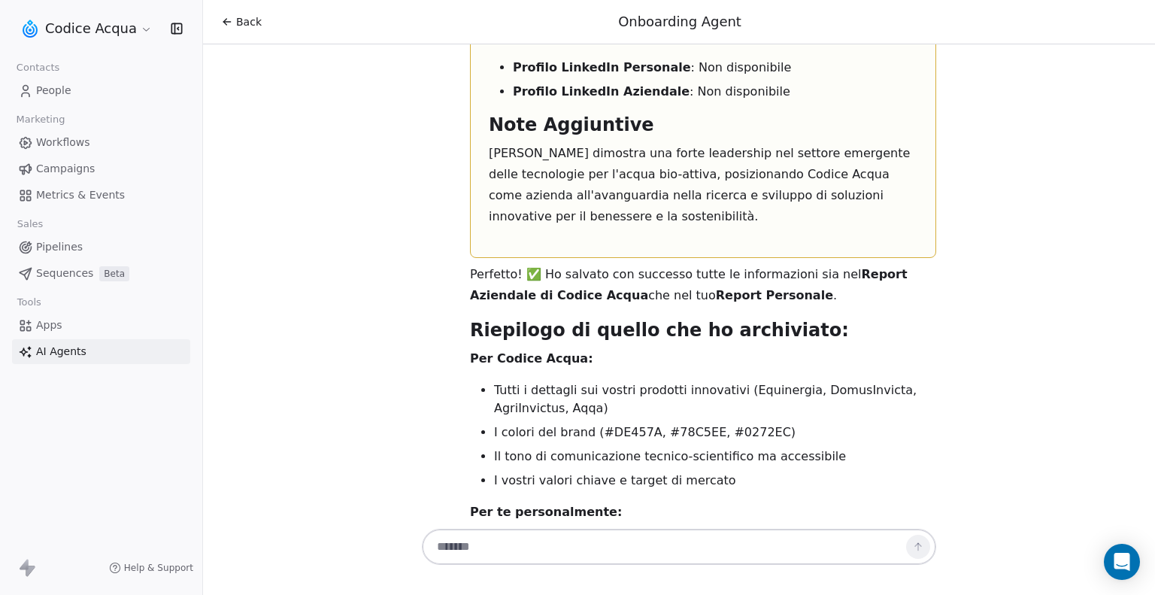
scroll to position [4970, 0]
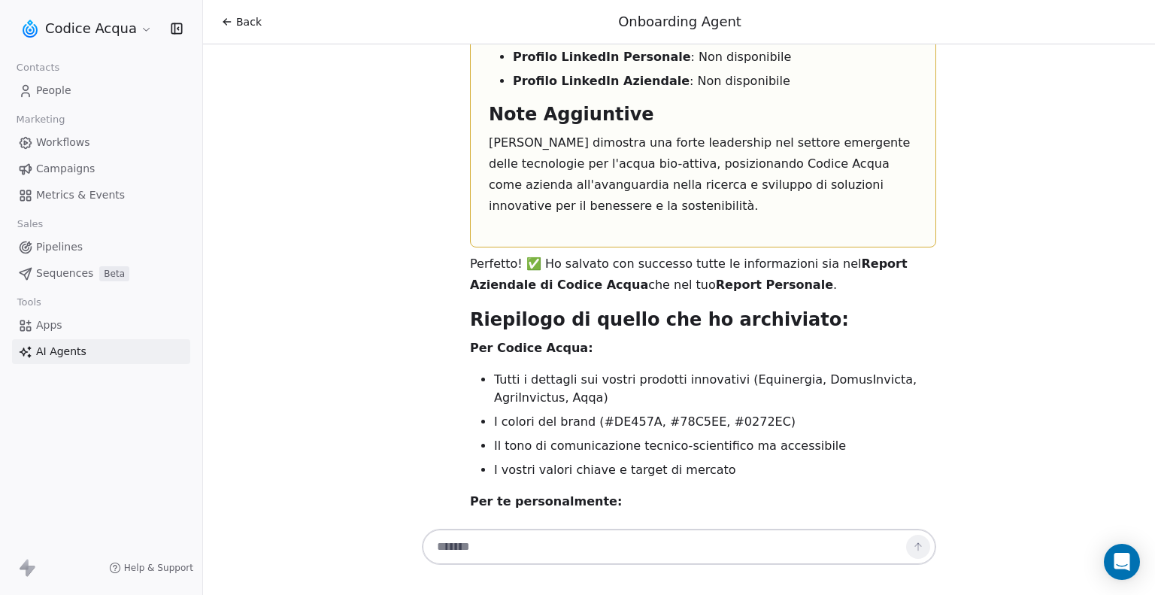
click at [483, 544] on textarea at bounding box center [664, 546] width 471 height 29
type textarea "**********"
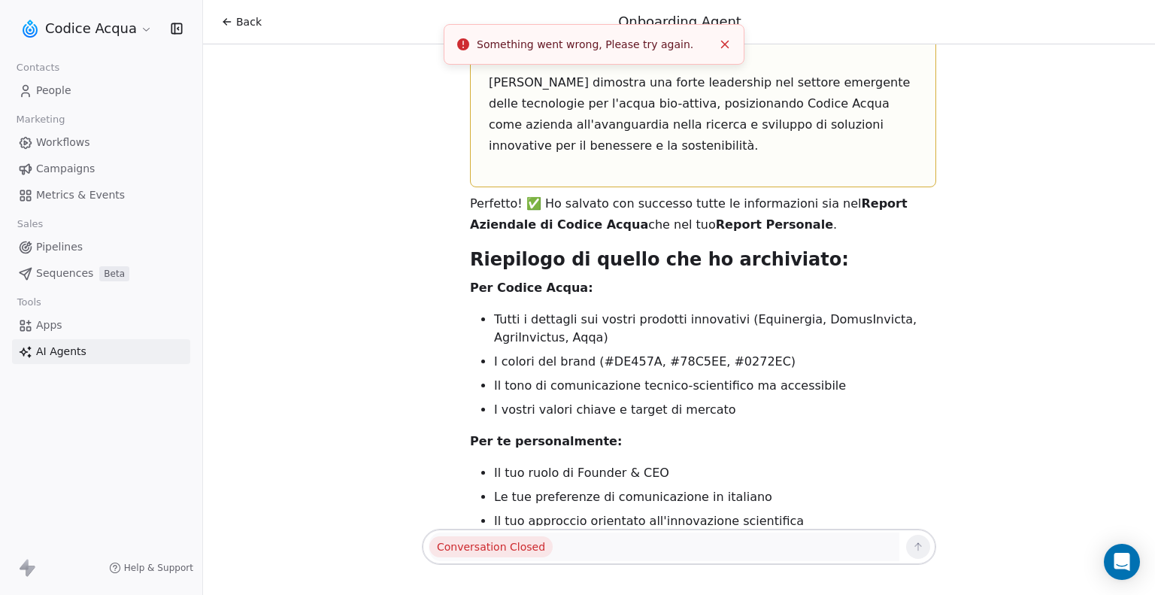
click at [253, 20] on span "Back" at bounding box center [249, 21] width 26 height 15
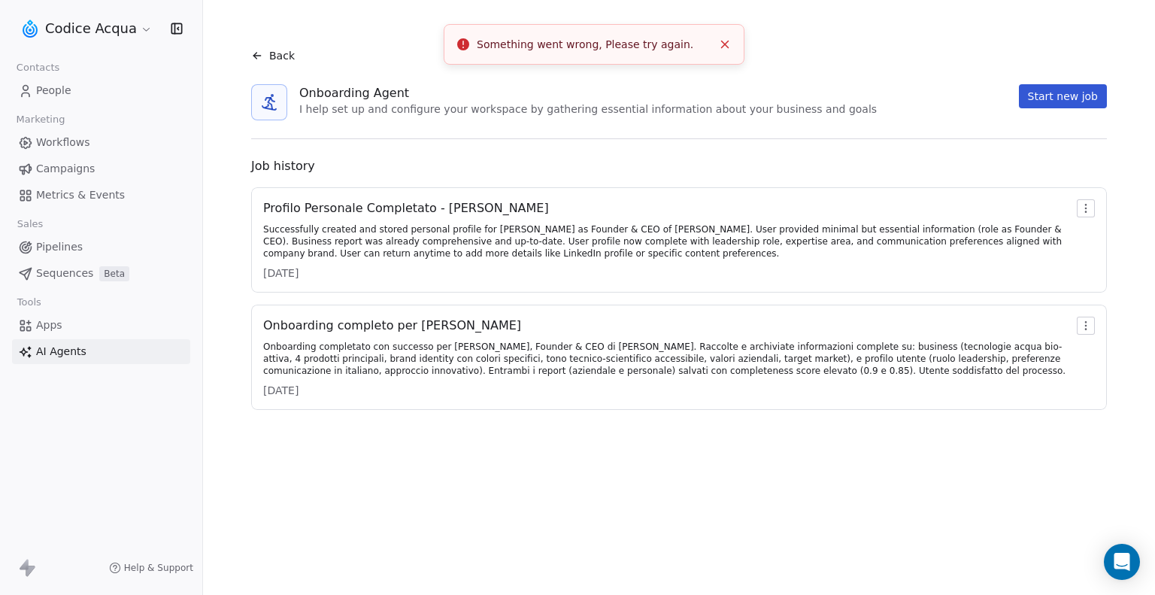
click at [66, 89] on span "People" at bounding box center [53, 91] width 35 height 16
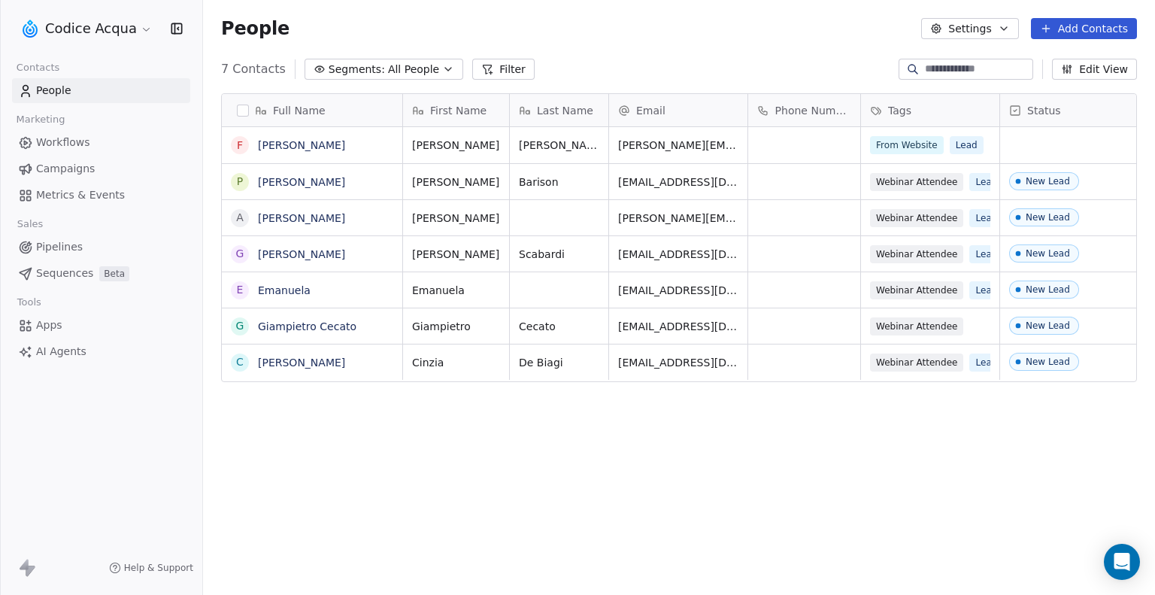
scroll to position [512, 940]
click at [320, 141] on link "[PERSON_NAME]" at bounding box center [301, 145] width 87 height 12
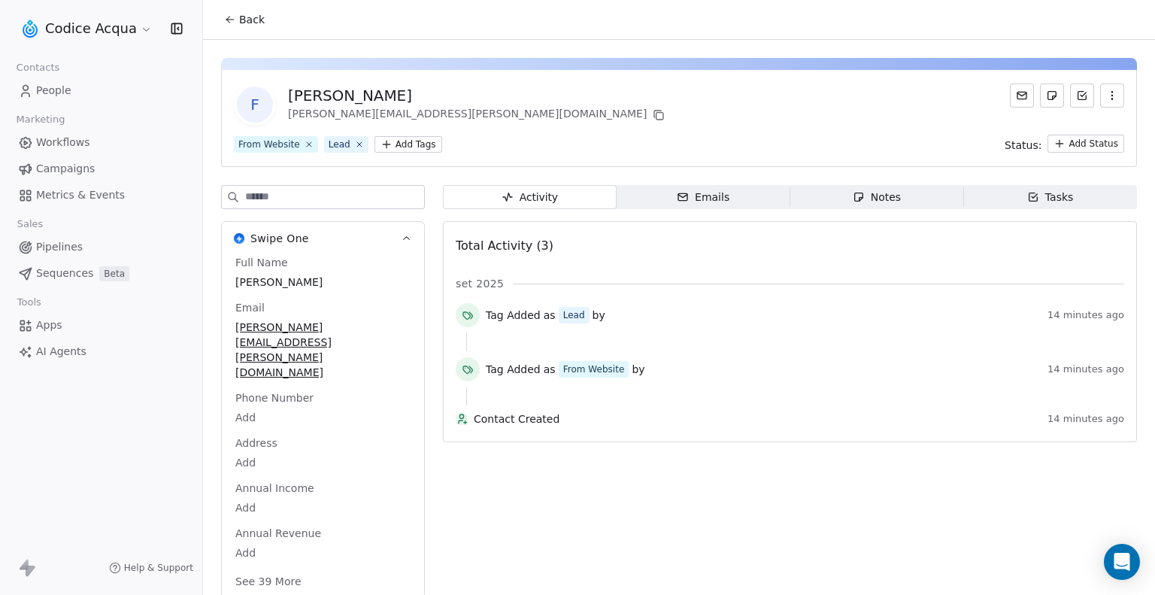
click at [725, 195] on div "Emails" at bounding box center [703, 197] width 53 height 16
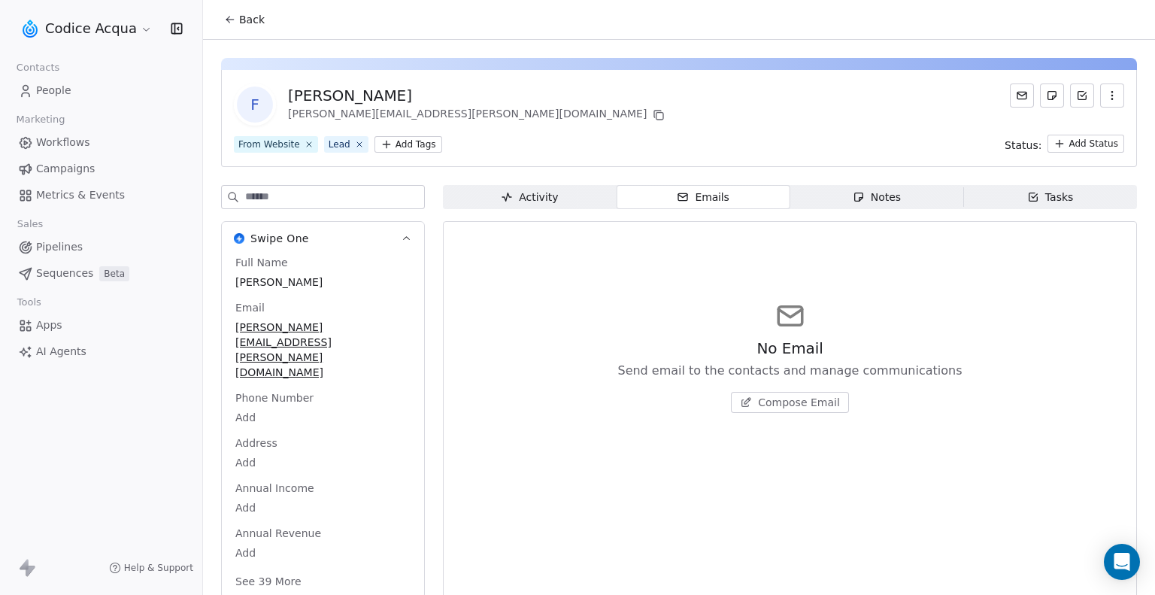
click at [772, 407] on span "Compose Email" at bounding box center [799, 402] width 82 height 15
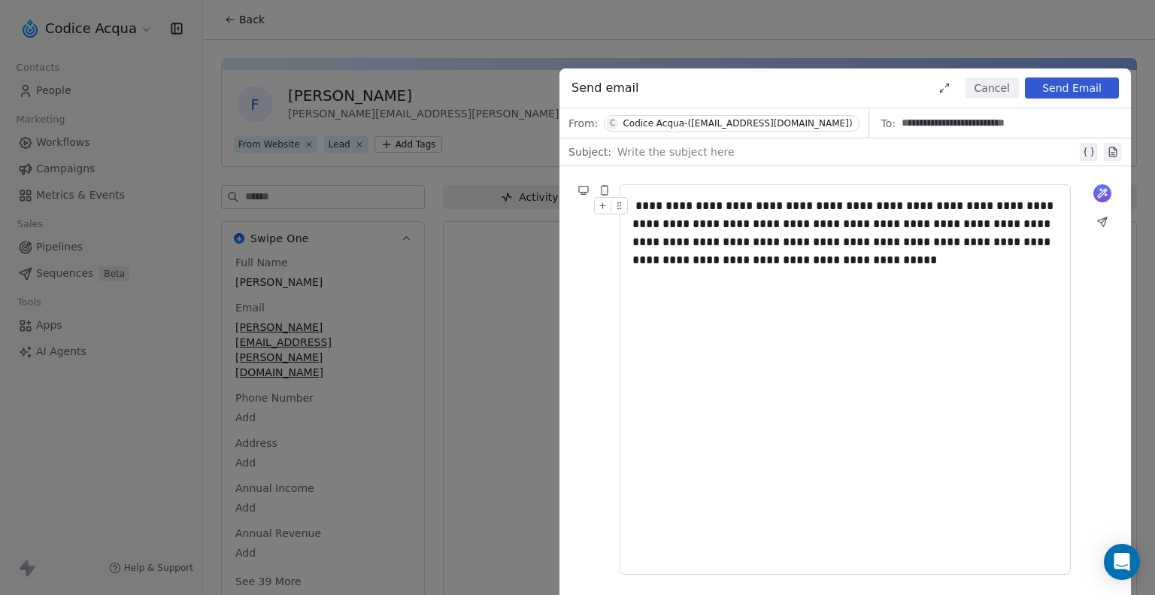
click at [1103, 191] on icon at bounding box center [1102, 193] width 9 height 9
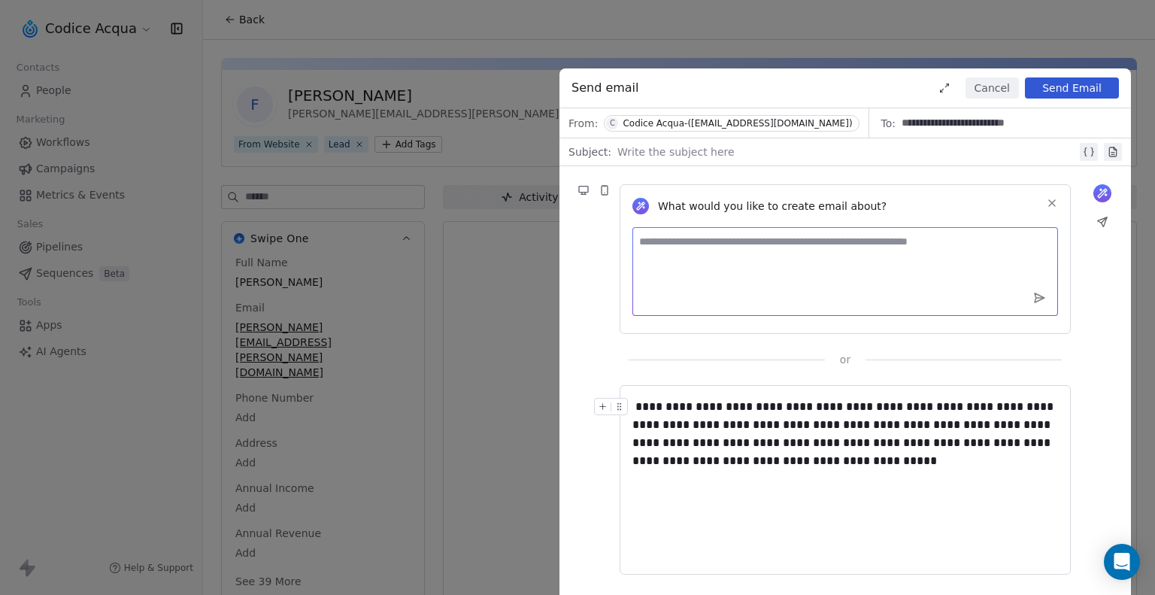
click at [800, 257] on textarea at bounding box center [845, 271] width 426 height 89
paste textarea "**********"
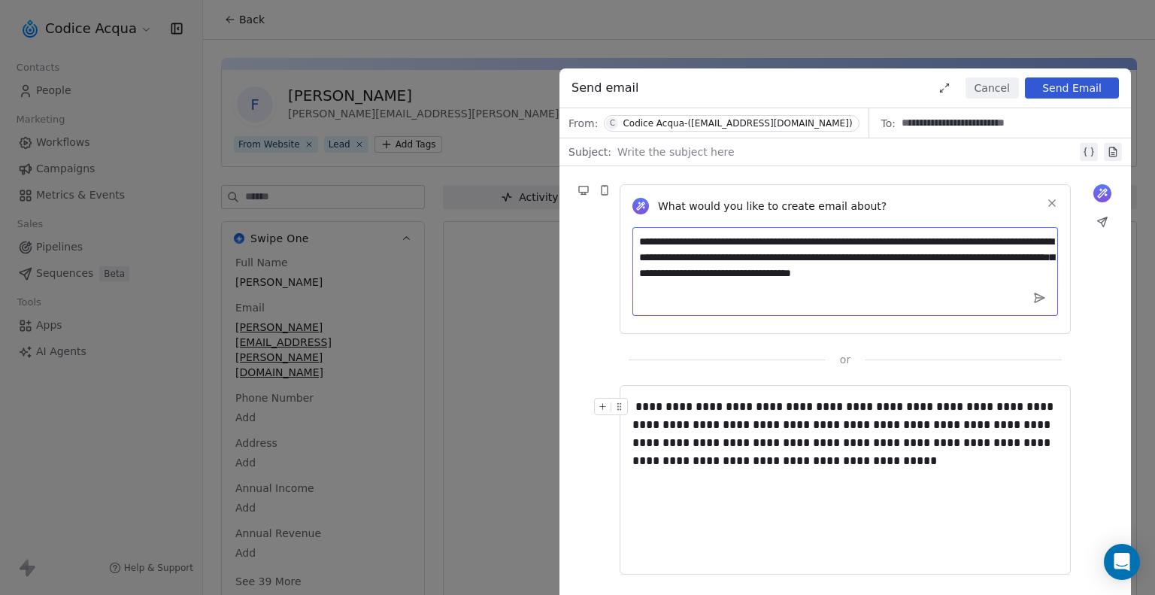
type textarea "**********"
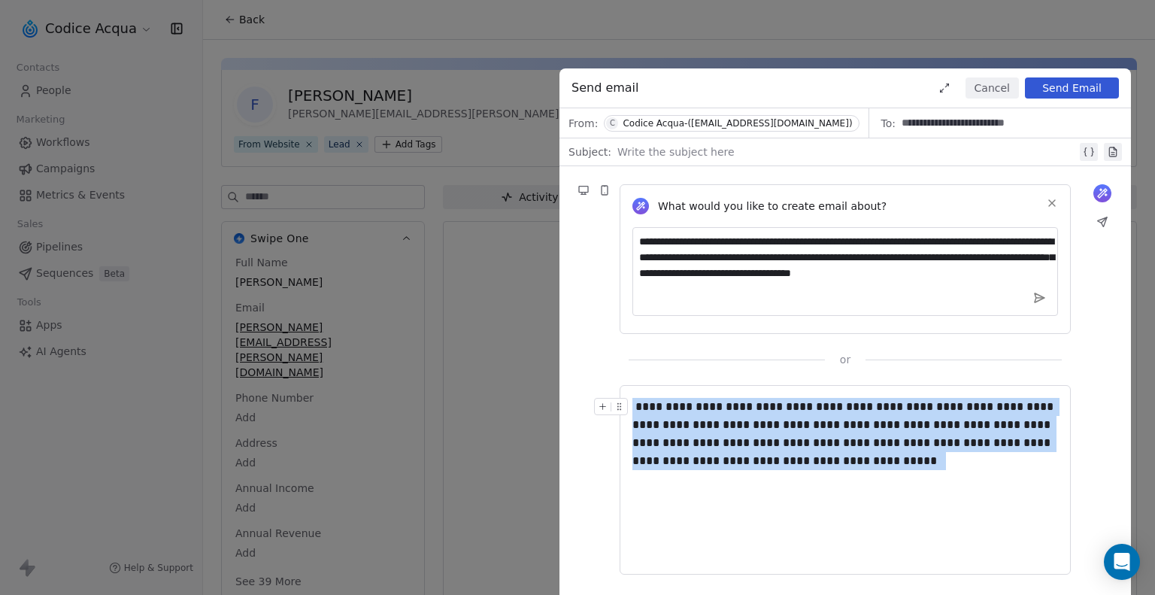
drag, startPoint x: 611, startPoint y: 417, endPoint x: 568, endPoint y: 400, distance: 46.6
click at [568, 400] on div "**********" at bounding box center [844, 379] width 571 height 426
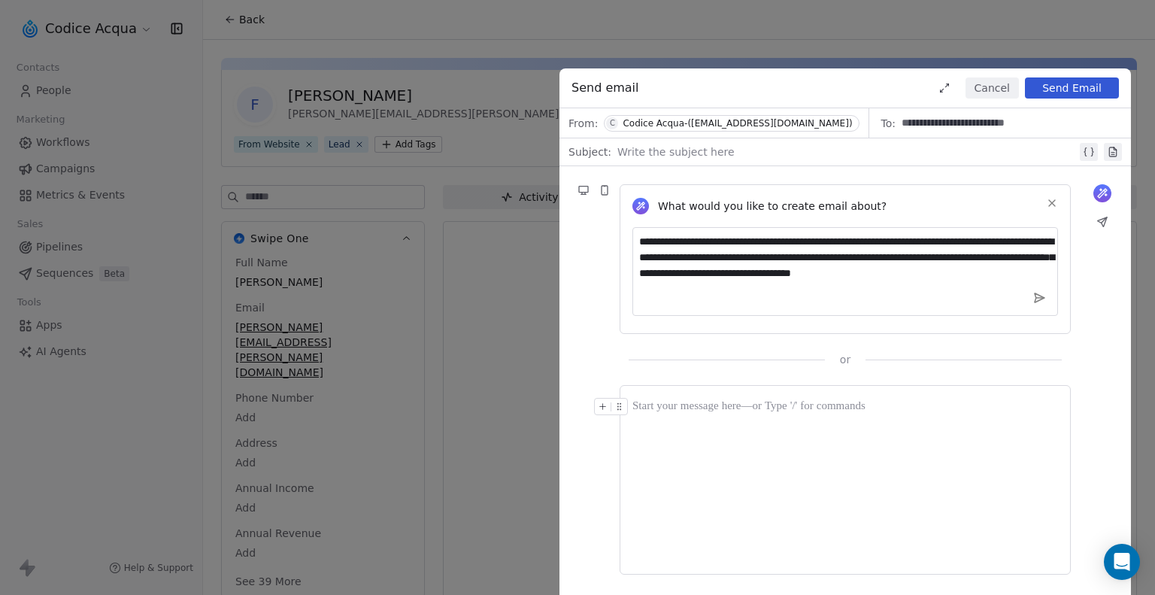
click at [1038, 299] on icon at bounding box center [1040, 297] width 10 height 9
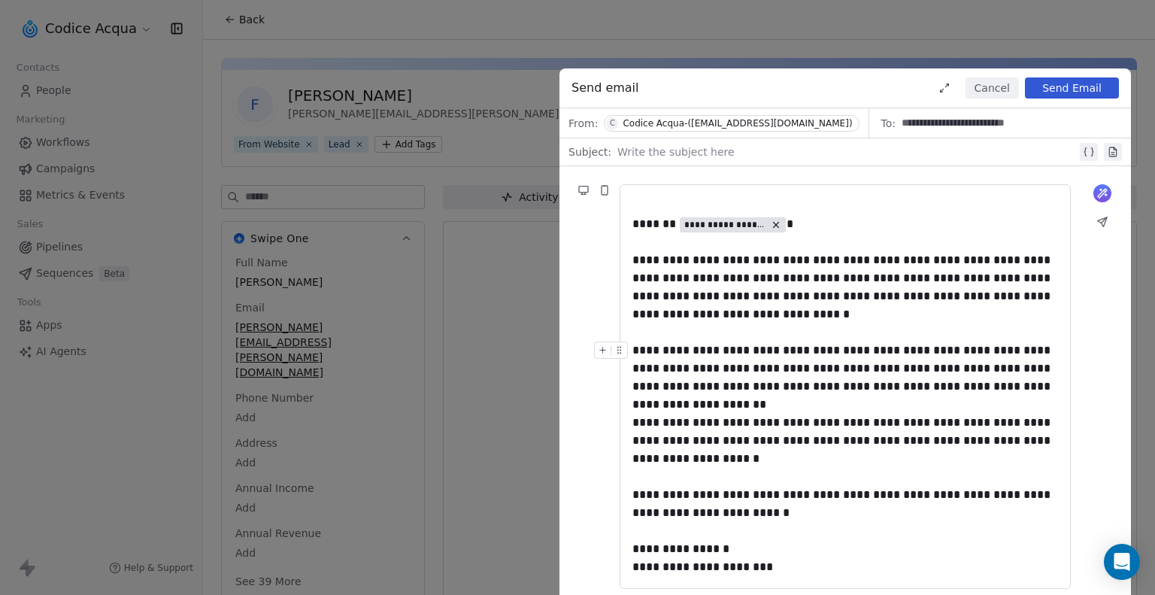
click at [900, 390] on div "**********" at bounding box center [845, 368] width 426 height 54
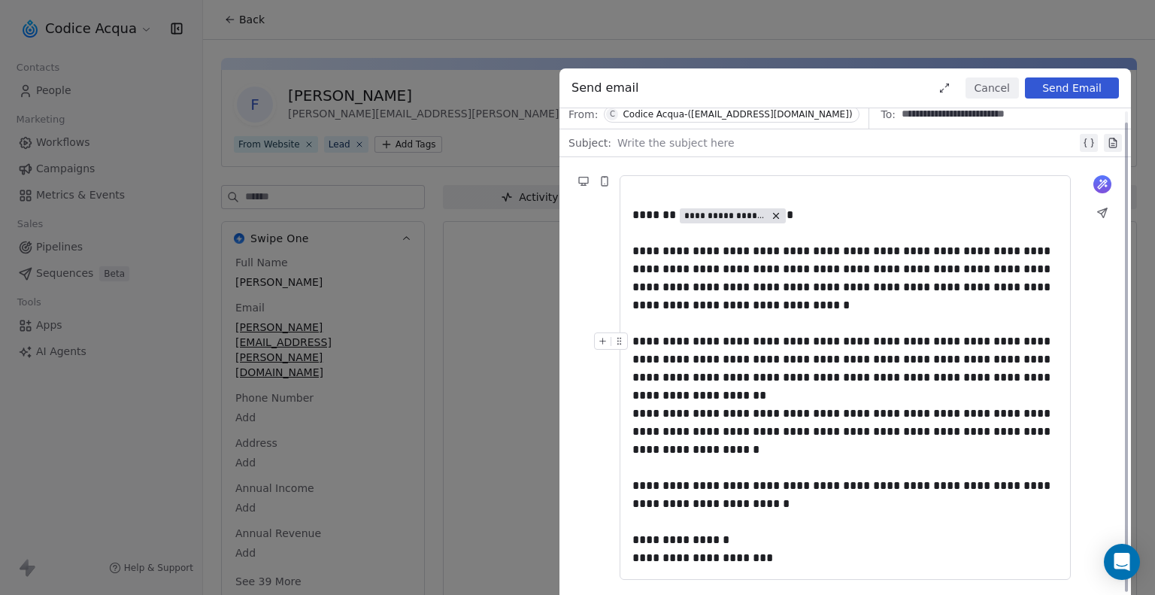
scroll to position [11, 0]
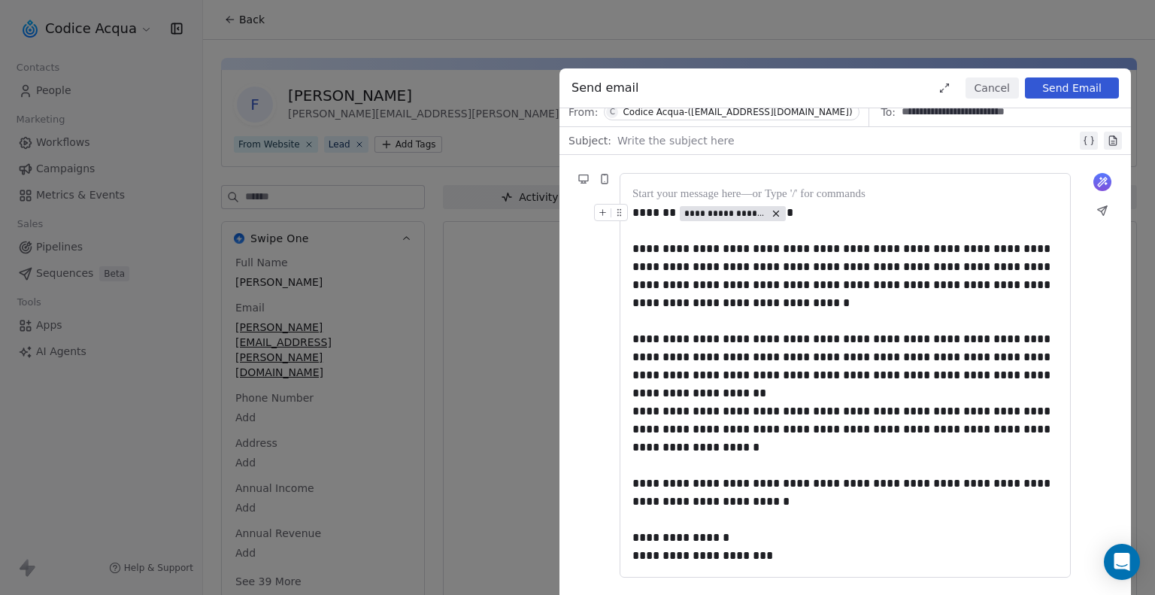
click at [659, 138] on div at bounding box center [846, 141] width 459 height 18
click at [1054, 85] on button "Send Email" at bounding box center [1072, 87] width 94 height 21
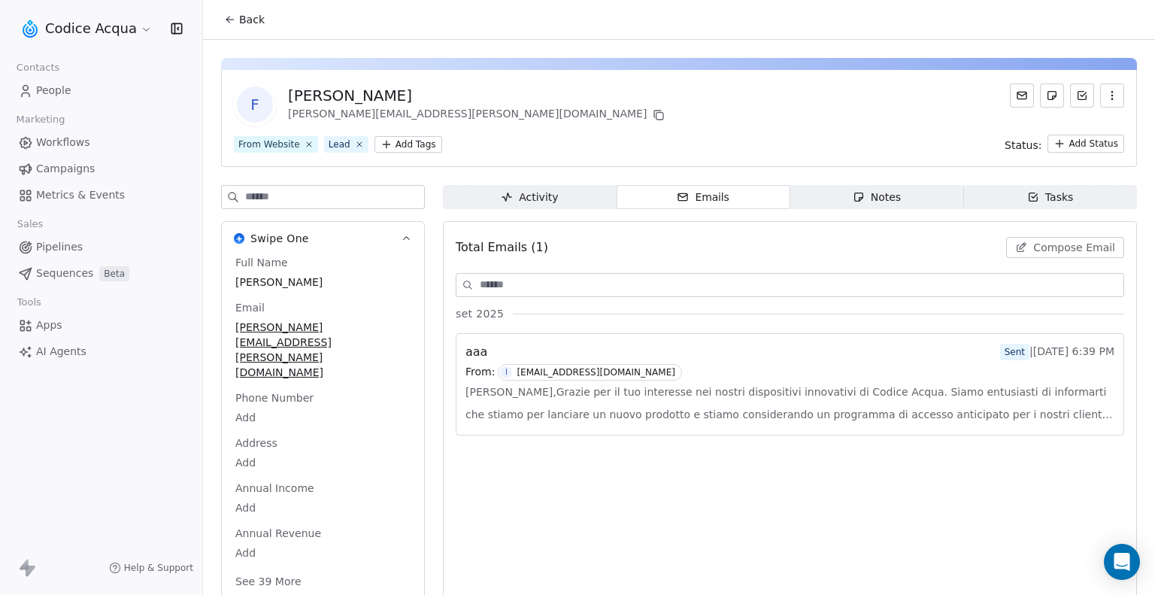
click at [51, 86] on span "People" at bounding box center [53, 91] width 35 height 16
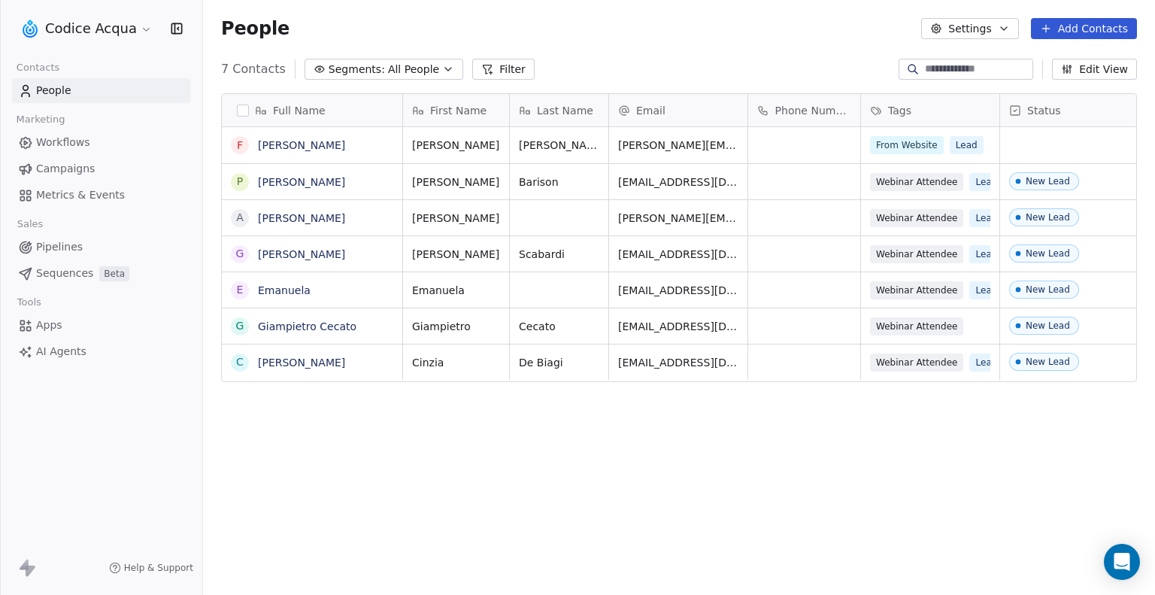
scroll to position [512, 940]
click at [65, 269] on span "Sequences" at bounding box center [64, 273] width 57 height 16
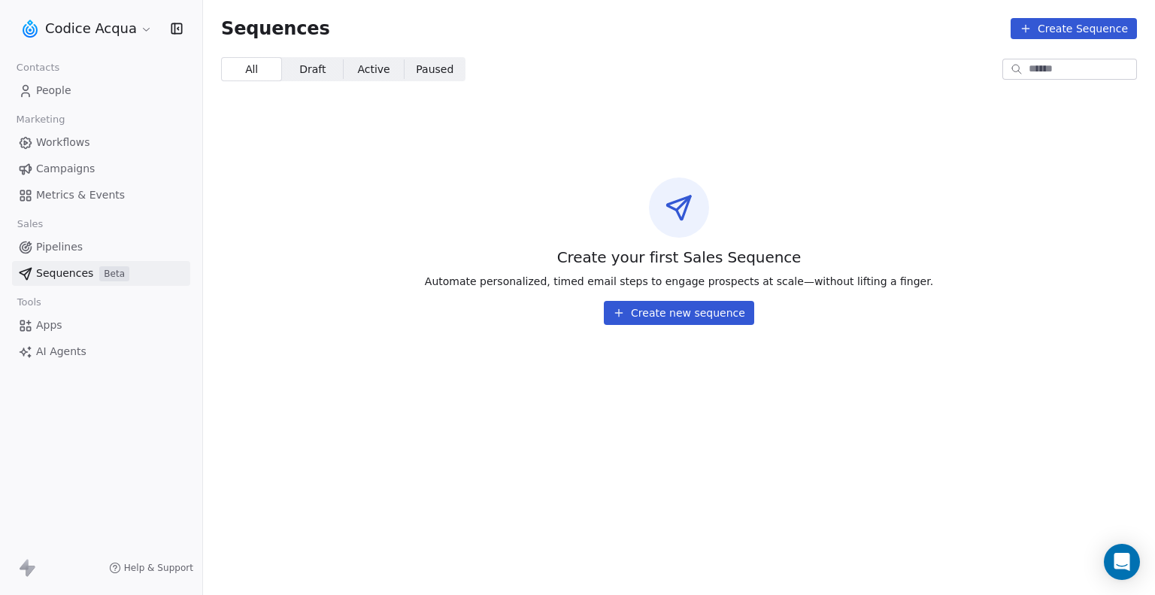
click at [614, 324] on button "Create new sequence" at bounding box center [679, 313] width 150 height 24
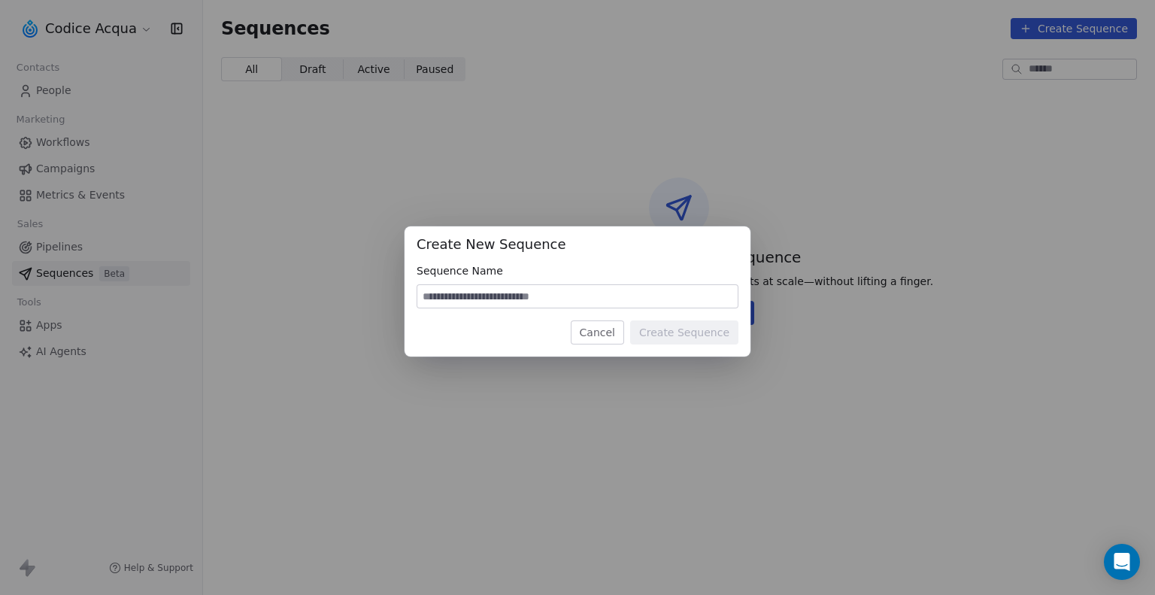
click at [611, 329] on button "Cancel" at bounding box center [597, 332] width 53 height 24
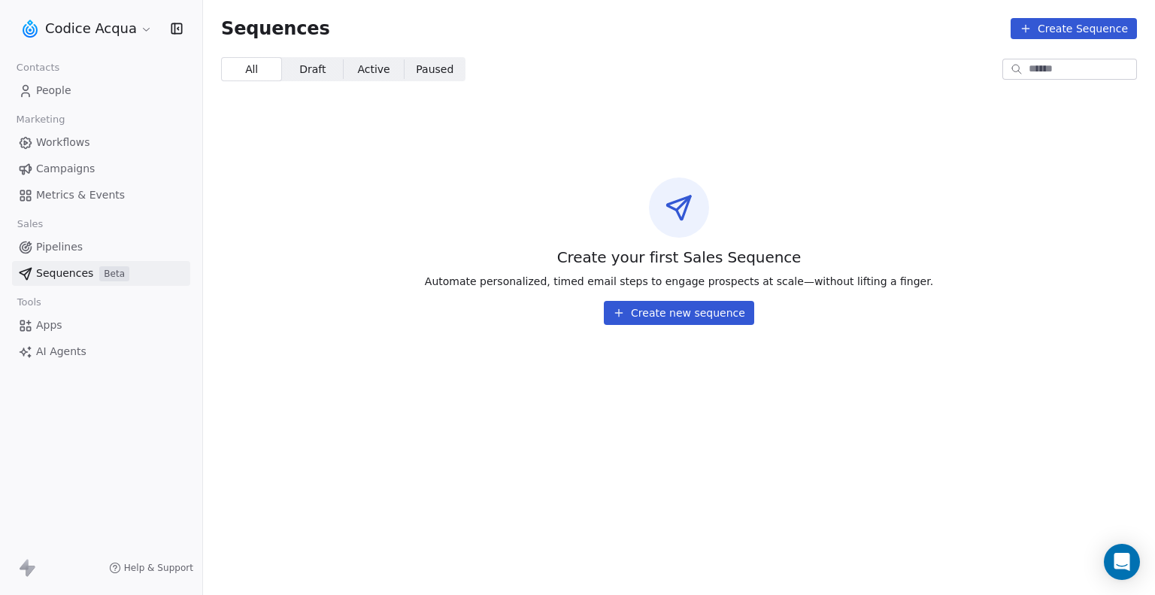
click at [1066, 32] on button "Create Sequence" at bounding box center [1074, 28] width 126 height 21
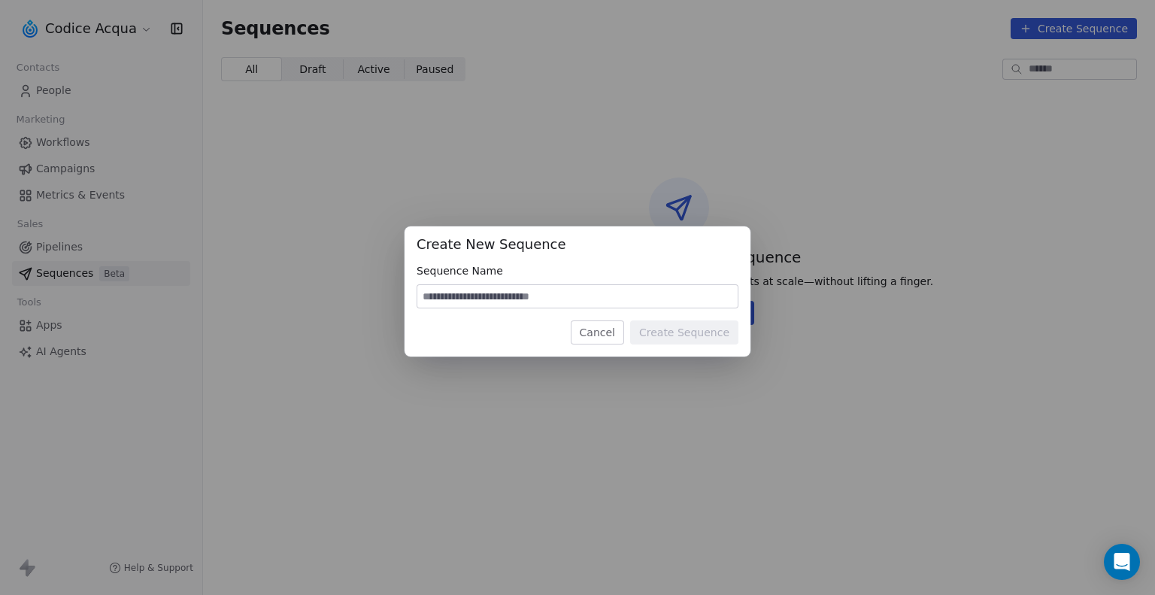
click at [610, 333] on button "Cancel" at bounding box center [597, 332] width 53 height 24
